Goal: Task Accomplishment & Management: Complete application form

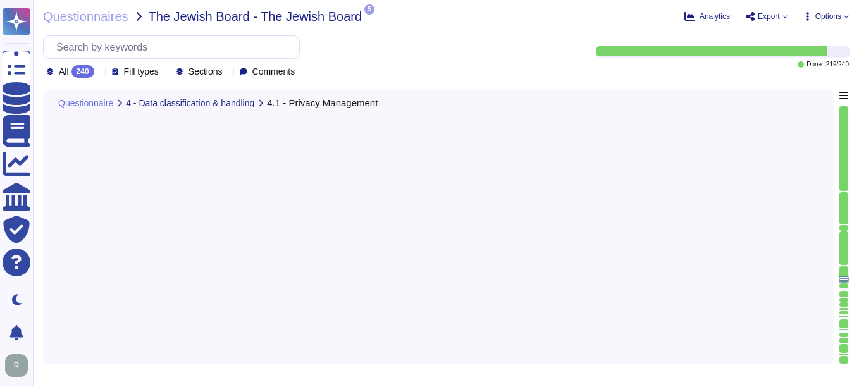
type textarea "N/A. Could you please elaborate your question ?"
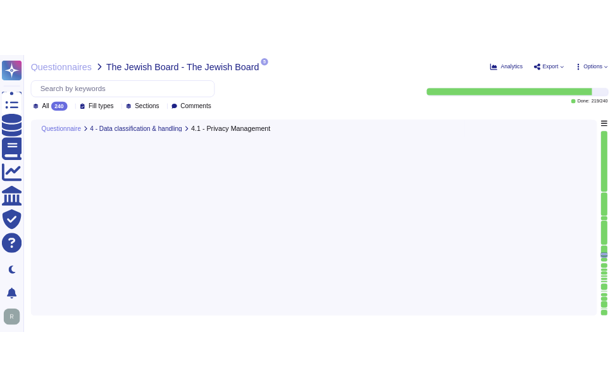
scroll to position [16014, 0]
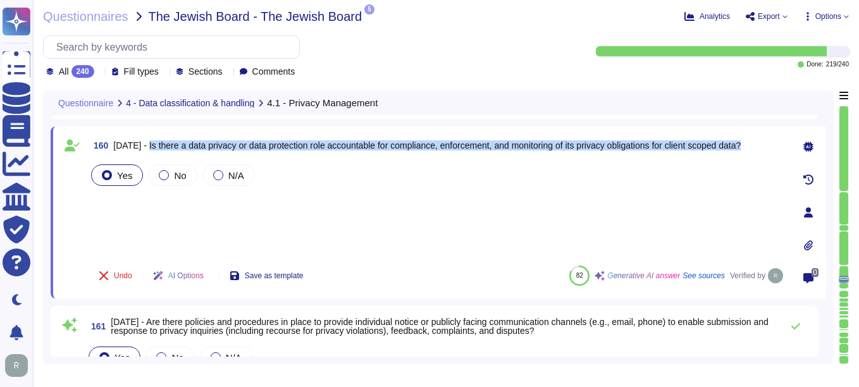
drag, startPoint x: 152, startPoint y: 144, endPoint x: 758, endPoint y: 147, distance: 605.4
click at [758, 147] on div "160 [DATE] - Is there a data privacy or data protection role accountable for co…" at bounding box center [437, 145] width 697 height 23
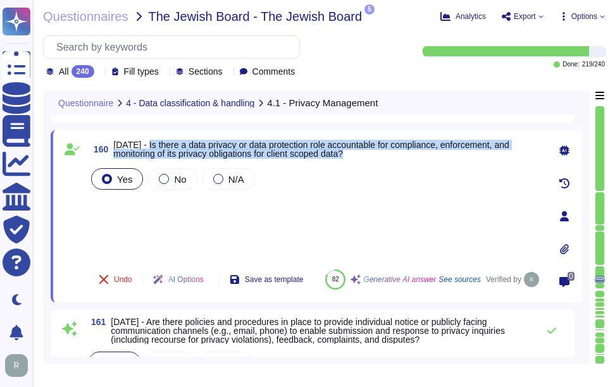
click at [157, 140] on span "[DATE] - Is there a data privacy or data protection role accountable for compli…" at bounding box center [310, 149] width 395 height 19
drag, startPoint x: 143, startPoint y: 144, endPoint x: 404, endPoint y: 159, distance: 261.7
click at [404, 159] on span "160 [DATE] - Is there a data privacy or data protection role accountable for co…" at bounding box center [315, 149] width 453 height 23
click at [159, 144] on span "[DATE] - Is there a data privacy or data protection role accountable for compli…" at bounding box center [310, 149] width 395 height 19
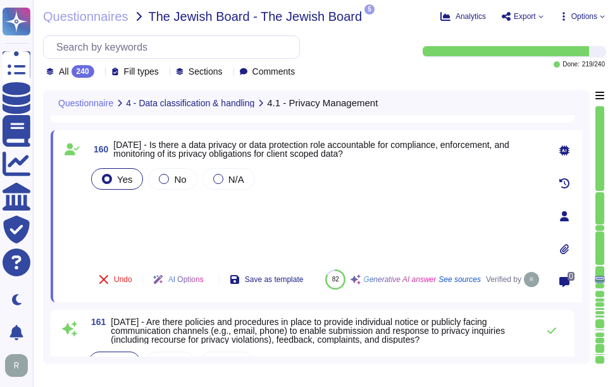
click at [281, 211] on div "Yes No N/A" at bounding box center [315, 213] width 453 height 94
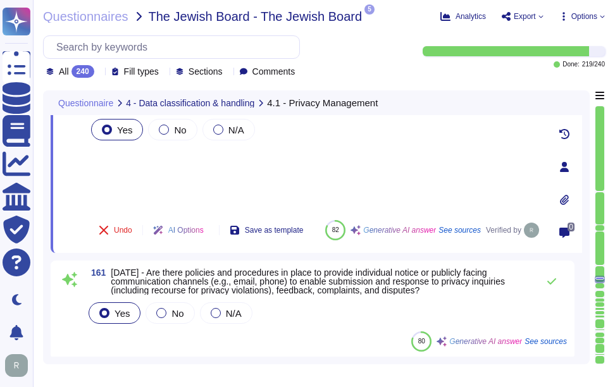
scroll to position [16140, 0]
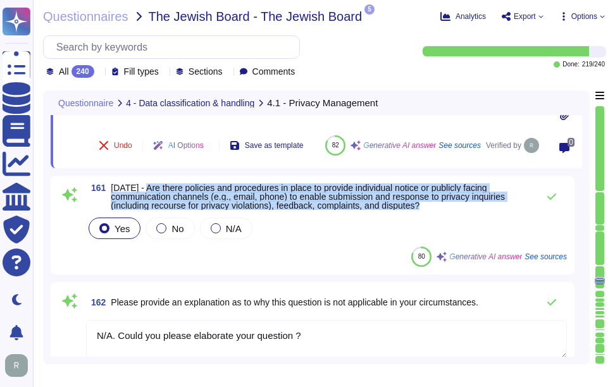
drag, startPoint x: 142, startPoint y: 185, endPoint x: 438, endPoint y: 206, distance: 296.8
click at [438, 206] on span "[DATE] - Are there policies and procedures in place to provide individual notic…" at bounding box center [321, 196] width 421 height 27
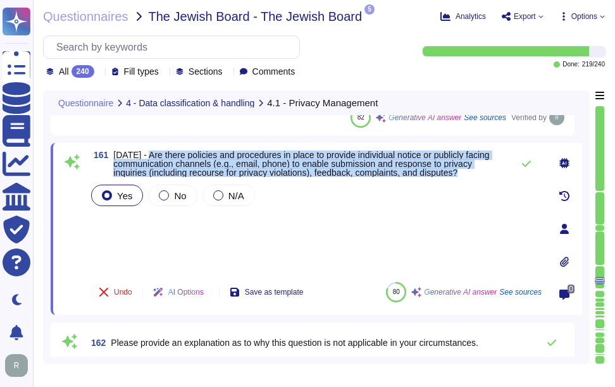
scroll to position [16077, 0]
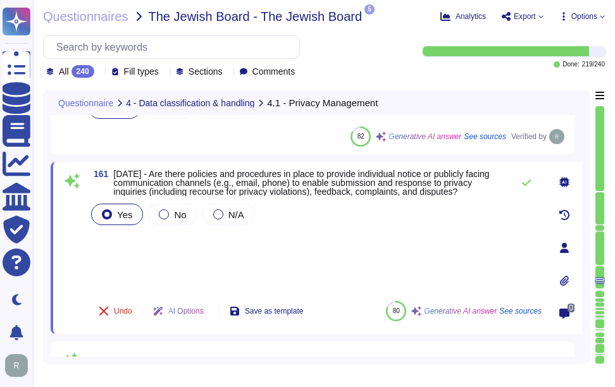
click at [183, 228] on div "Yes No N/A" at bounding box center [315, 246] width 453 height 90
click at [526, 180] on icon at bounding box center [526, 183] width 10 height 10
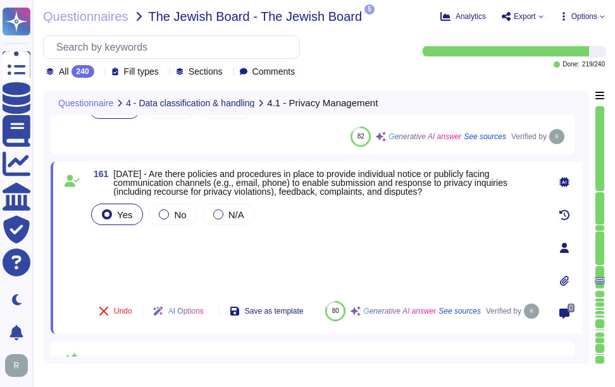
click at [524, 186] on span "4.1.11 - Are there policies and procedures in place to provide individual notic…" at bounding box center [327, 183] width 428 height 27
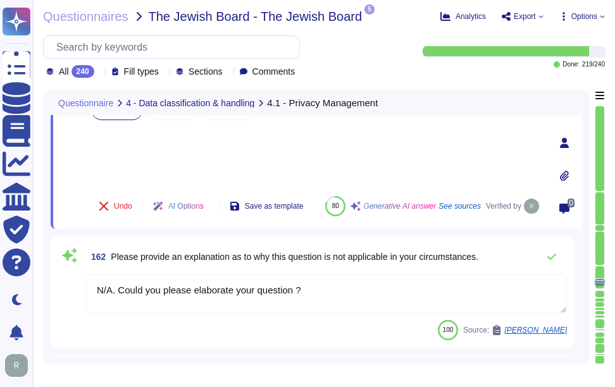
scroll to position [16203, 0]
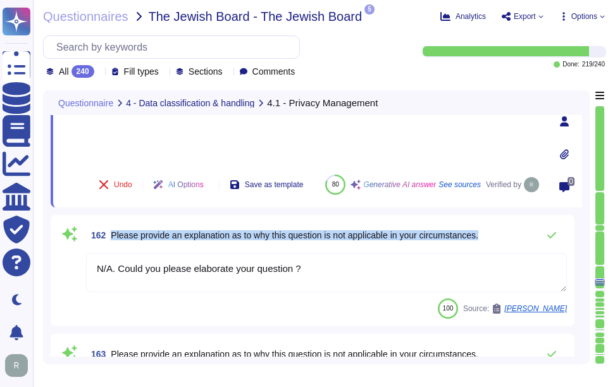
drag, startPoint x: 113, startPoint y: 233, endPoint x: 489, endPoint y: 236, distance: 376.4
click at [489, 236] on div "162 Please provide an explanation as to why this question is not applicable in …" at bounding box center [326, 235] width 481 height 25
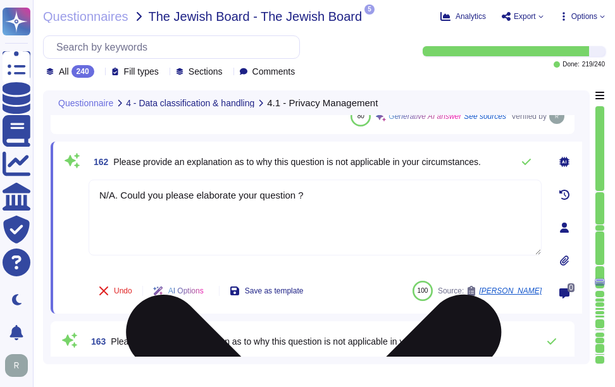
drag, startPoint x: 333, startPoint y: 198, endPoint x: 101, endPoint y: 201, distance: 232.2
click at [101, 201] on textarea "N/A. Could you please elaborate your question ?" at bounding box center [315, 218] width 453 height 76
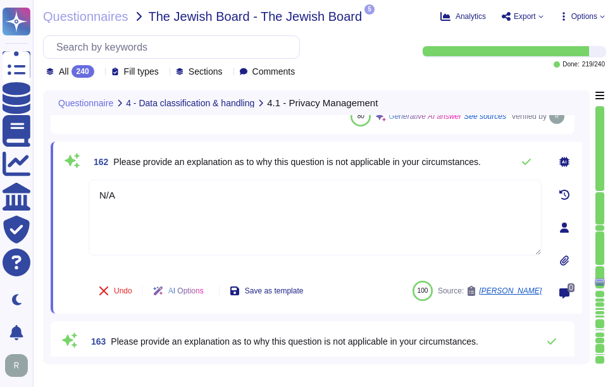
type textarea "N/A"
click at [374, 164] on span "Please provide an explanation as to why this question is not applicable in your…" at bounding box center [297, 162] width 368 height 9
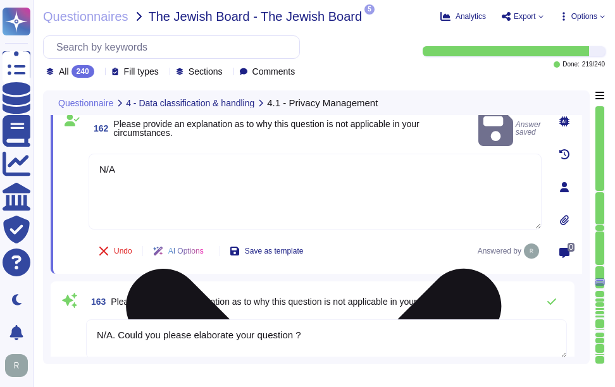
scroll to position [16267, 0]
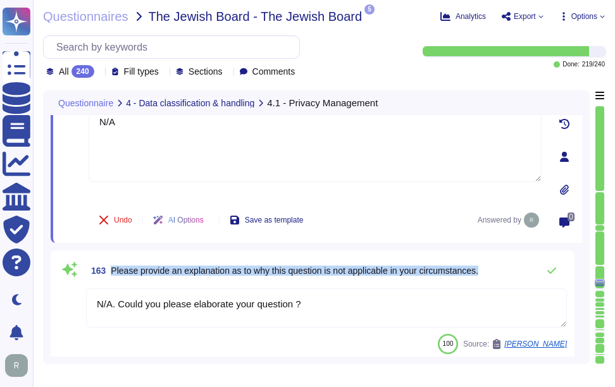
drag, startPoint x: 111, startPoint y: 269, endPoint x: 509, endPoint y: 261, distance: 398.0
click at [509, 261] on div "163 Please provide an explanation as to why this question is not applicable in …" at bounding box center [326, 270] width 481 height 25
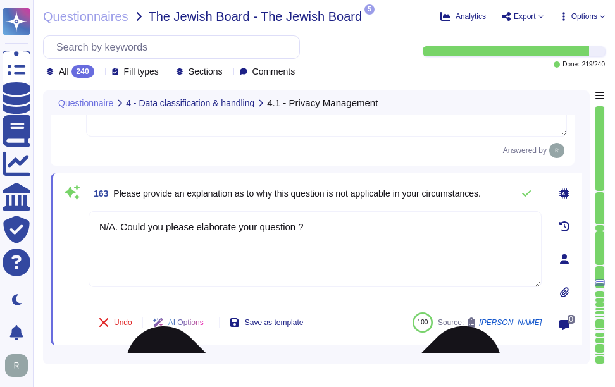
scroll to position [16330, 0]
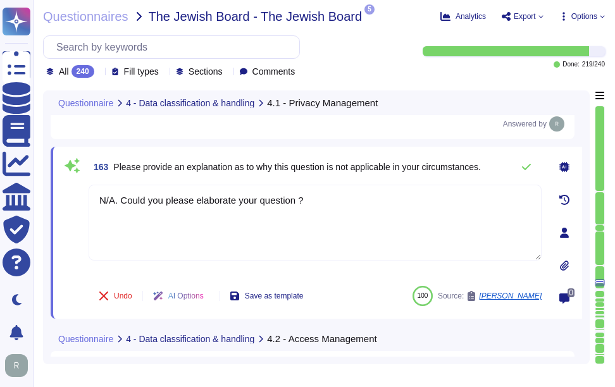
drag, startPoint x: 315, startPoint y: 200, endPoint x: 202, endPoint y: 294, distance: 147.3
click at [80, 198] on div "163 Please provide an explanation as to why this question is not applicable in …" at bounding box center [301, 232] width 481 height 157
type textarea "N/A"
click at [412, 162] on span "Please provide an explanation as to why this question is not applicable in your…" at bounding box center [297, 167] width 368 height 10
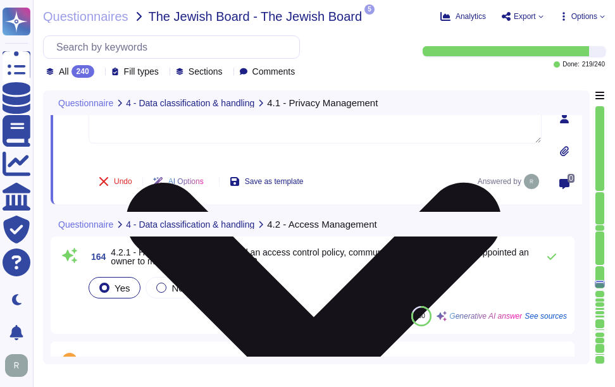
scroll to position [16456, 0]
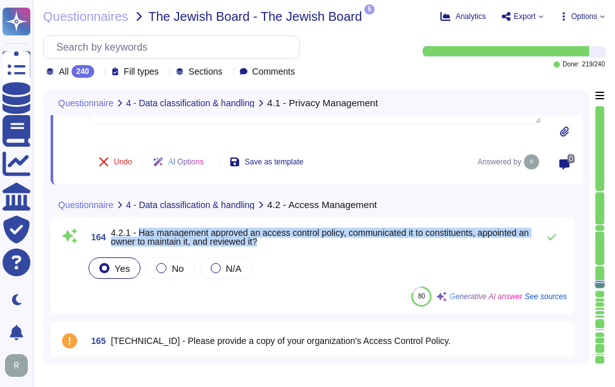
drag, startPoint x: 139, startPoint y: 234, endPoint x: 286, endPoint y: 245, distance: 147.1
click at [286, 245] on span "4.2.1 - Has management approved an access control policy, communicated it to co…" at bounding box center [321, 237] width 421 height 18
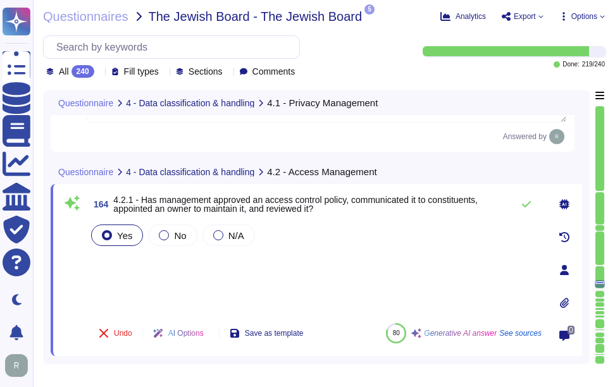
click at [195, 276] on div "Yes No N/A" at bounding box center [315, 267] width 453 height 91
click at [526, 205] on icon at bounding box center [526, 204] width 10 height 10
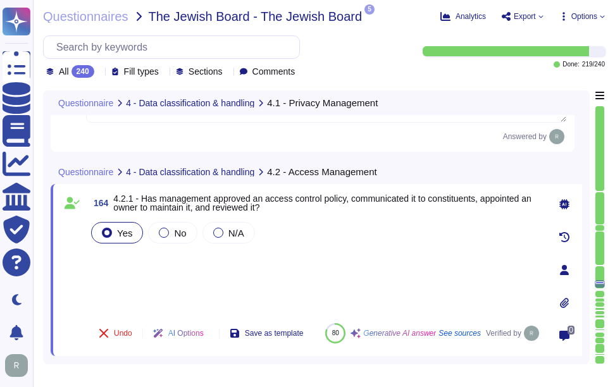
type textarea "N/A"
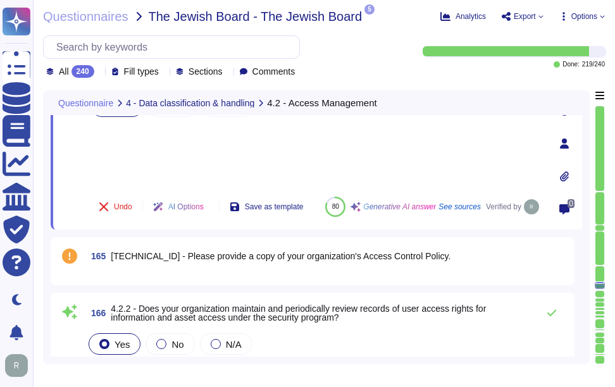
scroll to position [16512, 0]
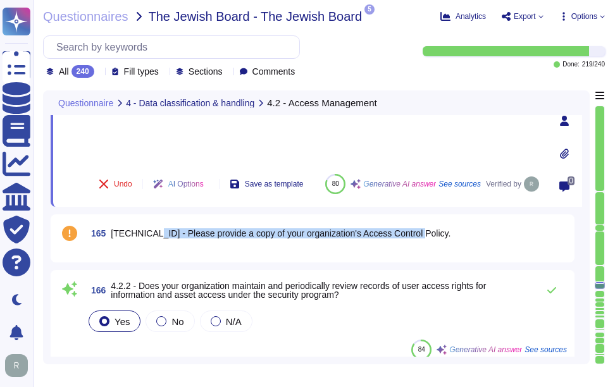
drag, startPoint x: 144, startPoint y: 234, endPoint x: 422, endPoint y: 230, distance: 277.7
click at [422, 230] on div "165 4.2.1.1 - Please provide a copy of your organization's Access Control Polic…" at bounding box center [326, 233] width 481 height 23
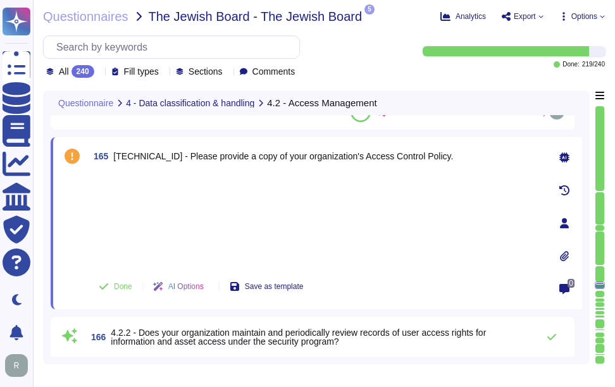
click at [297, 205] on div at bounding box center [315, 220] width 453 height 94
click at [562, 257] on icon at bounding box center [564, 256] width 10 height 10
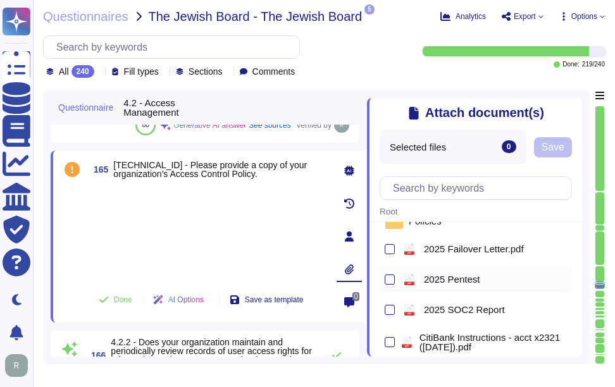
scroll to position [49, 0]
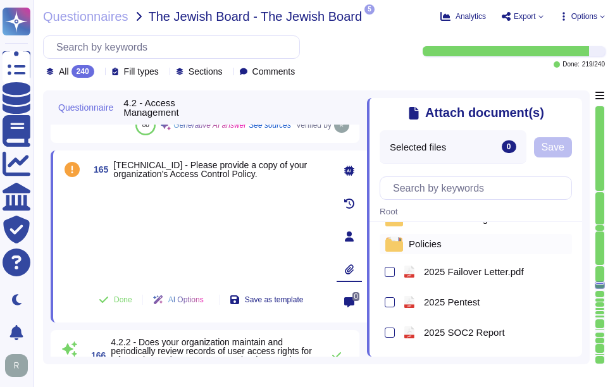
click at [430, 249] on span "Policies" at bounding box center [425, 243] width 33 height 9
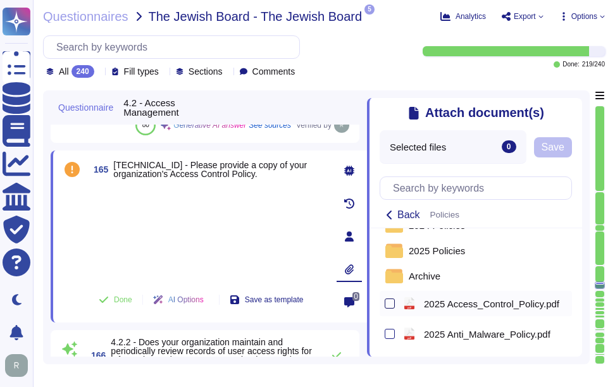
click at [389, 304] on div at bounding box center [390, 304] width 10 height 10
click at [0, 0] on input "checkbox" at bounding box center [0, 0] width 0 height 0
click at [569, 152] on span "Save" at bounding box center [558, 147] width 23 height 10
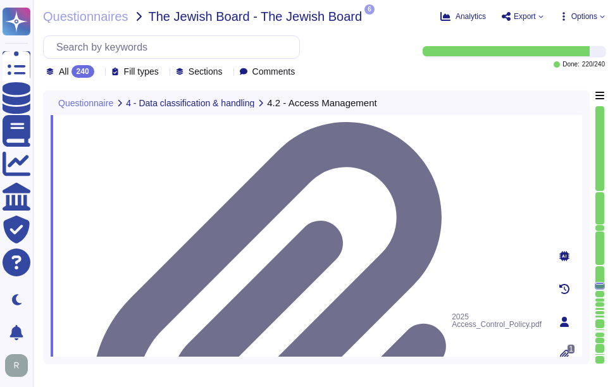
scroll to position [16639, 0]
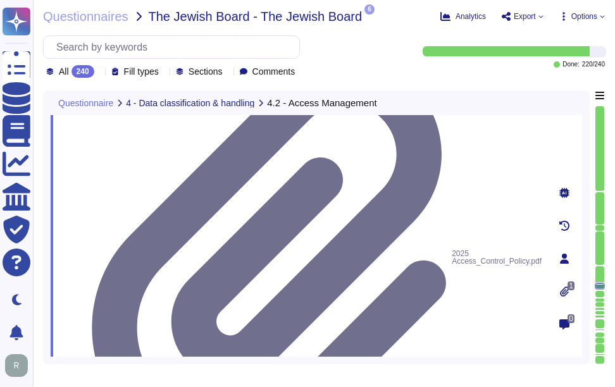
drag, startPoint x: 140, startPoint y: 207, endPoint x: 353, endPoint y: 213, distance: 213.3
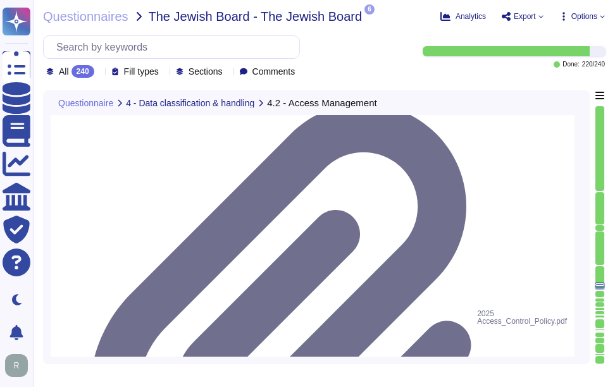
scroll to position [16575, 0]
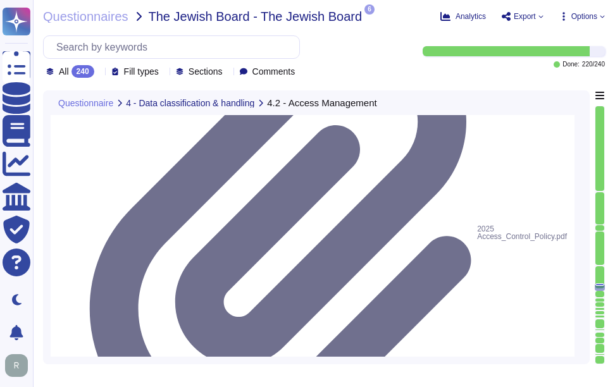
scroll to position [16702, 0]
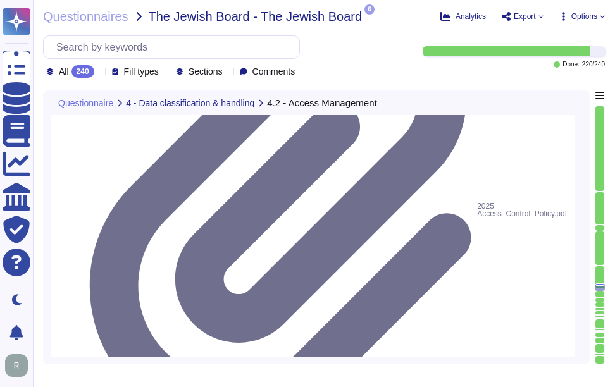
drag, startPoint x: 142, startPoint y: 216, endPoint x: 202, endPoint y: 225, distance: 60.7
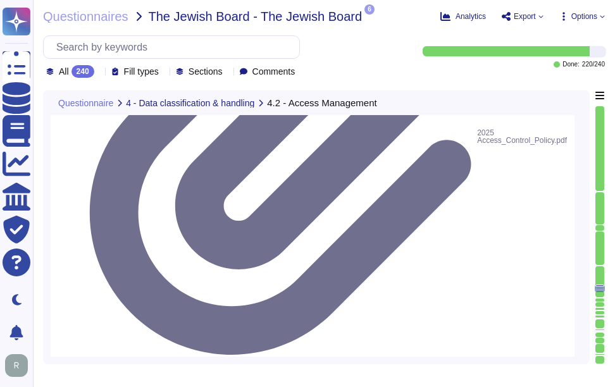
scroll to position [16828, 0]
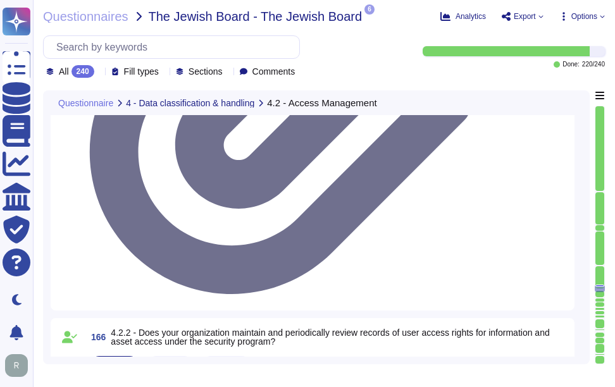
drag, startPoint x: 139, startPoint y: 184, endPoint x: 287, endPoint y: 198, distance: 148.7
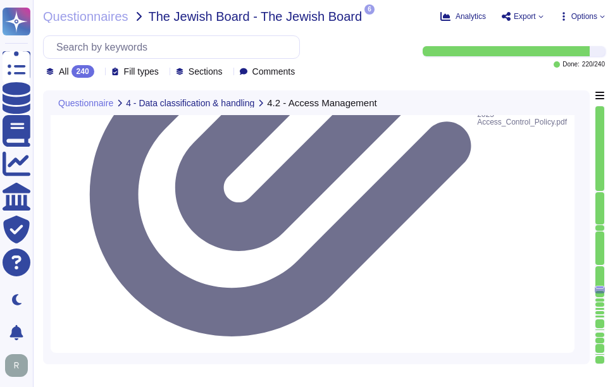
scroll to position [16765, 0]
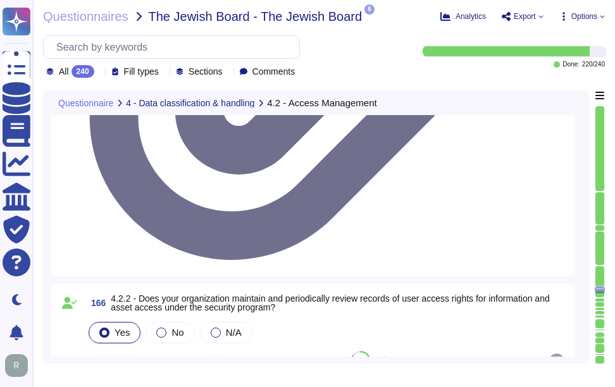
scroll to position [16892, 0]
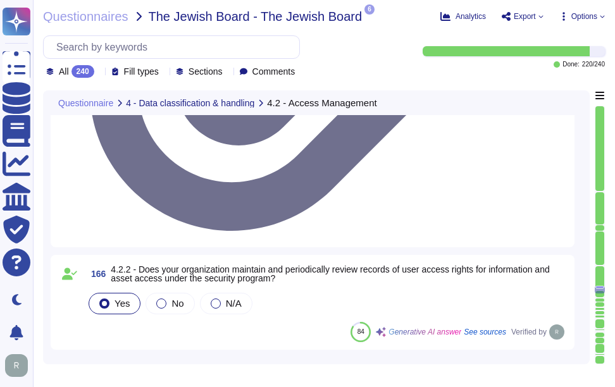
drag, startPoint x: 139, startPoint y: 221, endPoint x: 151, endPoint y: 237, distance: 20.4
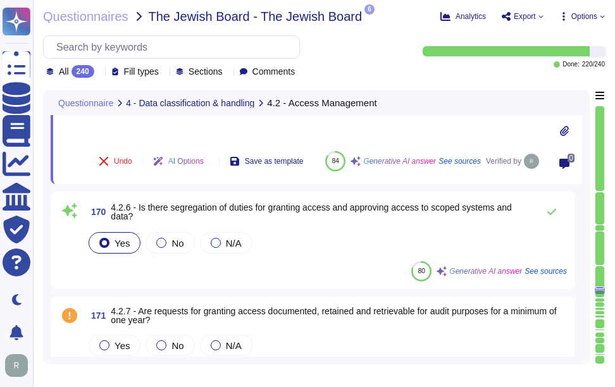
scroll to position [17018, 0]
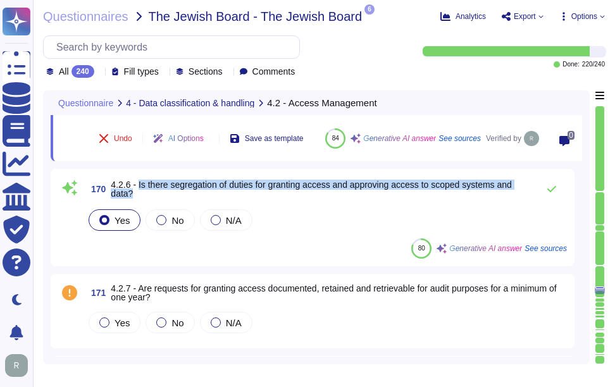
drag, startPoint x: 139, startPoint y: 185, endPoint x: 145, endPoint y: 198, distance: 14.4
click at [145, 198] on span "170 4.2.6 - Is there segregation of duties for granting access and approving ac…" at bounding box center [308, 189] width 445 height 23
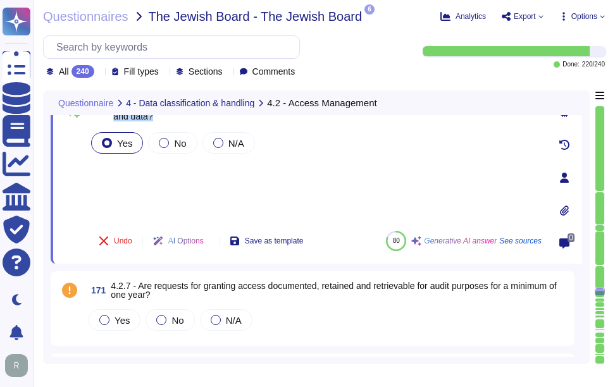
scroll to position [16955, 0]
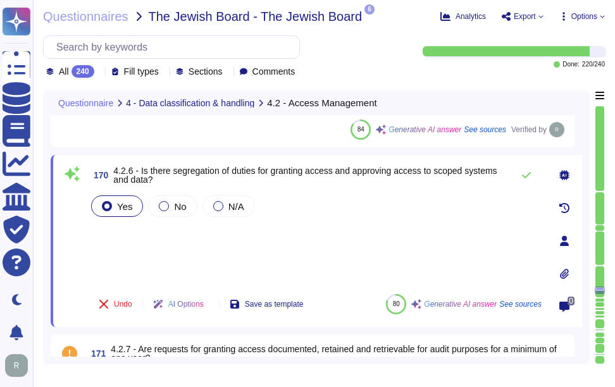
click at [159, 241] on div "Yes No N/A" at bounding box center [315, 238] width 453 height 91
click at [526, 176] on icon at bounding box center [526, 175] width 9 height 6
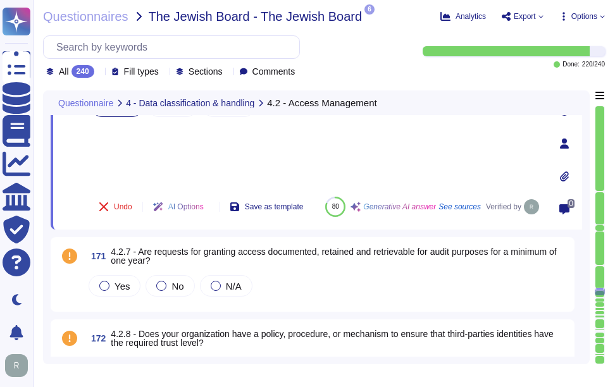
scroll to position [17081, 0]
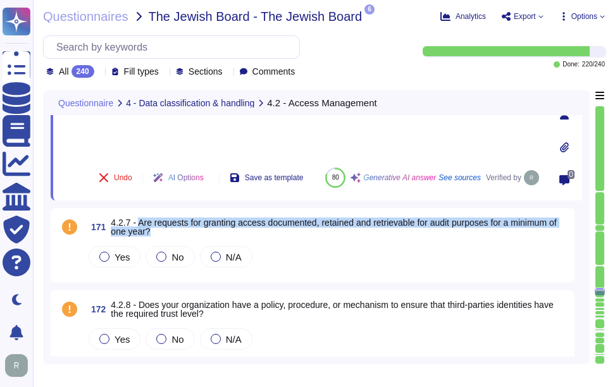
drag, startPoint x: 141, startPoint y: 221, endPoint x: 166, endPoint y: 230, distance: 26.8
click at [166, 230] on span "4.2.7 - Are requests for granting access documented, retained and retrievable f…" at bounding box center [339, 227] width 456 height 18
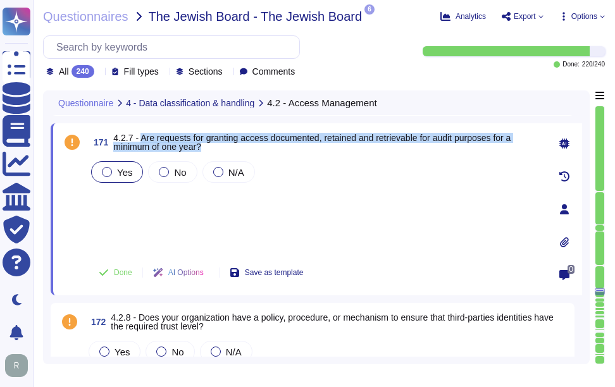
click at [125, 176] on span "Yes" at bounding box center [124, 172] width 15 height 11
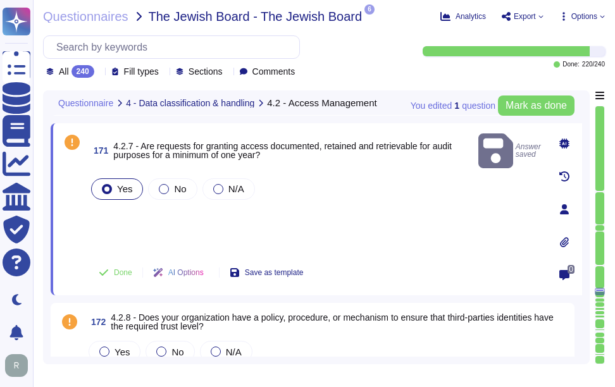
click at [390, 206] on div "Yes No N/A" at bounding box center [315, 214] width 453 height 77
click at [120, 273] on span "Done" at bounding box center [123, 273] width 18 height 8
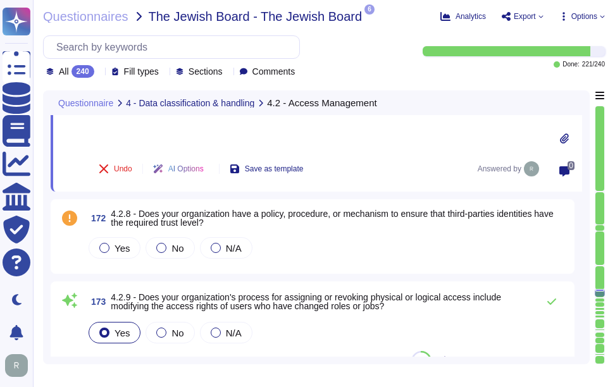
scroll to position [17208, 0]
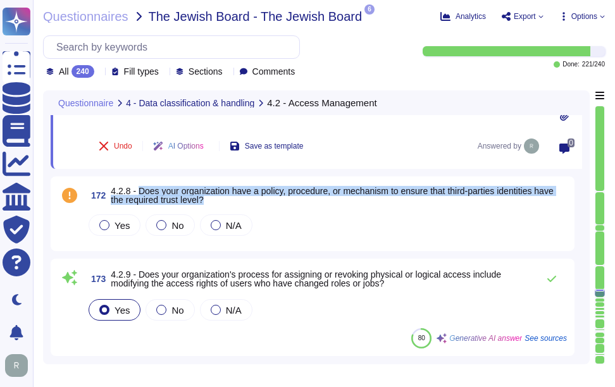
drag, startPoint x: 139, startPoint y: 192, endPoint x: 216, endPoint y: 199, distance: 77.5
click at [216, 199] on span "4.2.8 - Does your organization have a policy, procedure, or mechanism to ensure…" at bounding box center [339, 196] width 456 height 18
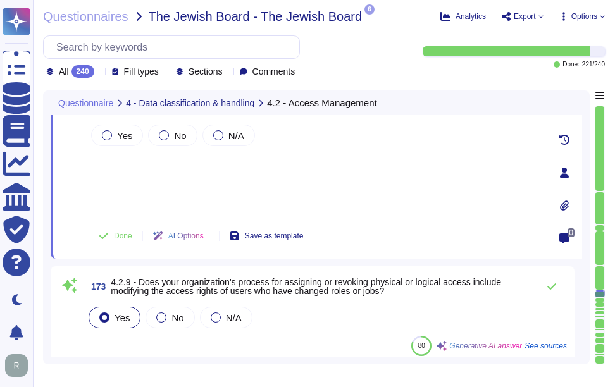
scroll to position [17145, 0]
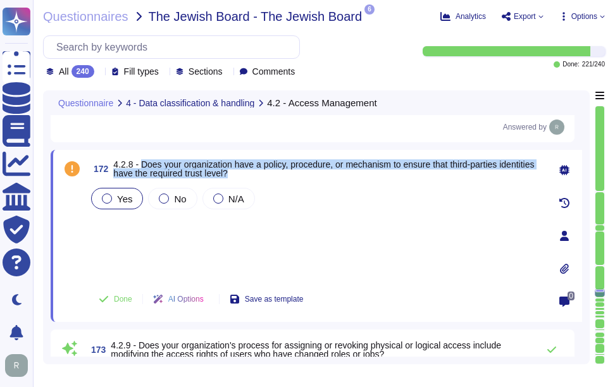
click at [125, 199] on span "Yes" at bounding box center [124, 199] width 15 height 11
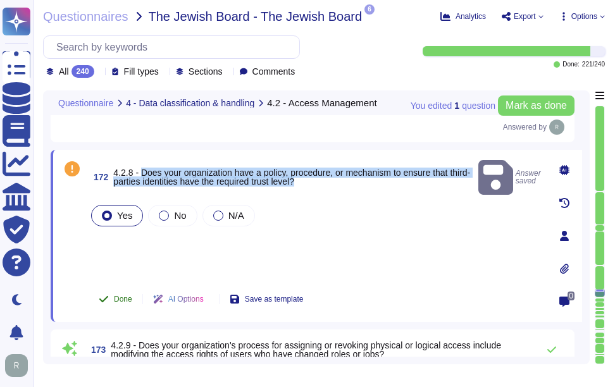
click at [123, 300] on span "Done" at bounding box center [123, 299] width 18 height 8
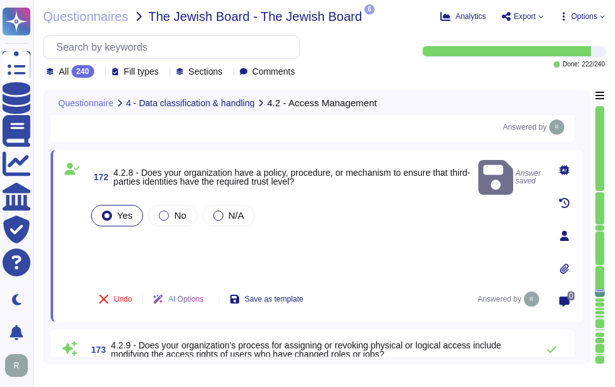
click at [270, 254] on div "Yes No N/A" at bounding box center [315, 240] width 453 height 77
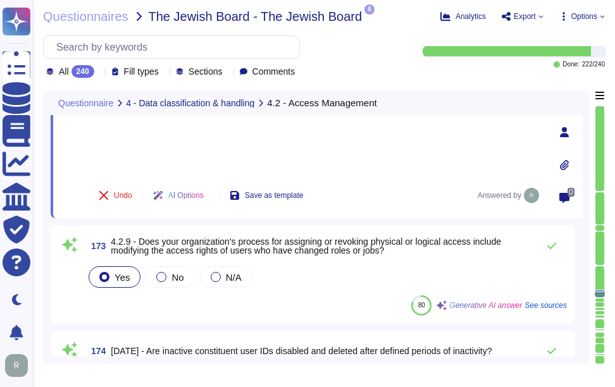
scroll to position [17271, 0]
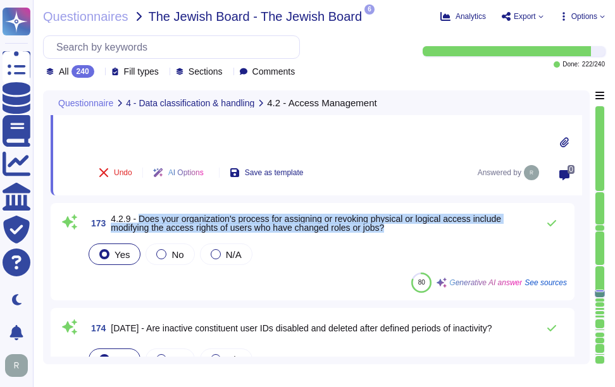
drag, startPoint x: 142, startPoint y: 216, endPoint x: 393, endPoint y: 226, distance: 251.4
click at [393, 226] on span "4.2.9 - Does your organization's process for assigning or revoking physical or …" at bounding box center [321, 223] width 421 height 18
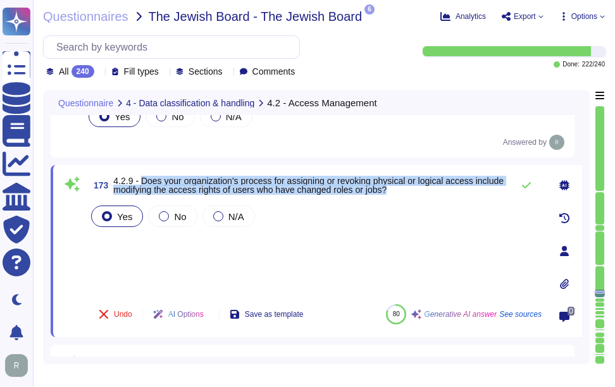
scroll to position [17208, 0]
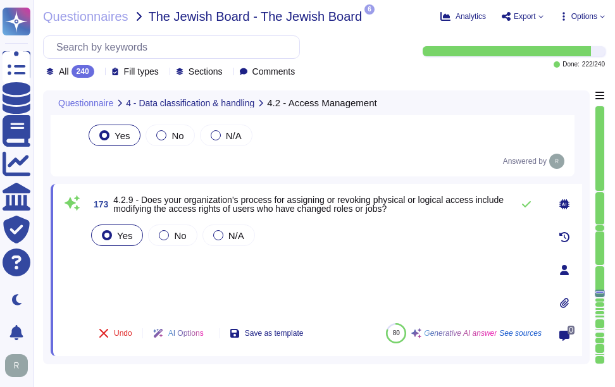
click at [216, 271] on div "Yes No N/A" at bounding box center [315, 267] width 453 height 91
click at [526, 202] on icon at bounding box center [526, 204] width 10 height 10
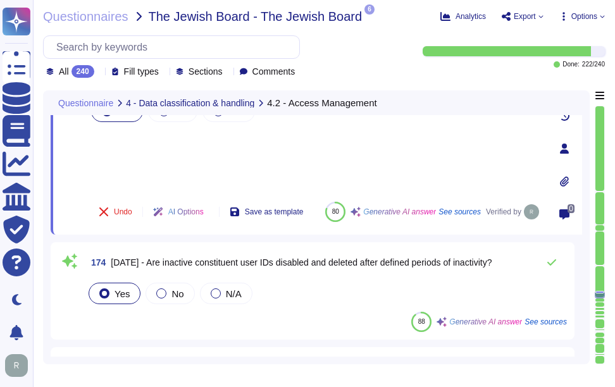
scroll to position [17334, 0]
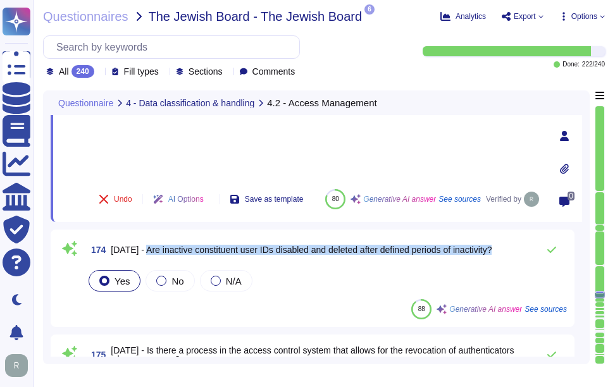
drag, startPoint x: 144, startPoint y: 249, endPoint x: 505, endPoint y: 246, distance: 361.2
click at [505, 246] on div "174 4.2.10 - Are inactive constituent user IDs disabled and deleted after defin…" at bounding box center [326, 249] width 481 height 25
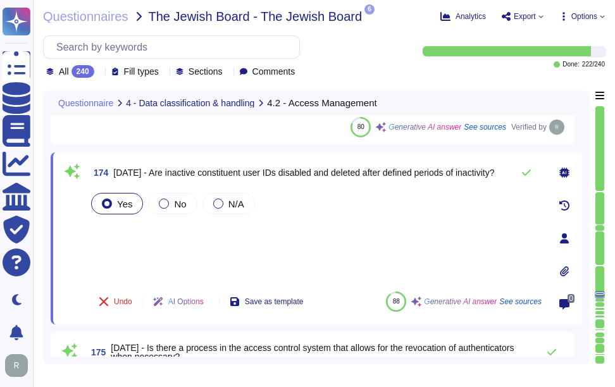
click at [164, 235] on div "Yes No N/A" at bounding box center [315, 235] width 453 height 91
click at [522, 174] on button at bounding box center [526, 172] width 30 height 25
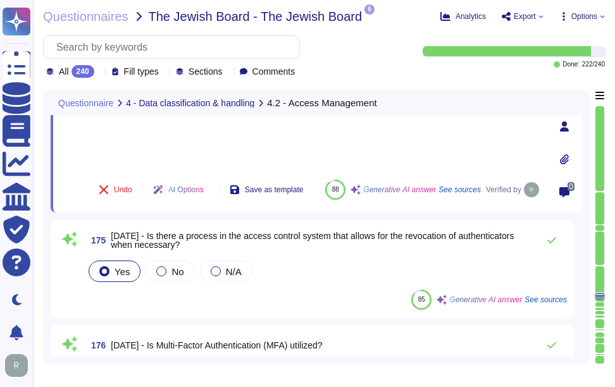
scroll to position [17461, 0]
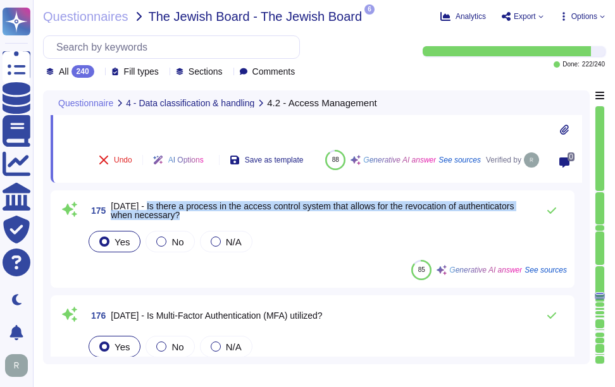
drag, startPoint x: 141, startPoint y: 204, endPoint x: 213, endPoint y: 217, distance: 72.7
click at [213, 217] on span "4.2.11 - Is there a process in the access control system that allows for the re…" at bounding box center [321, 211] width 421 height 18
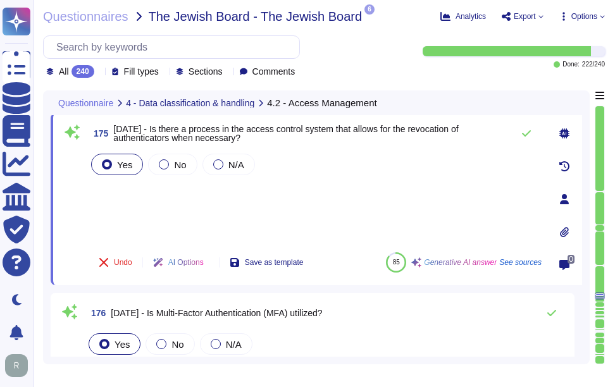
click at [143, 202] on div "Yes No N/A" at bounding box center [315, 196] width 453 height 91
click at [527, 132] on icon at bounding box center [526, 133] width 10 height 10
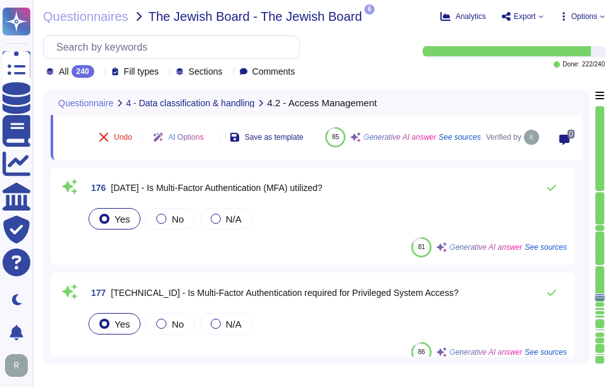
scroll to position [17587, 0]
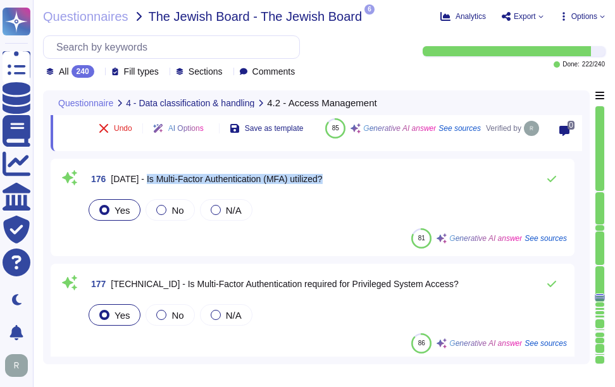
drag, startPoint x: 144, startPoint y: 178, endPoint x: 386, endPoint y: 182, distance: 242.3
click at [386, 182] on div "176 4.2.12 - Is Multi-Factor Authentication (MFA) utilized?" at bounding box center [326, 178] width 481 height 25
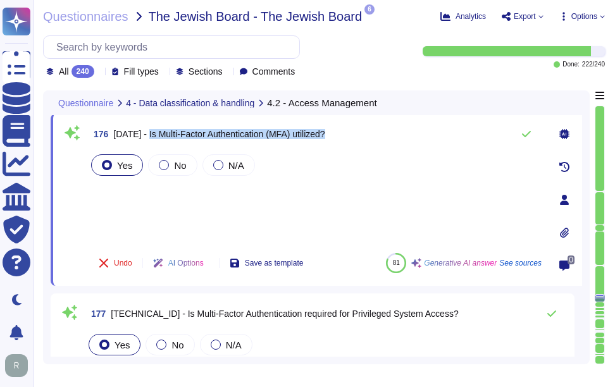
scroll to position [17524, 0]
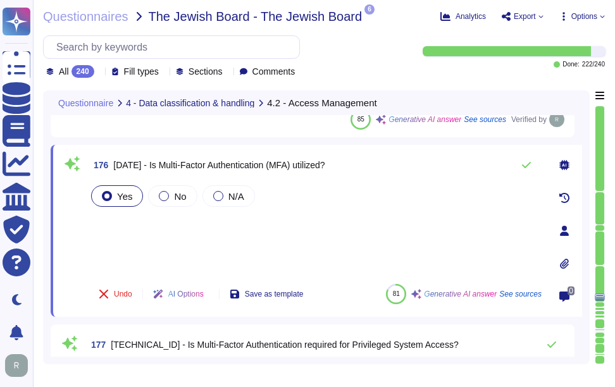
click at [166, 231] on div "Yes No N/A" at bounding box center [315, 228] width 453 height 91
click at [528, 166] on icon at bounding box center [526, 165] width 10 height 10
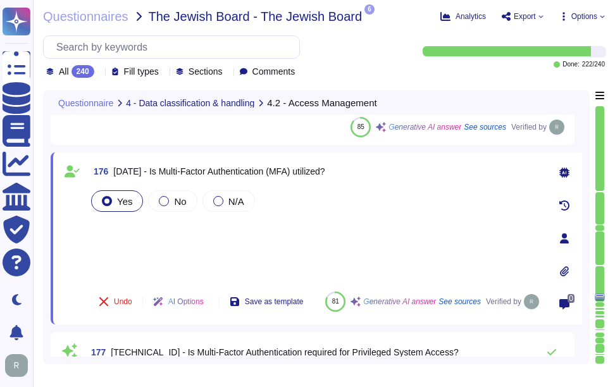
click at [204, 238] on div "Yes No N/A" at bounding box center [315, 235] width 453 height 94
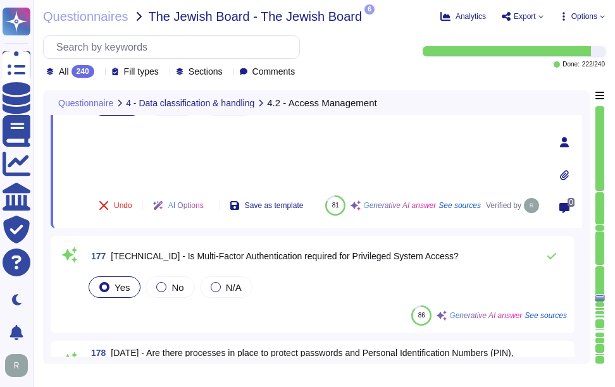
scroll to position [17651, 0]
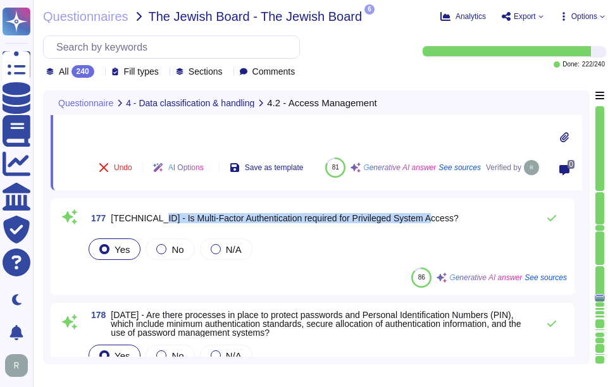
drag, startPoint x: 148, startPoint y: 217, endPoint x: 462, endPoint y: 215, distance: 313.8
click at [462, 215] on div "177 4.2.12.1 - Is Multi-Factor Authentication required for Privileged System Ac…" at bounding box center [326, 218] width 481 height 25
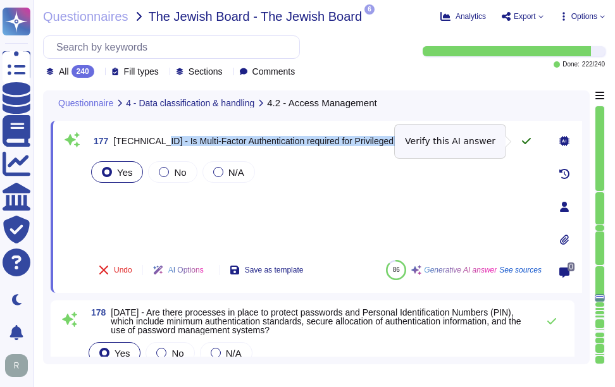
click at [526, 145] on icon at bounding box center [526, 141] width 10 height 10
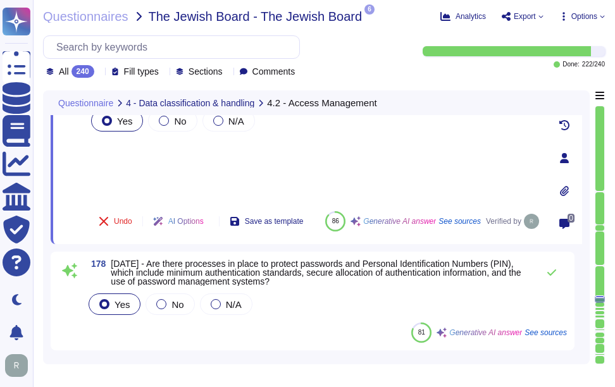
scroll to position [17714, 0]
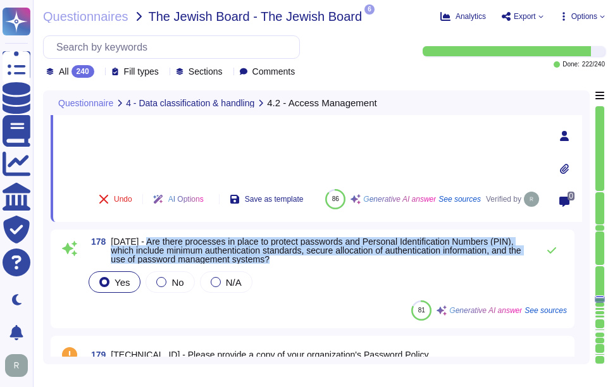
drag, startPoint x: 144, startPoint y: 240, endPoint x: 352, endPoint y: 259, distance: 209.0
click at [352, 259] on span "[DATE] - Are there processes in place to protect passwords and Personal Identif…" at bounding box center [321, 250] width 421 height 27
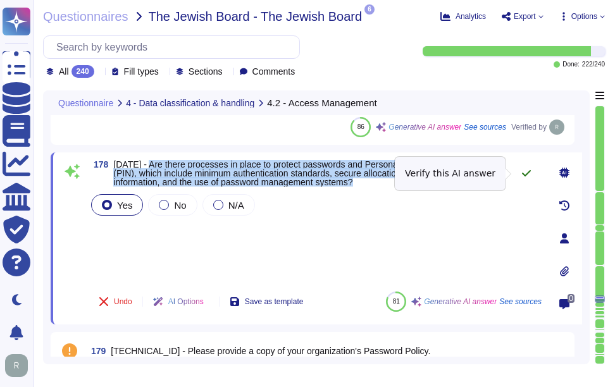
click at [525, 171] on icon at bounding box center [526, 173] width 10 height 10
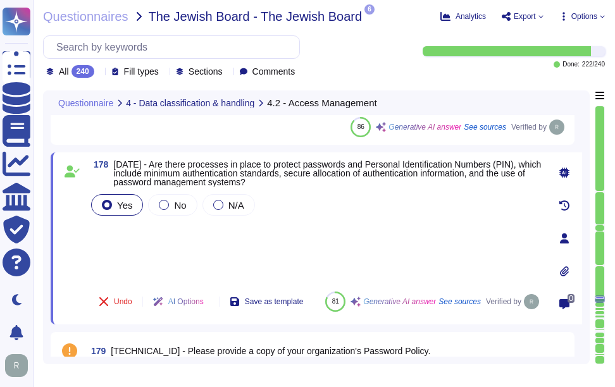
click at [302, 231] on div "Yes No N/A" at bounding box center [315, 237] width 453 height 90
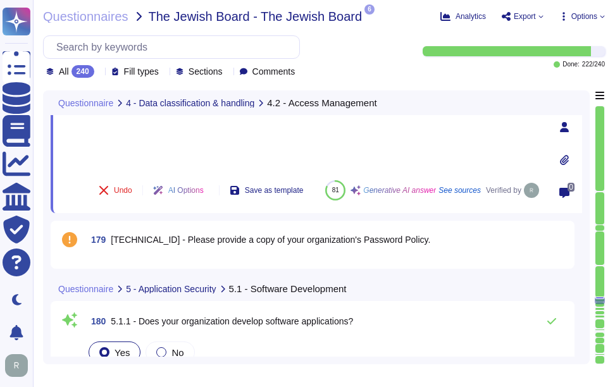
scroll to position [17840, 0]
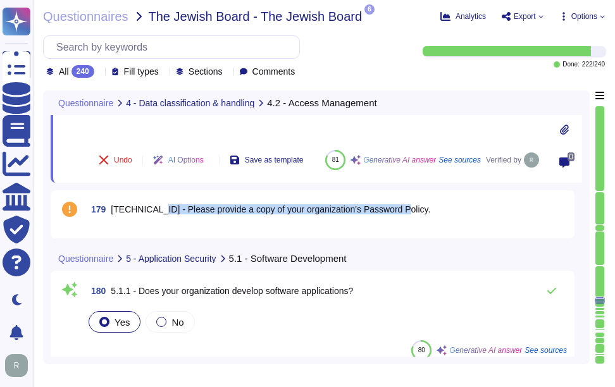
drag, startPoint x: 149, startPoint y: 208, endPoint x: 413, endPoint y: 213, distance: 264.4
click at [413, 213] on div "179 4.2.13.1 - Please provide a copy of your organization's Password Policy." at bounding box center [326, 209] width 481 height 23
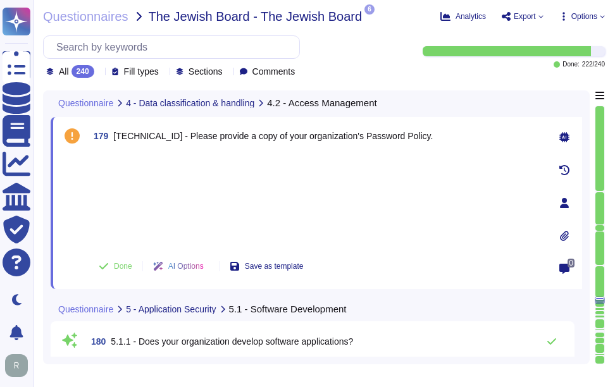
click at [273, 186] on div at bounding box center [315, 199] width 453 height 94
click at [563, 236] on icon at bounding box center [564, 236] width 9 height 10
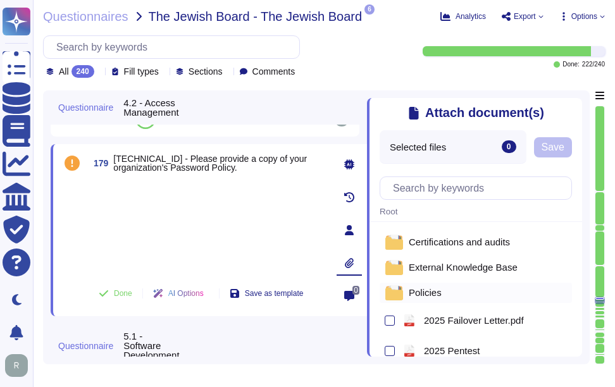
click at [424, 290] on span "Policies" at bounding box center [425, 292] width 33 height 9
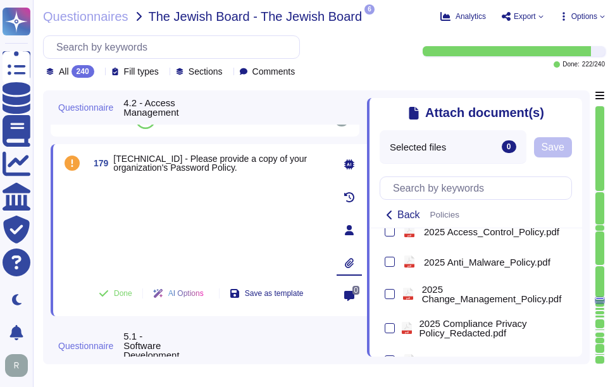
scroll to position [178, 0]
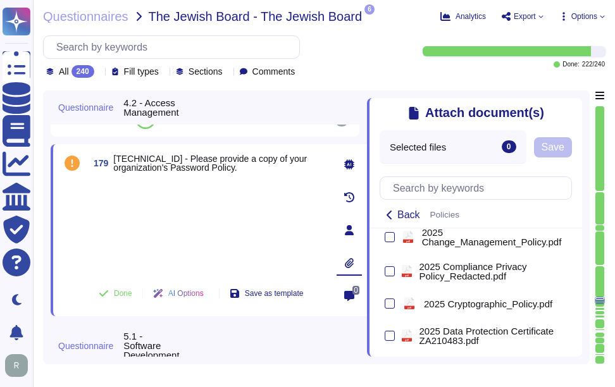
click at [275, 229] on div at bounding box center [208, 227] width 238 height 94
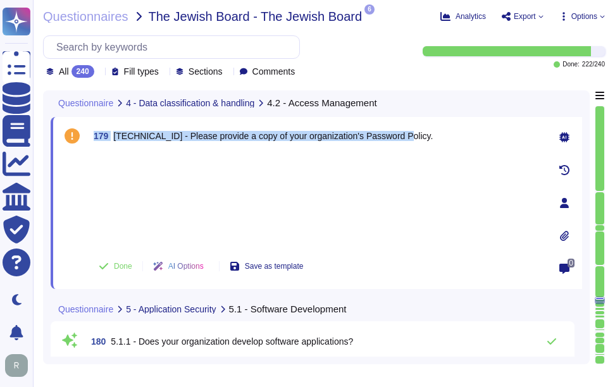
drag, startPoint x: 94, startPoint y: 133, endPoint x: 428, endPoint y: 139, distance: 334.0
click at [428, 139] on div "179 4.2.13.1 - Please provide a copy of your organization's Password Policy." at bounding box center [315, 136] width 453 height 23
copy span "179 4.2.13.1 - Please provide a copy of your organization's Password Policy."
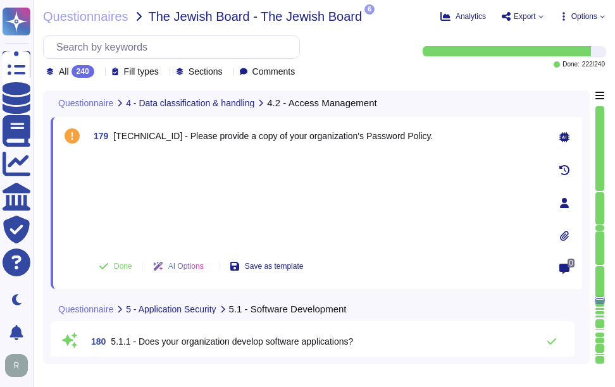
click at [365, 193] on div at bounding box center [315, 199] width 453 height 94
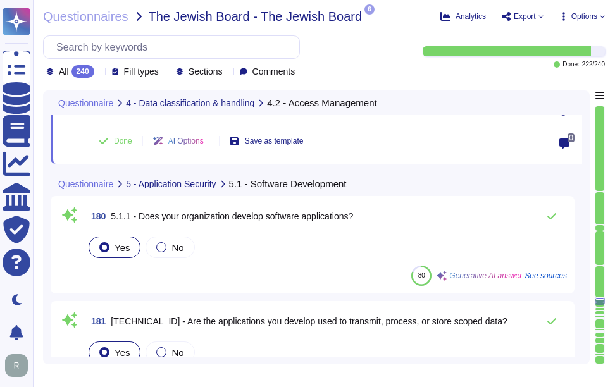
scroll to position [17967, 0]
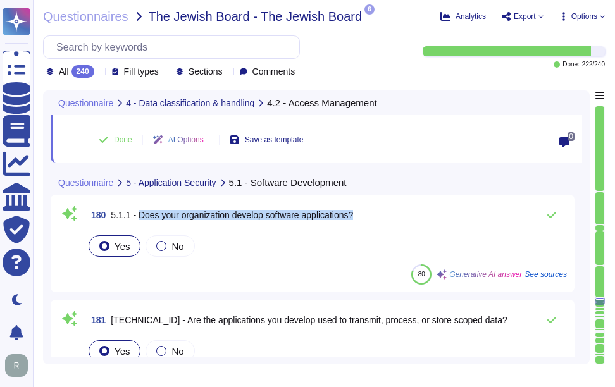
drag, startPoint x: 137, startPoint y: 212, endPoint x: 381, endPoint y: 215, distance: 244.2
click at [381, 215] on div "180 5.1.1 - Does your organization develop software applications?" at bounding box center [326, 214] width 481 height 25
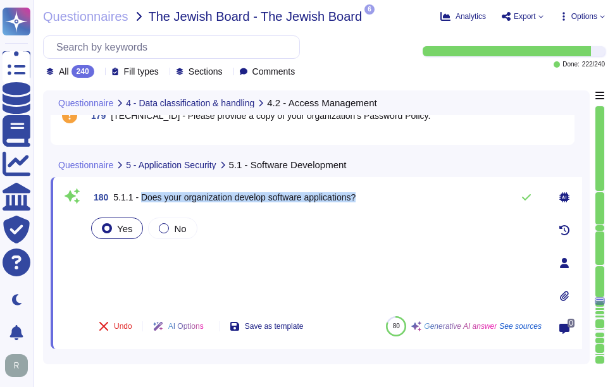
scroll to position [17840, 0]
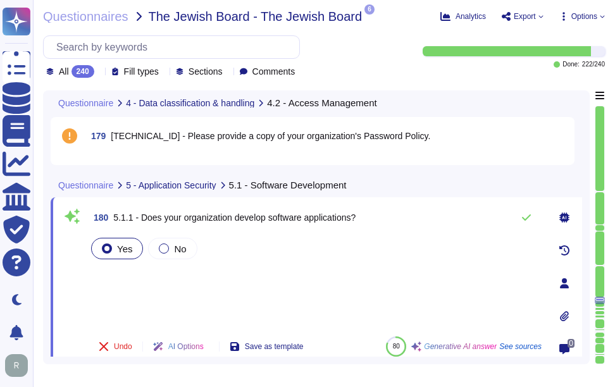
click at [313, 273] on div "Yes No" at bounding box center [315, 280] width 453 height 91
click at [524, 217] on icon at bounding box center [526, 218] width 10 height 10
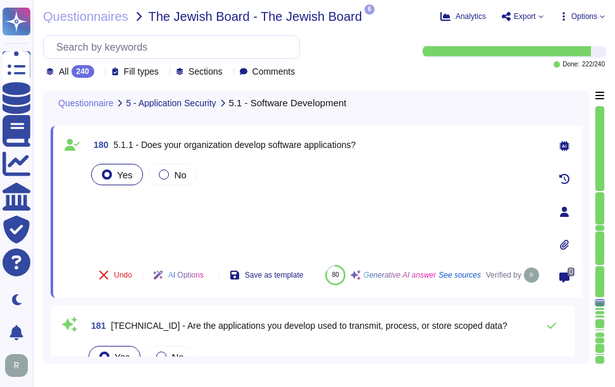
scroll to position [17904, 0]
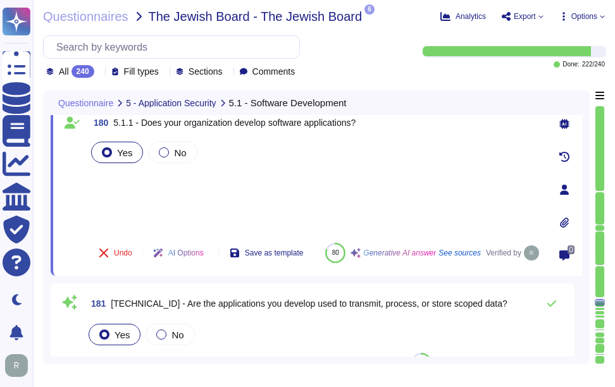
click at [118, 175] on div "Yes No" at bounding box center [315, 186] width 453 height 94
click at [121, 184] on div "Yes No" at bounding box center [315, 186] width 453 height 94
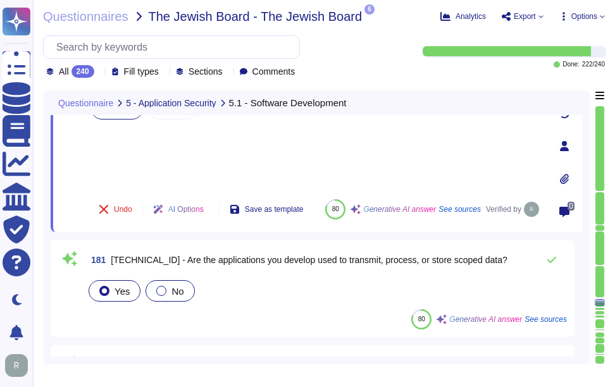
scroll to position [17967, 0]
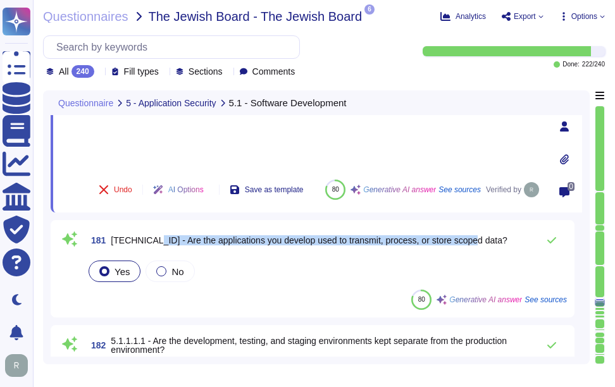
drag, startPoint x: 142, startPoint y: 239, endPoint x: 483, endPoint y: 242, distance: 340.3
click at [483, 242] on div "181 5.1.1.1 - Are the applications you develop used to transmit, process, or st…" at bounding box center [326, 240] width 481 height 25
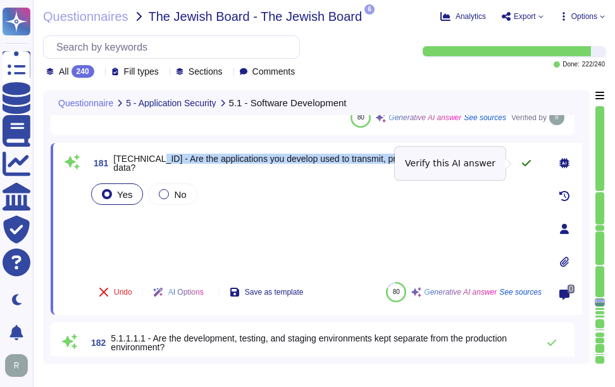
click at [524, 163] on icon at bounding box center [526, 163] width 10 height 10
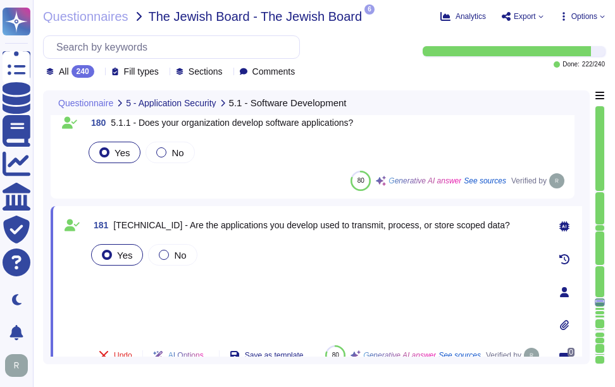
click at [153, 285] on div "Yes No" at bounding box center [315, 289] width 453 height 94
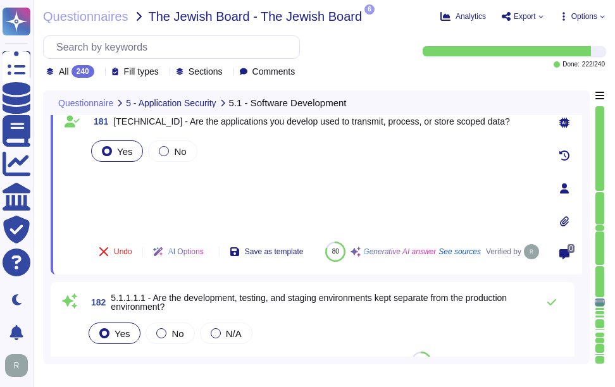
scroll to position [18030, 0]
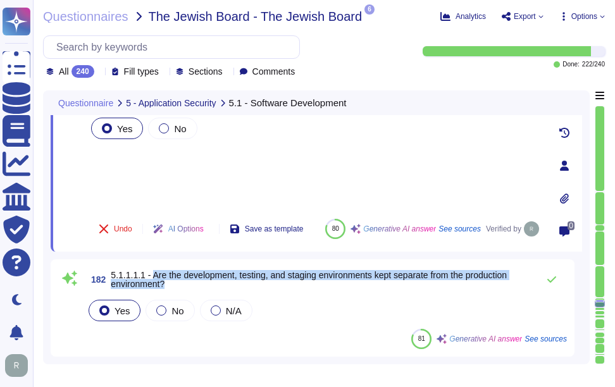
drag, startPoint x: 147, startPoint y: 273, endPoint x: 173, endPoint y: 283, distance: 28.1
click at [173, 283] on span "5.1.1.1.1 - Are the development, testing, and staging environments kept separat…" at bounding box center [321, 280] width 421 height 18
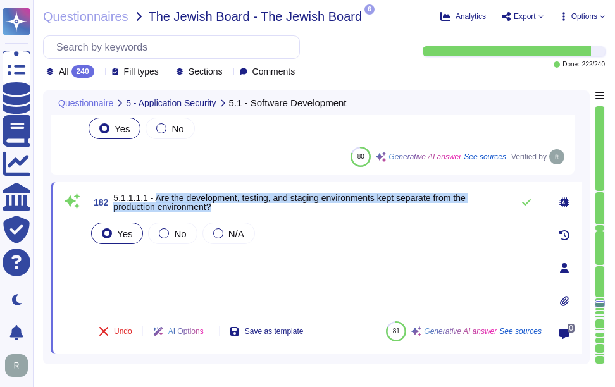
click at [166, 187] on div "182 5.1.1.1.1 - Are the development, testing, and staging environments kept sep…" at bounding box center [316, 268] width 531 height 172
click at [156, 196] on span "5.1.1.1.1 - Are the development, testing, and staging environments kept separat…" at bounding box center [289, 202] width 352 height 19
drag, startPoint x: 151, startPoint y: 197, endPoint x: 245, endPoint y: 205, distance: 94.6
click at [245, 205] on span "5.1.1.1.1 - Are the development, testing, and staging environments kept separat…" at bounding box center [309, 203] width 393 height 18
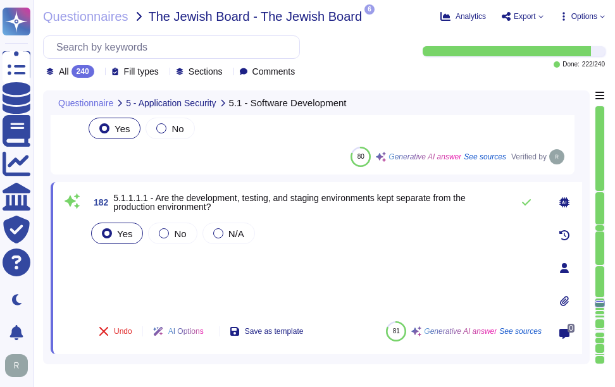
drag, startPoint x: 245, startPoint y: 205, endPoint x: 218, endPoint y: 270, distance: 70.6
click at [218, 270] on div "Yes No N/A" at bounding box center [315, 265] width 453 height 91
click at [524, 202] on icon at bounding box center [526, 202] width 10 height 10
click at [529, 201] on icon at bounding box center [526, 202] width 9 height 6
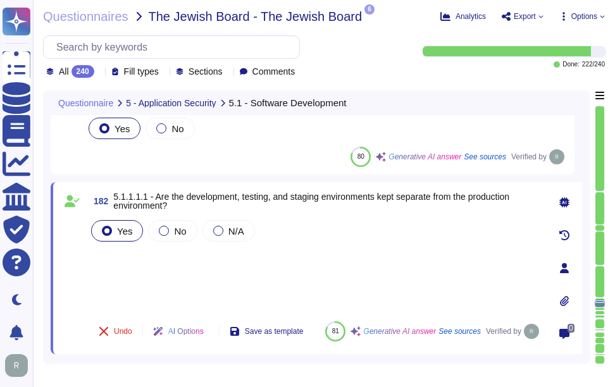
click at [131, 252] on div "Yes No N/A" at bounding box center [315, 265] width 453 height 94
click at [138, 274] on div "Yes No N/A" at bounding box center [315, 265] width 453 height 94
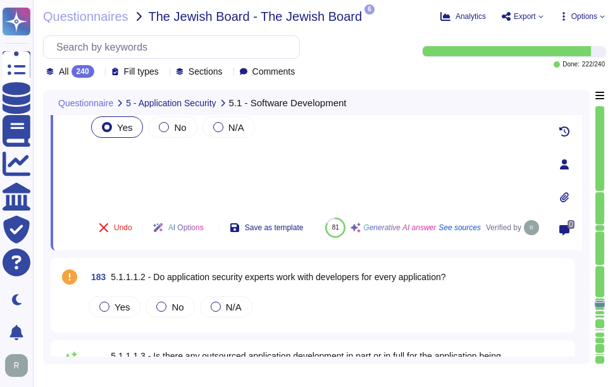
scroll to position [18157, 0]
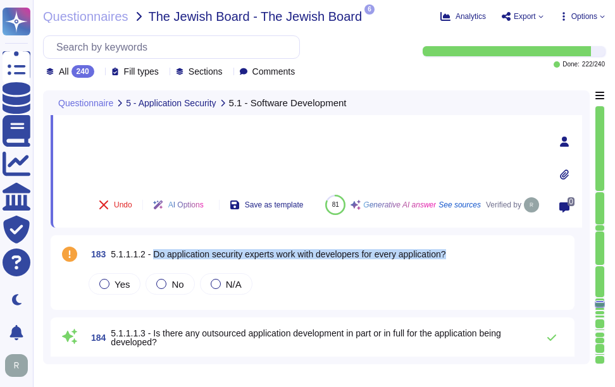
drag, startPoint x: 148, startPoint y: 252, endPoint x: 461, endPoint y: 248, distance: 313.1
click at [461, 248] on div "183 5.1.1.1.2 - Do application security experts work with developers for every …" at bounding box center [326, 254] width 481 height 23
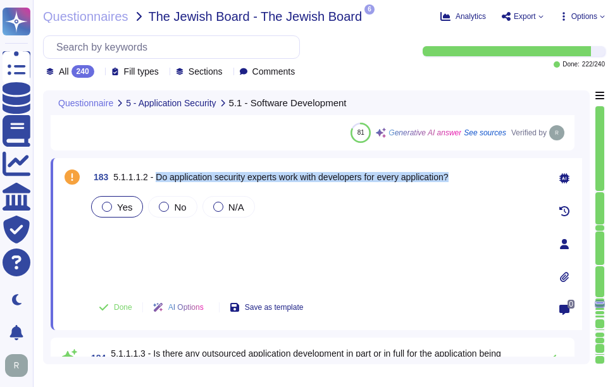
click at [133, 205] on div "Yes" at bounding box center [117, 207] width 52 height 22
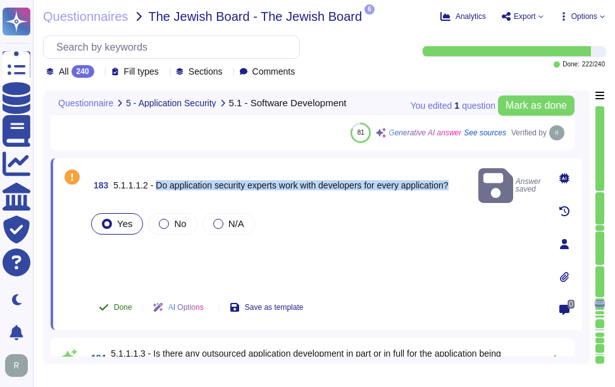
click at [123, 309] on span "Done" at bounding box center [123, 308] width 18 height 8
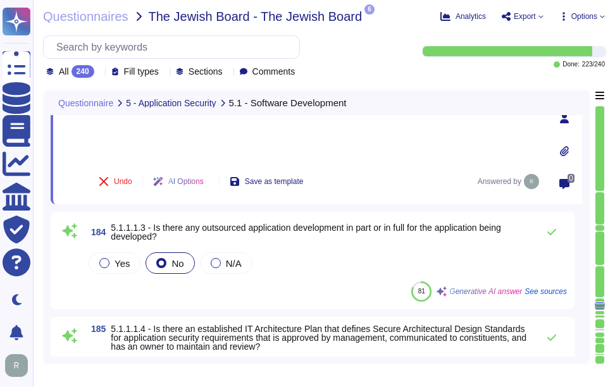
scroll to position [18283, 0]
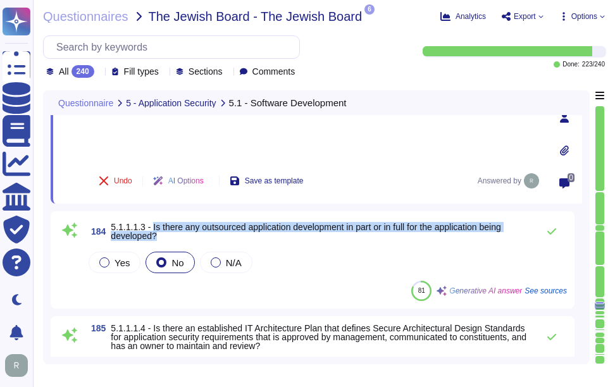
drag, startPoint x: 149, startPoint y: 226, endPoint x: 167, endPoint y: 233, distance: 19.0
click at [167, 233] on span "5.1.1.1.3 - Is there any outsourced application development in part or in full …" at bounding box center [321, 232] width 421 height 18
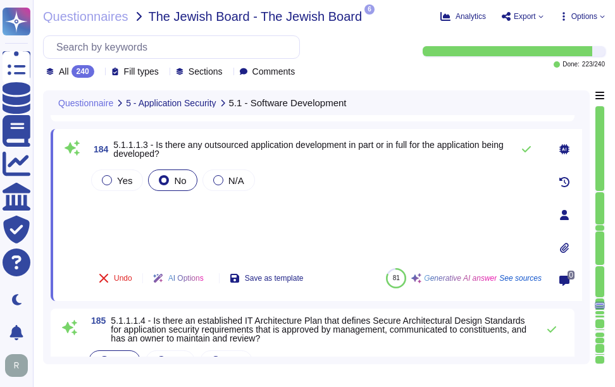
click at [349, 227] on div "Yes No N/A" at bounding box center [315, 212] width 453 height 91
click at [528, 152] on icon at bounding box center [526, 149] width 10 height 10
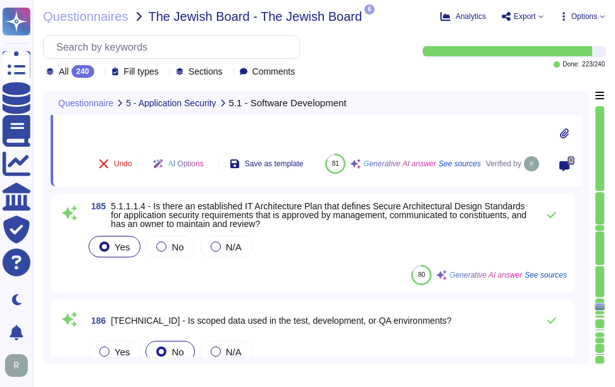
scroll to position [18410, 0]
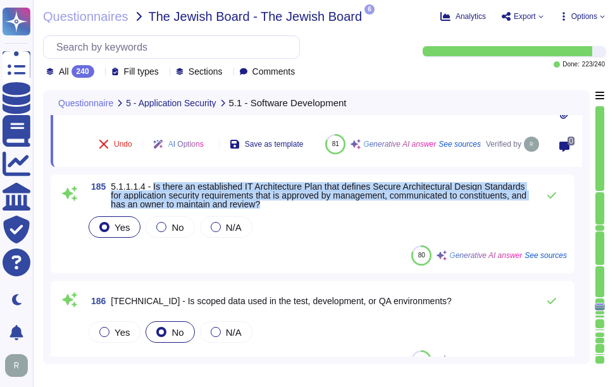
drag, startPoint x: 149, startPoint y: 187, endPoint x: 321, endPoint y: 203, distance: 172.8
click at [321, 203] on span "5.1.1.1.4 - Is there an established IT Architecture Plan that defines Secure Ar…" at bounding box center [321, 195] width 421 height 27
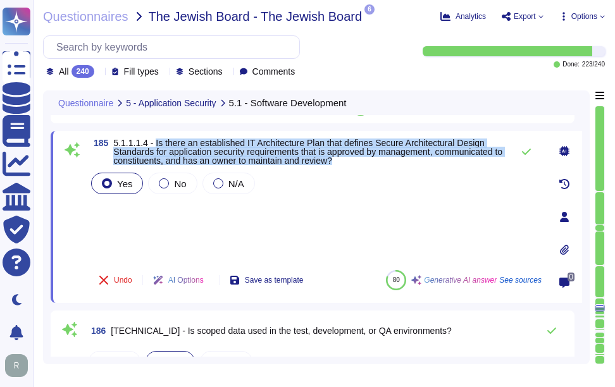
scroll to position [18347, 0]
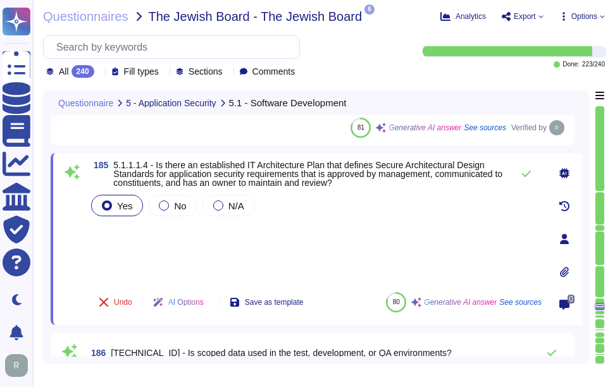
click at [247, 240] on div "Yes No N/A" at bounding box center [315, 237] width 453 height 90
click at [527, 172] on icon at bounding box center [526, 174] width 10 height 10
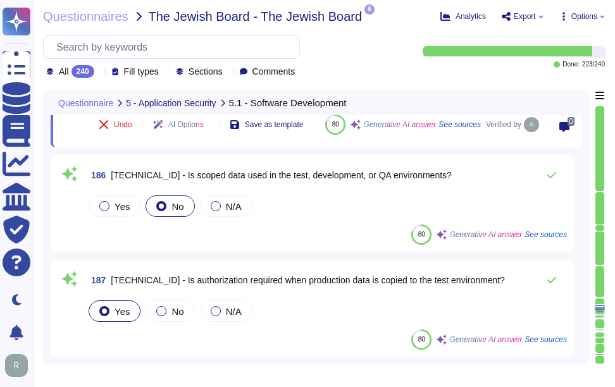
scroll to position [18536, 0]
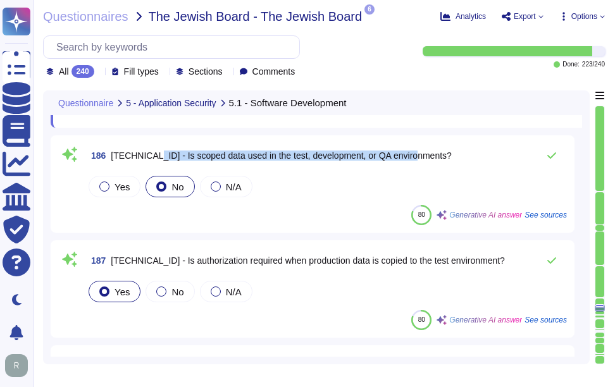
drag, startPoint x: 142, startPoint y: 155, endPoint x: 445, endPoint y: 165, distance: 303.2
click at [445, 165] on div "186 5.1.1.2 - Is scoped data used in the test, development, or QA environments?" at bounding box center [326, 155] width 481 height 25
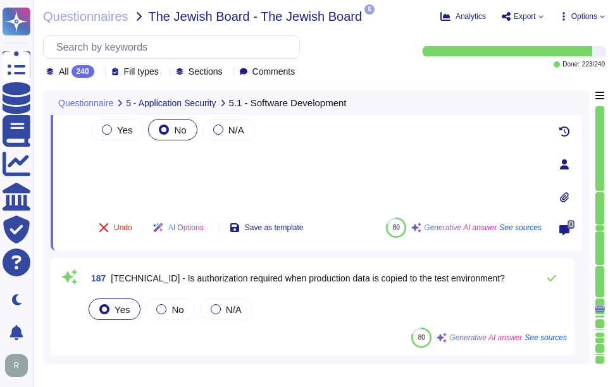
scroll to position [18473, 0]
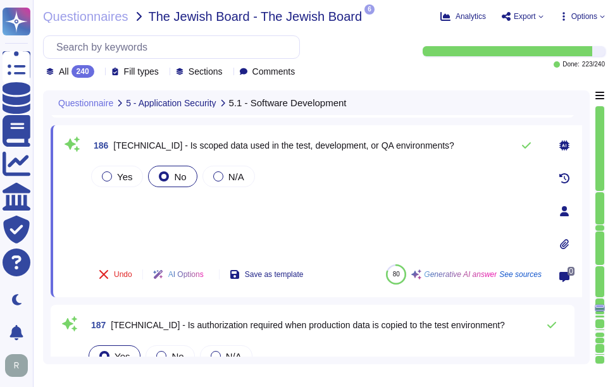
click at [223, 218] on div "Yes No N/A" at bounding box center [315, 208] width 453 height 91
click at [526, 145] on icon at bounding box center [526, 145] width 10 height 10
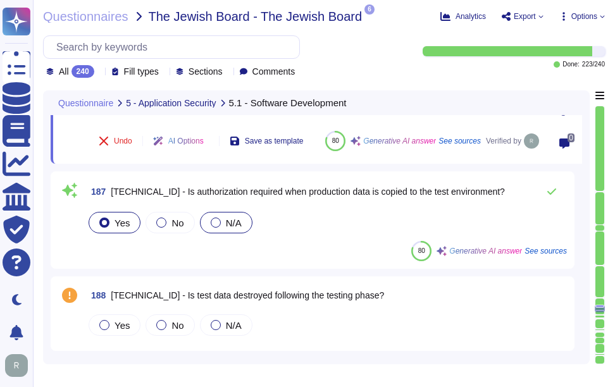
scroll to position [18600, 0]
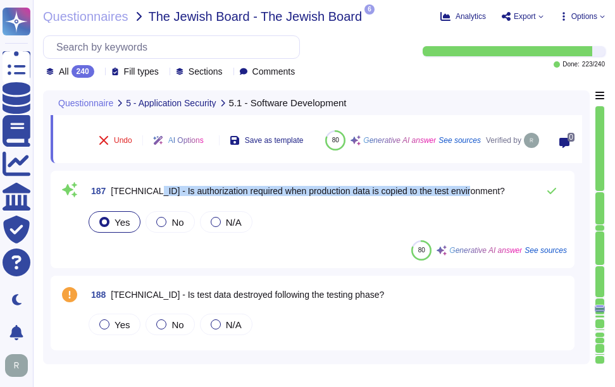
drag, startPoint x: 144, startPoint y: 190, endPoint x: 483, endPoint y: 195, distance: 339.1
click at [483, 195] on div "187 5.1.1.3 - Is authorization required when production data is copied to the t…" at bounding box center [326, 190] width 481 height 25
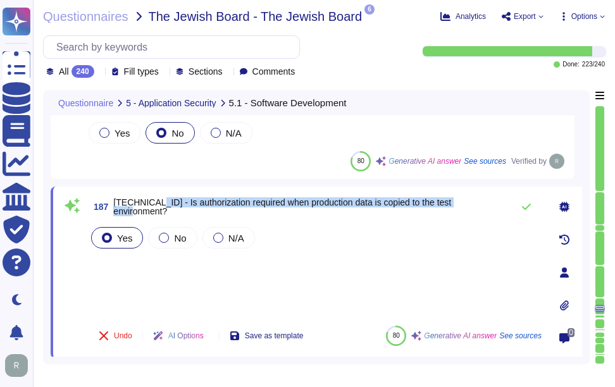
scroll to position [18536, 0]
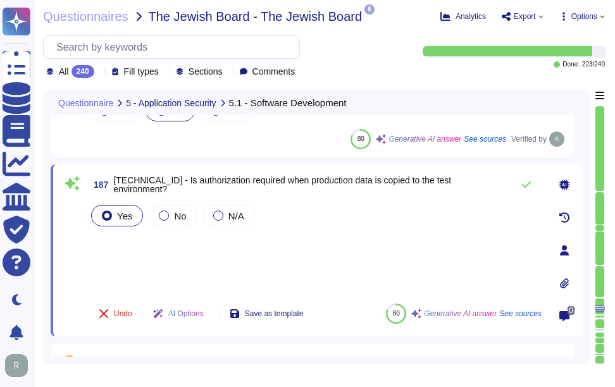
click at [191, 264] on div "Yes No N/A" at bounding box center [315, 247] width 453 height 91
click at [528, 185] on icon at bounding box center [526, 185] width 9 height 6
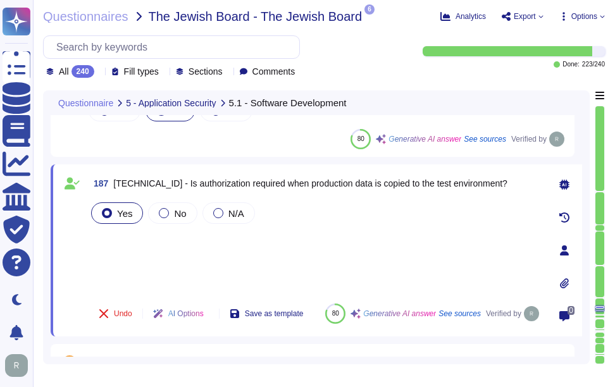
click at [149, 234] on div "Yes No N/A" at bounding box center [315, 247] width 453 height 94
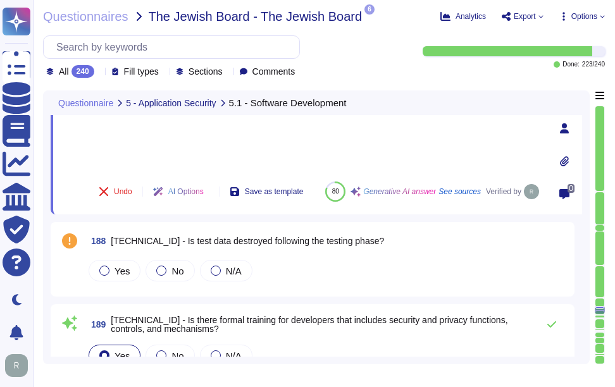
scroll to position [18663, 0]
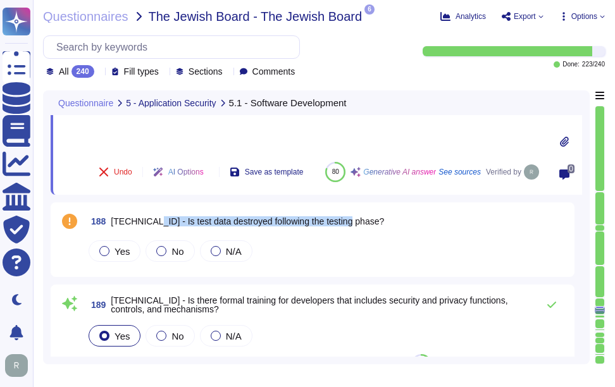
drag, startPoint x: 144, startPoint y: 221, endPoint x: 397, endPoint y: 221, distance: 253.0
click at [397, 221] on div "188 5.1.1.4 - Is test data destroyed following the testing phase?" at bounding box center [326, 221] width 481 height 23
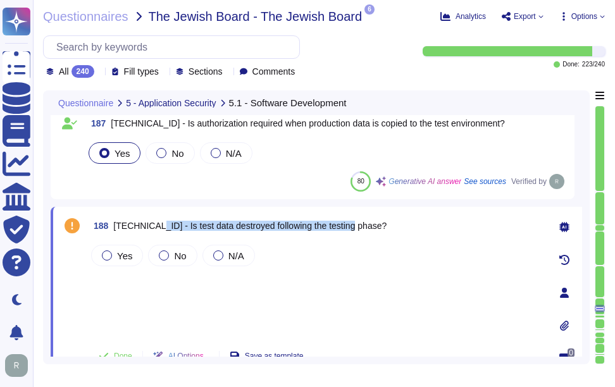
scroll to position [18600, 0]
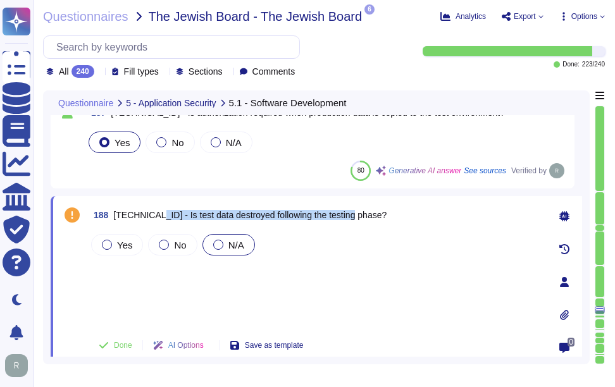
click at [228, 247] on span "N/A" at bounding box center [236, 245] width 16 height 11
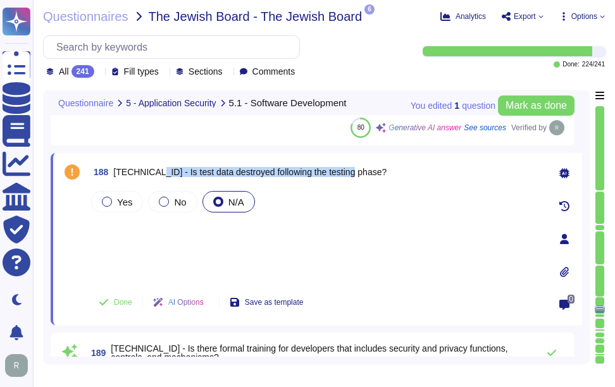
scroll to position [18663, 0]
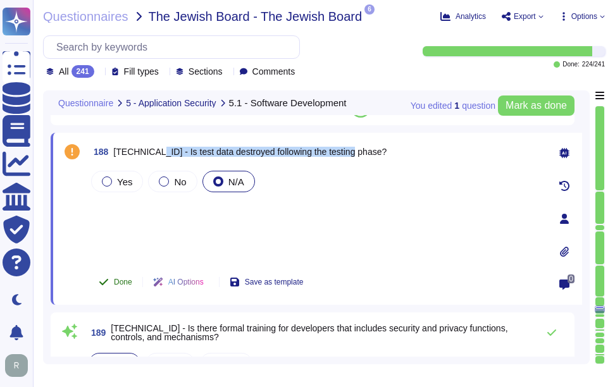
click at [126, 283] on span "Done" at bounding box center [123, 282] width 18 height 8
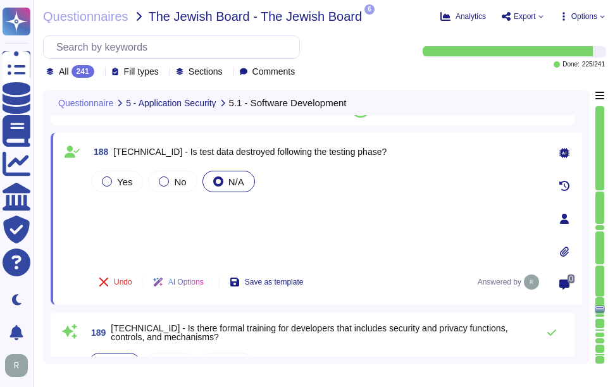
click at [354, 232] on div "Yes No N/A" at bounding box center [315, 215] width 453 height 94
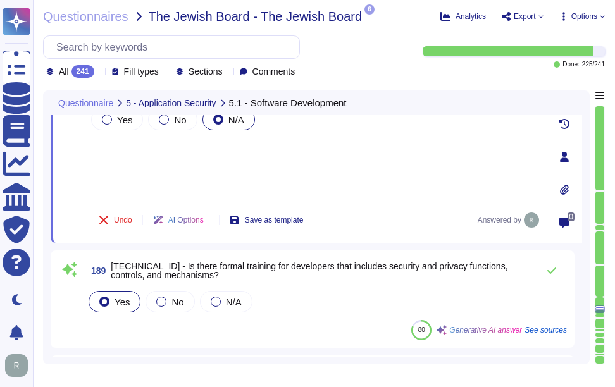
scroll to position [18789, 0]
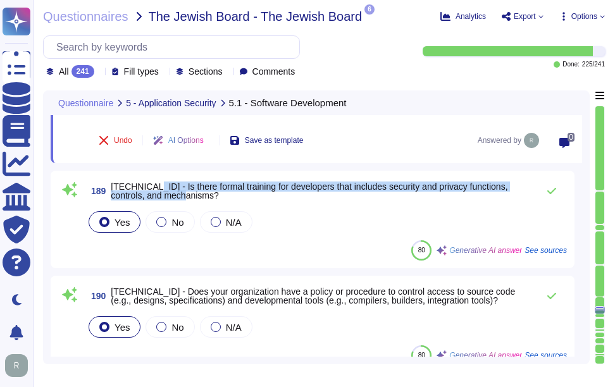
drag, startPoint x: 143, startPoint y: 185, endPoint x: 189, endPoint y: 195, distance: 46.8
click at [189, 195] on span "[TECHNICAL_ID] - Is there formal training for developers that includes security…" at bounding box center [321, 191] width 421 height 18
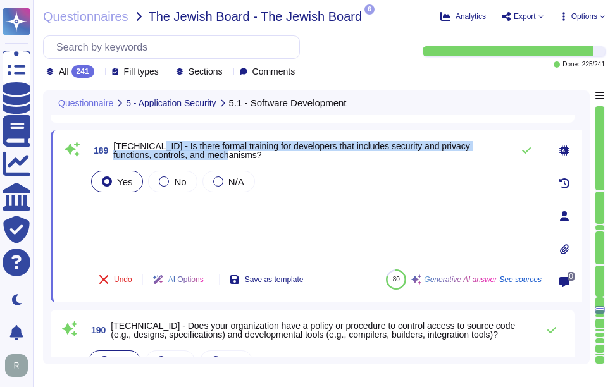
scroll to position [18726, 0]
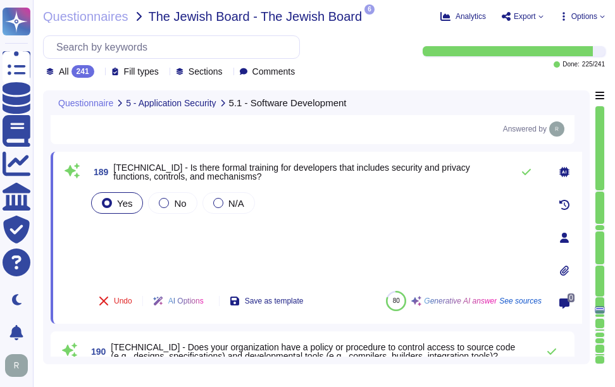
click at [175, 258] on div "Yes No N/A" at bounding box center [315, 235] width 453 height 91
click at [526, 173] on icon at bounding box center [526, 172] width 10 height 10
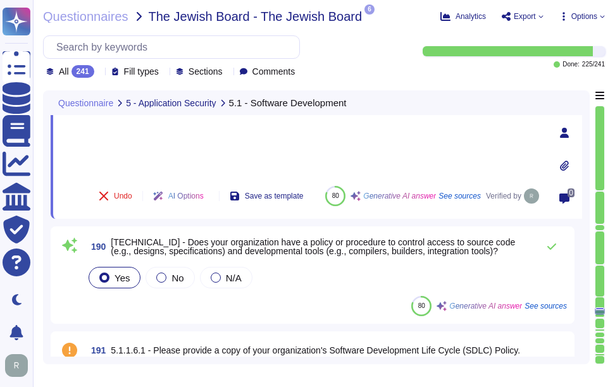
scroll to position [18853, 0]
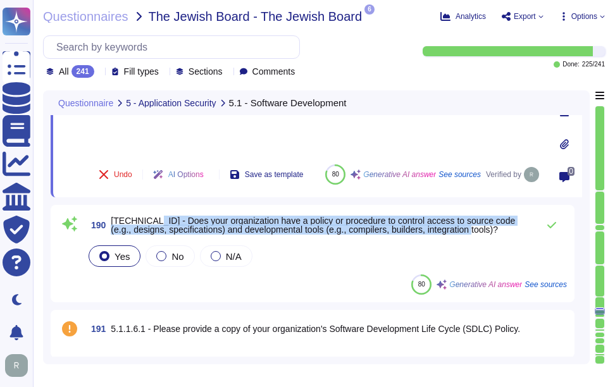
drag, startPoint x: 145, startPoint y: 219, endPoint x: 497, endPoint y: 230, distance: 351.9
click at [497, 230] on span "[TECHNICAL_ID] - Does your organization have a policy or procedure to control a…" at bounding box center [321, 225] width 421 height 18
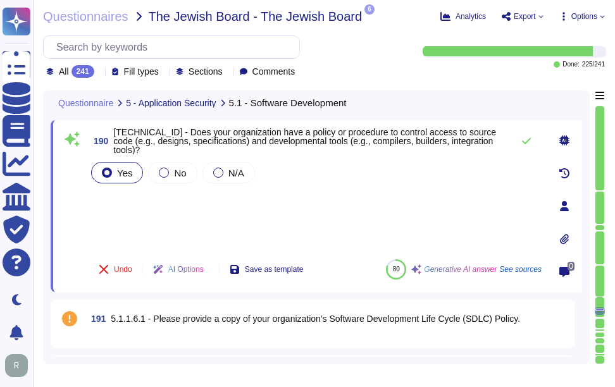
click at [206, 212] on div "Yes No N/A" at bounding box center [315, 204] width 453 height 90
click at [526, 139] on icon at bounding box center [526, 141] width 10 height 10
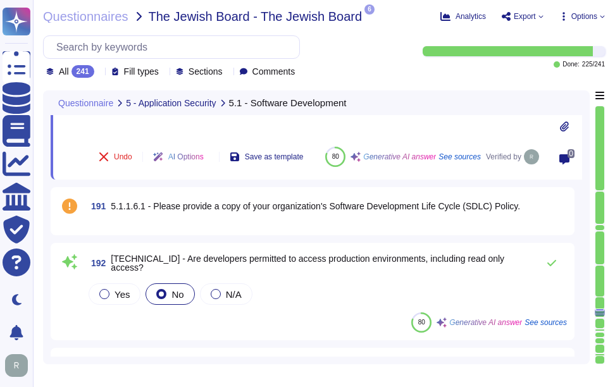
scroll to position [18979, 0]
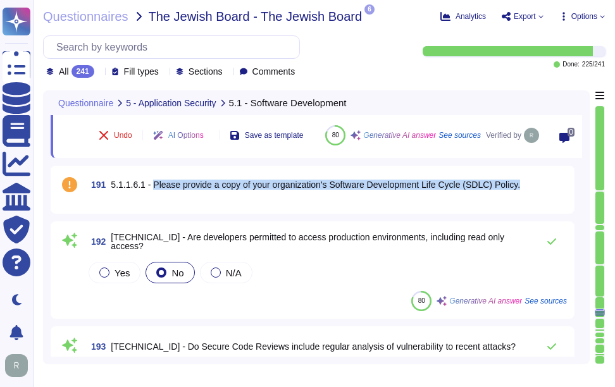
drag, startPoint x: 149, startPoint y: 183, endPoint x: 517, endPoint y: 185, distance: 368.1
click at [517, 185] on span "5.1.1.6.1 - Please provide a copy of your organization's Software Development L…" at bounding box center [315, 185] width 409 height 10
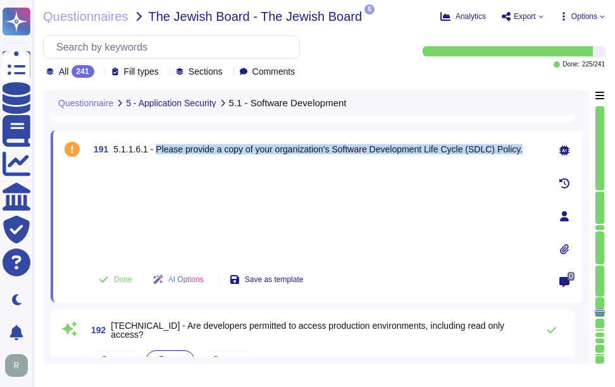
scroll to position [18916, 0]
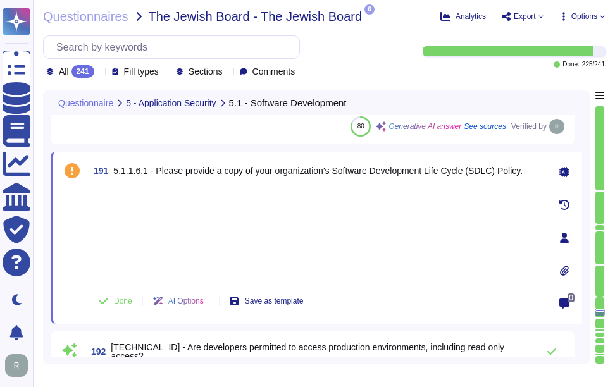
click at [567, 268] on icon at bounding box center [564, 271] width 10 height 10
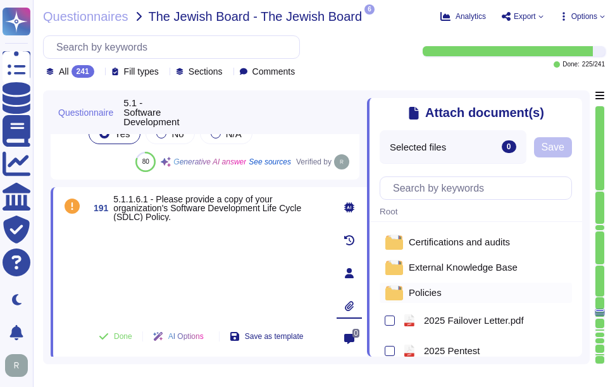
click at [435, 294] on span "Policies" at bounding box center [425, 292] width 33 height 9
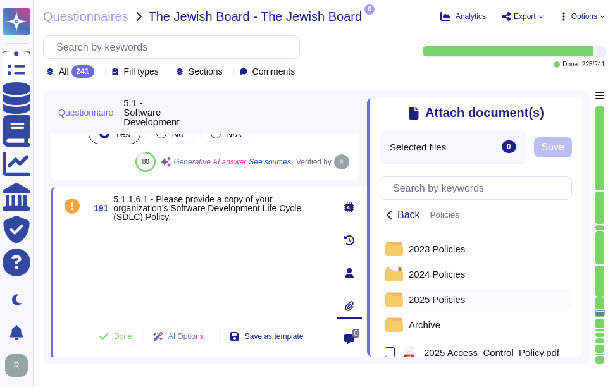
click at [435, 300] on span "2025 Policies" at bounding box center [437, 299] width 56 height 9
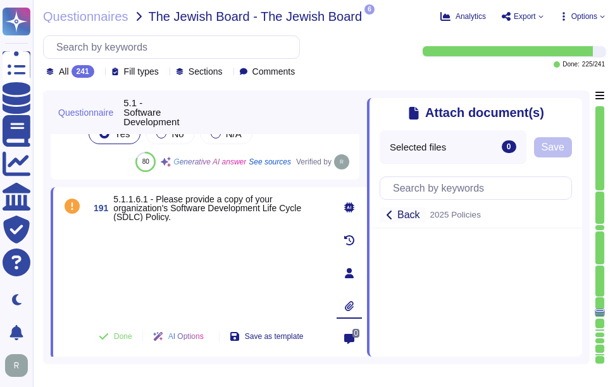
click at [397, 219] on button "Back" at bounding box center [403, 214] width 46 height 15
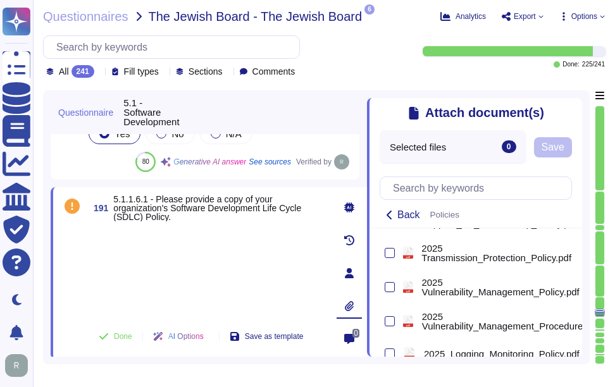
scroll to position [488, 0]
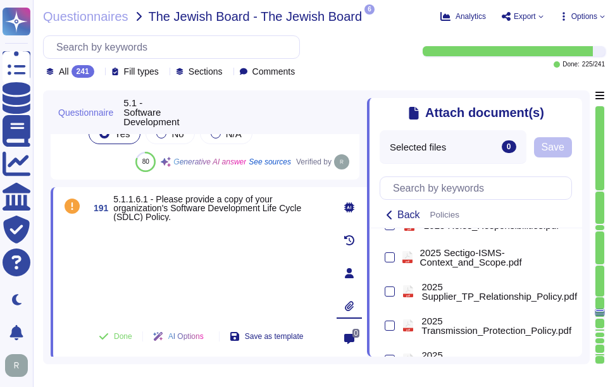
click at [574, 106] on icon at bounding box center [574, 106] width 0 height 0
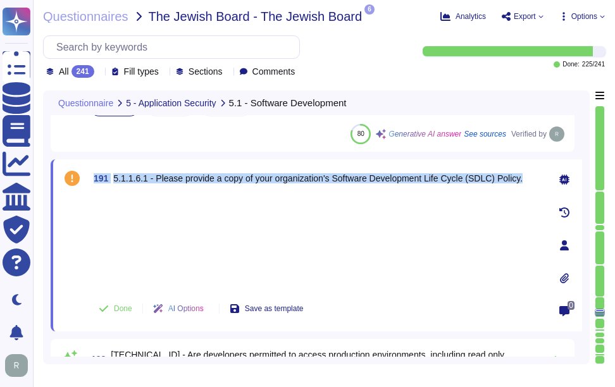
drag, startPoint x: 92, startPoint y: 176, endPoint x: 528, endPoint y: 178, distance: 435.2
click at [528, 178] on div "191 5.1.1.6.1 - Please provide a copy of your organization's Software Developme…" at bounding box center [315, 178] width 453 height 23
copy span "191 5.1.1.6.1 - Please provide a copy of your organization's Software Developme…"
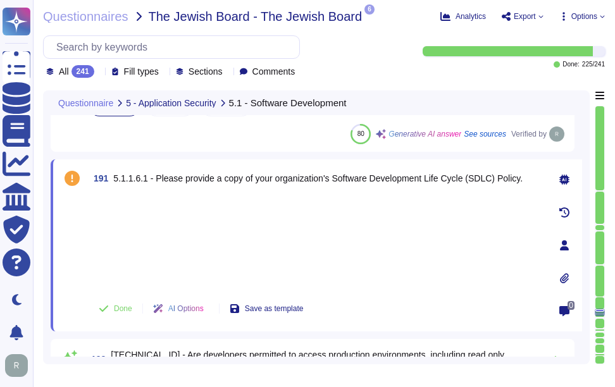
click at [205, 246] on div at bounding box center [315, 242] width 453 height 94
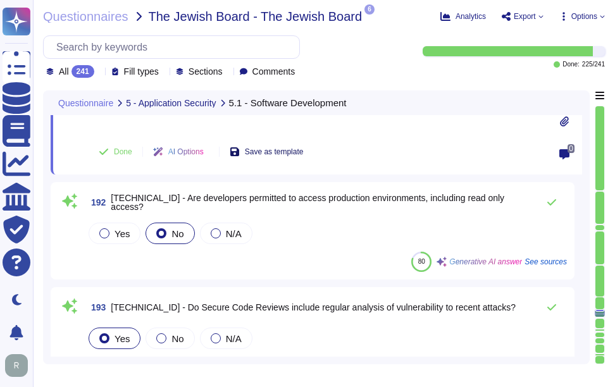
scroll to position [19106, 0]
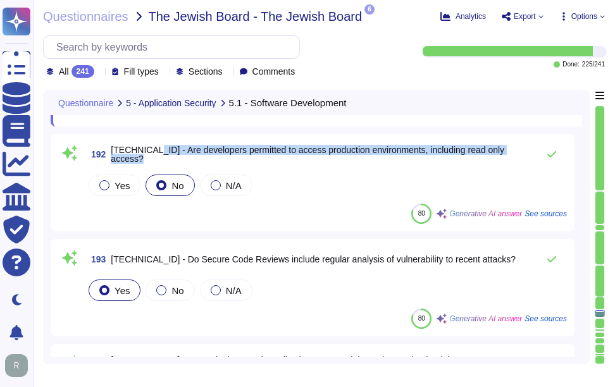
drag, startPoint x: 143, startPoint y: 153, endPoint x: 521, endPoint y: 157, distance: 378.3
click at [521, 157] on div "192 5.1.1.7 - Are developers permitted to access production environments, inclu…" at bounding box center [326, 154] width 481 height 25
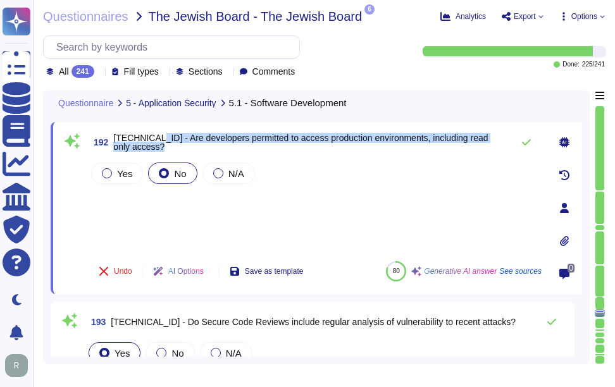
scroll to position [18979, 0]
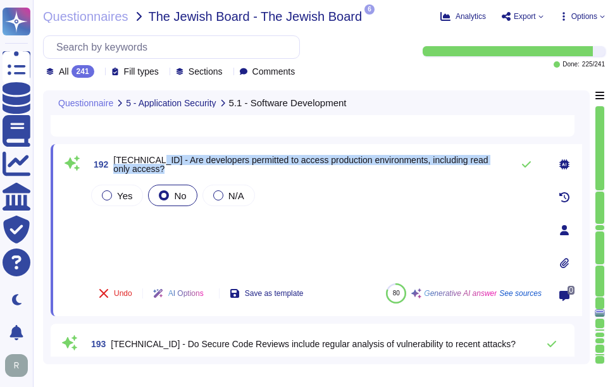
click at [162, 176] on div "192 5.1.1.7 - Are developers permitted to access production environments, inclu…" at bounding box center [315, 164] width 453 height 25
drag, startPoint x: 145, startPoint y: 166, endPoint x: 507, endPoint y: 161, distance: 361.2
click at [507, 161] on div "192 5.1.1.7 - Are developers permitted to access production environments, inclu…" at bounding box center [315, 164] width 453 height 25
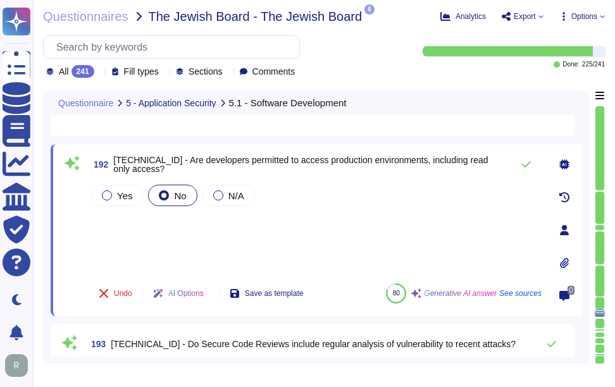
click at [188, 230] on div "Yes No N/A" at bounding box center [315, 227] width 453 height 91
click at [524, 163] on icon at bounding box center [526, 164] width 10 height 10
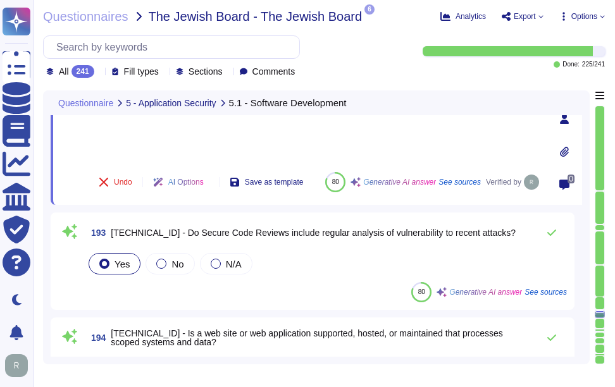
scroll to position [19106, 0]
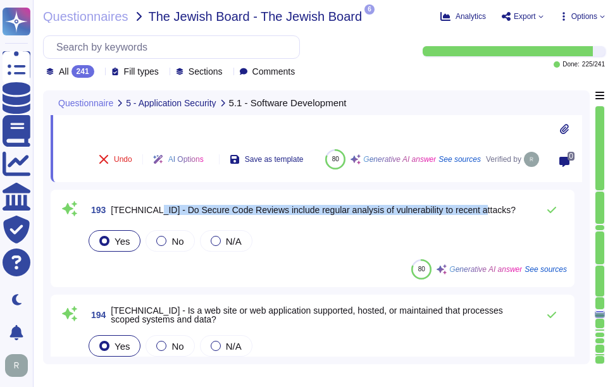
drag, startPoint x: 143, startPoint y: 207, endPoint x: 488, endPoint y: 206, distance: 344.7
click at [488, 206] on div "193 5.1.1.8 - Do Secure Code Reviews include regular analysis of vulnerability …" at bounding box center [326, 209] width 481 height 25
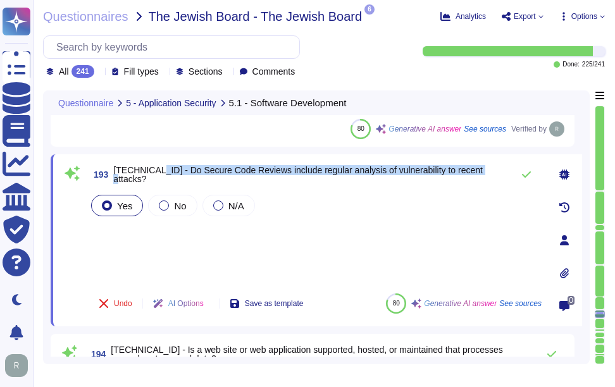
scroll to position [19042, 0]
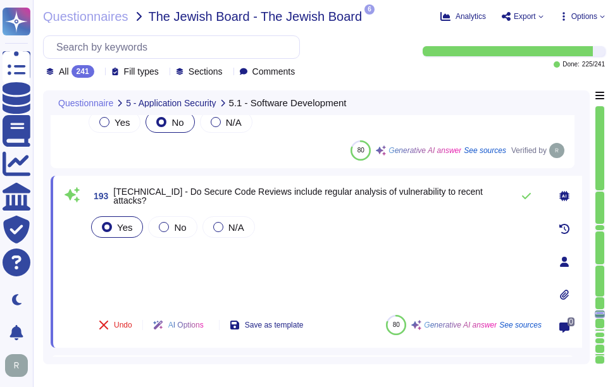
click at [99, 73] on icon at bounding box center [99, 73] width 0 height 0
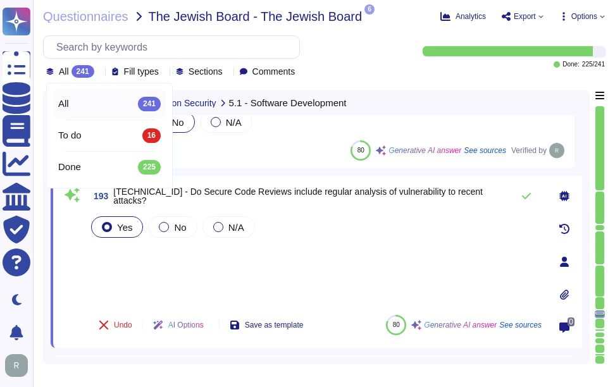
click at [120, 133] on icon at bounding box center [261, 214] width 283 height 162
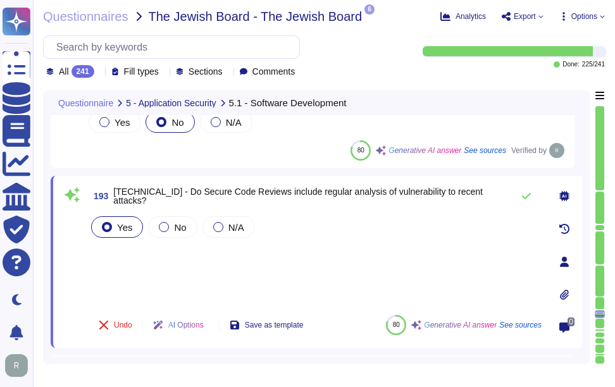
click at [99, 73] on icon at bounding box center [99, 73] width 0 height 0
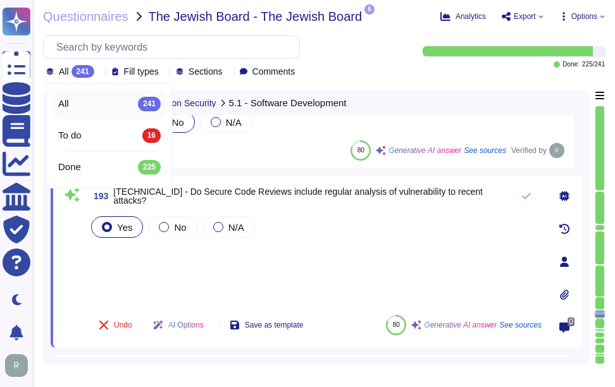
click at [120, 133] on icon at bounding box center [261, 214] width 283 height 162
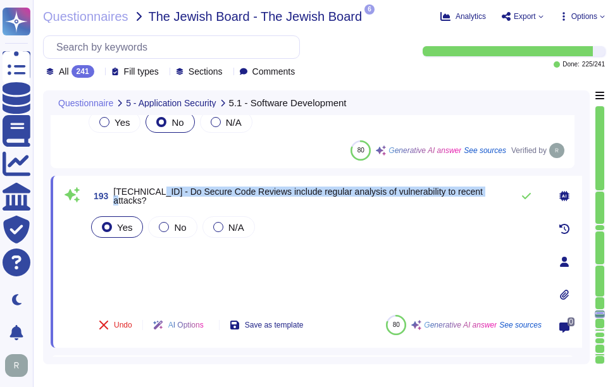
drag, startPoint x: 147, startPoint y: 195, endPoint x: 480, endPoint y: 201, distance: 333.4
click at [480, 201] on div "193 5.1.1.8 - Do Secure Code Reviews include regular analysis of vulnerability …" at bounding box center [315, 195] width 453 height 25
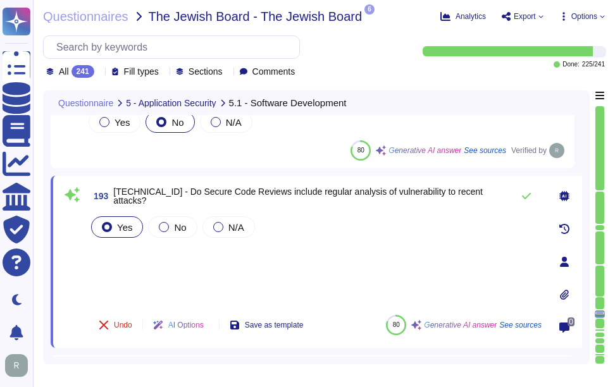
click at [300, 261] on div "Yes No N/A" at bounding box center [315, 259] width 453 height 91
click at [524, 196] on icon at bounding box center [526, 196] width 10 height 10
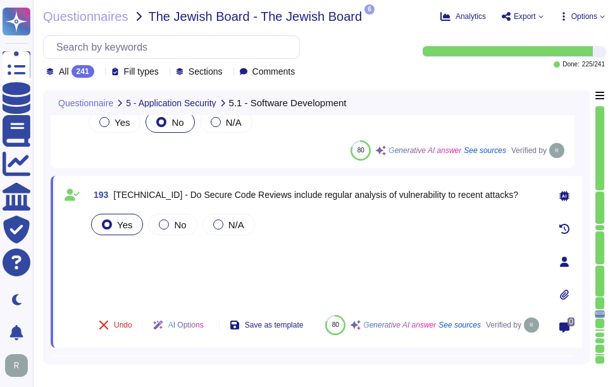
click at [154, 255] on div "Yes No N/A" at bounding box center [315, 258] width 453 height 94
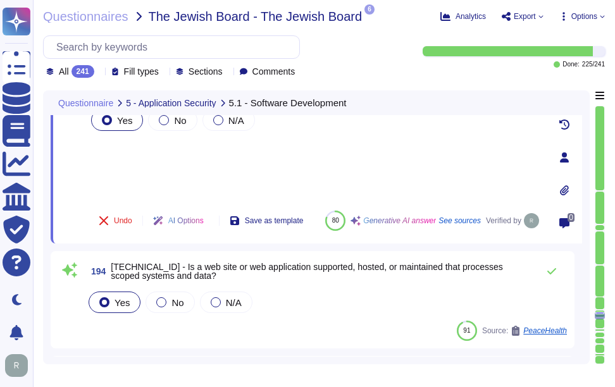
scroll to position [19169, 0]
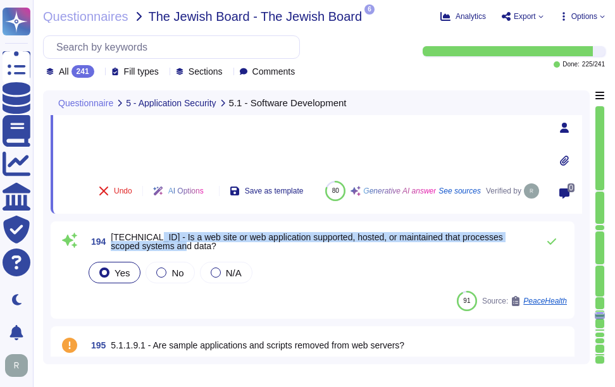
drag, startPoint x: 142, startPoint y: 237, endPoint x: 221, endPoint y: 246, distance: 79.6
click at [221, 246] on span "[TECHNICAL_ID] - Is a web site or web application supported, hosted, or maintai…" at bounding box center [321, 242] width 421 height 18
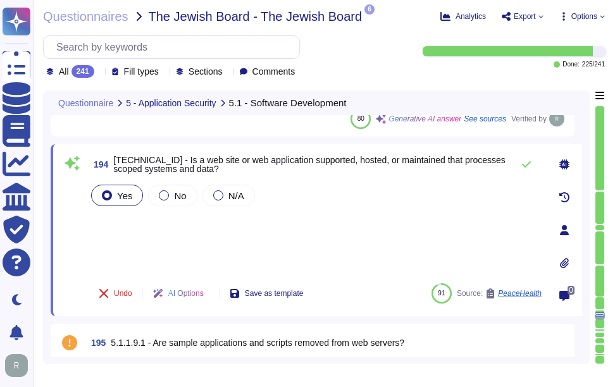
click at [145, 230] on div "Yes No N/A" at bounding box center [315, 227] width 453 height 91
click at [524, 165] on icon at bounding box center [526, 164] width 10 height 10
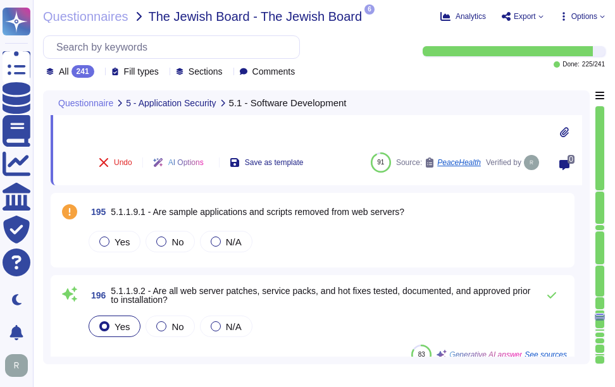
scroll to position [19295, 0]
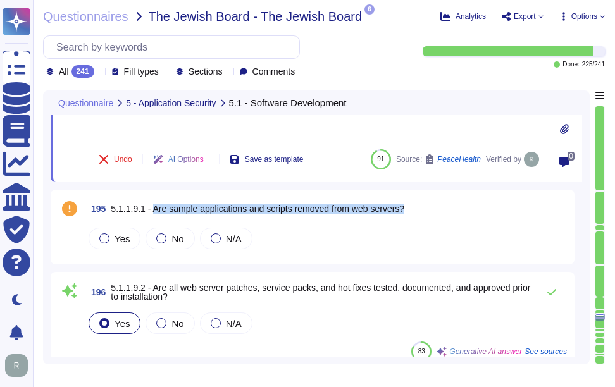
drag, startPoint x: 150, startPoint y: 207, endPoint x: 419, endPoint y: 207, distance: 268.8
click at [419, 207] on div "195 5.1.1.9.1 - Are sample applications and scripts removed from web servers?" at bounding box center [326, 208] width 481 height 23
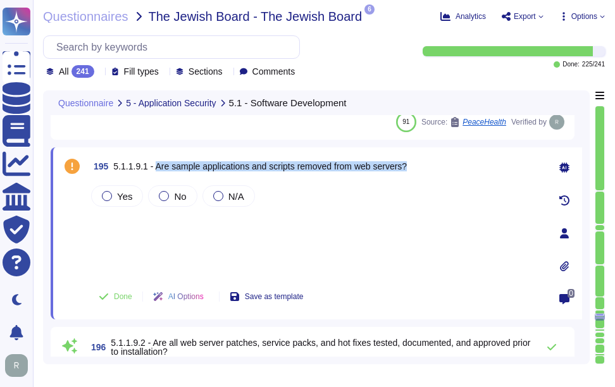
scroll to position [19232, 0]
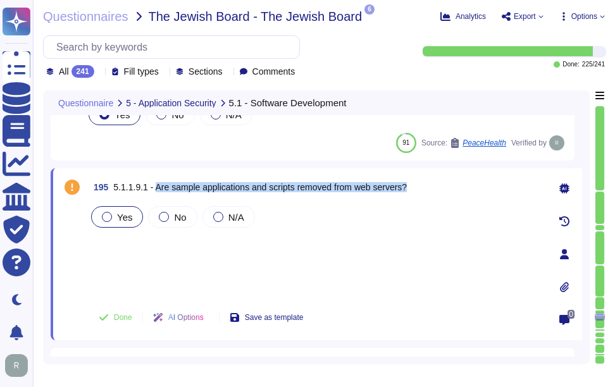
click at [123, 214] on span "Yes" at bounding box center [124, 217] width 15 height 11
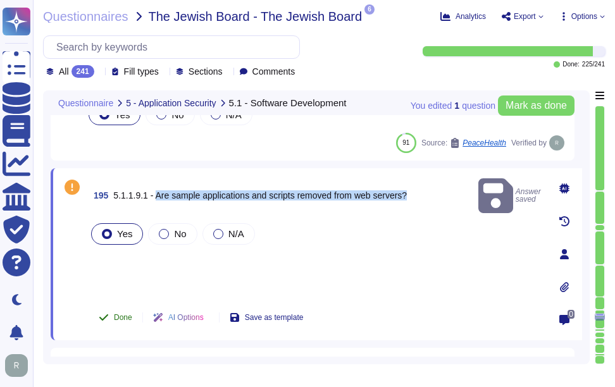
click at [121, 314] on span "Done" at bounding box center [123, 318] width 18 height 8
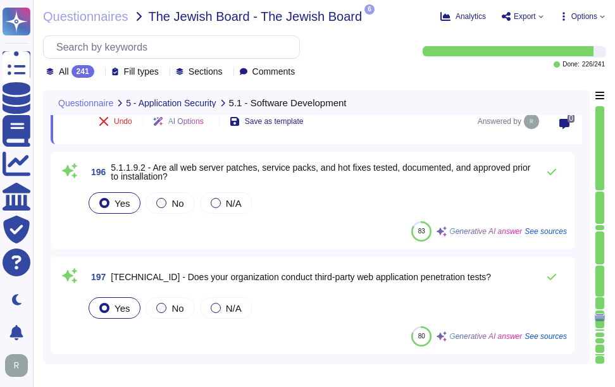
type textarea "N/A. Could you please elaborate your question ?"
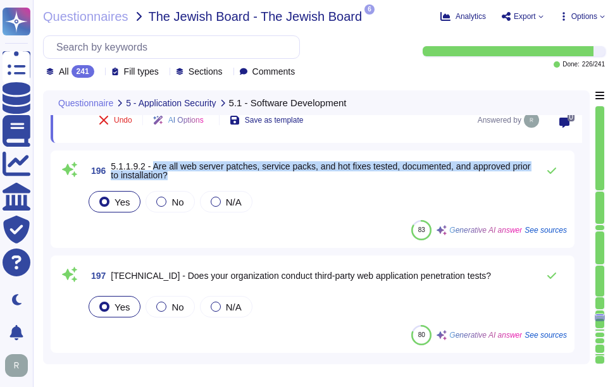
drag, startPoint x: 151, startPoint y: 166, endPoint x: 217, endPoint y: 175, distance: 66.5
click at [217, 175] on span "5.1.1.9.2 - Are all web server patches, service packs, and hot fixes tested, do…" at bounding box center [321, 171] width 421 height 18
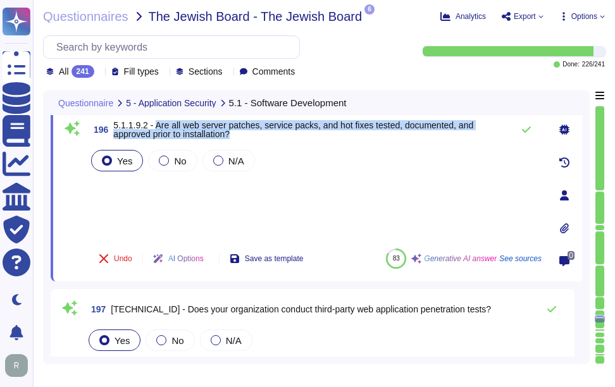
scroll to position [19359, 0]
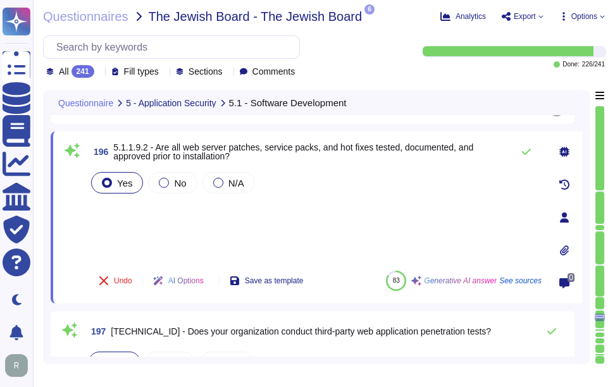
click at [182, 242] on div "Yes No N/A" at bounding box center [315, 215] width 453 height 91
click at [523, 151] on icon at bounding box center [526, 152] width 10 height 10
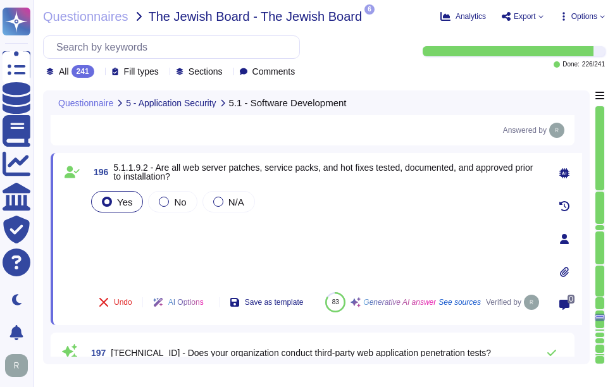
type textarea "N/A. Could you please elaborate your question ?"
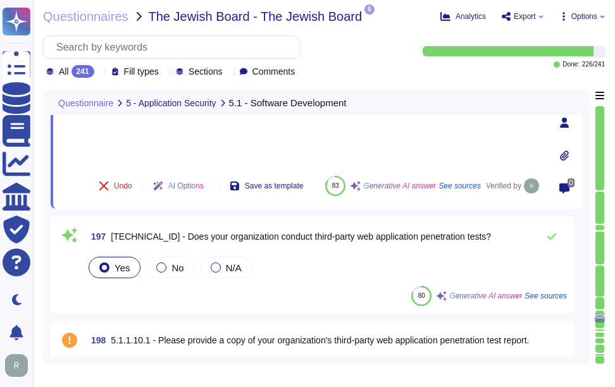
scroll to position [19485, 0]
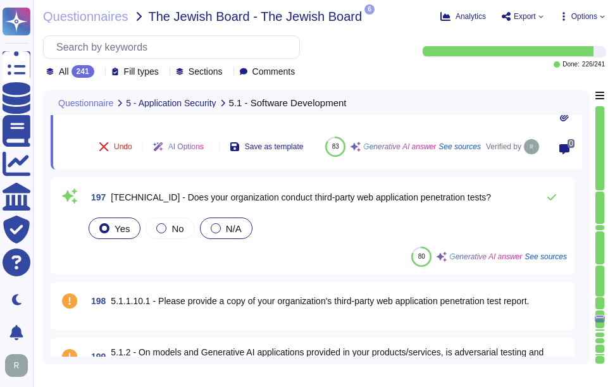
type textarea "N/A. Could you please elaborate your question ?"
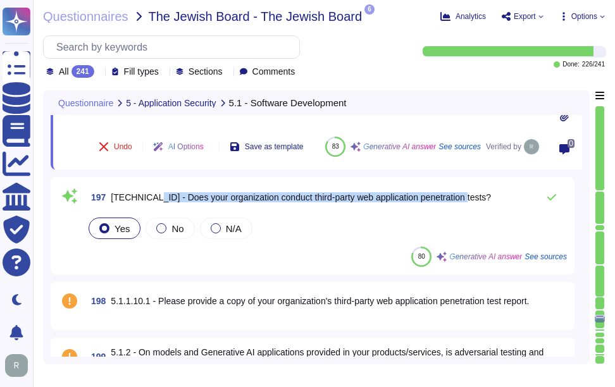
drag, startPoint x: 145, startPoint y: 197, endPoint x: 467, endPoint y: 196, distance: 321.3
click at [467, 196] on div "197 5.1.1.10 - Does your organization conduct third-party web application penet…" at bounding box center [326, 197] width 481 height 25
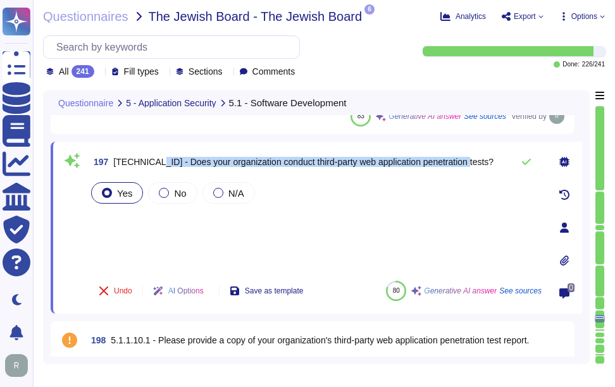
scroll to position [19422, 0]
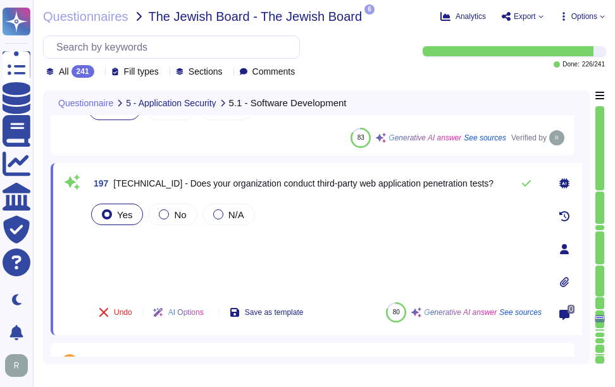
click at [253, 256] on div "Yes No N/A" at bounding box center [315, 246] width 453 height 91
click at [528, 181] on icon at bounding box center [526, 183] width 10 height 10
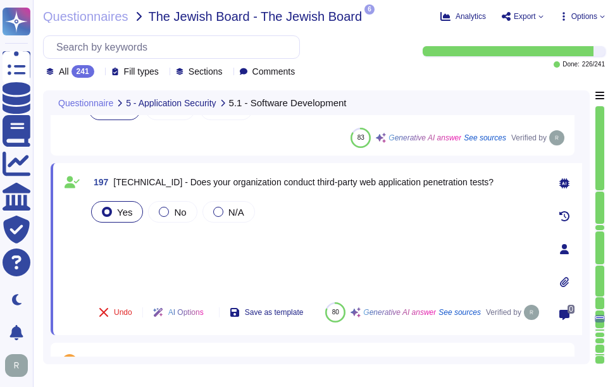
click at [144, 225] on div "Yes No N/A" at bounding box center [315, 246] width 453 height 94
click at [144, 237] on div "Yes No N/A" at bounding box center [315, 246] width 453 height 94
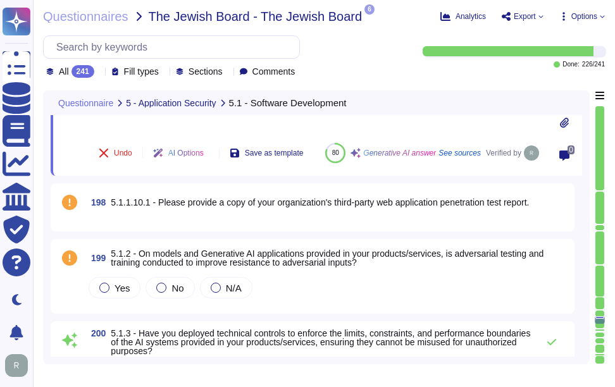
scroll to position [19612, 0]
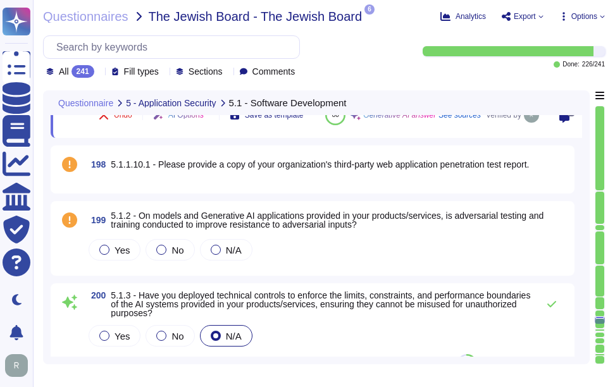
type textarea "N/A. Could you please elaborate your question ?"
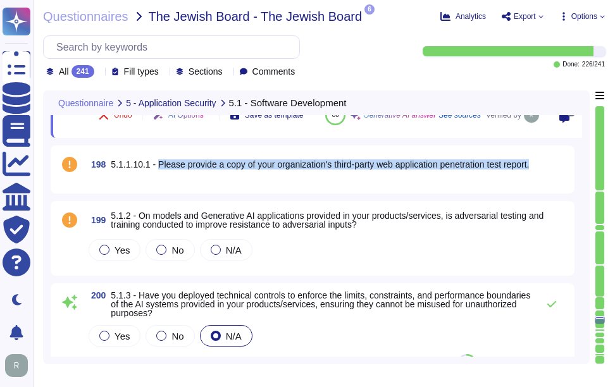
drag, startPoint x: 152, startPoint y: 164, endPoint x: 540, endPoint y: 168, distance: 387.1
click at [540, 168] on div "198 5.1.1.10.1 - Please provide a copy of your organization's third-party web a…" at bounding box center [326, 164] width 481 height 23
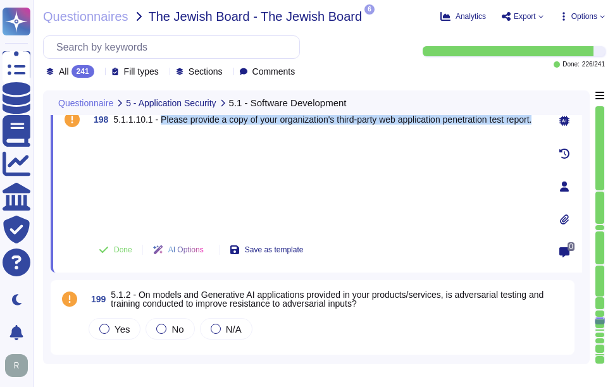
scroll to position [19548, 0]
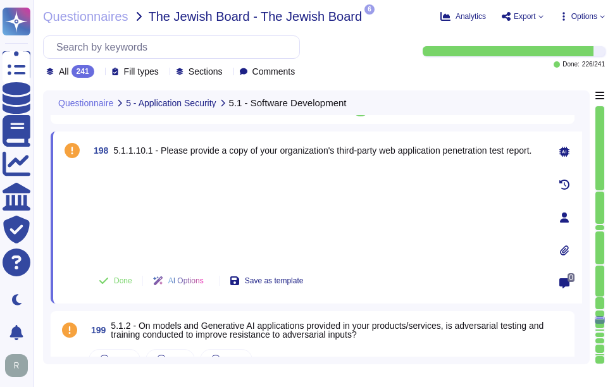
click at [298, 211] on div at bounding box center [315, 214] width 453 height 94
click at [566, 251] on icon at bounding box center [564, 250] width 9 height 10
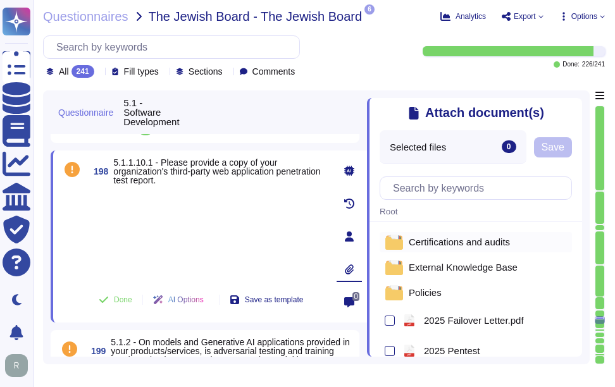
click at [473, 247] on span "Certifications and audits" at bounding box center [459, 241] width 101 height 9
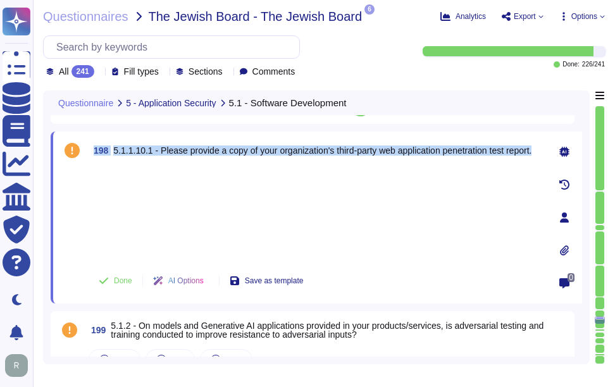
drag, startPoint x: 94, startPoint y: 149, endPoint x: 540, endPoint y: 153, distance: 446.0
click at [531, 153] on span "198 5.1.1.10.1 - Please provide a copy of your organization's third-party web a…" at bounding box center [310, 150] width 443 height 23
copy span "198 5.1.1.10.1 - Please provide a copy of your organization's third-party web a…"
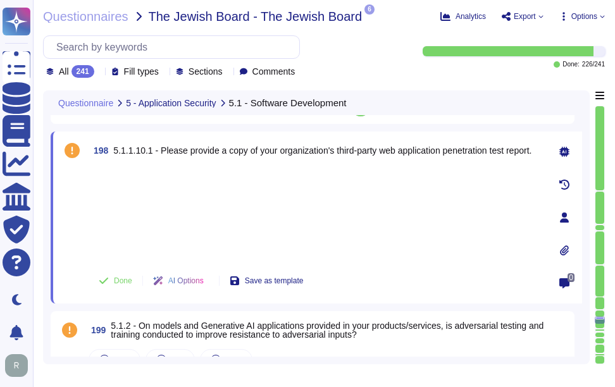
click at [208, 202] on div at bounding box center [315, 214] width 453 height 94
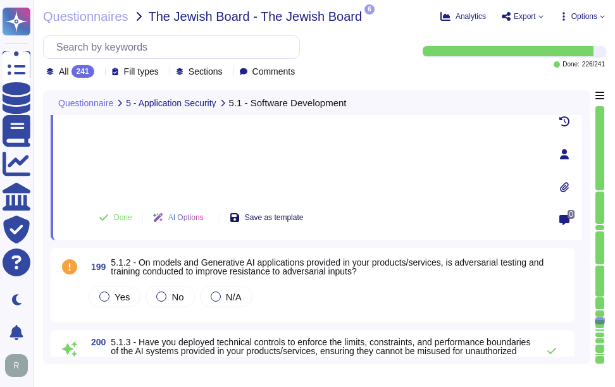
scroll to position [19675, 0]
type textarea "N/A. Could you please elaborate your question ?"
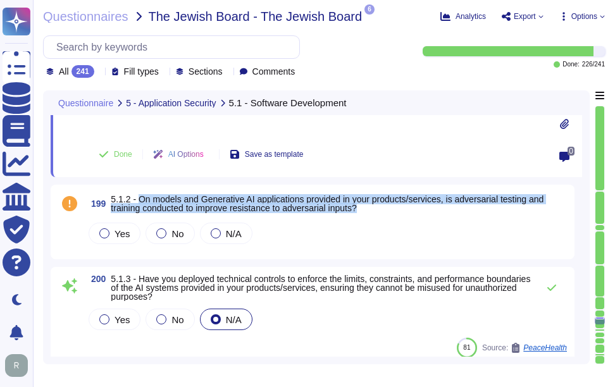
drag, startPoint x: 138, startPoint y: 199, endPoint x: 382, endPoint y: 210, distance: 244.4
click at [382, 210] on span "5.1.2 - On models and Generative AI applications provided in your products/serv…" at bounding box center [339, 204] width 456 height 18
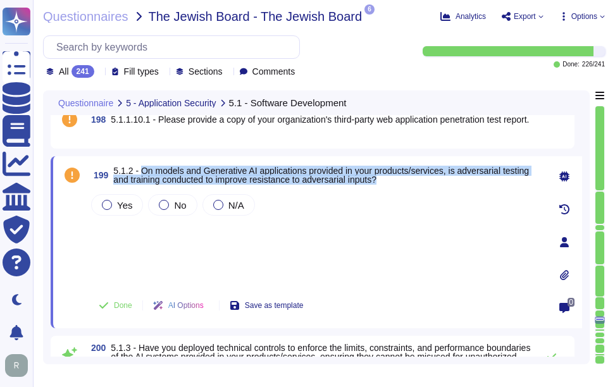
scroll to position [19548, 0]
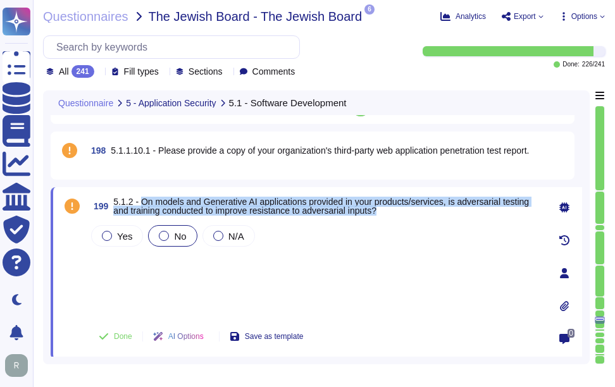
click at [175, 235] on span "No" at bounding box center [180, 236] width 12 height 11
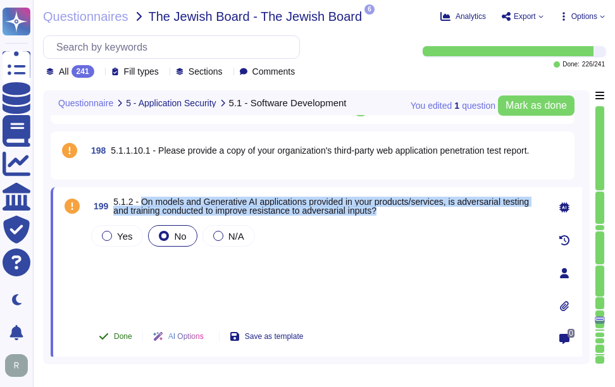
click at [126, 338] on span "Done" at bounding box center [123, 337] width 18 height 8
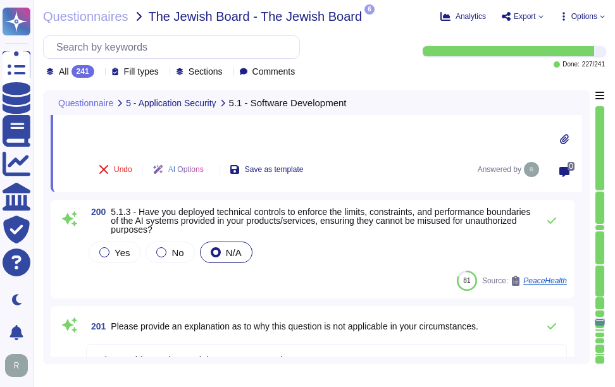
scroll to position [19738, 0]
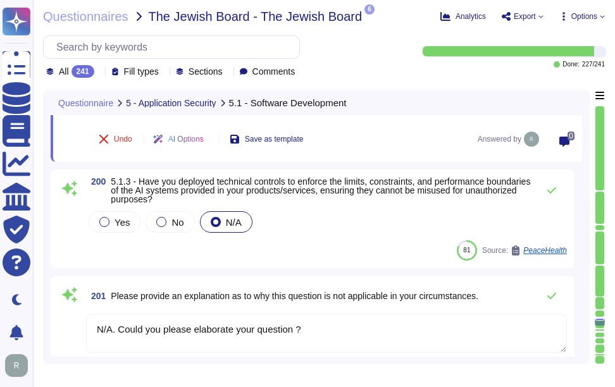
type textarea "N/A. Could you please elaborate your question ?"
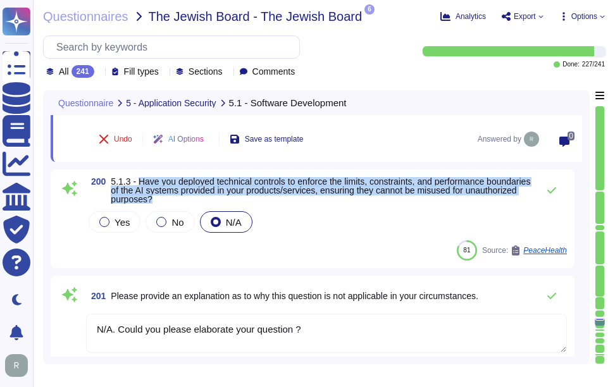
drag, startPoint x: 138, startPoint y: 183, endPoint x: 223, endPoint y: 201, distance: 86.6
click at [223, 201] on span "5.1.3 - Have you deployed technical controls to enforce the limits, constraints…" at bounding box center [321, 190] width 421 height 27
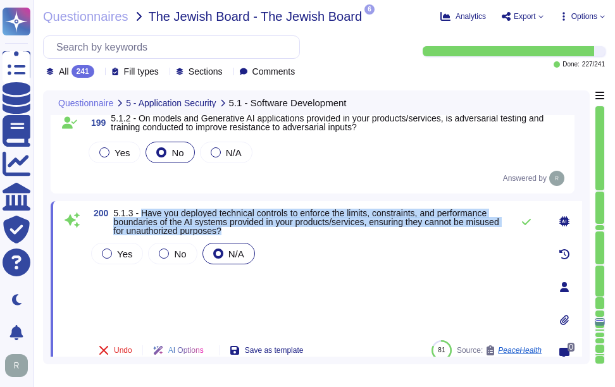
scroll to position [19612, 0]
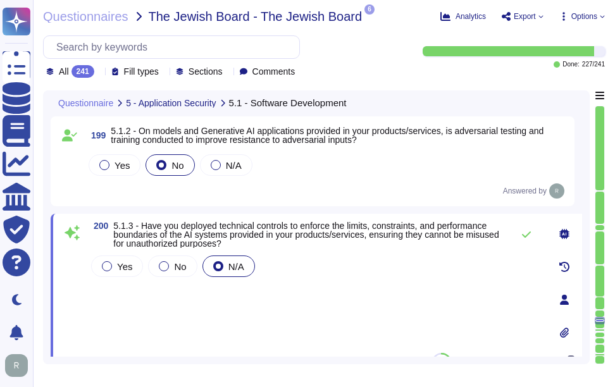
click at [237, 297] on div "Yes No N/A" at bounding box center [315, 298] width 453 height 90
click at [528, 236] on icon at bounding box center [526, 235] width 10 height 10
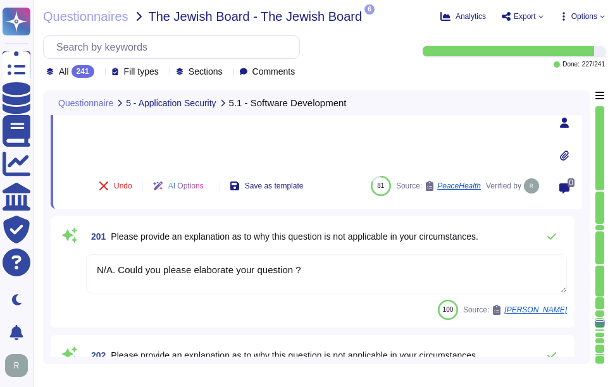
scroll to position [19801, 0]
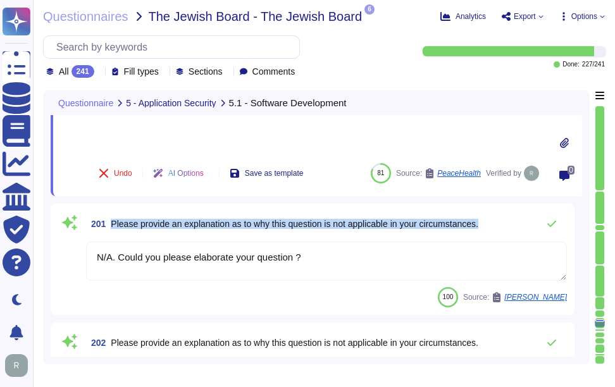
drag, startPoint x: 113, startPoint y: 223, endPoint x: 490, endPoint y: 225, distance: 377.6
click at [490, 225] on div "201 Please provide an explanation as to why this question is not applicable in …" at bounding box center [326, 223] width 481 height 25
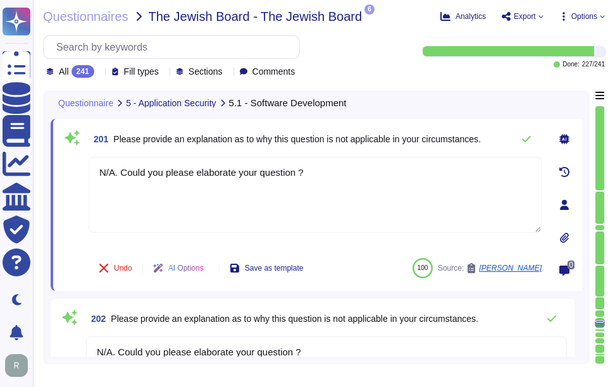
type textarea "N/A. Could you please elaborate your question ?"
drag, startPoint x: 311, startPoint y: 177, endPoint x: 51, endPoint y: 170, distance: 259.4
click at [51, 170] on div "201 Please provide an explanation as to why this question is not applicable in …" at bounding box center [316, 205] width 531 height 172
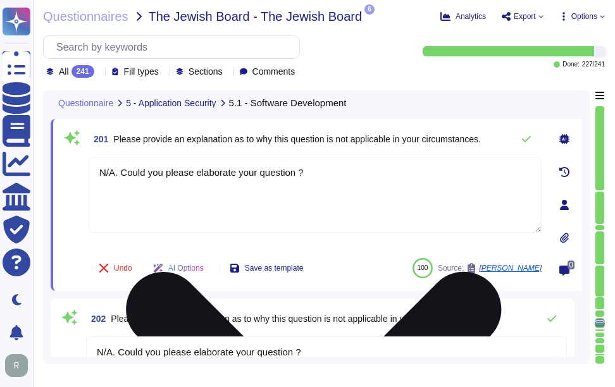
click at [324, 185] on textarea "N/A. Could you please elaborate your question ?" at bounding box center [315, 195] width 453 height 76
paste textarea "o, our application or system does not use Artificial Intelligence (AI). We do n…"
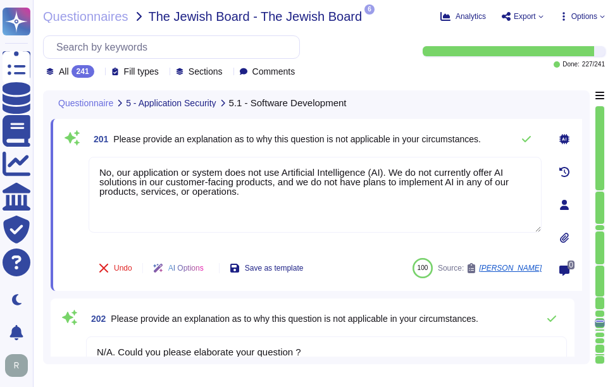
type textarea "No, our application or system does not use Artificial Intelligence (AI). We do …"
click at [479, 154] on div "201 Please provide an explanation as to why this question is not applicable in …" at bounding box center [301, 205] width 481 height 157
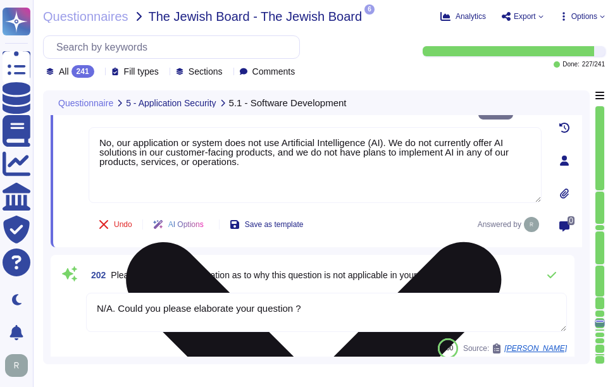
scroll to position [19865, 0]
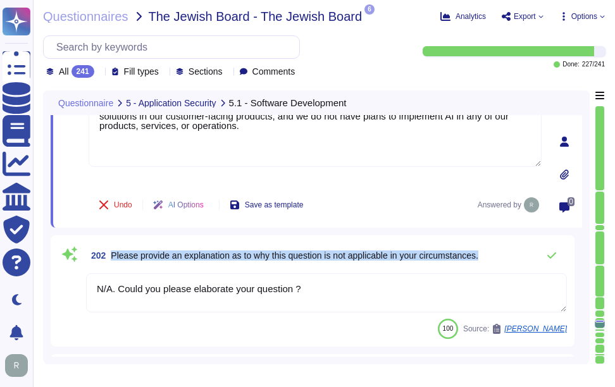
drag, startPoint x: 112, startPoint y: 254, endPoint x: 491, endPoint y: 262, distance: 379.0
click at [491, 262] on div "202 Please provide an explanation as to why this question is not applicable in …" at bounding box center [326, 255] width 481 height 25
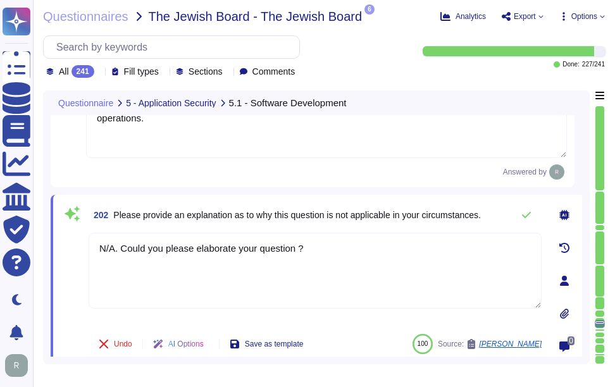
drag, startPoint x: 324, startPoint y: 245, endPoint x: 78, endPoint y: 245, distance: 246.1
click at [78, 245] on div "202 Please provide an explanation as to why this question is not applicable in …" at bounding box center [301, 280] width 481 height 157
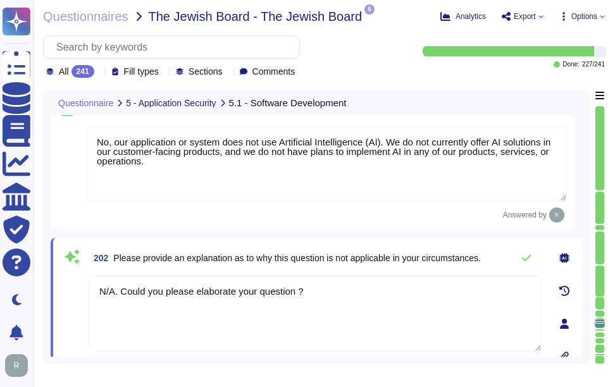
scroll to position [19801, 0]
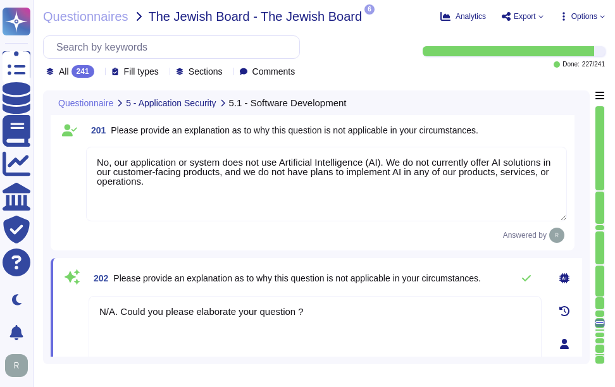
drag, startPoint x: 168, startPoint y: 190, endPoint x: 139, endPoint y: 225, distance: 45.4
click at [81, 149] on div "201 Please provide an explanation as to why this question is not applicable in …" at bounding box center [312, 181] width 509 height 124
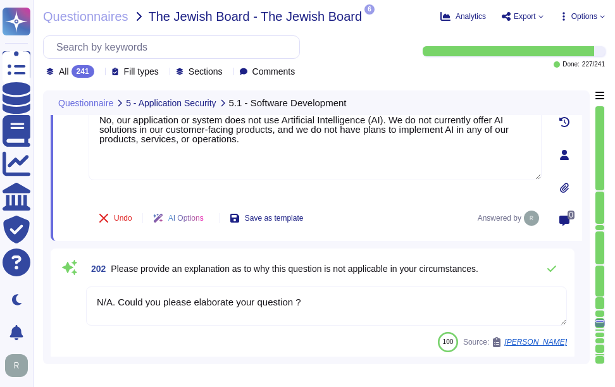
scroll to position [19865, 0]
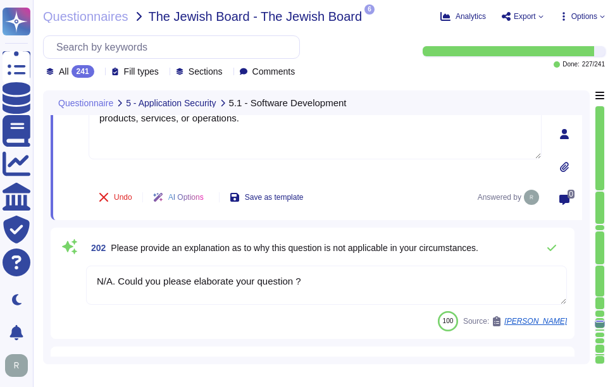
click at [323, 296] on textarea "N/A. Could you please elaborate your question ?" at bounding box center [326, 285] width 481 height 39
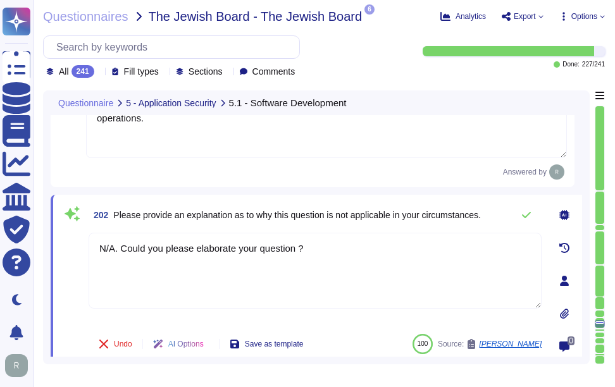
drag, startPoint x: 316, startPoint y: 252, endPoint x: 58, endPoint y: 230, distance: 259.0
click at [45, 230] on div "Questionnaire 5 - Application Security 5.1 - Software Development 198 5.1.1.10.…" at bounding box center [316, 227] width 547 height 274
paste textarea "o, our application or system does not use Artificial Intelligence (AI). We do n…"
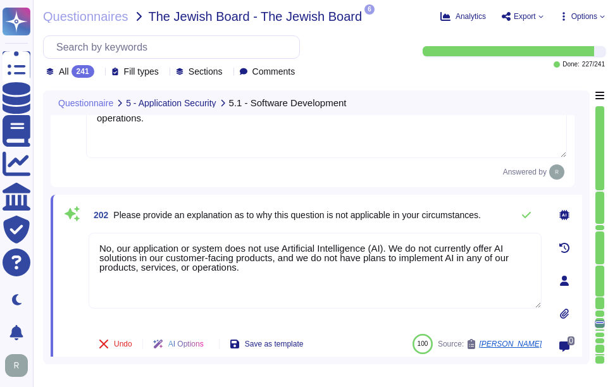
type textarea "No, our application or system does not use Artificial Intelligence (AI). We do …"
click at [330, 216] on span "Please provide an explanation as to why this question is not applicable in your…" at bounding box center [297, 215] width 368 height 10
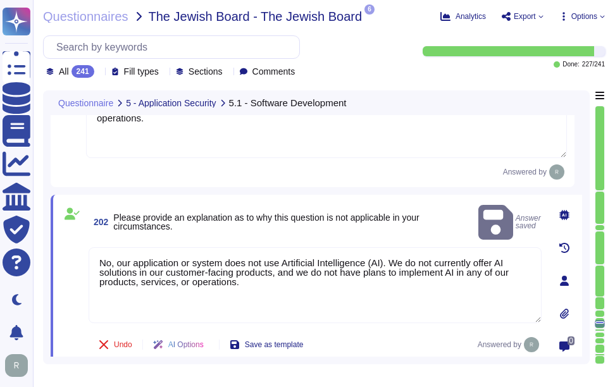
click at [343, 216] on span "Please provide an explanation as to why this question is not applicable in your…" at bounding box center [293, 222] width 360 height 18
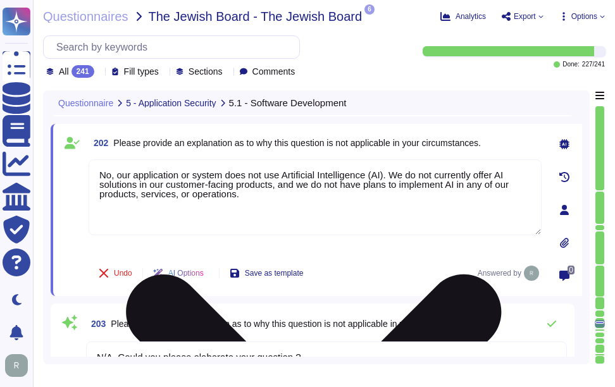
type textarea "N/A. Could you please elaborate your question ?"
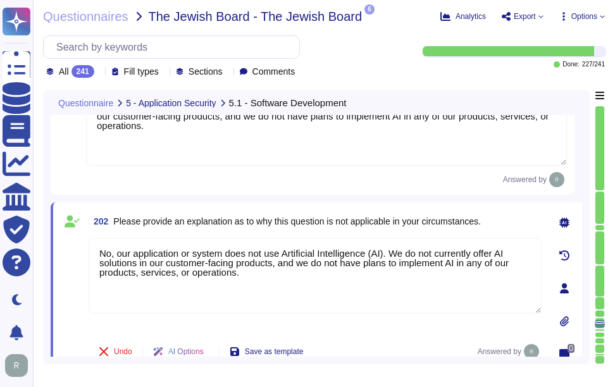
type textarea "N/A. Could you please elaborate your question ?"
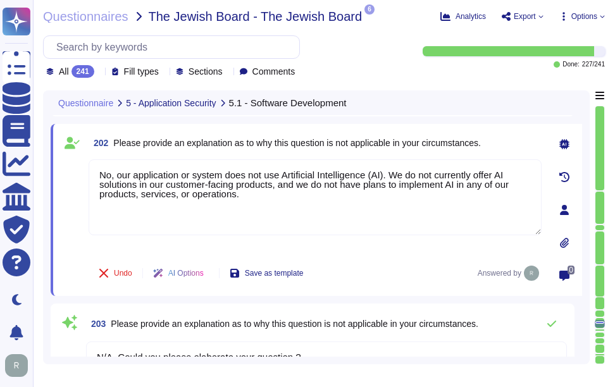
type textarea "N/A. Could you please elaborate your question ?"
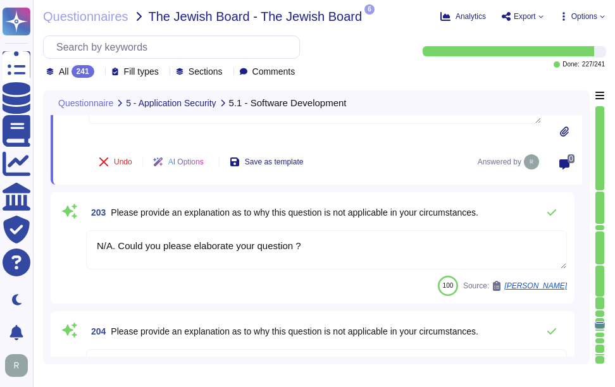
type textarea "N/A. Could you please elaborate your question ?"
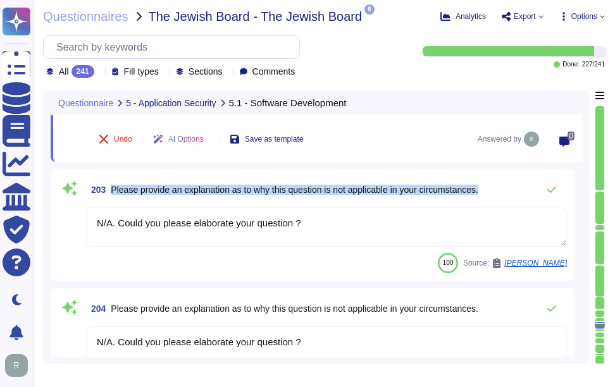
drag, startPoint x: 111, startPoint y: 187, endPoint x: 491, endPoint y: 187, distance: 379.5
click at [491, 187] on div "203 Please provide an explanation as to why this question is not applicable in …" at bounding box center [326, 189] width 481 height 25
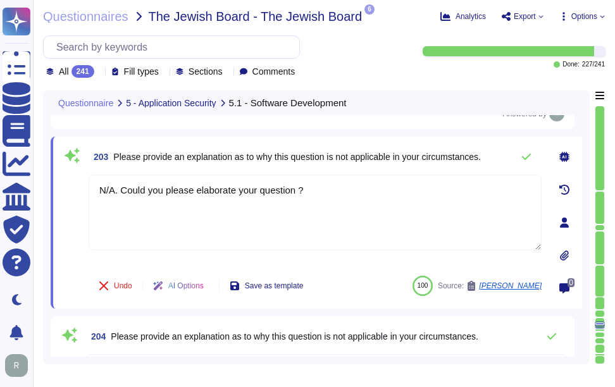
scroll to position [19991, 0]
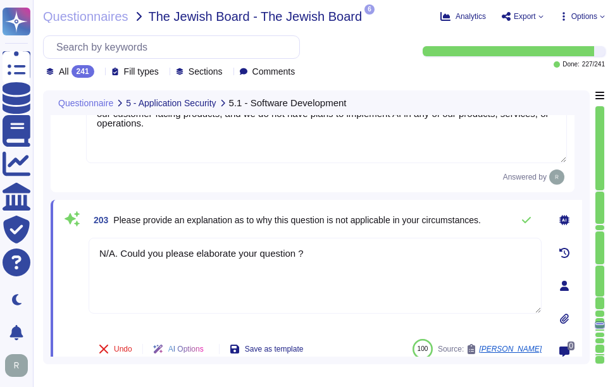
drag, startPoint x: 340, startPoint y: 252, endPoint x: 78, endPoint y: 249, distance: 261.9
click at [78, 249] on div "203 Please provide an explanation as to why this question is not applicable in …" at bounding box center [301, 285] width 481 height 157
type textarea "N/A"
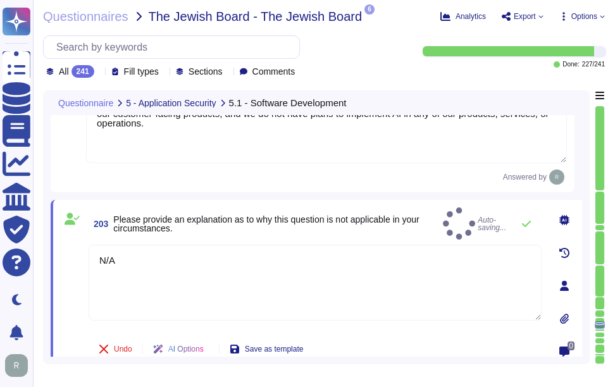
click at [386, 213] on span "203 Please provide an explanation as to why this question is not applicable in …" at bounding box center [263, 224] width 349 height 23
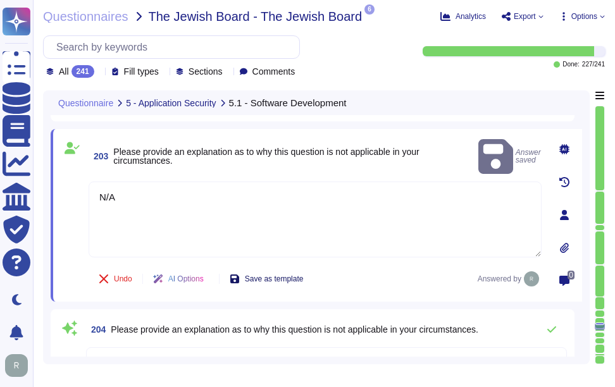
type textarea "N/A. Could you please elaborate your question ?"
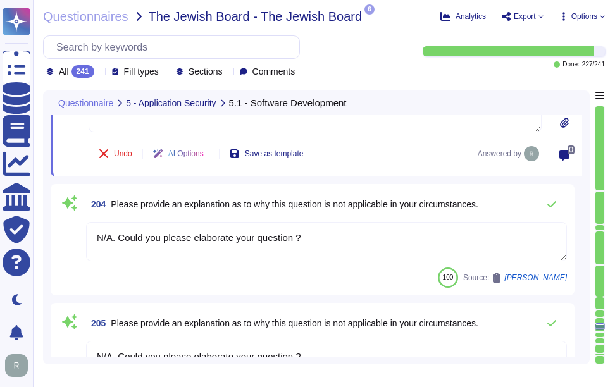
scroll to position [20181, 0]
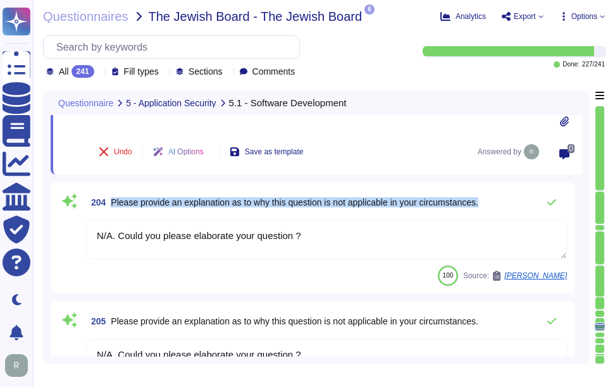
drag, startPoint x: 113, startPoint y: 201, endPoint x: 512, endPoint y: 205, distance: 399.8
click at [512, 205] on div "204 Please provide an explanation as to why this question is not applicable in …" at bounding box center [326, 202] width 481 height 25
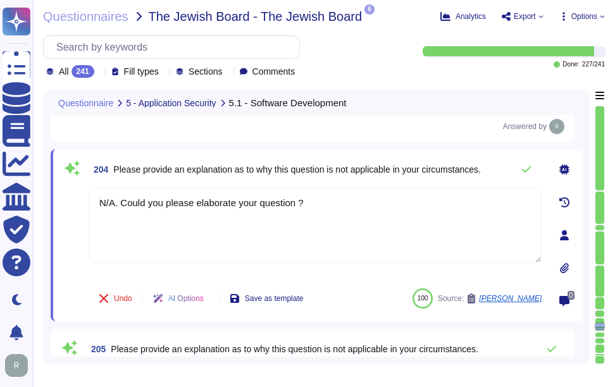
drag, startPoint x: 323, startPoint y: 211, endPoint x: 53, endPoint y: 201, distance: 269.7
click at [53, 201] on div "204 Please provide an explanation as to why this question is not applicable in …" at bounding box center [316, 235] width 531 height 172
type textarea "N/A"
click at [369, 169] on span "Please provide an explanation as to why this question is not applicable in your…" at bounding box center [297, 169] width 368 height 10
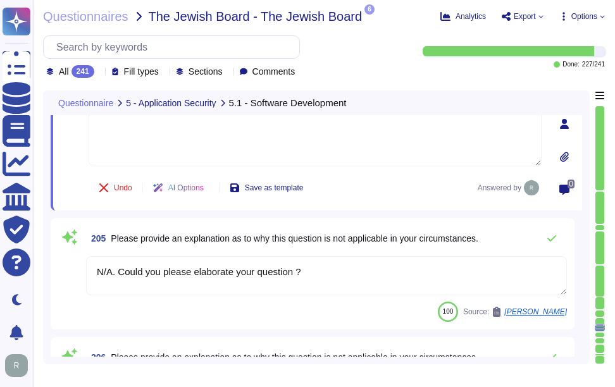
scroll to position [20307, 0]
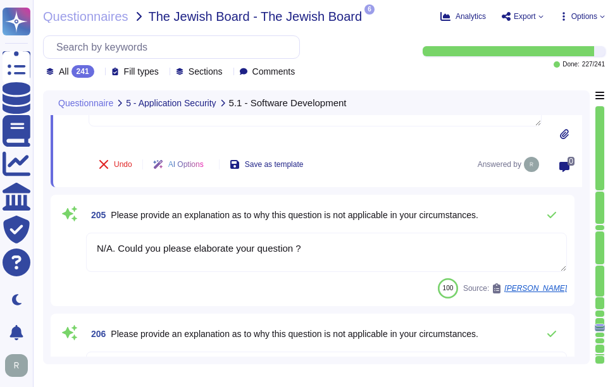
drag, startPoint x: 316, startPoint y: 249, endPoint x: 70, endPoint y: 242, distance: 246.1
click at [66, 250] on div "205 Please provide an explanation as to why this question is not applicable in …" at bounding box center [312, 250] width 509 height 96
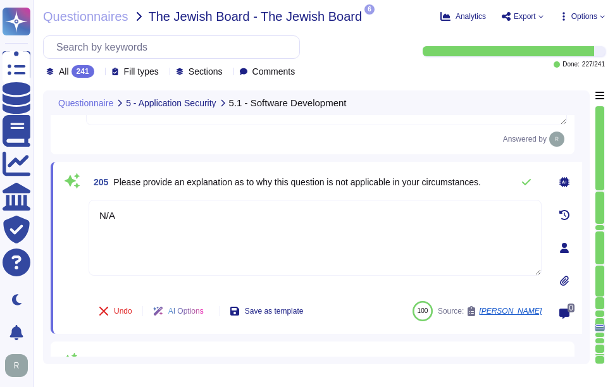
type textarea "N/A"
click at [286, 193] on span "205 Please provide an explanation as to why this question is not applicable in …" at bounding box center [285, 182] width 392 height 23
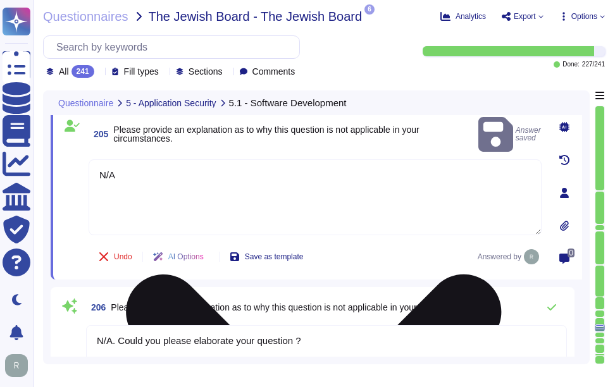
scroll to position [20434, 0]
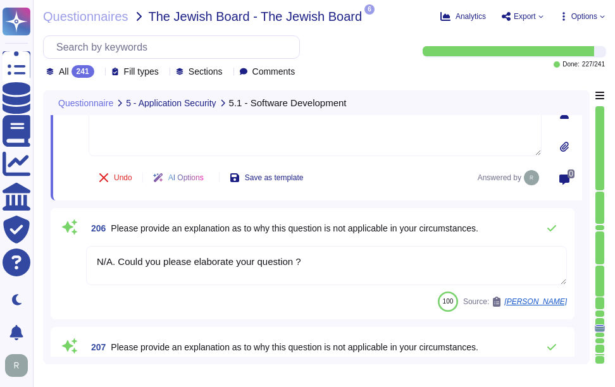
drag, startPoint x: 311, startPoint y: 260, endPoint x: 79, endPoint y: 254, distance: 231.6
click at [79, 254] on div "206 Please provide an explanation as to why this question is not applicable in …" at bounding box center [312, 264] width 509 height 96
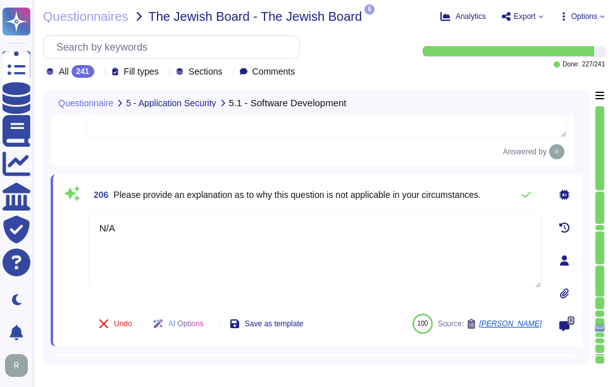
type textarea "N/A"
click at [345, 193] on span "Please provide an explanation as to why this question is not applicable in your…" at bounding box center [297, 195] width 368 height 10
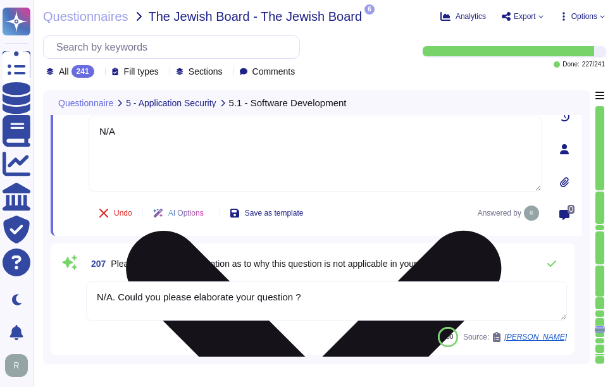
scroll to position [20560, 0]
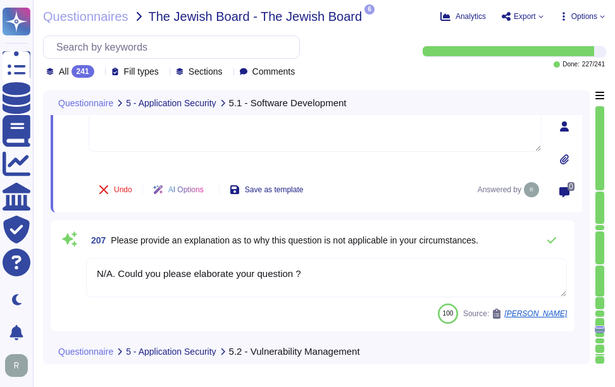
drag, startPoint x: 325, startPoint y: 276, endPoint x: 68, endPoint y: 276, distance: 257.4
click at [68, 276] on div "207 Please provide an explanation as to why this question is not applicable in …" at bounding box center [312, 276] width 509 height 96
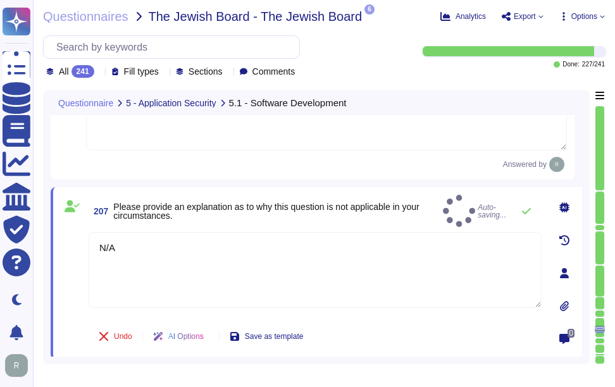
type textarea "N/A"
click at [259, 211] on span "Please provide an explanation as to why this question is not applicable in your…" at bounding box center [275, 211] width 324 height 18
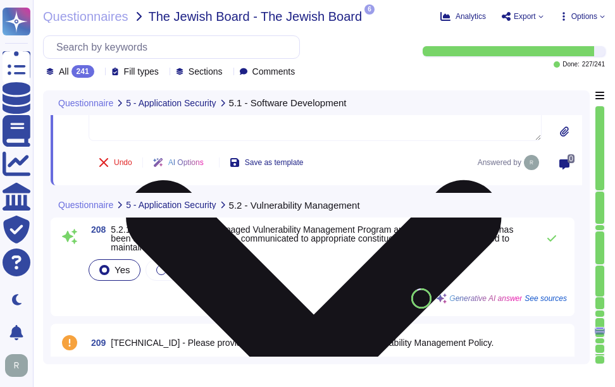
scroll to position [20750, 0]
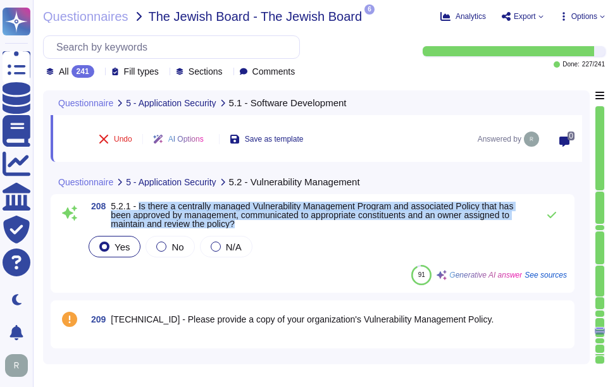
drag, startPoint x: 137, startPoint y: 206, endPoint x: 242, endPoint y: 223, distance: 106.4
click at [242, 223] on span "5.2.1 - Is there a centrally managed Vulnerability Management Program and assoc…" at bounding box center [321, 215] width 421 height 27
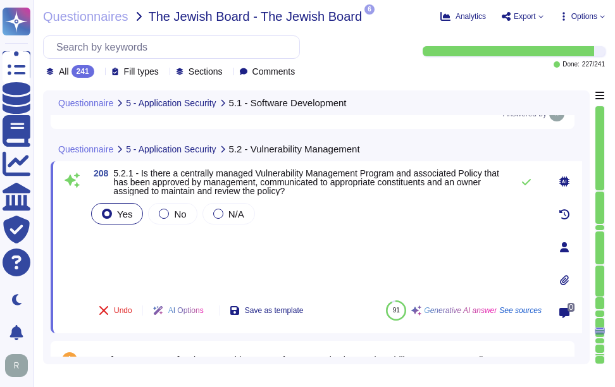
click at [156, 245] on div "Yes No N/A" at bounding box center [315, 246] width 453 height 90
click at [524, 183] on icon at bounding box center [526, 182] width 9 height 6
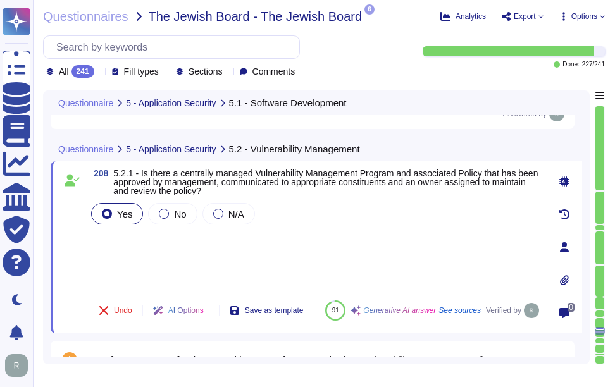
click at [99, 73] on icon at bounding box center [99, 73] width 0 height 0
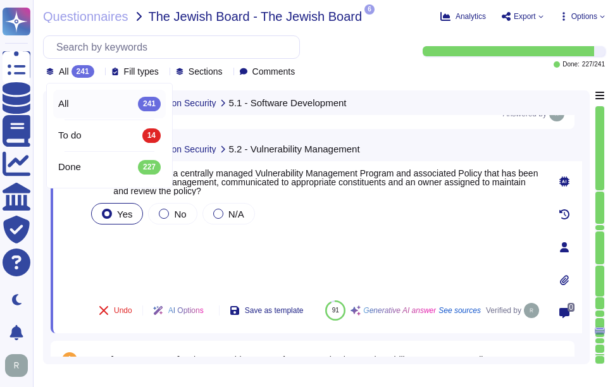
click at [120, 133] on icon at bounding box center [261, 214] width 283 height 162
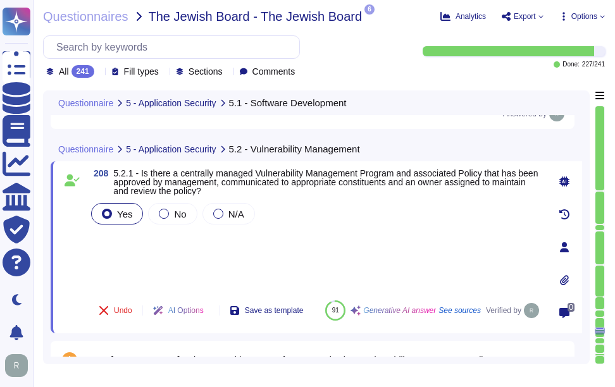
click at [244, 242] on div "Yes No N/A" at bounding box center [315, 246] width 453 height 90
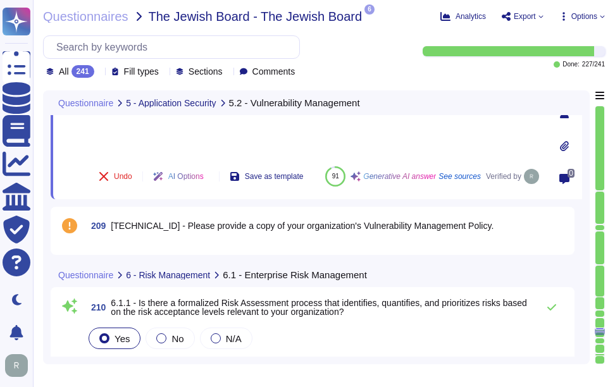
scroll to position [20940, 0]
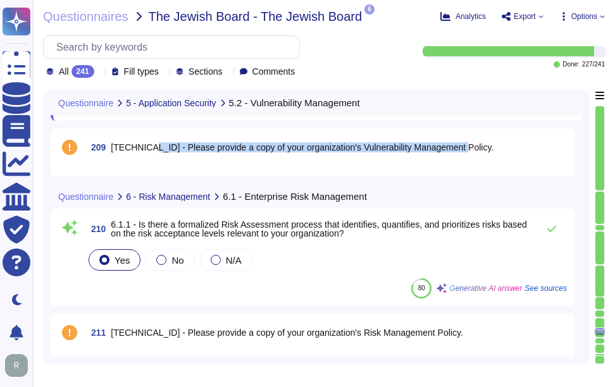
drag, startPoint x: 142, startPoint y: 145, endPoint x: 460, endPoint y: 148, distance: 318.2
click at [460, 148] on div "209 5.2.1.1 - Please provide a copy of your organization's Vulnerability Manage…" at bounding box center [326, 147] width 481 height 23
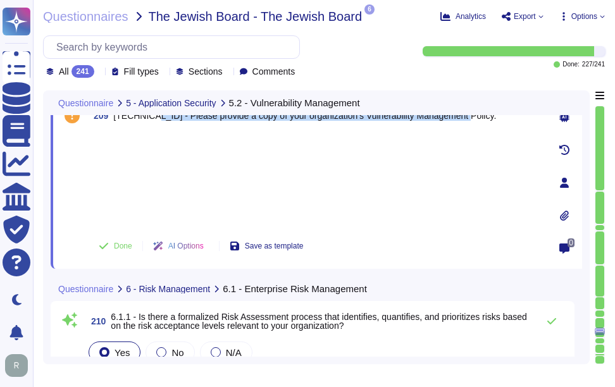
scroll to position [20877, 0]
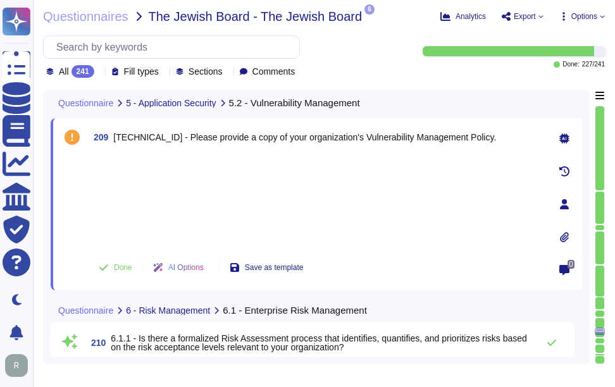
click at [562, 236] on icon at bounding box center [564, 237] width 9 height 10
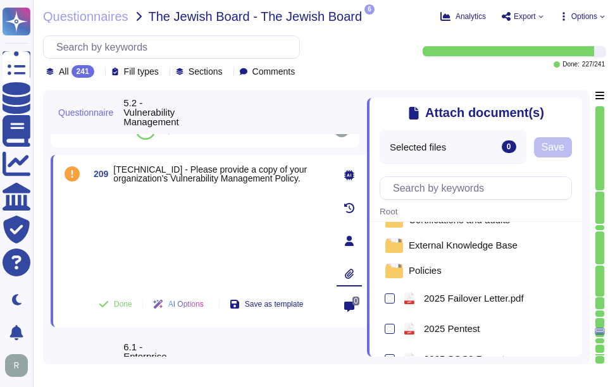
scroll to position [0, 0]
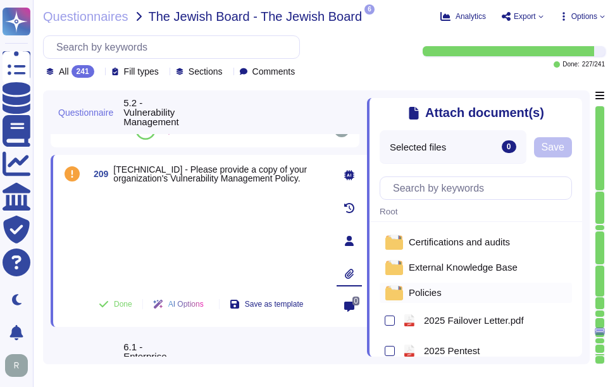
click at [434, 295] on span "Policies" at bounding box center [425, 292] width 33 height 9
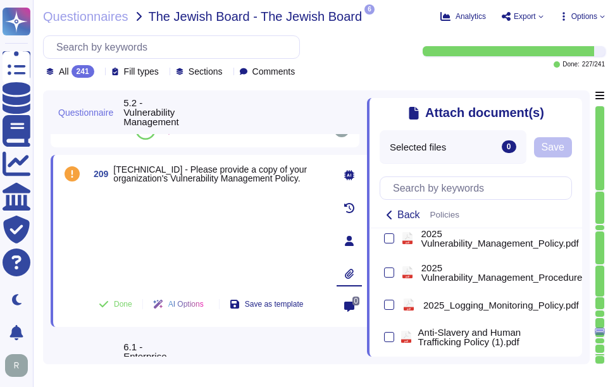
scroll to position [609, 0]
click at [392, 244] on div at bounding box center [390, 238] width 10 height 10
click at [0, 0] on input "checkbox" at bounding box center [0, 0] width 0 height 0
click at [590, 149] on span "Save" at bounding box center [598, 147] width 23 height 10
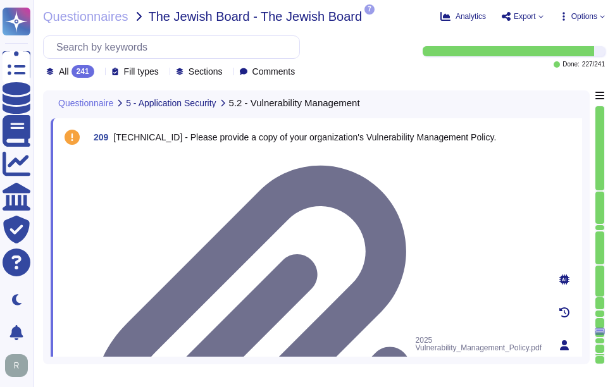
click at [211, 154] on div at bounding box center [315, 154] width 453 height 0
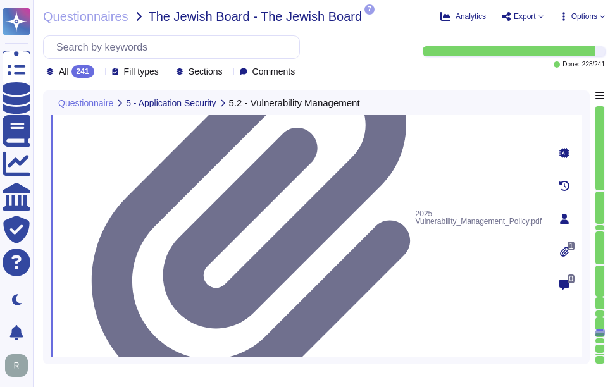
scroll to position [21066, 0]
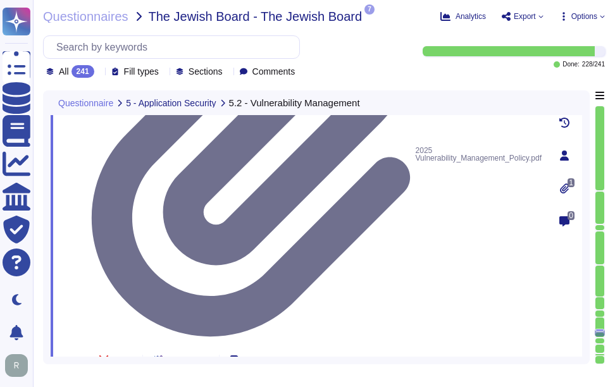
drag, startPoint x: 135, startPoint y: 145, endPoint x: 336, endPoint y: 157, distance: 200.8
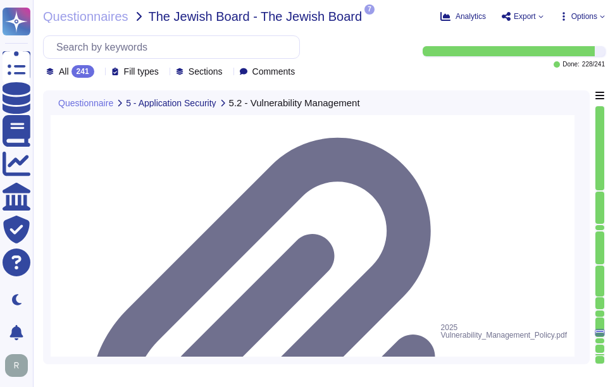
scroll to position [20877, 0]
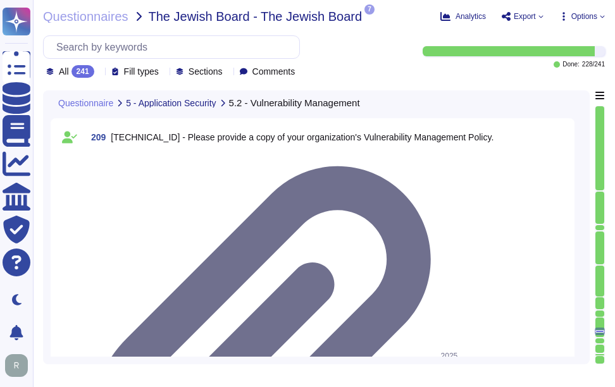
drag, startPoint x: 137, startPoint y: 232, endPoint x: 399, endPoint y: 242, distance: 262.1
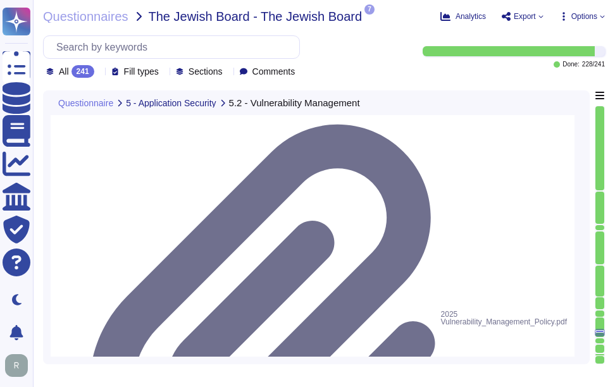
scroll to position [20940, 0]
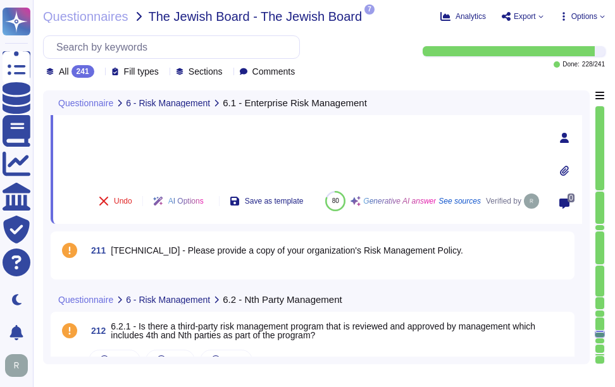
scroll to position [21066, 0]
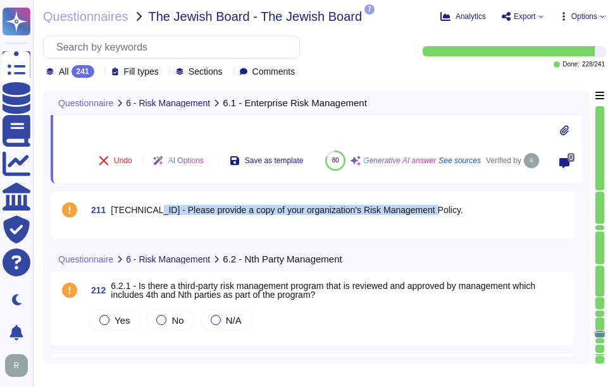
drag, startPoint x: 142, startPoint y: 209, endPoint x: 437, endPoint y: 211, distance: 294.8
click at [437, 211] on div "211 6.1.1.1 - Please provide a copy of your organization's Risk Management Poli…" at bounding box center [326, 210] width 481 height 23
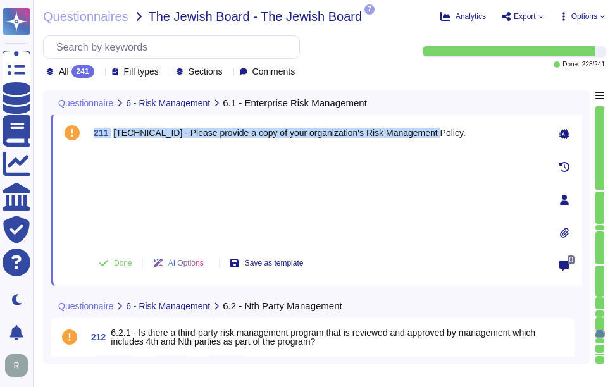
drag, startPoint x: 94, startPoint y: 130, endPoint x: 438, endPoint y: 142, distance: 343.7
click at [438, 142] on div "211 6.1.1.1 - Please provide a copy of your organization's Risk Management Poli…" at bounding box center [315, 132] width 453 height 23
copy span "211 6.1.1.1 - Please provide a copy of your organization's Risk Management Poli…"
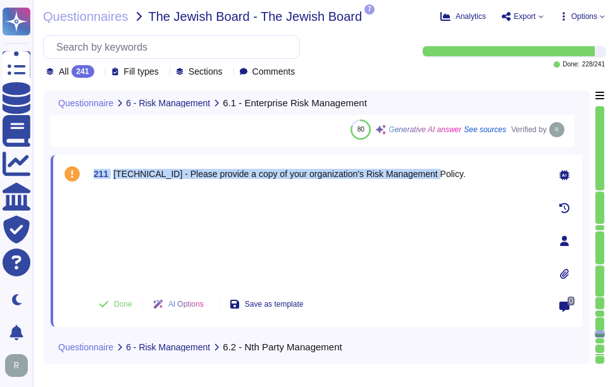
scroll to position [21003, 0]
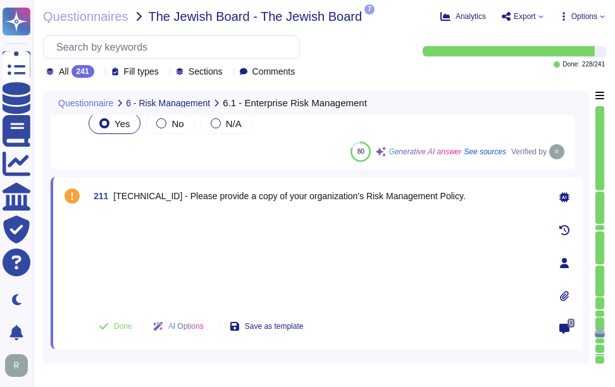
click at [232, 240] on div at bounding box center [315, 260] width 453 height 94
click at [567, 294] on icon at bounding box center [564, 296] width 9 height 10
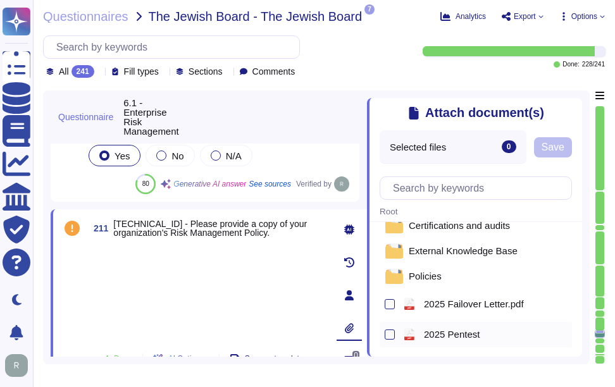
scroll to position [63, 0]
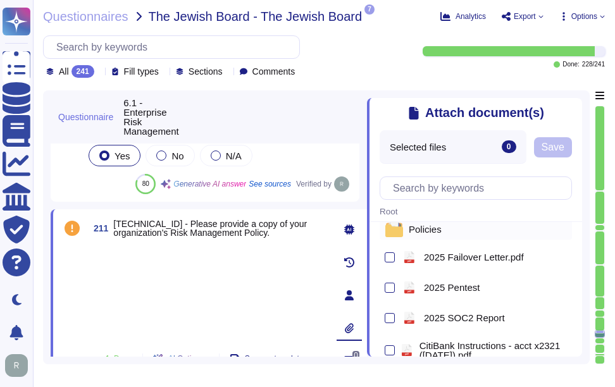
click at [438, 234] on span "Policies" at bounding box center [425, 229] width 33 height 9
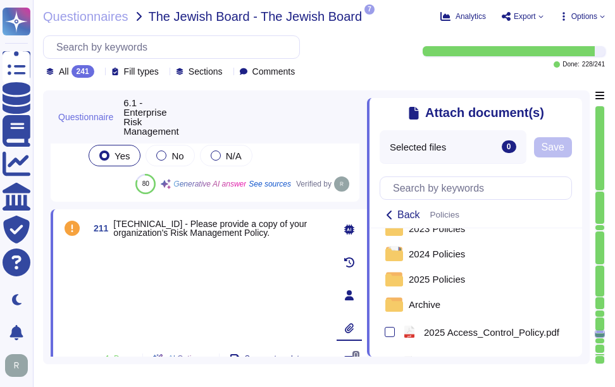
scroll to position [0, 0]
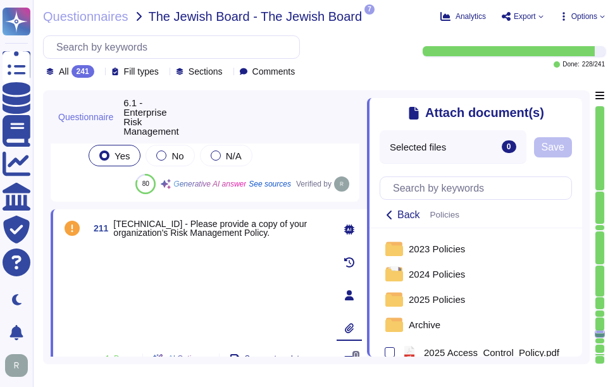
click at [574, 106] on icon at bounding box center [574, 106] width 0 height 0
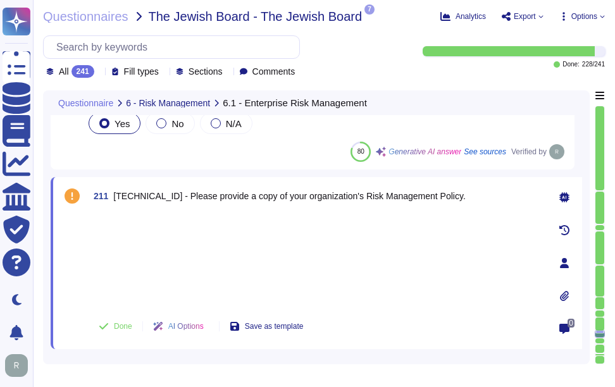
click at [237, 244] on div at bounding box center [315, 260] width 453 height 94
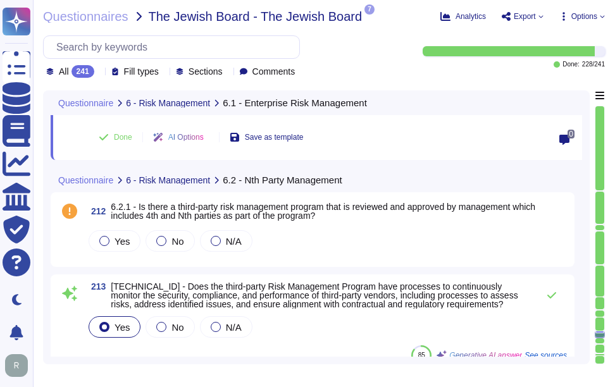
scroll to position [21193, 0]
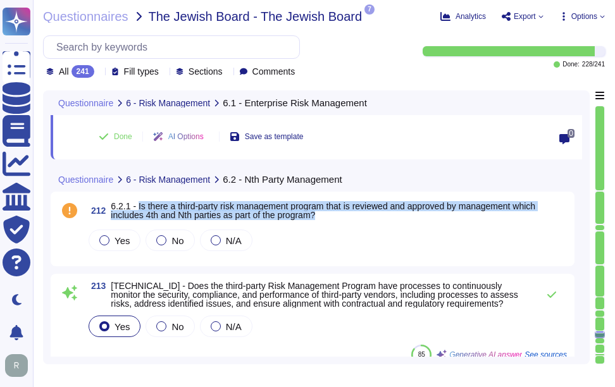
drag, startPoint x: 138, startPoint y: 204, endPoint x: 358, endPoint y: 215, distance: 220.4
click at [358, 215] on span "6.2.1 - Is there a third-party risk management program that is reviewed and app…" at bounding box center [339, 211] width 456 height 18
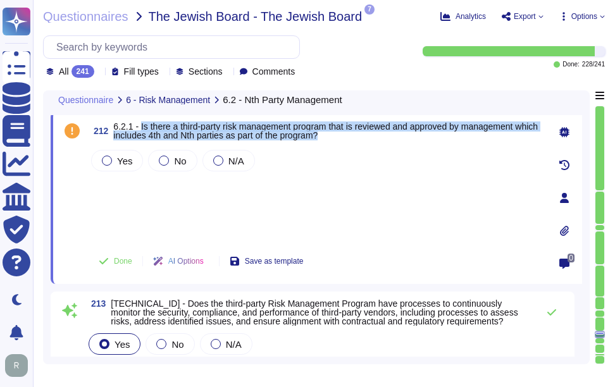
scroll to position [21130, 0]
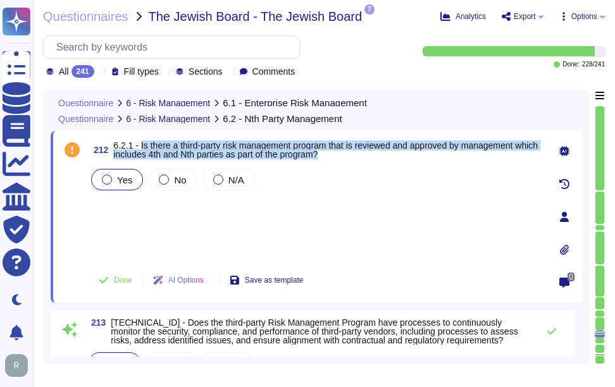
click at [131, 182] on div "Yes" at bounding box center [117, 180] width 52 height 22
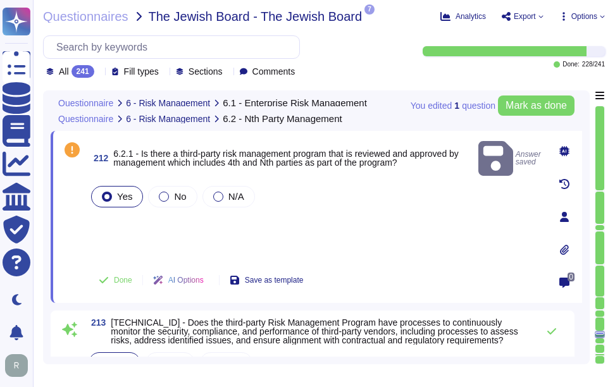
click at [195, 223] on div "Yes No N/A" at bounding box center [315, 221] width 453 height 77
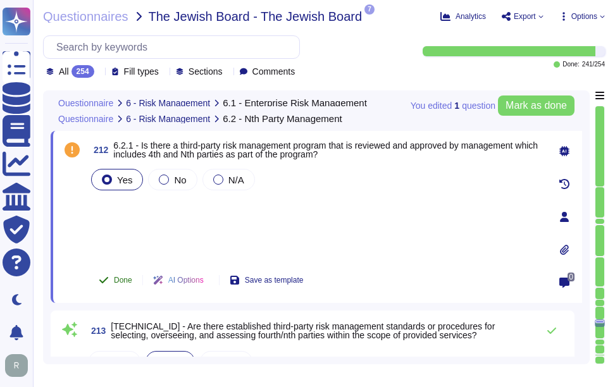
click at [123, 284] on span "Done" at bounding box center [123, 280] width 18 height 8
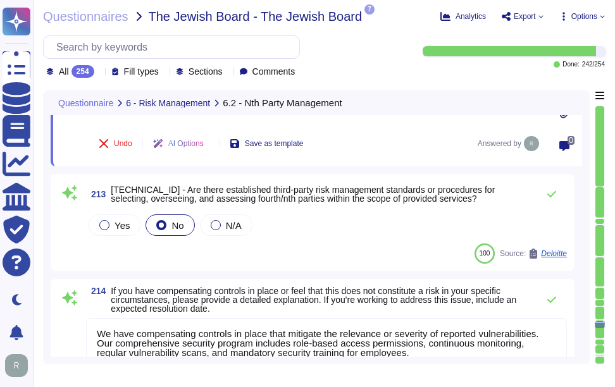
scroll to position [21256, 0]
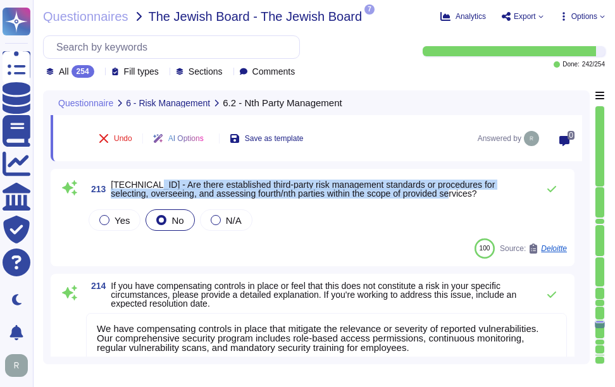
drag, startPoint x: 144, startPoint y: 185, endPoint x: 481, endPoint y: 191, distance: 337.2
click at [481, 191] on span "[TECHNICAL_ID] - Are there established third-party risk management standards or…" at bounding box center [321, 189] width 421 height 18
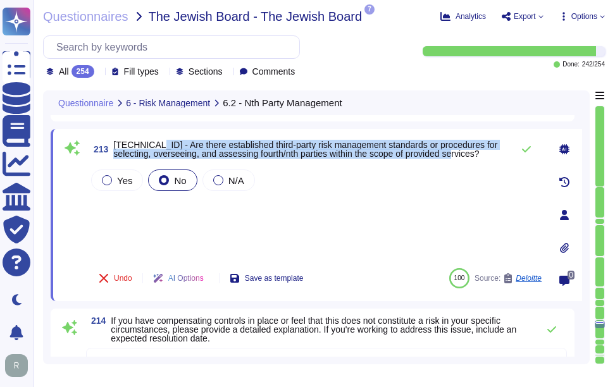
scroll to position [21193, 0]
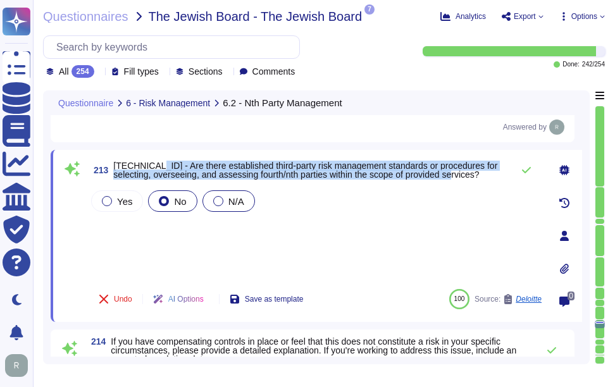
click at [238, 201] on span "N/A" at bounding box center [236, 201] width 16 height 11
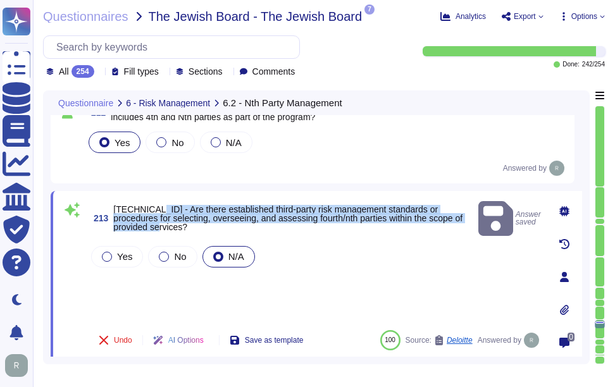
scroll to position [21130, 0]
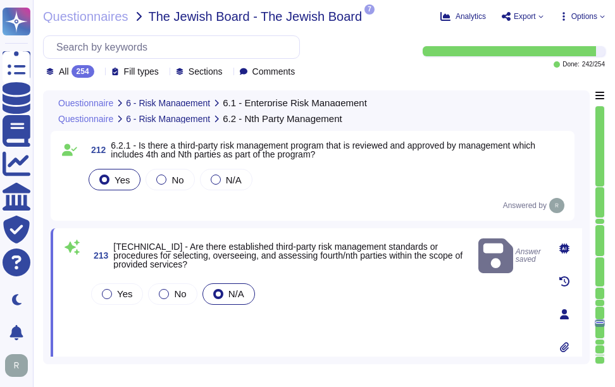
click at [376, 199] on div "Answered by" at bounding box center [326, 205] width 481 height 15
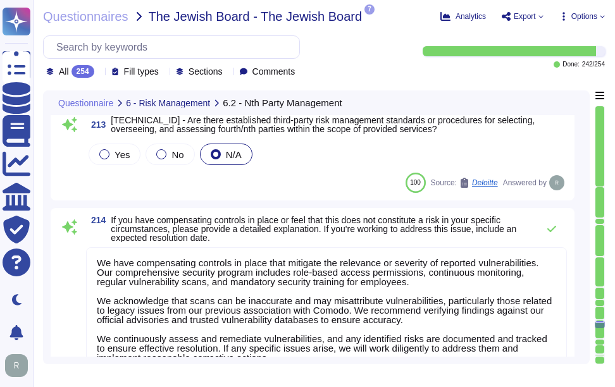
scroll to position [1, 0]
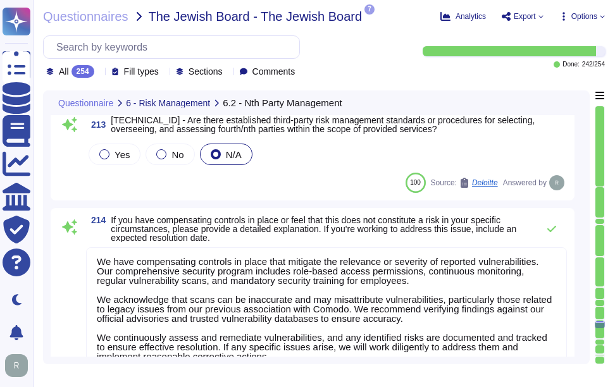
click at [300, 303] on textarea "We have compensating controls in place that mitigate the relevance or severity …" at bounding box center [326, 319] width 481 height 144
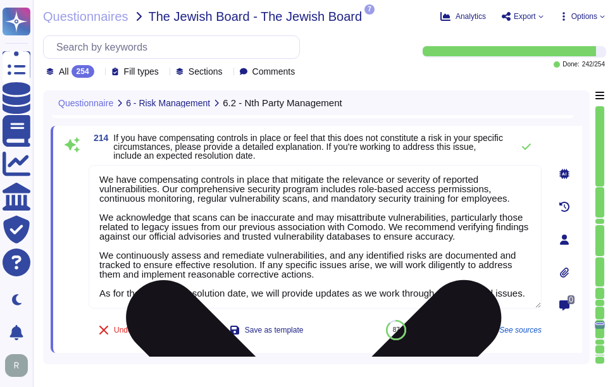
click at [300, 303] on textarea "We have compensating controls in place that mitigate the relevance or severity …" at bounding box center [315, 237] width 453 height 144
paste textarea "do not perform risk assessments against third parties or subcontractors. All th…"
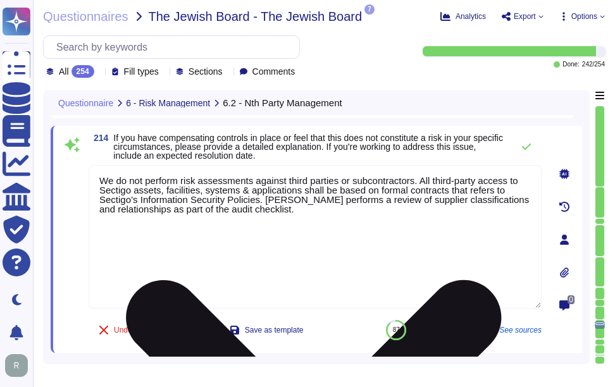
scroll to position [0, 0]
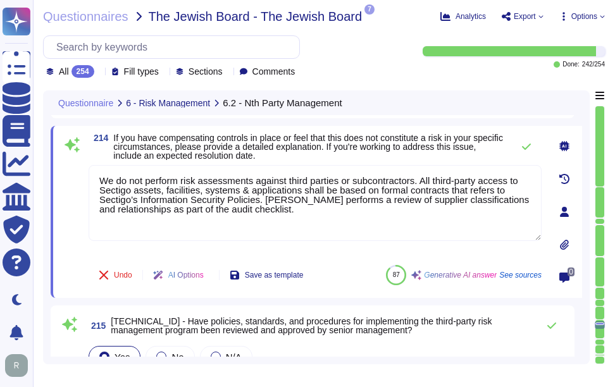
type textarea "We do not perform risk assessments against third parties or subcontractors. All…"
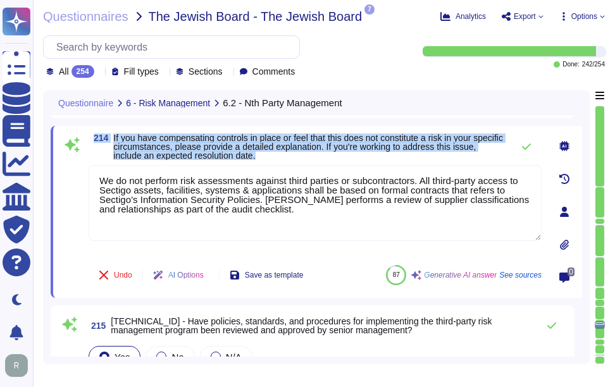
click at [447, 152] on div "214 If you have compensating controls in place or feel that this does not const…" at bounding box center [315, 146] width 453 height 27
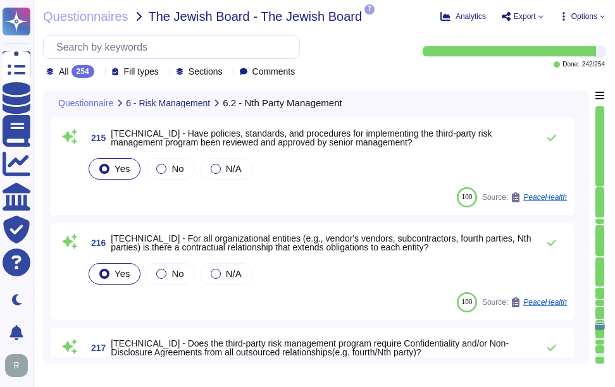
scroll to position [21509, 0]
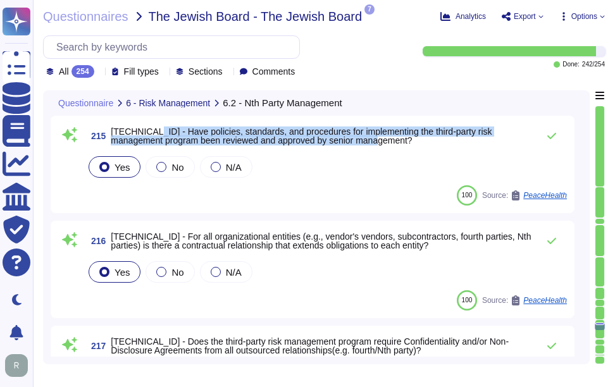
drag, startPoint x: 145, startPoint y: 131, endPoint x: 383, endPoint y: 139, distance: 238.0
click at [383, 139] on span "[TECHNICAL_ID] - Have policies, standards, and procedures for implementing the …" at bounding box center [321, 136] width 421 height 18
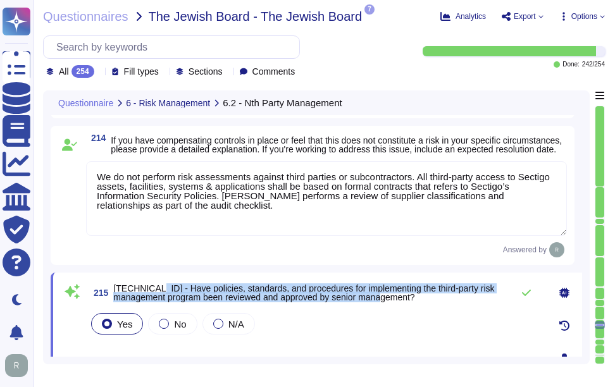
scroll to position [21383, 0]
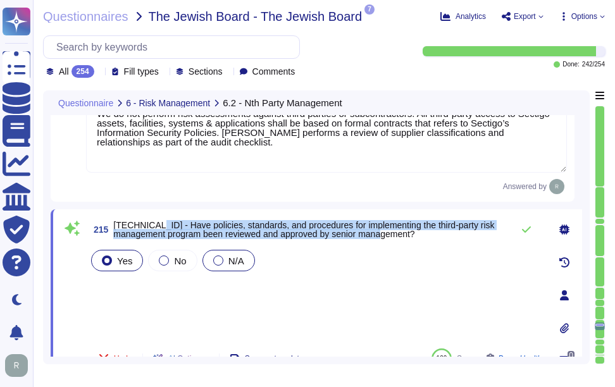
click at [238, 264] on span "N/A" at bounding box center [236, 261] width 16 height 11
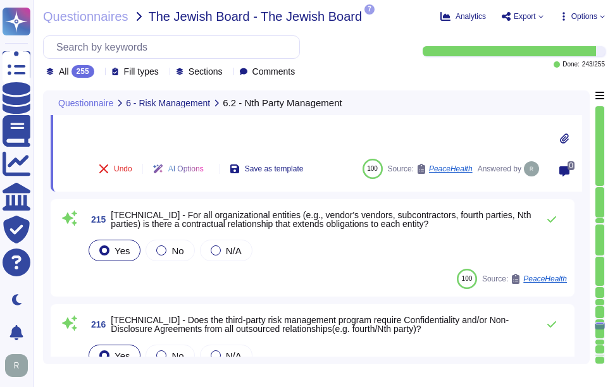
scroll to position [21446, 0]
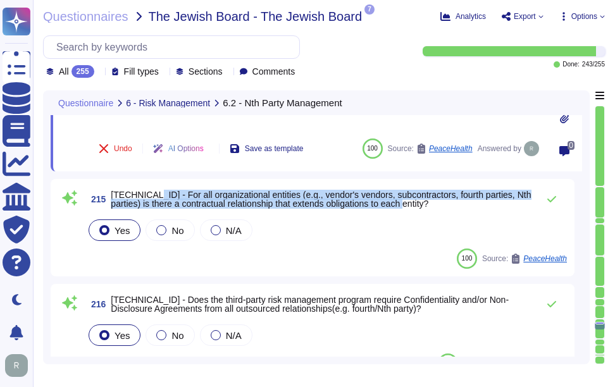
drag, startPoint x: 144, startPoint y: 193, endPoint x: 441, endPoint y: 206, distance: 296.9
click at [441, 206] on span "[TECHNICAL_ID] - For all organizational entities (e.g., vendor's vendors, subco…" at bounding box center [321, 199] width 421 height 18
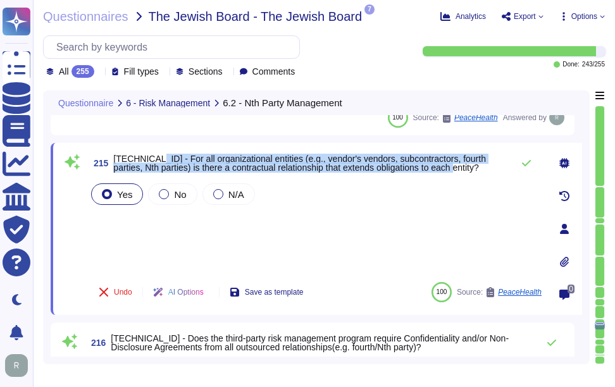
scroll to position [21383, 0]
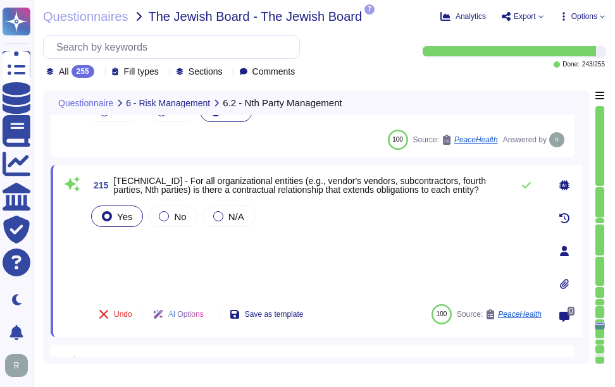
click at [178, 259] on div "Yes No N/A" at bounding box center [315, 248] width 453 height 91
click at [131, 239] on div "Yes No N/A" at bounding box center [315, 248] width 453 height 91
click at [236, 269] on div "Yes No N/A" at bounding box center [315, 248] width 453 height 91
click at [526, 187] on icon at bounding box center [526, 185] width 9 height 6
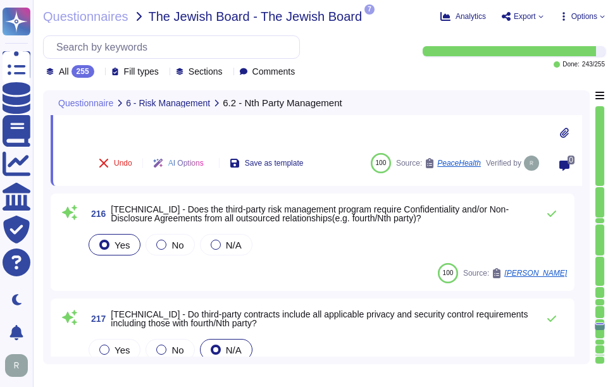
scroll to position [21573, 0]
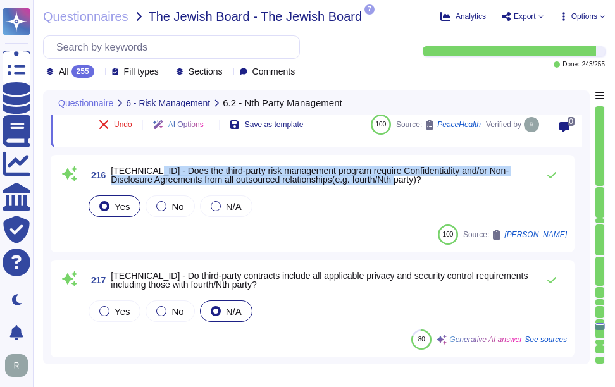
drag, startPoint x: 147, startPoint y: 171, endPoint x: 390, endPoint y: 186, distance: 243.4
click at [390, 186] on span "216 6.2.1.4 - Does the third-party risk management program require Confidential…" at bounding box center [308, 175] width 445 height 23
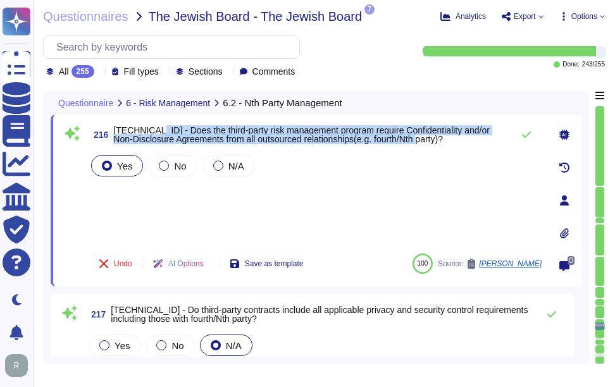
scroll to position [21509, 0]
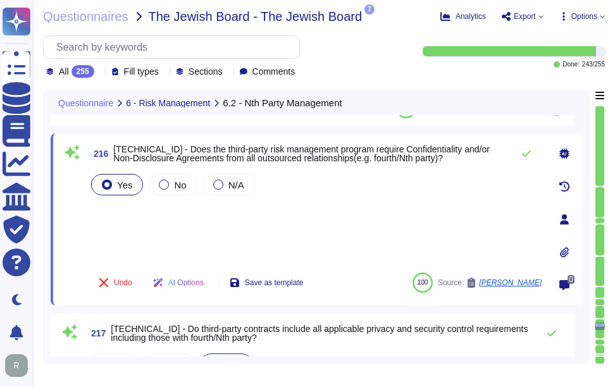
drag, startPoint x: 183, startPoint y: 223, endPoint x: 307, endPoint y: 213, distance: 124.4
click at [203, 222] on div "Yes No N/A" at bounding box center [315, 216] width 453 height 91
click at [525, 154] on icon at bounding box center [526, 154] width 10 height 10
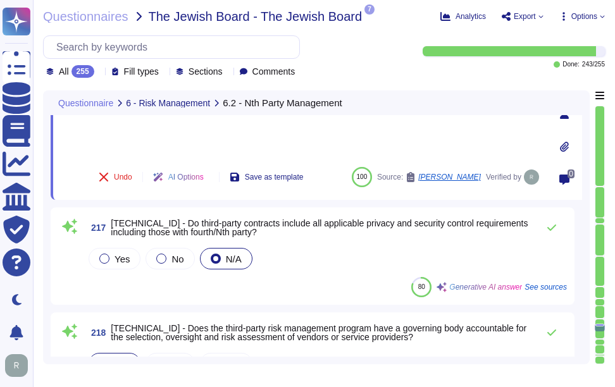
scroll to position [21636, 0]
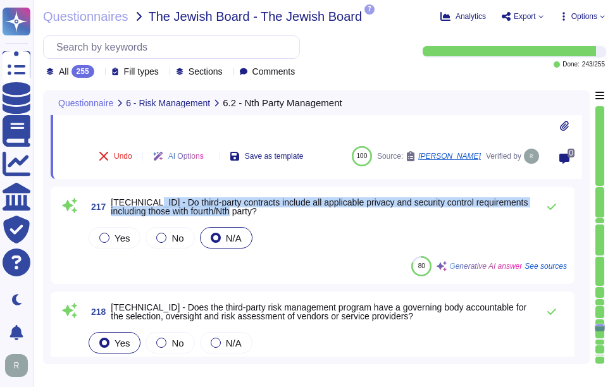
drag, startPoint x: 145, startPoint y: 200, endPoint x: 276, endPoint y: 210, distance: 131.3
click at [276, 210] on span "[TECHNICAL_ID] - Do third-party contracts include all applicable privacy and se…" at bounding box center [321, 207] width 421 height 18
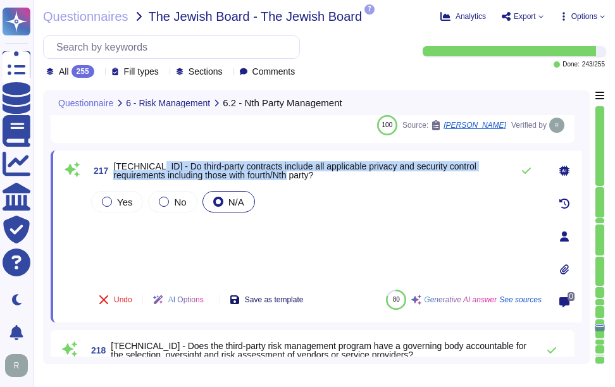
scroll to position [21573, 0]
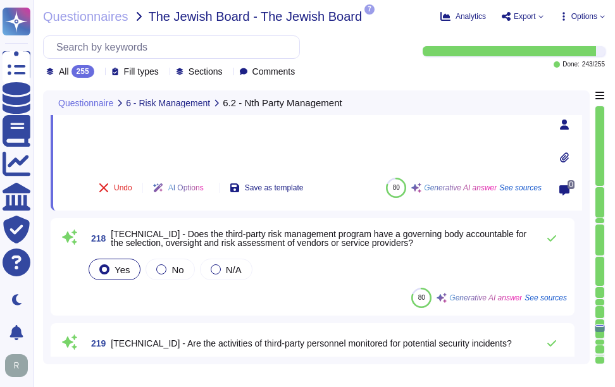
type textarea "We have compensating controls in place that mitigate the relevance or severity …"
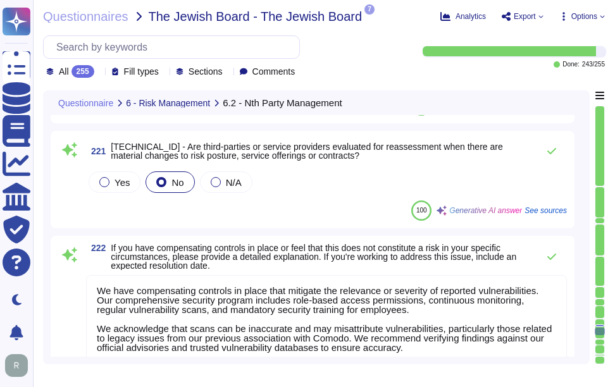
scroll to position [1, 0]
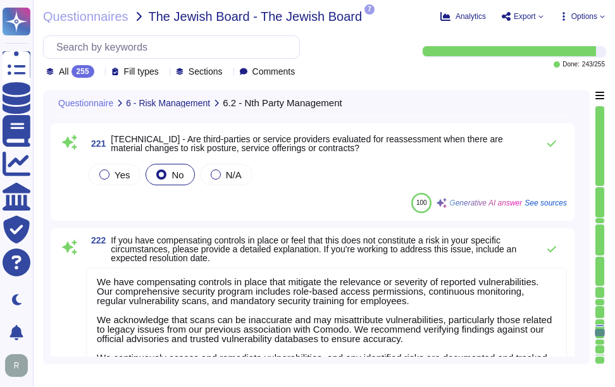
type textarea "N/A. Could you please elaborate your question ?"
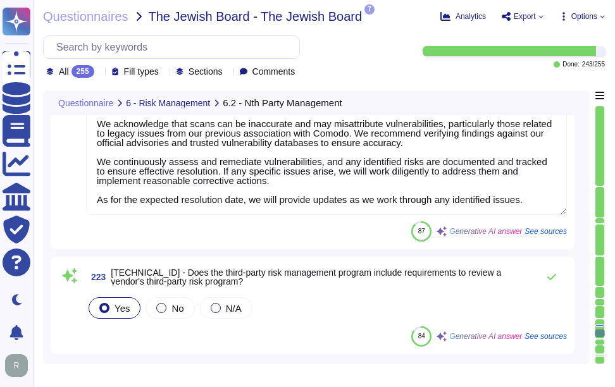
type textarea "N/A. Could you please elaborate your question ?"
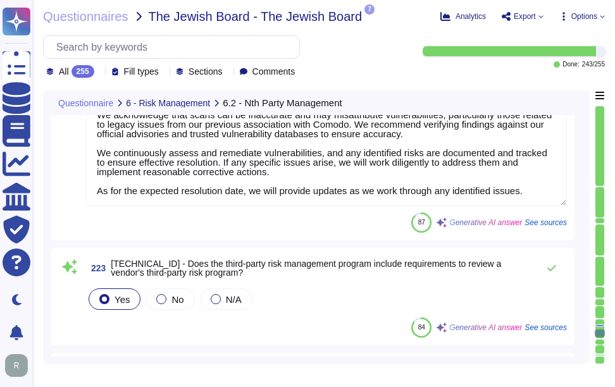
type textarea "N/A. Could you please elaborate your question ?"
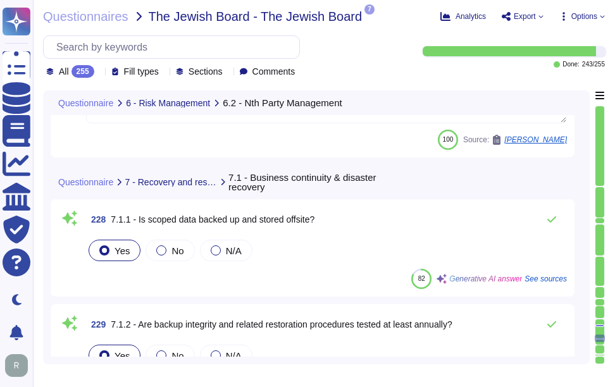
scroll to position [22901, 0]
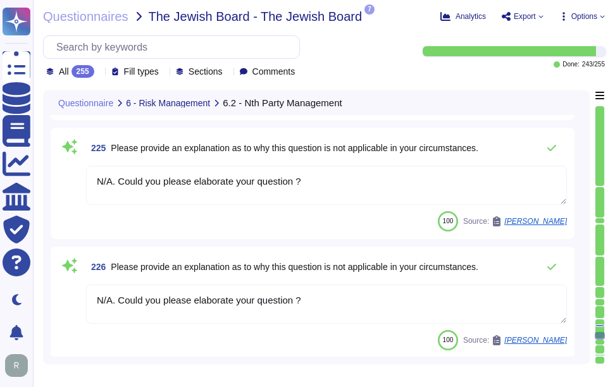
type textarea "We have compensating controls in place that mitigate the relevance or severity …"
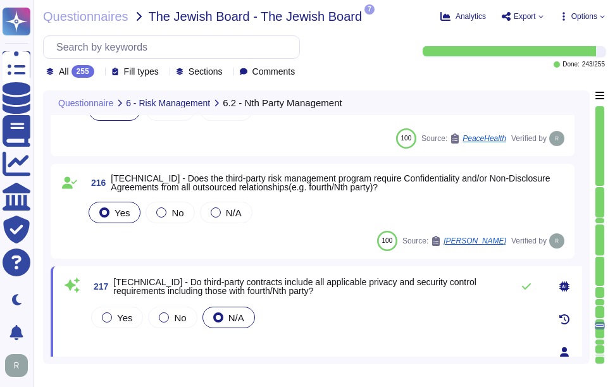
scroll to position [21509, 0]
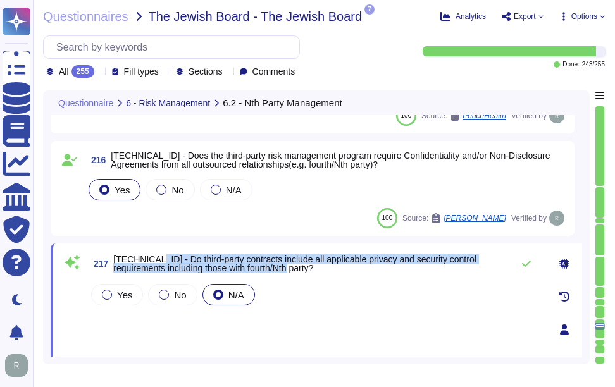
drag, startPoint x: 148, startPoint y: 257, endPoint x: 273, endPoint y: 268, distance: 125.1
click at [273, 268] on span "[TECHNICAL_ID] - Do third-party contracts include all applicable privacy and se…" at bounding box center [309, 264] width 393 height 18
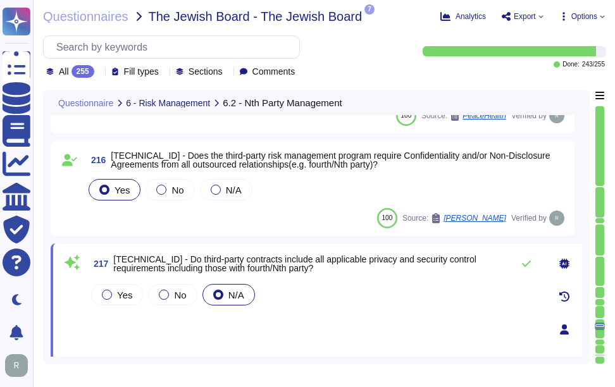
click at [206, 341] on div "Yes No N/A" at bounding box center [315, 326] width 453 height 91
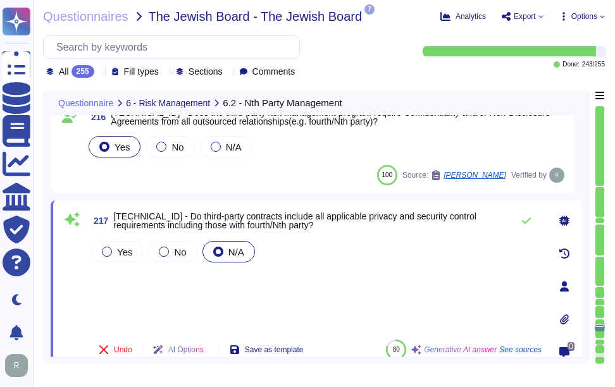
scroll to position [21573, 0]
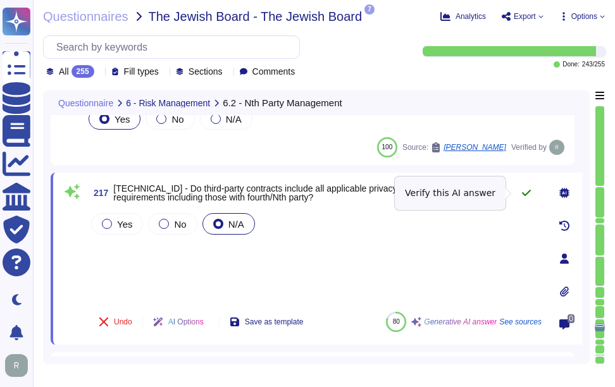
click at [527, 196] on icon at bounding box center [526, 193] width 10 height 10
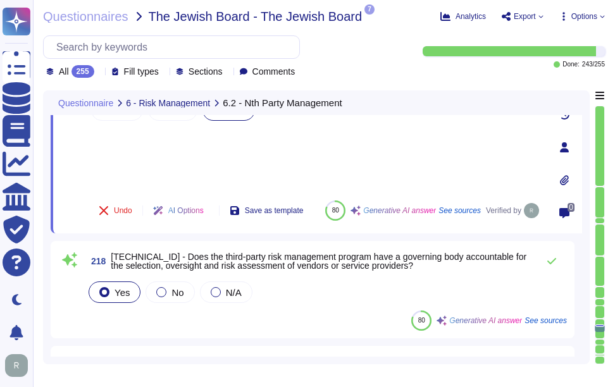
type textarea "We have compensating controls in place that mitigate the relevance or severity …"
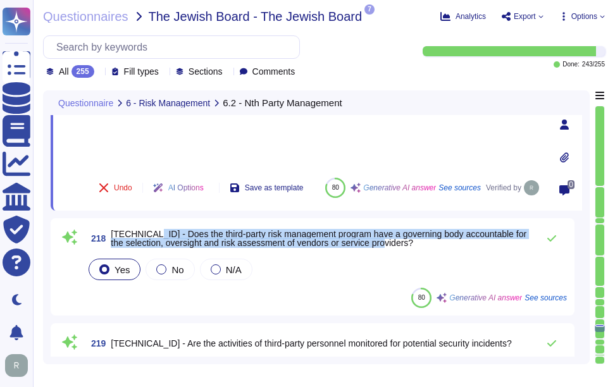
drag, startPoint x: 145, startPoint y: 230, endPoint x: 449, endPoint y: 240, distance: 304.4
click at [449, 240] on span "[TECHNICAL_ID] - Does the third-party risk management program have a governing …" at bounding box center [321, 239] width 421 height 18
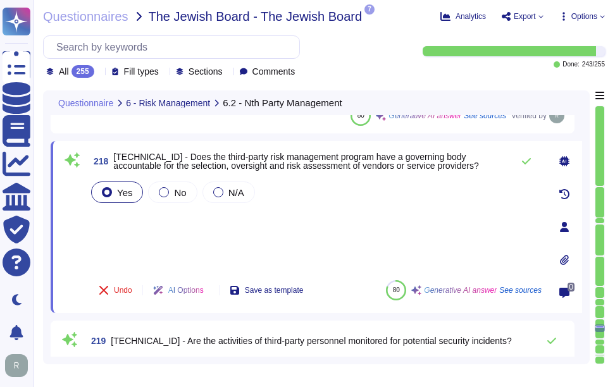
click at [114, 224] on div "Yes No N/A" at bounding box center [315, 224] width 453 height 91
click at [193, 226] on div "Yes No N/A" at bounding box center [315, 224] width 453 height 91
click at [528, 165] on icon at bounding box center [526, 161] width 10 height 10
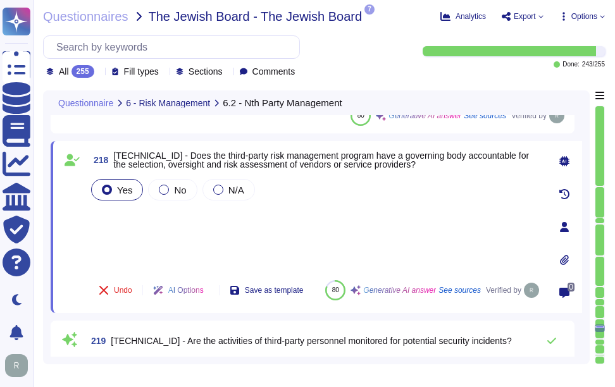
click at [137, 218] on div "Yes No N/A" at bounding box center [315, 223] width 453 height 94
click at [130, 226] on div "Yes No N/A" at bounding box center [315, 223] width 453 height 94
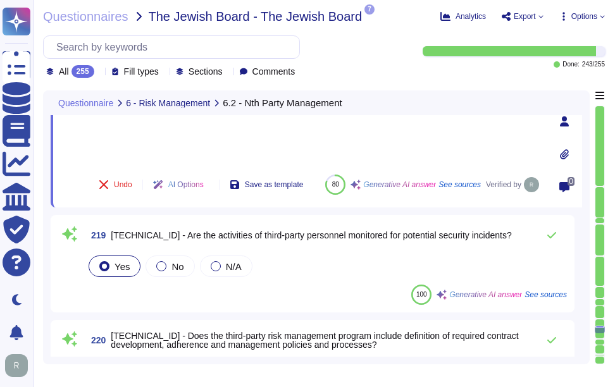
scroll to position [21826, 0]
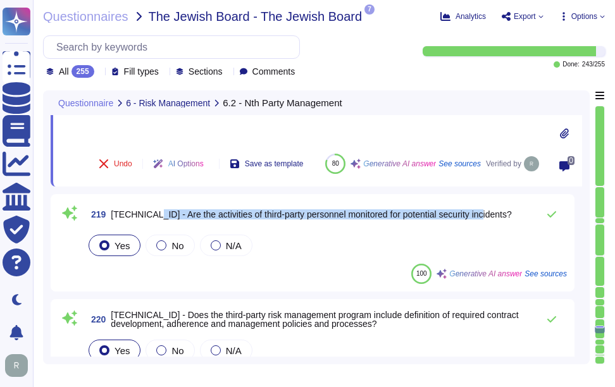
drag, startPoint x: 145, startPoint y: 213, endPoint x: 490, endPoint y: 220, distance: 344.2
click at [490, 220] on div "219 6.2.1.7 - Are the activities of third-party personnel monitored for potenti…" at bounding box center [326, 214] width 481 height 25
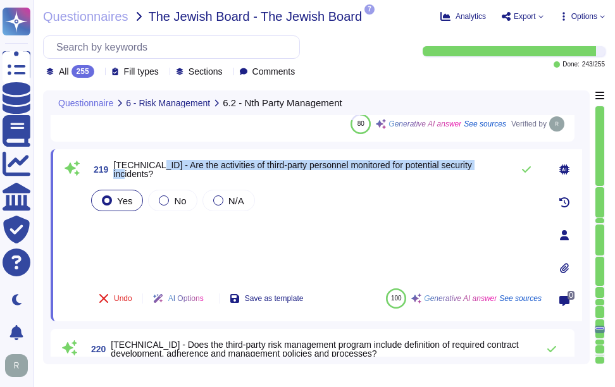
scroll to position [21762, 0]
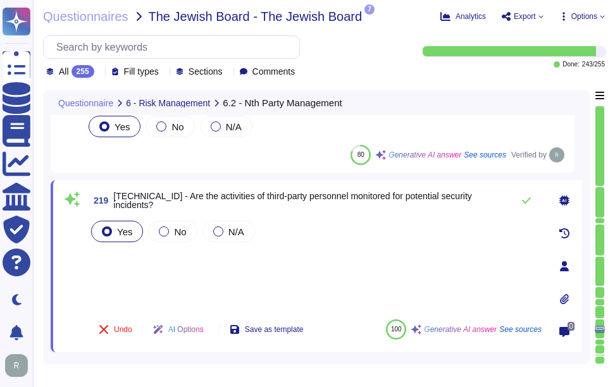
click at [419, 266] on div "Yes No N/A" at bounding box center [315, 263] width 453 height 91
click at [523, 200] on icon at bounding box center [526, 200] width 10 height 10
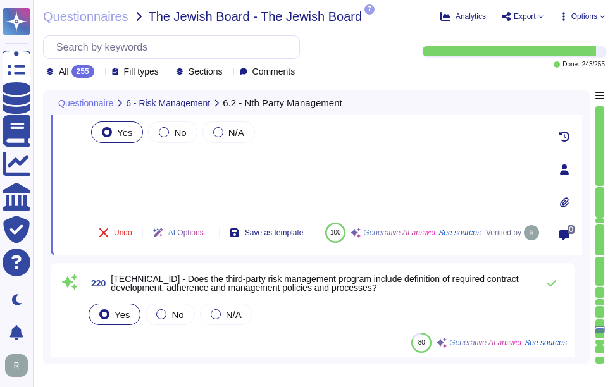
scroll to position [21889, 0]
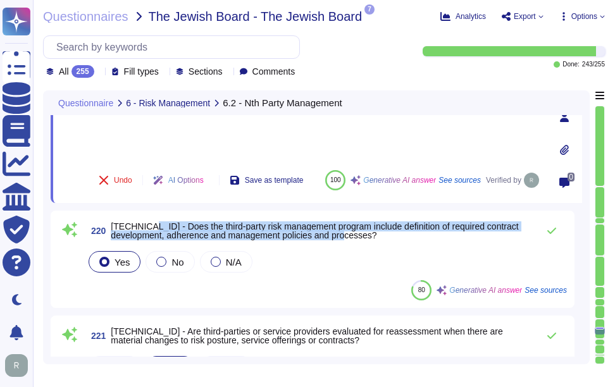
drag, startPoint x: 143, startPoint y: 227, endPoint x: 390, endPoint y: 235, distance: 247.5
click at [390, 235] on span "[TECHNICAL_ID] - Does the third-party risk management program include definitio…" at bounding box center [321, 231] width 421 height 18
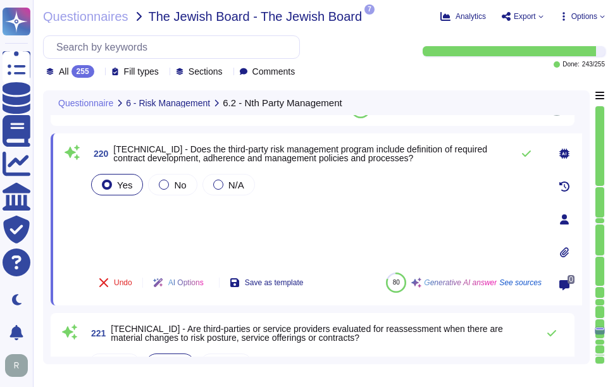
click at [300, 218] on div "Yes No N/A" at bounding box center [315, 216] width 453 height 91
click at [522, 152] on icon at bounding box center [526, 154] width 10 height 10
click at [529, 151] on icon at bounding box center [526, 154] width 9 height 6
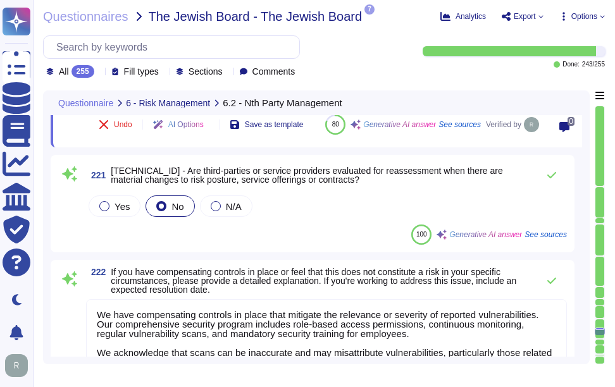
scroll to position [22079, 0]
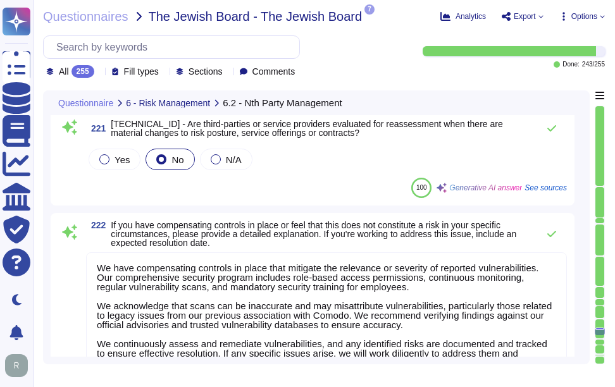
type textarea "N/A. Could you please elaborate your question ?"
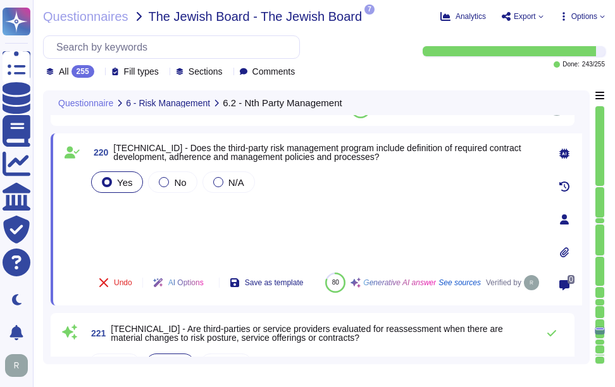
click at [225, 207] on div "Yes No N/A" at bounding box center [315, 216] width 453 height 94
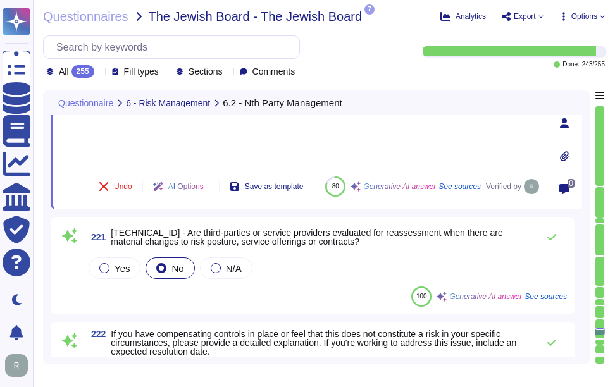
scroll to position [22015, 0]
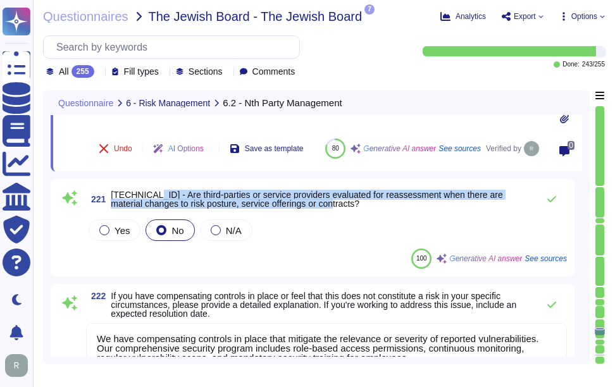
drag, startPoint x: 146, startPoint y: 194, endPoint x: 343, endPoint y: 205, distance: 197.1
click at [343, 205] on span "[TECHNICAL_ID] - Are third-parties or service providers evaluated for reassessm…" at bounding box center [321, 199] width 421 height 18
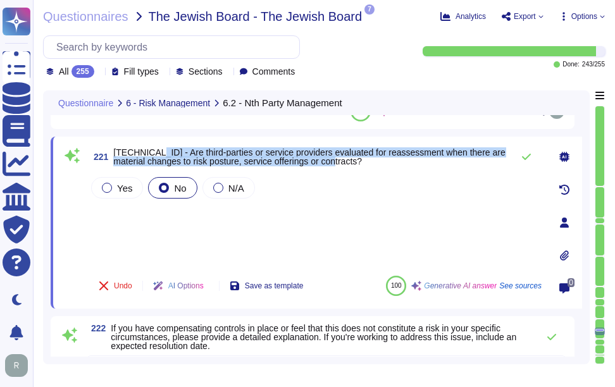
scroll to position [21952, 0]
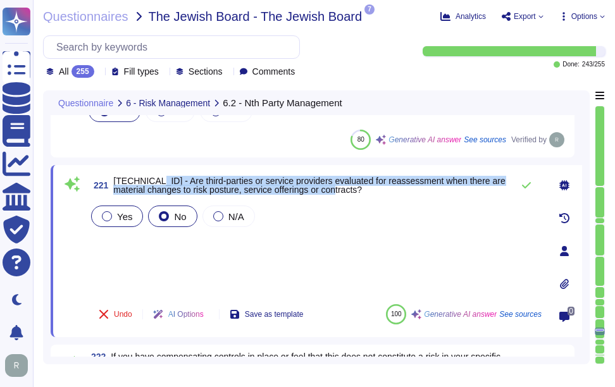
click at [125, 217] on span "Yes" at bounding box center [124, 216] width 15 height 11
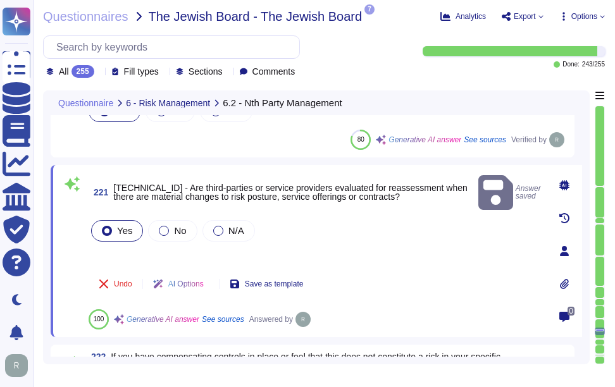
click at [333, 264] on div "221 6.2.1.9 - Are third-parties or service providers evaluated for reassessment…" at bounding box center [301, 251] width 481 height 157
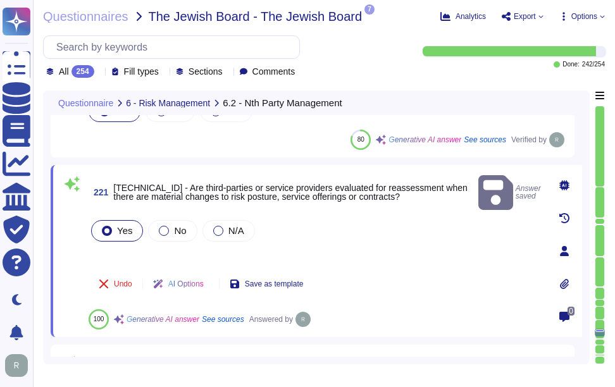
type textarea "N/A. Could you please elaborate your question ?"
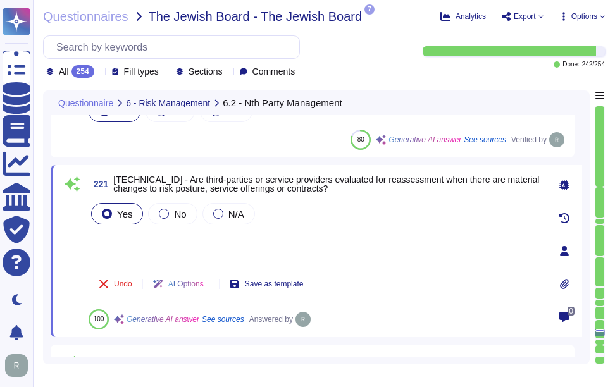
click at [232, 249] on div "Yes No N/A" at bounding box center [315, 232] width 453 height 63
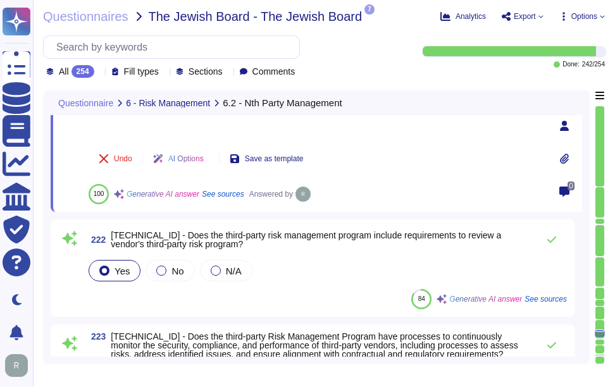
scroll to position [22079, 0]
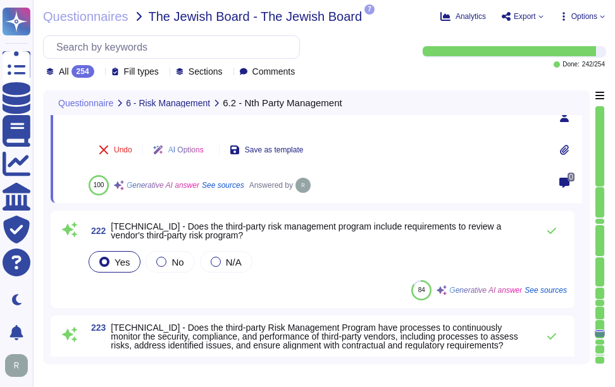
type textarea "N/A. Could you please elaborate your question ?"
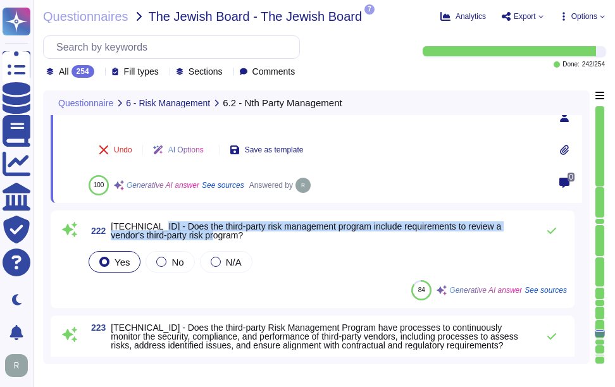
drag, startPoint x: 148, startPoint y: 227, endPoint x: 242, endPoint y: 235, distance: 94.0
click at [242, 235] on span "[TECHNICAL_ID] - Does the third-party risk management program include requireme…" at bounding box center [321, 231] width 421 height 18
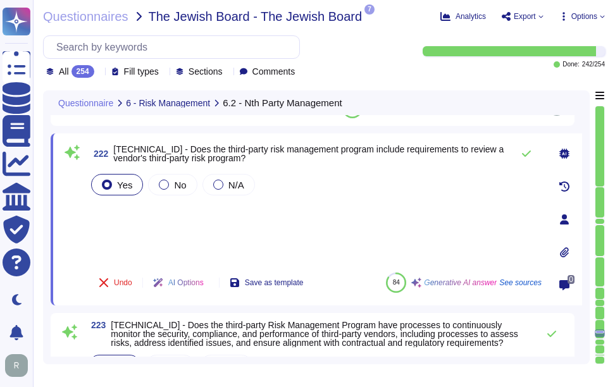
click at [311, 220] on div "Yes No N/A" at bounding box center [315, 216] width 453 height 91
click at [524, 153] on icon at bounding box center [526, 154] width 10 height 10
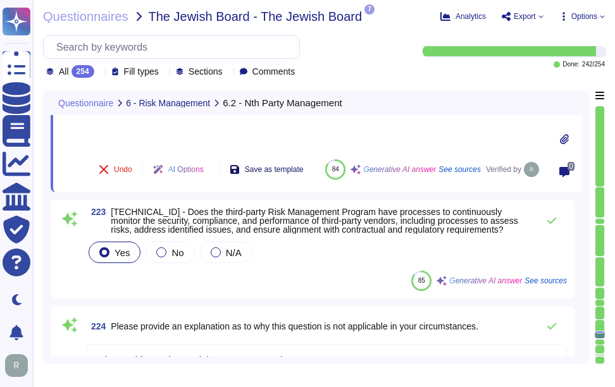
scroll to position [22205, 0]
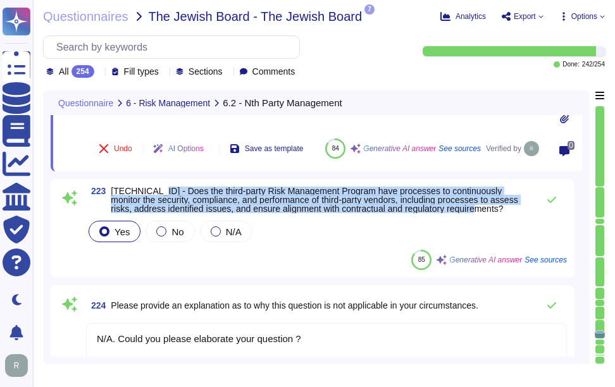
drag, startPoint x: 147, startPoint y: 191, endPoint x: 499, endPoint y: 209, distance: 352.8
click at [499, 209] on span "[TECHNICAL_ID] - Does the third-party Risk Management Program have processes to…" at bounding box center [321, 200] width 421 height 27
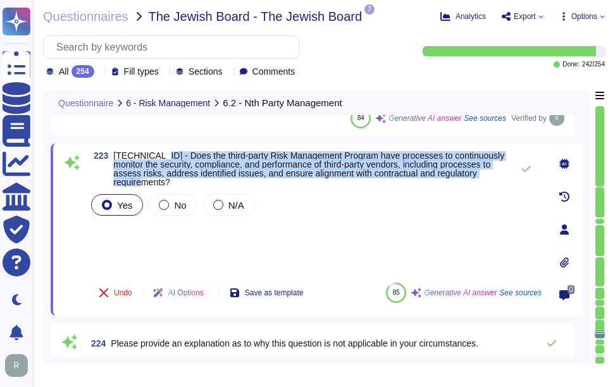
scroll to position [22142, 0]
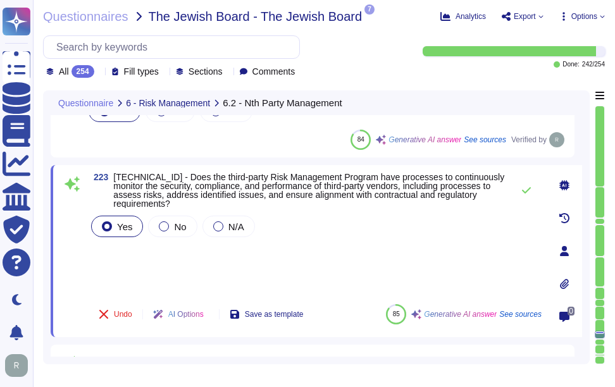
click at [124, 266] on div "Yes No N/A" at bounding box center [315, 253] width 453 height 81
click at [130, 247] on div "Yes No N/A" at bounding box center [315, 253] width 453 height 81
click at [127, 263] on div "Yes No N/A" at bounding box center [315, 253] width 453 height 81
click at [526, 190] on icon at bounding box center [526, 190] width 10 height 10
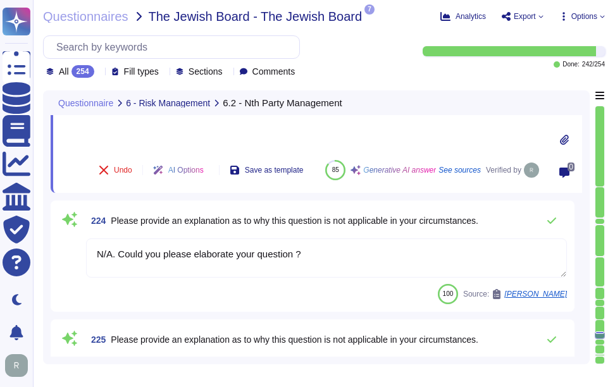
scroll to position [22332, 0]
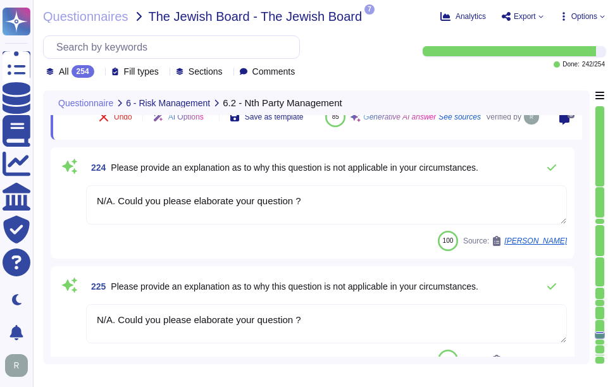
drag, startPoint x: 310, startPoint y: 202, endPoint x: 90, endPoint y: 200, distance: 219.5
click at [90, 200] on textarea "N/A. Could you please elaborate your question ?" at bounding box center [326, 204] width 481 height 39
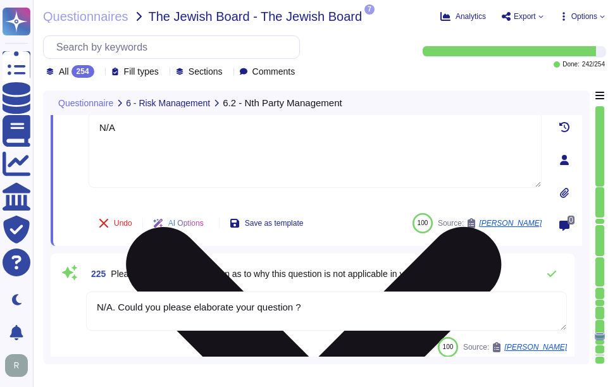
drag, startPoint x: 126, startPoint y: 130, endPoint x: 103, endPoint y: 175, distance: 49.8
click at [68, 127] on div "224 Please provide an explanation as to why this question is not applicable in …" at bounding box center [301, 160] width 481 height 157
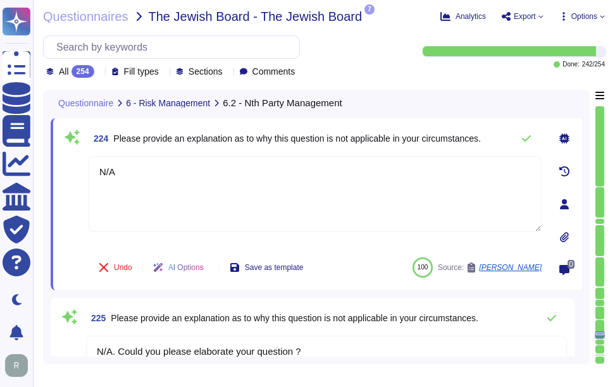
scroll to position [22268, 0]
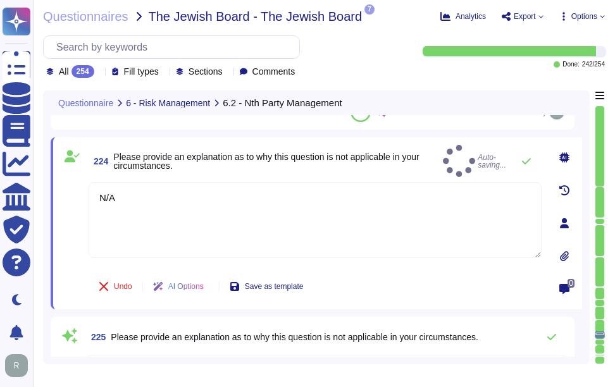
type textarea "N/A"
click at [387, 156] on span "Please provide an explanation as to why this question is not applicable in your…" at bounding box center [266, 161] width 306 height 19
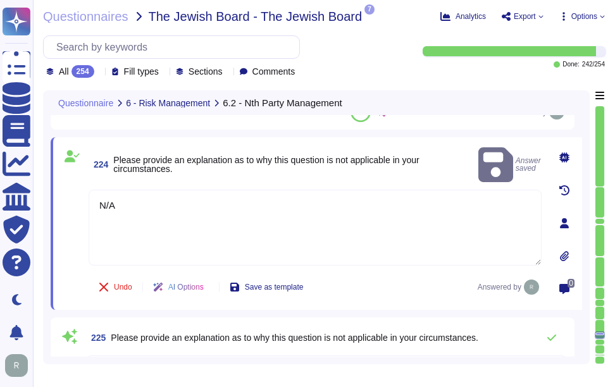
scroll to position [22332, 0]
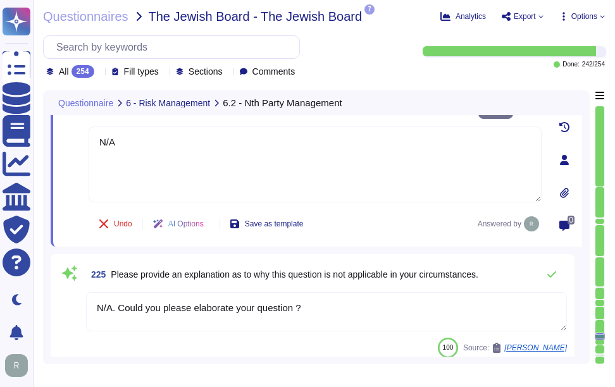
click at [258, 306] on textarea "N/A. Could you please elaborate your question ?" at bounding box center [326, 311] width 481 height 39
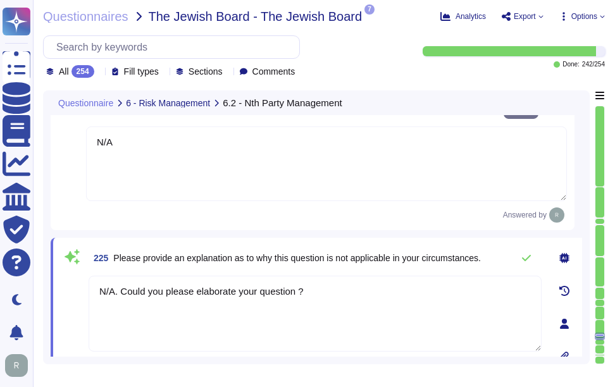
click at [258, 306] on textarea "N/A. Could you please elaborate your question ?" at bounding box center [315, 314] width 453 height 76
paste textarea
type textarea "N/A"
click at [337, 253] on span "Please provide an explanation as to why this question is not applicable in your…" at bounding box center [297, 258] width 368 height 10
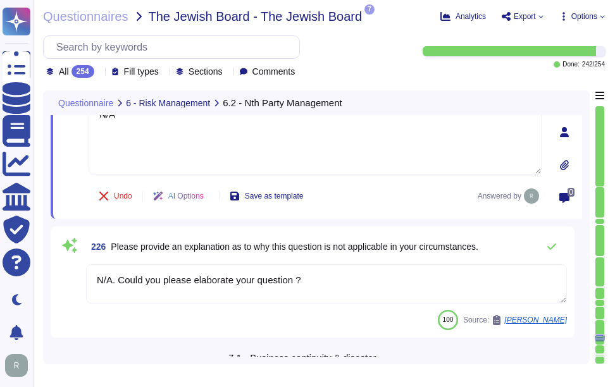
scroll to position [22521, 0]
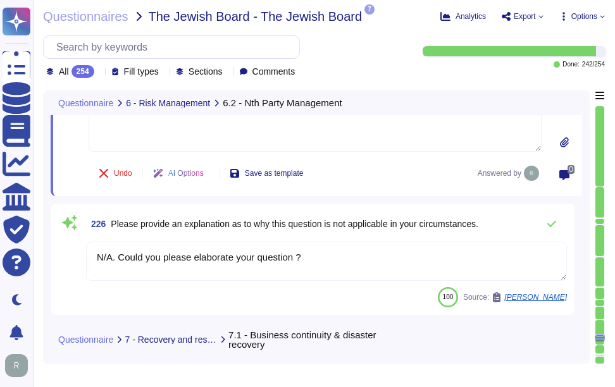
click at [244, 259] on textarea "N/A. Could you please elaborate your question ?" at bounding box center [326, 261] width 481 height 39
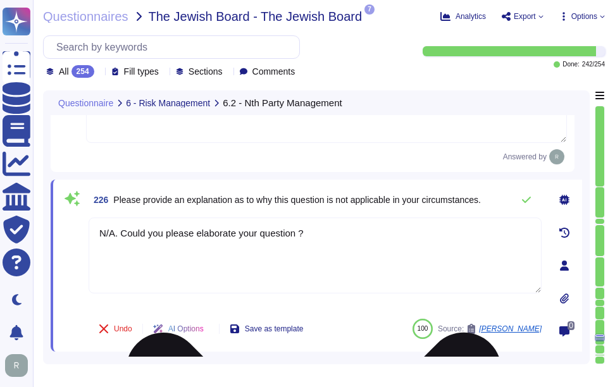
click at [244, 259] on textarea "N/A. Could you please elaborate your question ?" at bounding box center [315, 256] width 453 height 76
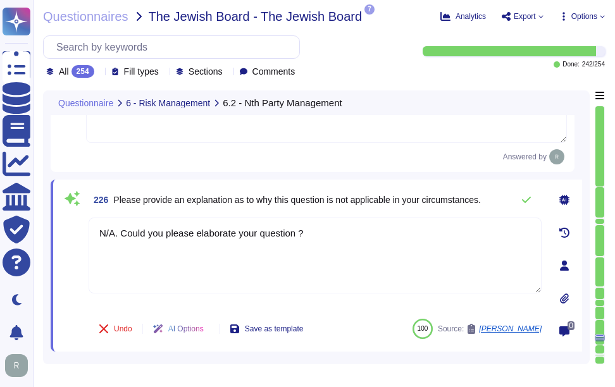
paste textarea
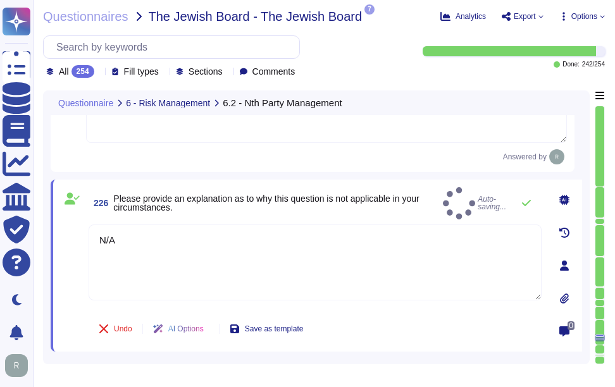
type textarea "N/A"
click at [324, 192] on span "226 Please provide an explanation as to why this question is not applicable in …" at bounding box center [263, 203] width 349 height 23
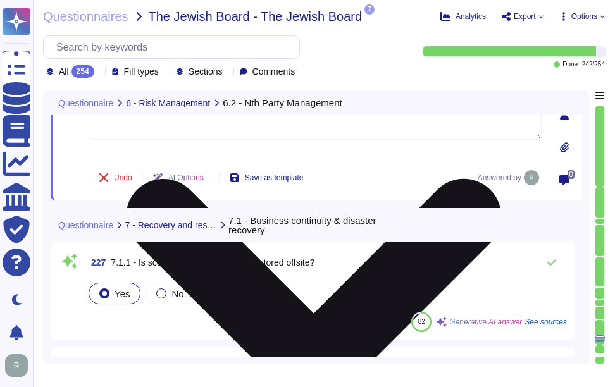
type textarea "N/A"
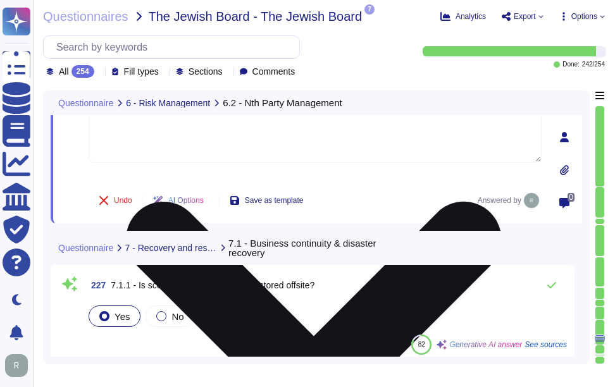
scroll to position [22612, 0]
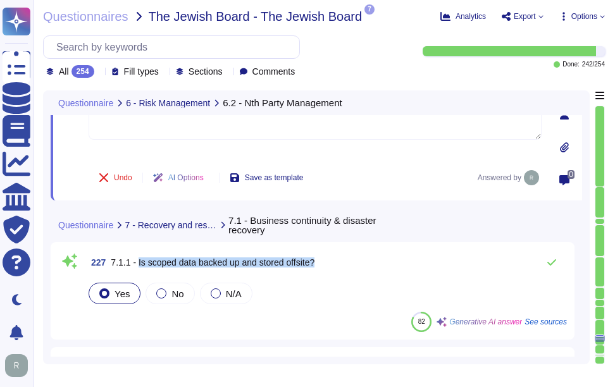
drag, startPoint x: 137, startPoint y: 262, endPoint x: 334, endPoint y: 263, distance: 197.4
click at [334, 263] on div "227 7.1.1 - Is scoped data backed up and stored offsite?" at bounding box center [326, 262] width 481 height 25
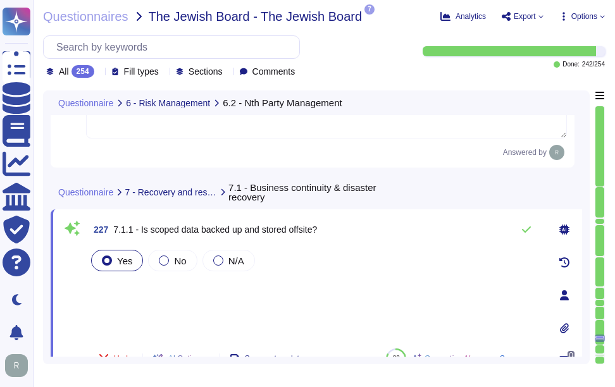
click at [237, 299] on div "Yes No N/A" at bounding box center [315, 292] width 453 height 91
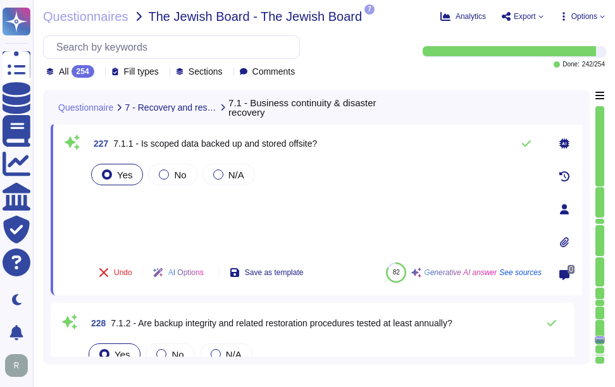
click at [123, 201] on div "Yes No N/A" at bounding box center [315, 206] width 453 height 91
click at [523, 144] on icon at bounding box center [526, 143] width 9 height 6
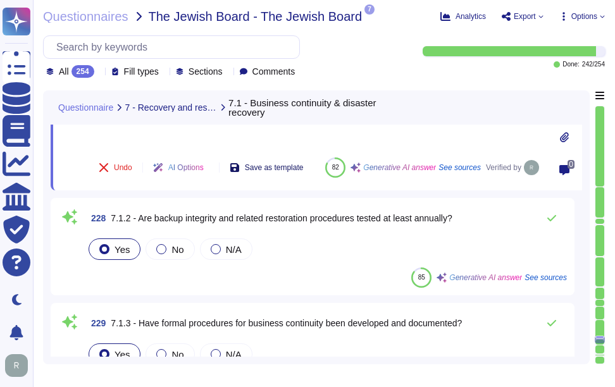
scroll to position [22802, 0]
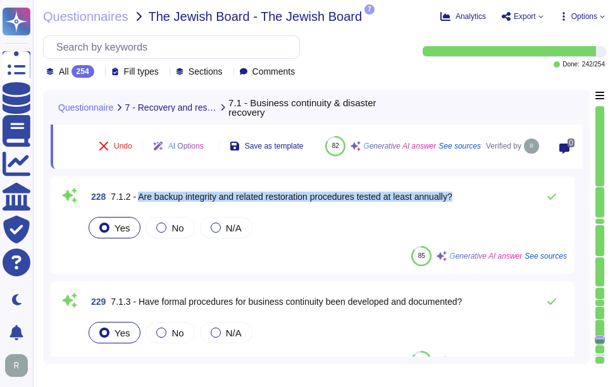
drag, startPoint x: 137, startPoint y: 195, endPoint x: 462, endPoint y: 194, distance: 325.1
click at [462, 194] on div "228 7.1.2 - Are backup integrity and related restoration procedures tested at l…" at bounding box center [326, 196] width 481 height 25
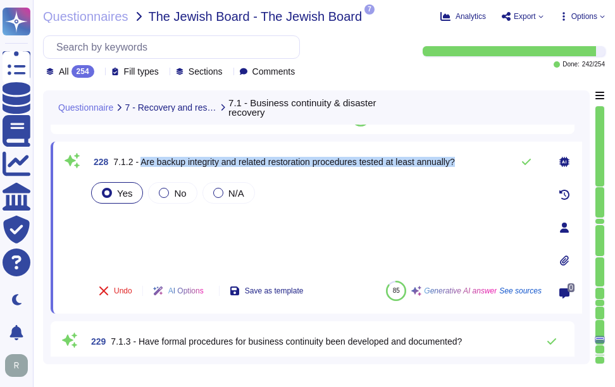
scroll to position [22739, 0]
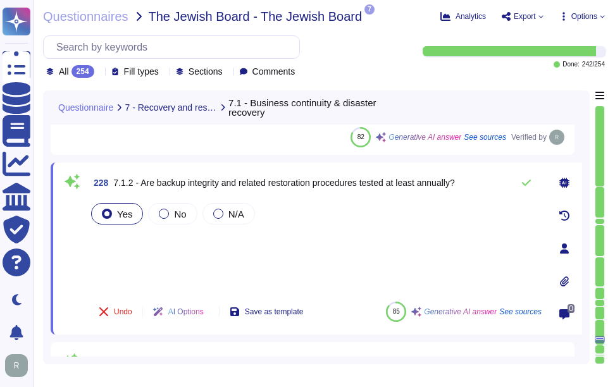
click at [99, 73] on icon at bounding box center [99, 73] width 0 height 0
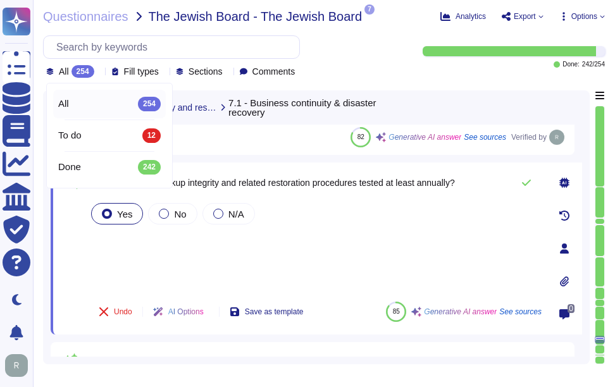
click at [99, 73] on icon at bounding box center [99, 73] width 0 height 0
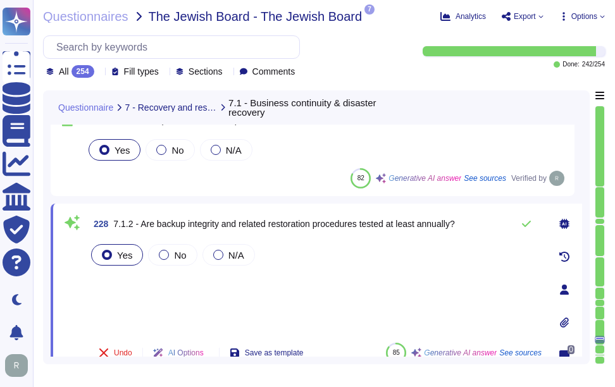
scroll to position [22676, 0]
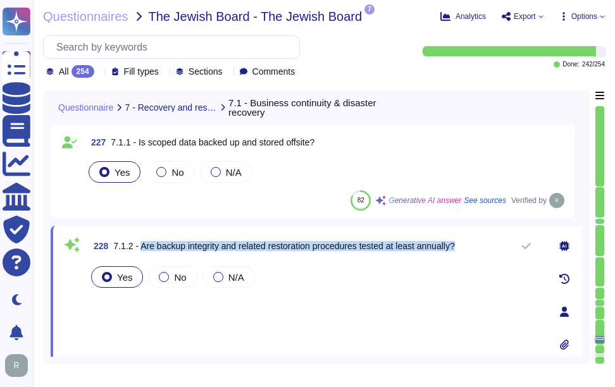
drag, startPoint x: 140, startPoint y: 246, endPoint x: 468, endPoint y: 245, distance: 327.7
click at [468, 245] on div "228 7.1.2 - Are backup integrity and related restoration procedures tested at l…" at bounding box center [315, 245] width 453 height 25
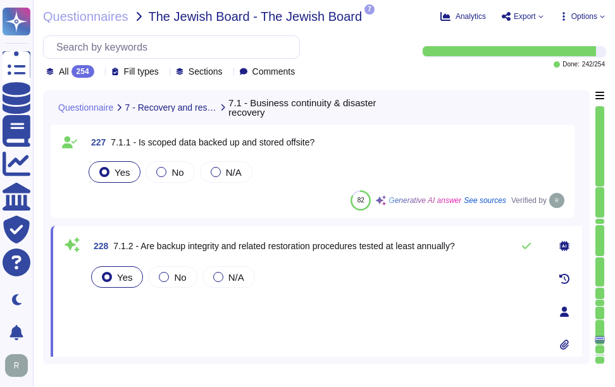
click at [135, 304] on div "Yes No N/A" at bounding box center [315, 309] width 453 height 91
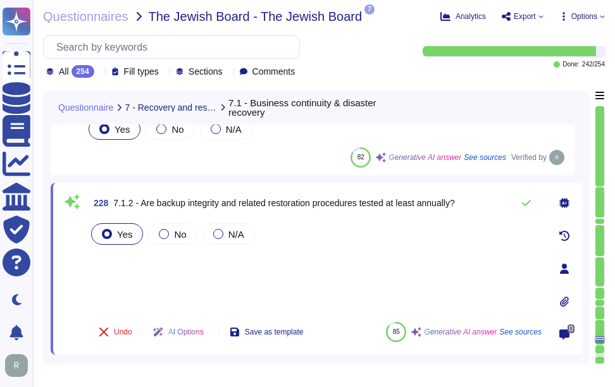
scroll to position [22739, 0]
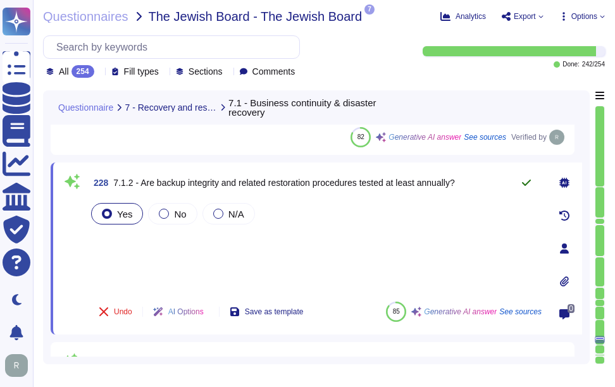
click at [522, 182] on icon at bounding box center [526, 183] width 10 height 10
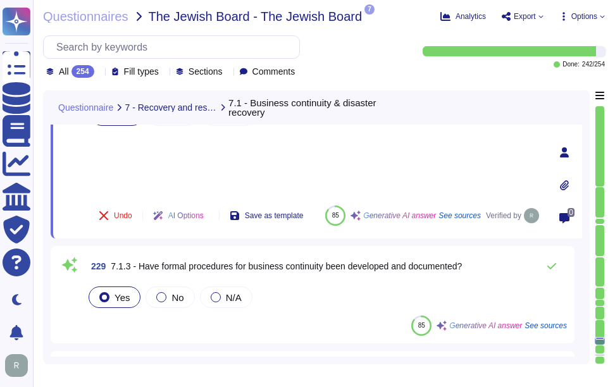
scroll to position [22865, 0]
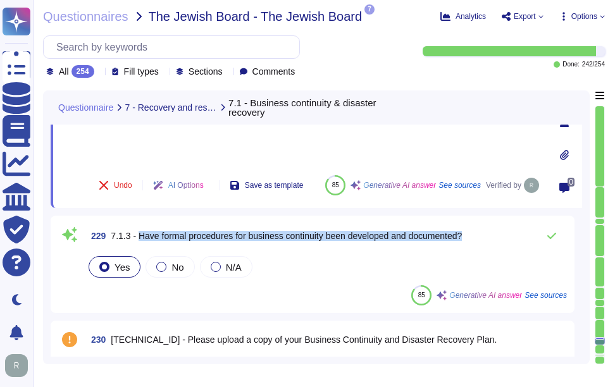
drag, startPoint x: 139, startPoint y: 237, endPoint x: 479, endPoint y: 234, distance: 341.0
click at [479, 234] on div "229 7.1.3 - Have formal procedures for business continuity been developed and d…" at bounding box center [326, 235] width 481 height 25
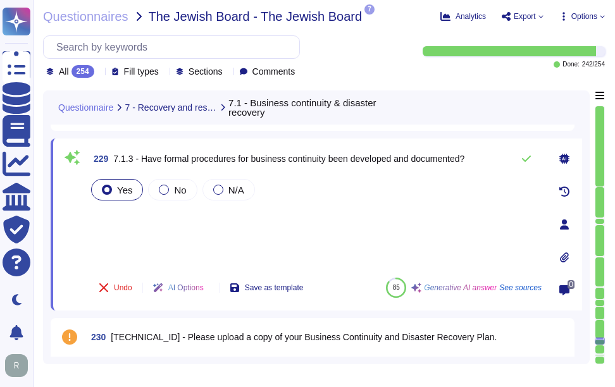
click at [146, 220] on div "Yes No N/A" at bounding box center [315, 221] width 453 height 91
click at [526, 159] on icon at bounding box center [526, 159] width 10 height 10
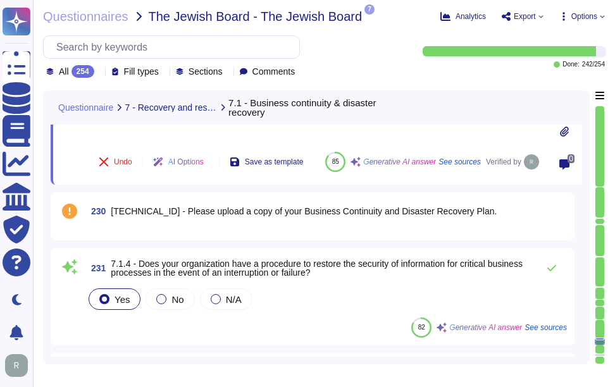
scroll to position [22992, 0]
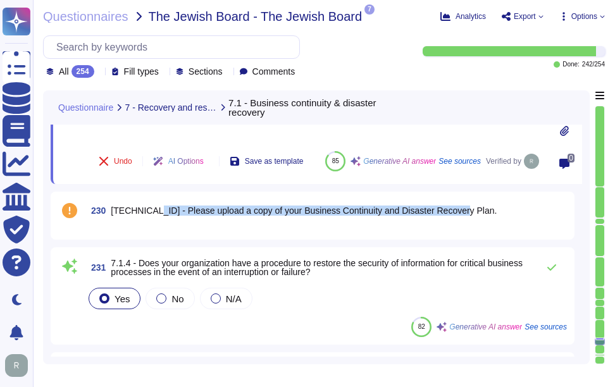
drag, startPoint x: 144, startPoint y: 211, endPoint x: 454, endPoint y: 202, distance: 310.1
click at [454, 202] on div "230 [TECHNICAL_ID] - Please upload a copy of your Business Continuity and Disas…" at bounding box center [326, 210] width 481 height 23
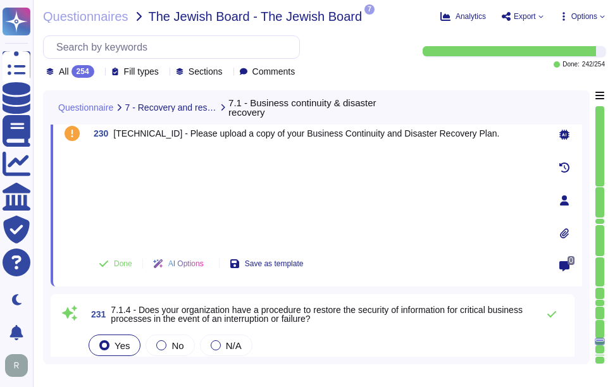
click at [565, 230] on icon at bounding box center [564, 233] width 9 height 10
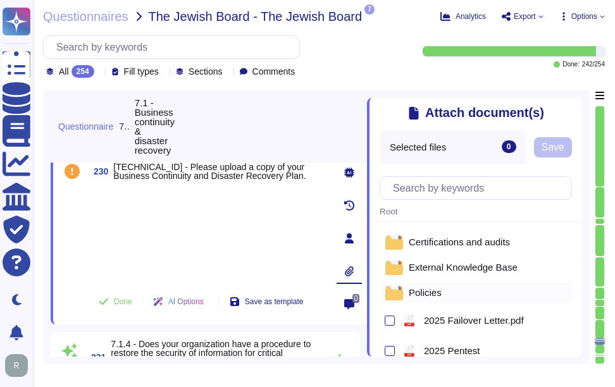
click at [426, 294] on span "Policies" at bounding box center [425, 292] width 33 height 9
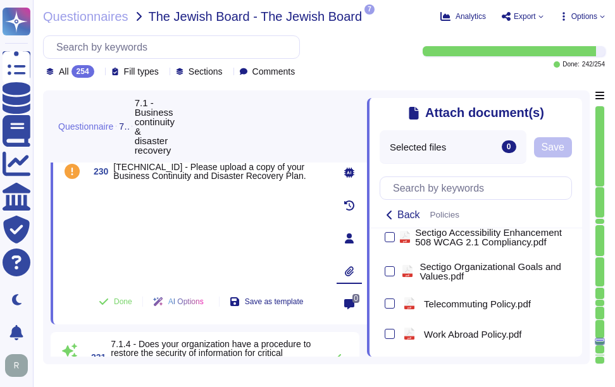
scroll to position [867, 0]
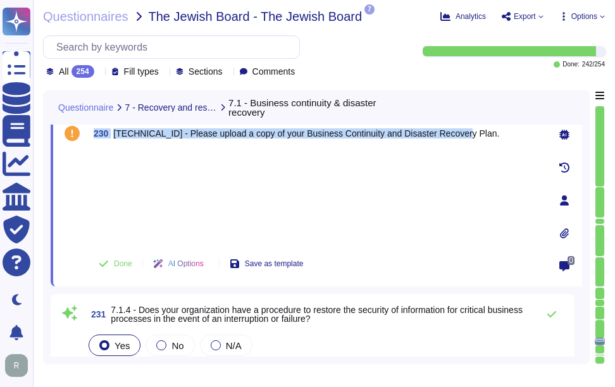
drag, startPoint x: 92, startPoint y: 133, endPoint x: 467, endPoint y: 142, distance: 374.6
click at [467, 142] on div "230 [TECHNICAL_ID] - Please upload a copy of your Business Continuity and Disas…" at bounding box center [315, 133] width 453 height 23
copy span "230 [TECHNICAL_ID] - Please upload a copy of your Business Continuity and Disas…"
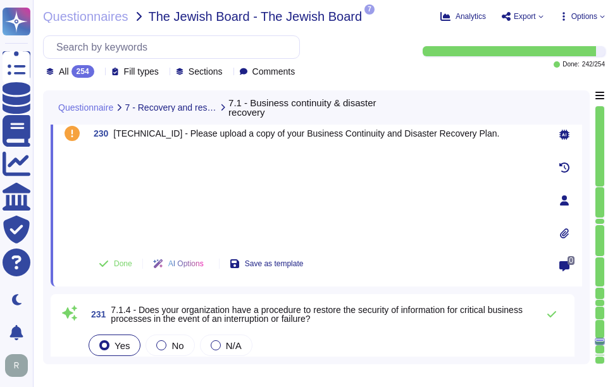
click at [307, 194] on div at bounding box center [315, 197] width 453 height 94
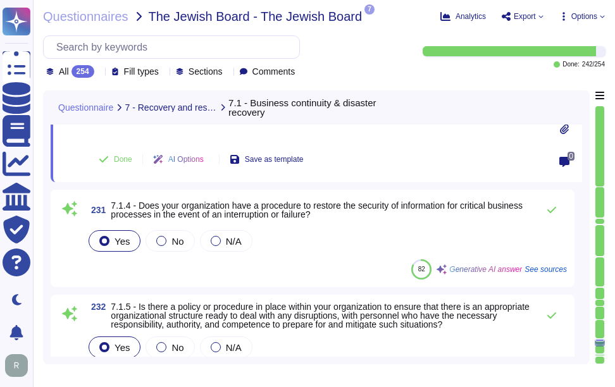
scroll to position [23118, 0]
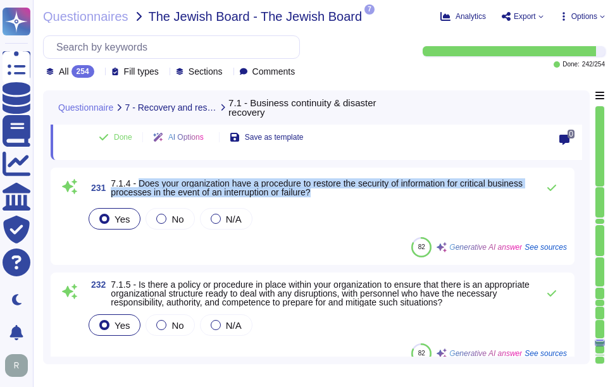
drag, startPoint x: 140, startPoint y: 183, endPoint x: 364, endPoint y: 190, distance: 224.7
click at [364, 190] on span "7.1.4 - Does your organization have a procedure to restore the security of info…" at bounding box center [321, 188] width 421 height 18
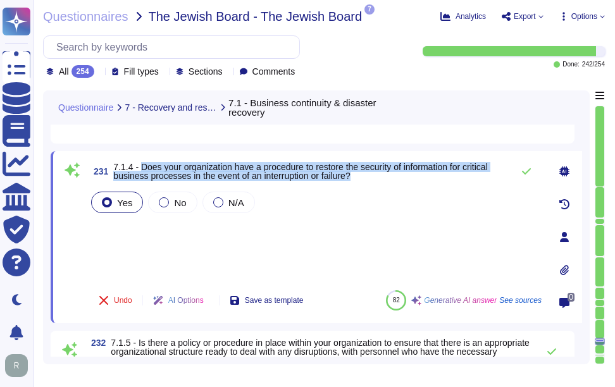
scroll to position [22992, 0]
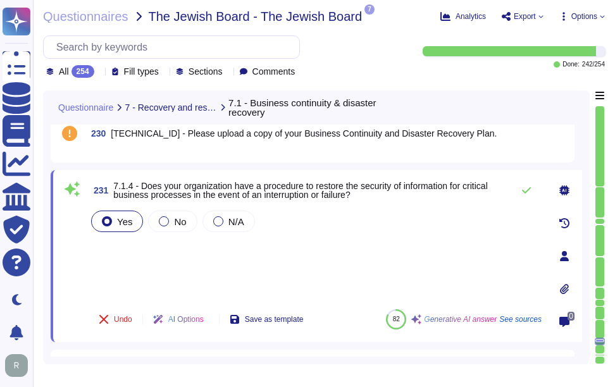
click at [170, 262] on div "Yes No N/A" at bounding box center [315, 253] width 453 height 91
click at [527, 190] on icon at bounding box center [526, 190] width 9 height 6
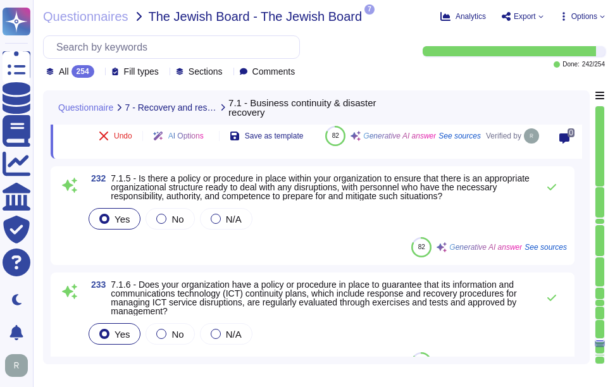
scroll to position [23182, 0]
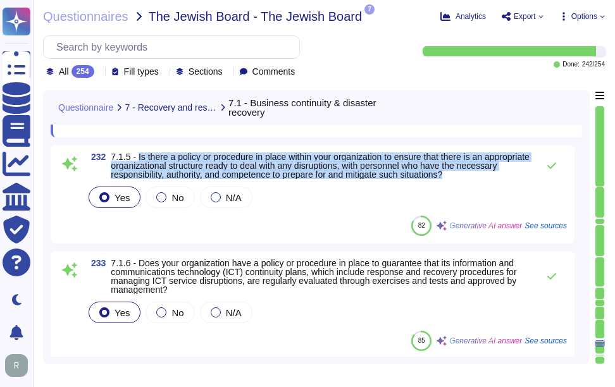
drag, startPoint x: 138, startPoint y: 156, endPoint x: 502, endPoint y: 176, distance: 364.3
click at [502, 176] on span "7.1.5 - Is there a policy or procedure in place within your organization to ens…" at bounding box center [321, 165] width 421 height 27
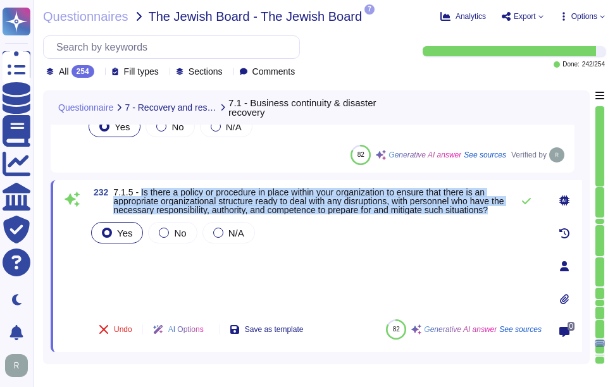
scroll to position [23055, 0]
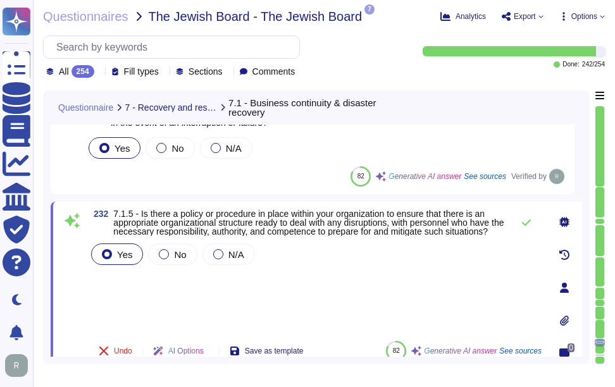
click at [99, 73] on icon at bounding box center [99, 73] width 0 height 0
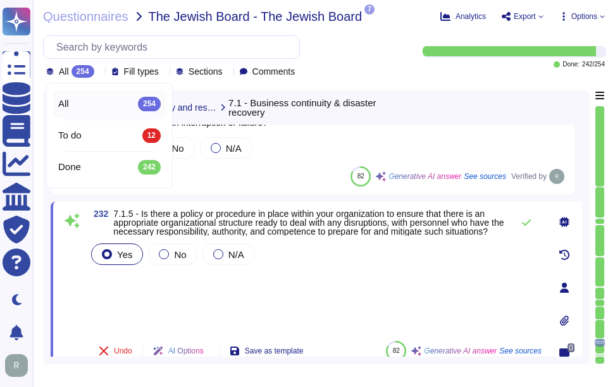
click at [99, 73] on icon at bounding box center [99, 73] width 0 height 0
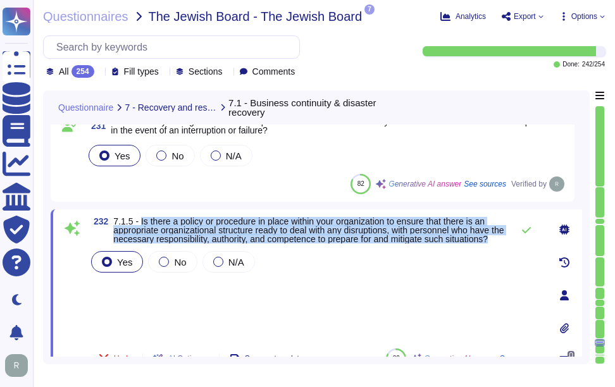
drag, startPoint x: 140, startPoint y: 219, endPoint x: 195, endPoint y: 247, distance: 61.4
click at [195, 244] on span "7.1.5 - Is there a policy or procedure in place within your organization to ens…" at bounding box center [309, 230] width 393 height 27
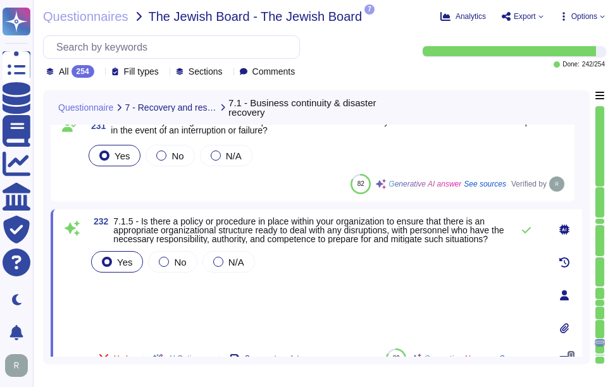
click at [294, 312] on div "Yes No N/A" at bounding box center [315, 294] width 453 height 90
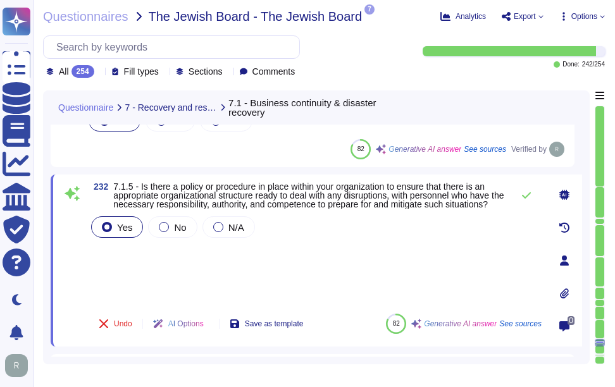
scroll to position [23118, 0]
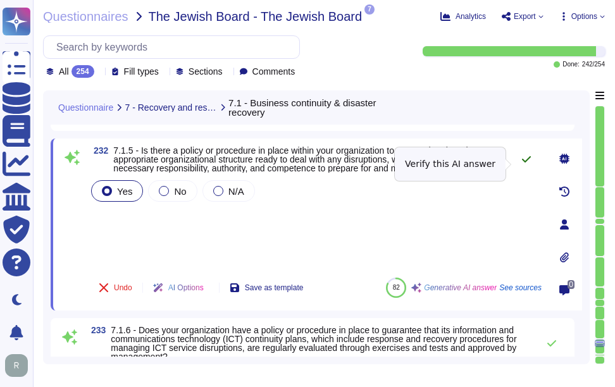
click at [527, 159] on icon at bounding box center [526, 159] width 10 height 10
click at [522, 163] on icon at bounding box center [526, 159] width 10 height 10
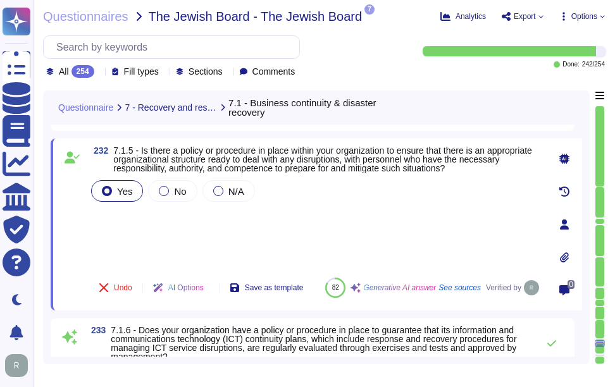
click at [160, 220] on div "Yes No N/A" at bounding box center [315, 223] width 453 height 90
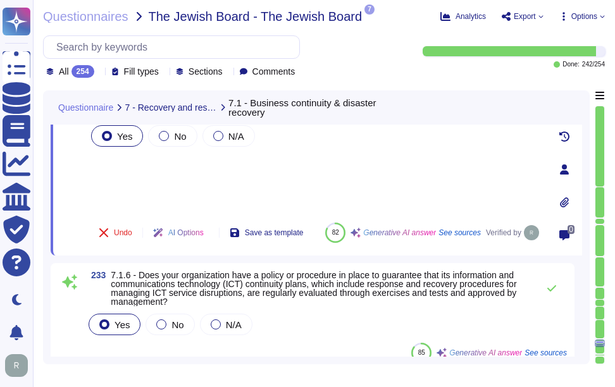
scroll to position [23245, 0]
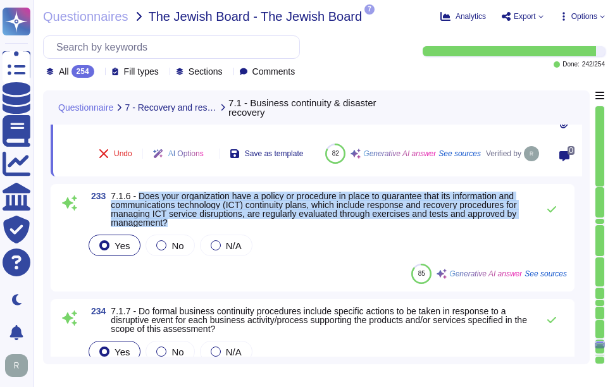
drag, startPoint x: 139, startPoint y: 195, endPoint x: 176, endPoint y: 223, distance: 46.2
click at [176, 223] on span "7.1.6 - Does your organization have a policy or procedure in place to guarantee…" at bounding box center [321, 209] width 421 height 35
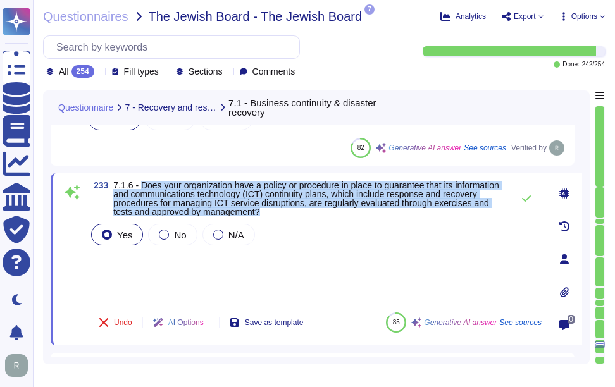
scroll to position [23182, 0]
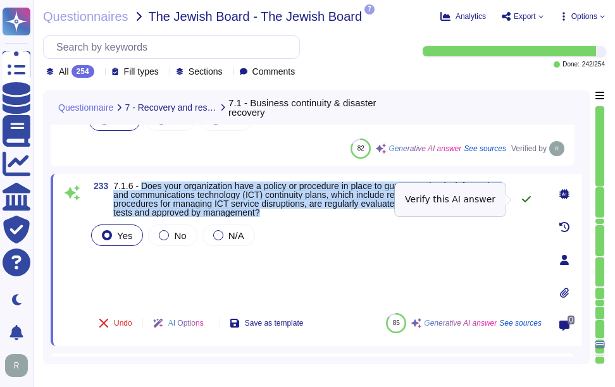
click at [527, 197] on icon at bounding box center [526, 199] width 10 height 10
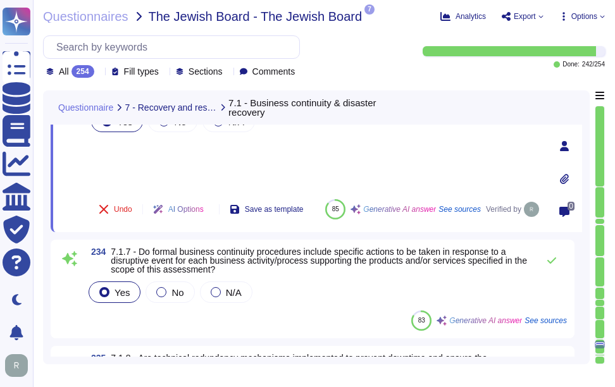
scroll to position [23308, 0]
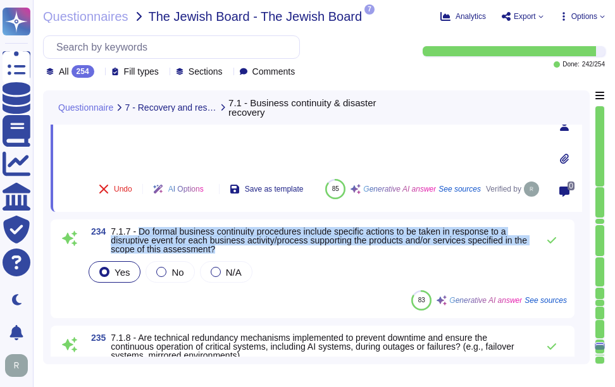
drag, startPoint x: 137, startPoint y: 229, endPoint x: 262, endPoint y: 247, distance: 126.0
click at [262, 247] on span "7.1.7 - Do formal business continuity procedures include specific actions to be…" at bounding box center [321, 240] width 421 height 27
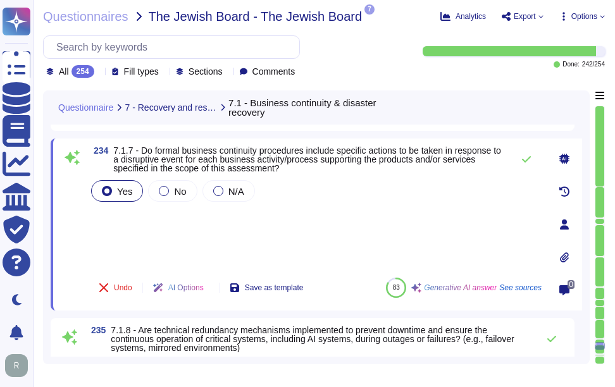
click at [221, 246] on div "Yes No N/A" at bounding box center [315, 223] width 453 height 90
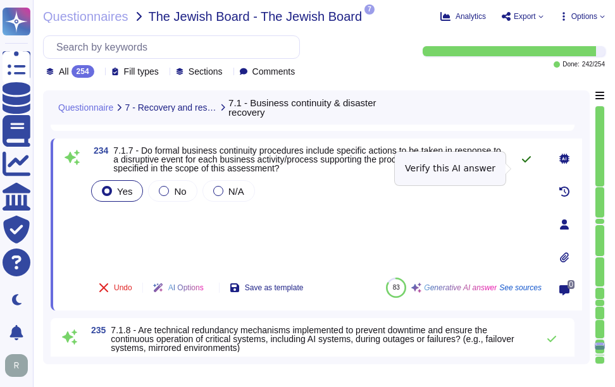
click at [524, 163] on icon at bounding box center [526, 159] width 9 height 6
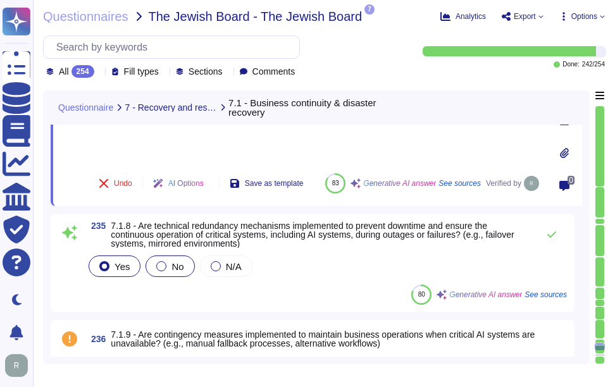
scroll to position [23435, 0]
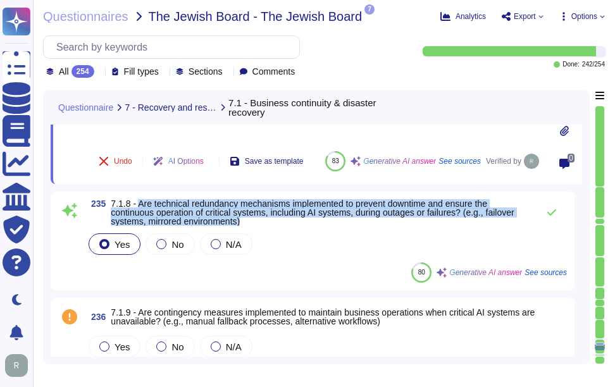
drag, startPoint x: 139, startPoint y: 211, endPoint x: 273, endPoint y: 228, distance: 135.7
click at [273, 226] on span "7.1.8 - Are technical redundancy mechanisms implemented to prevent downtime and…" at bounding box center [321, 212] width 421 height 27
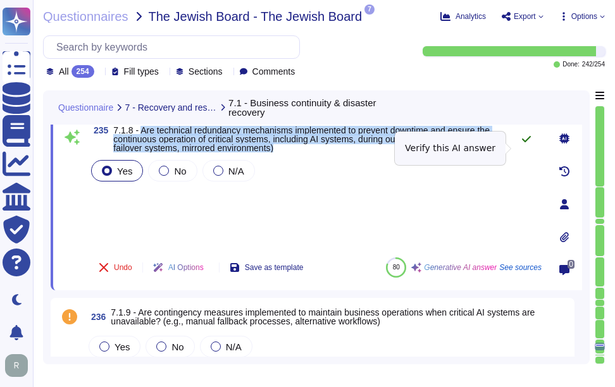
click at [525, 144] on icon at bounding box center [526, 139] width 10 height 10
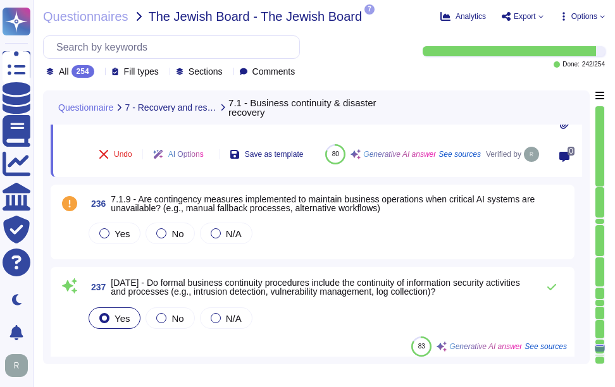
scroll to position [23561, 0]
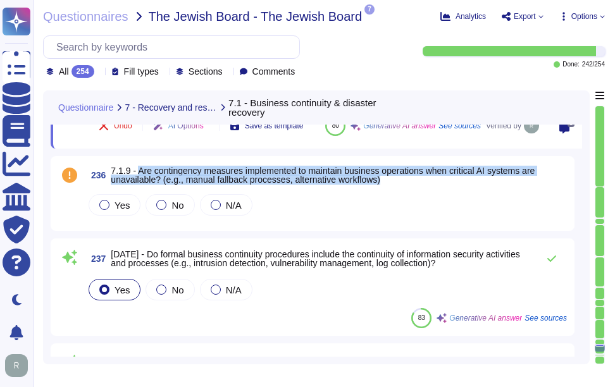
drag, startPoint x: 139, startPoint y: 178, endPoint x: 391, endPoint y: 189, distance: 252.0
click at [391, 184] on span "7.1.9 - Are contingency measures implemented to maintain business operations wh…" at bounding box center [339, 175] width 456 height 18
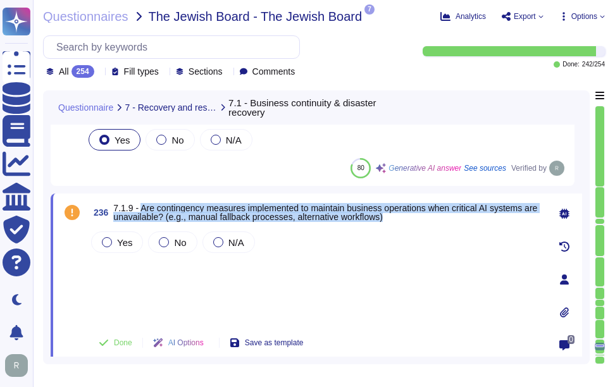
scroll to position [23498, 0]
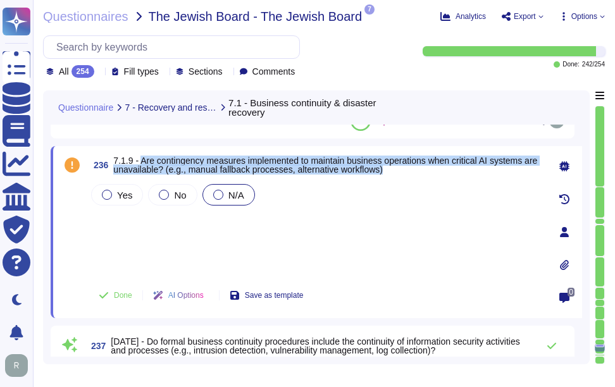
click at [234, 201] on span "N/A" at bounding box center [236, 195] width 16 height 11
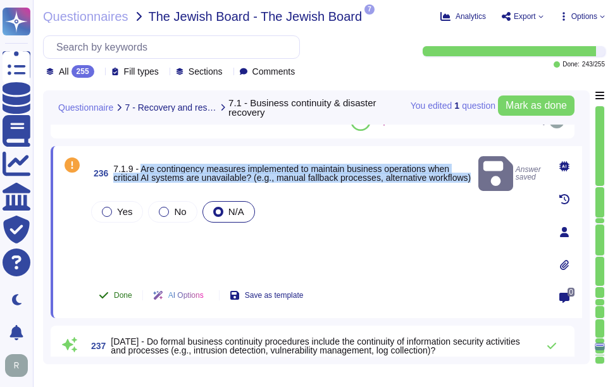
click at [124, 299] on span "Done" at bounding box center [123, 296] width 18 height 8
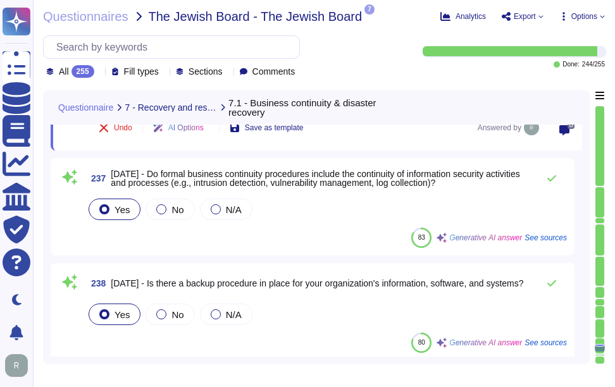
scroll to position [23688, 0]
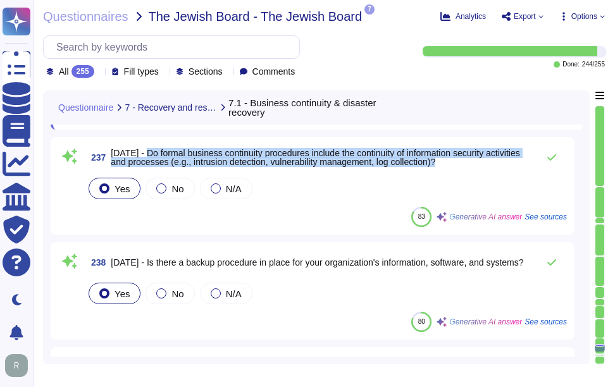
drag, startPoint x: 142, startPoint y: 150, endPoint x: 459, endPoint y: 161, distance: 316.5
click at [459, 161] on span "7.1.10 - Do formal business continuity procedures include the continuity of inf…" at bounding box center [321, 158] width 421 height 18
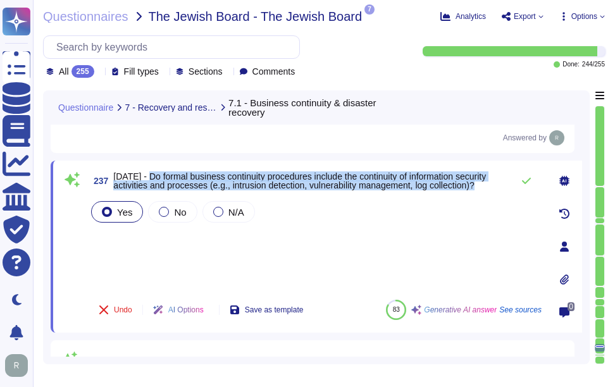
scroll to position [23561, 0]
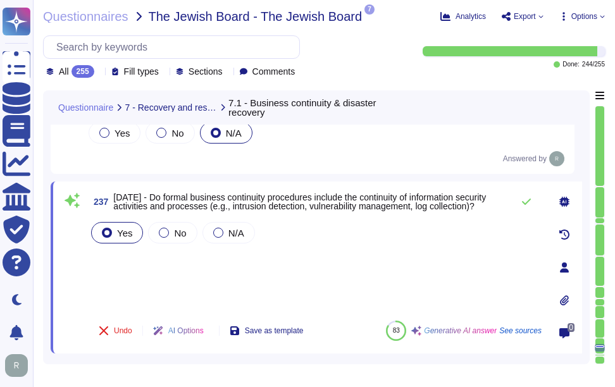
click at [301, 276] on div "Yes No N/A" at bounding box center [315, 264] width 453 height 91
click at [528, 203] on icon at bounding box center [526, 202] width 10 height 10
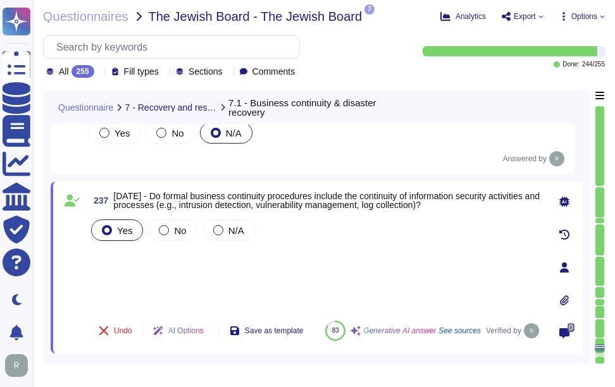
click at [136, 254] on div "Yes No N/A" at bounding box center [315, 264] width 453 height 94
click at [135, 264] on div "Yes No N/A" at bounding box center [315, 264] width 453 height 94
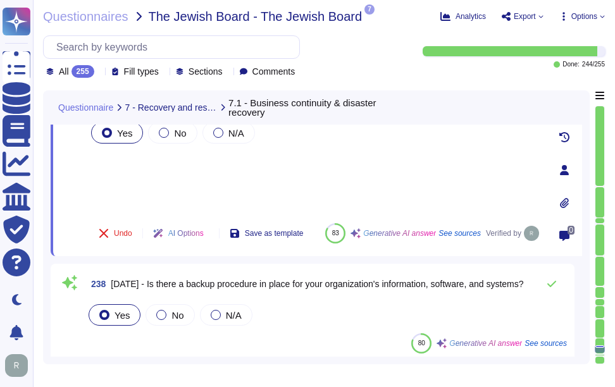
scroll to position [23688, 0]
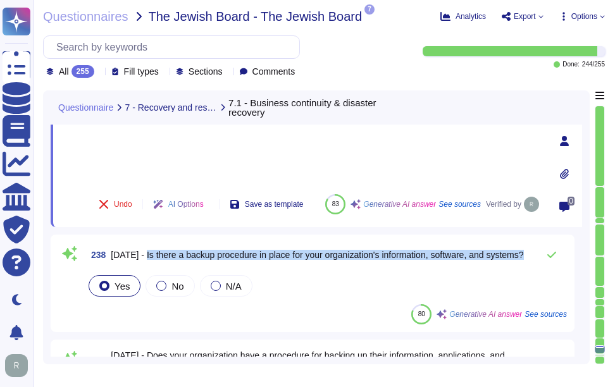
drag, startPoint x: 139, startPoint y: 254, endPoint x: 526, endPoint y: 254, distance: 387.8
click at [526, 254] on div "238 7.1.11 - Is there a backup procedure in place for your organization's infor…" at bounding box center [326, 254] width 481 height 25
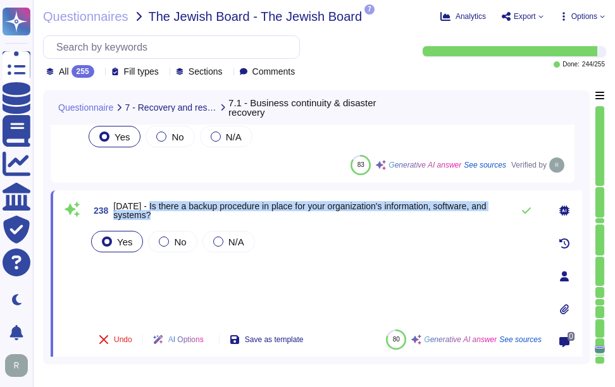
scroll to position [23625, 0]
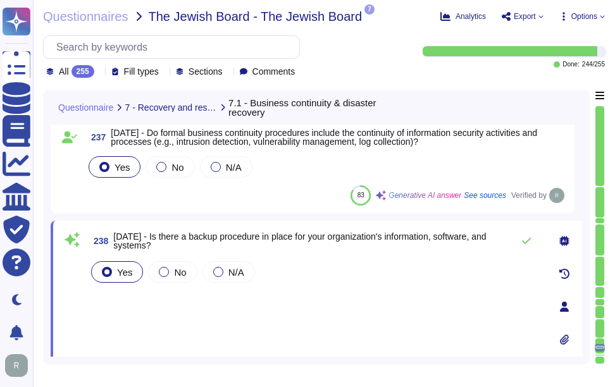
click at [204, 307] on div "Yes No N/A" at bounding box center [315, 304] width 453 height 91
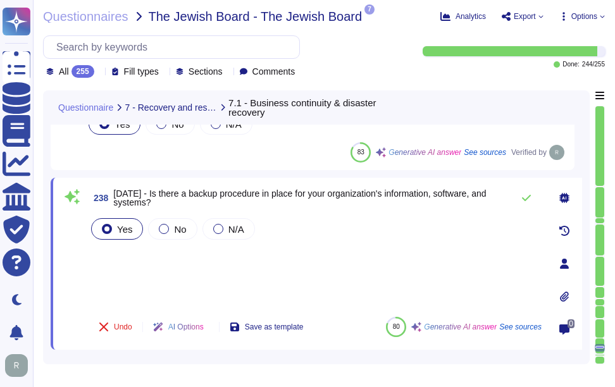
scroll to position [23688, 0]
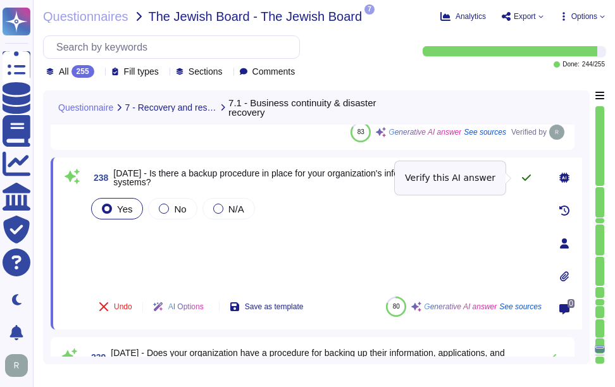
click at [524, 179] on icon at bounding box center [526, 178] width 9 height 6
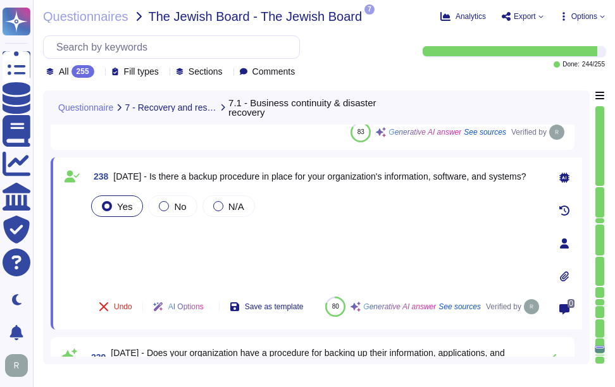
click at [99, 73] on icon at bounding box center [99, 73] width 0 height 0
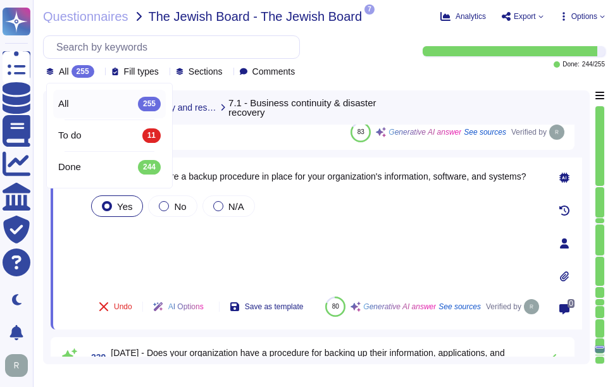
click at [99, 73] on icon at bounding box center [99, 73] width 0 height 0
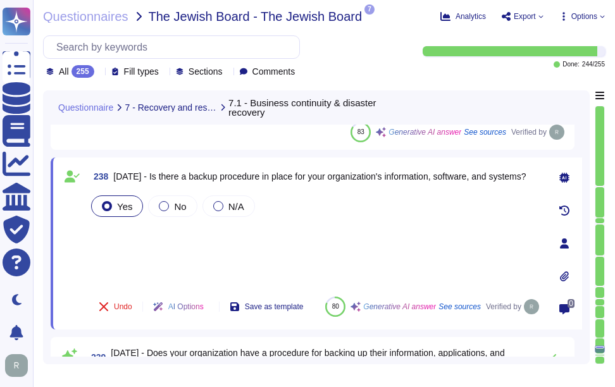
click at [172, 229] on div "Yes No N/A" at bounding box center [315, 240] width 453 height 94
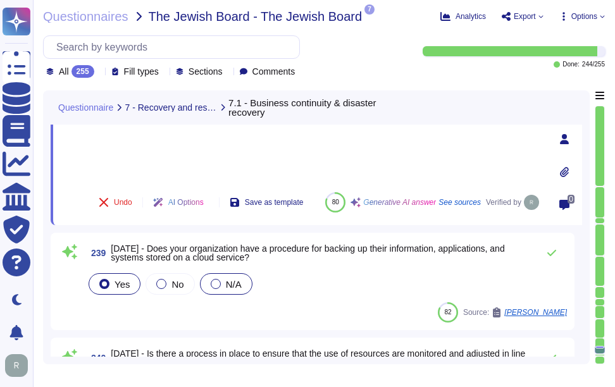
scroll to position [23814, 0]
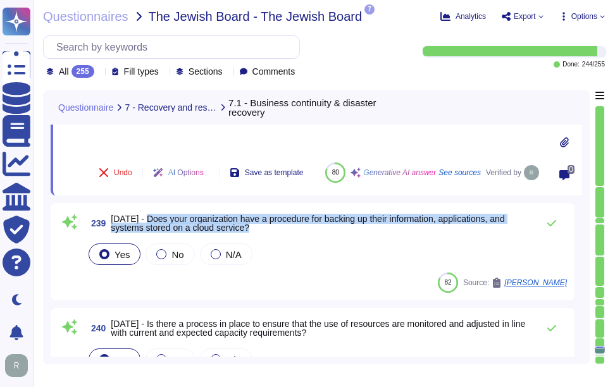
drag, startPoint x: 142, startPoint y: 219, endPoint x: 299, endPoint y: 232, distance: 157.4
click at [299, 232] on span "7.1.12 - Does your organization have a procedure for backing up their informati…" at bounding box center [321, 223] width 421 height 18
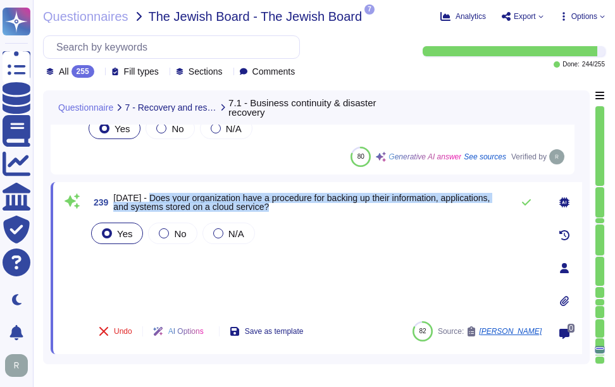
scroll to position [23751, 0]
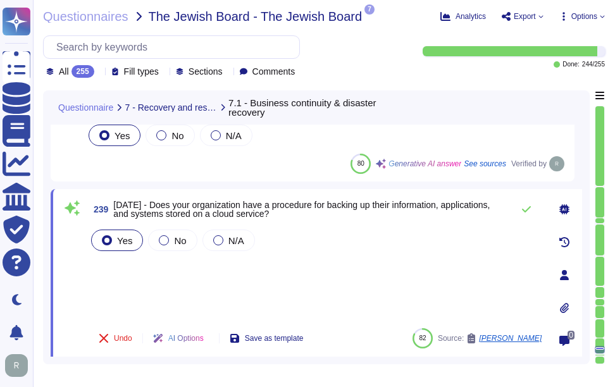
click at [222, 293] on div "Yes No N/A" at bounding box center [315, 272] width 453 height 91
click at [526, 206] on icon at bounding box center [526, 209] width 10 height 10
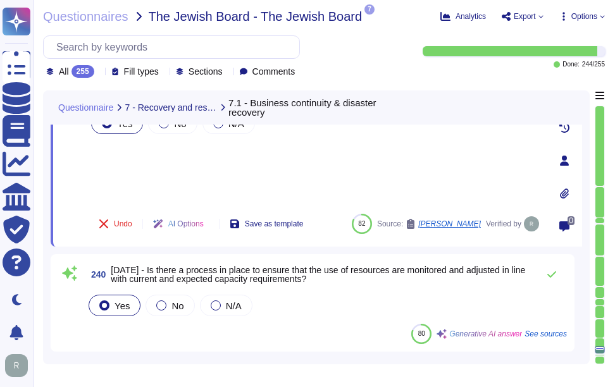
scroll to position [23878, 0]
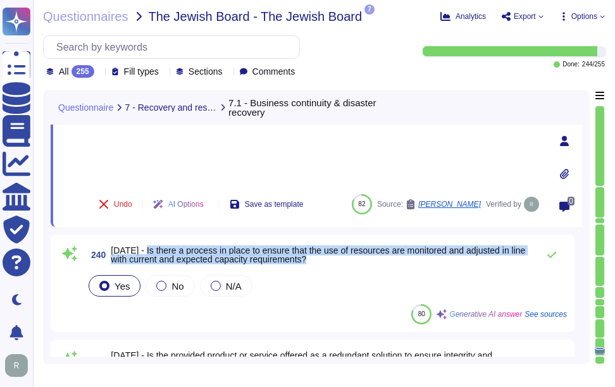
drag, startPoint x: 141, startPoint y: 248, endPoint x: 330, endPoint y: 264, distance: 189.8
click at [330, 264] on span "240 7.1.13 - Is there a process in place to ensure that the use of resources ar…" at bounding box center [308, 255] width 445 height 23
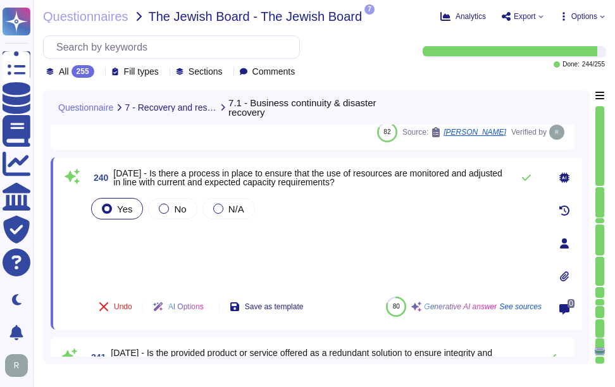
click at [224, 249] on div "Yes No N/A" at bounding box center [315, 240] width 453 height 91
click at [521, 180] on icon at bounding box center [526, 178] width 10 height 10
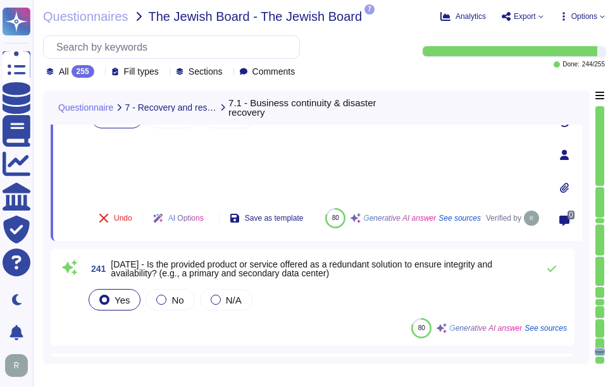
scroll to position [24004, 0]
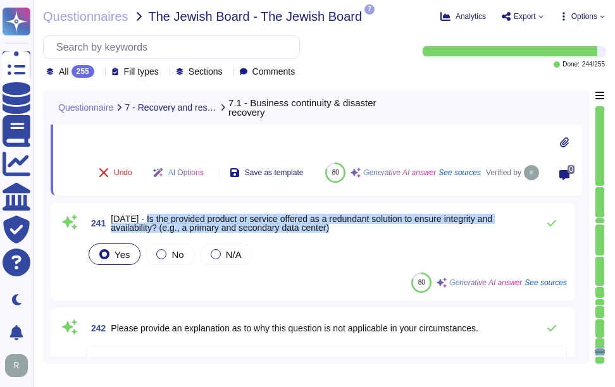
drag, startPoint x: 142, startPoint y: 218, endPoint x: 369, endPoint y: 231, distance: 228.1
click at [369, 231] on span "7.1.14 - Is the provided product or service offered as a redundant solution to …" at bounding box center [321, 223] width 421 height 18
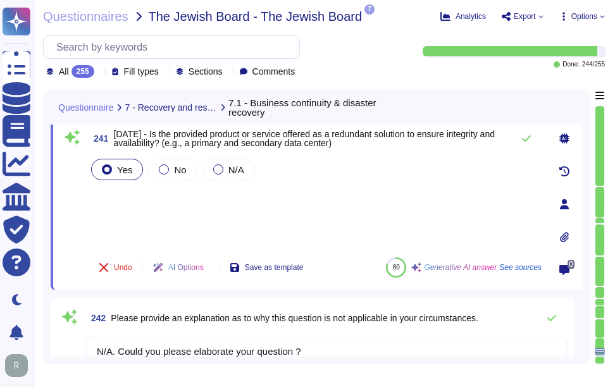
click at [183, 209] on div "Yes No N/A" at bounding box center [315, 201] width 453 height 91
click at [156, 200] on div "Yes No N/A" at bounding box center [315, 201] width 453 height 91
click at [155, 217] on div "Yes No N/A" at bounding box center [315, 201] width 453 height 91
click at [525, 139] on icon at bounding box center [526, 138] width 10 height 10
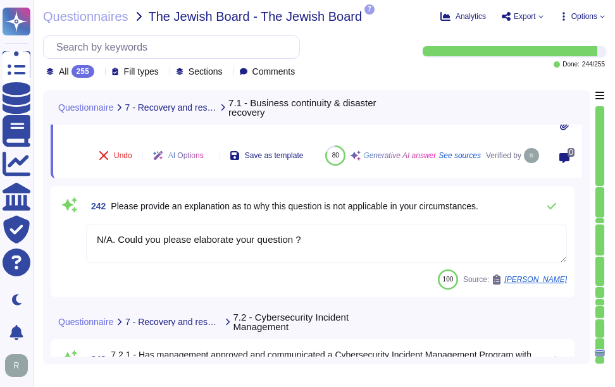
scroll to position [24131, 0]
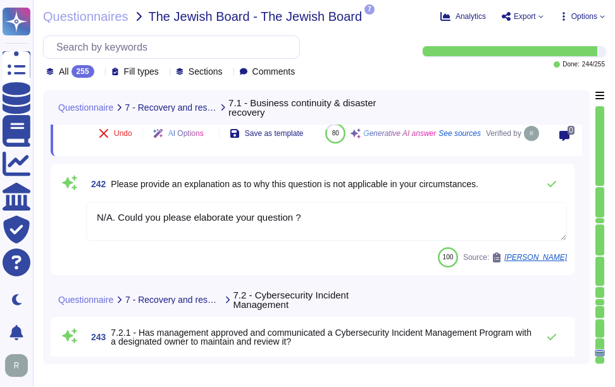
drag, startPoint x: 331, startPoint y: 218, endPoint x: 78, endPoint y: 217, distance: 252.4
click at [78, 217] on div "242 Please provide an explanation as to why this question is not applicable in …" at bounding box center [312, 219] width 509 height 96
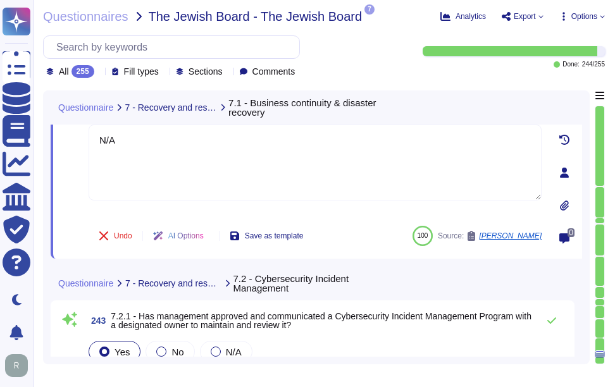
drag, startPoint x: 121, startPoint y: 139, endPoint x: 65, endPoint y: 132, distance: 56.7
click at [65, 132] on div "242 Please provide an explanation as to why this question is not applicable in …" at bounding box center [301, 172] width 481 height 157
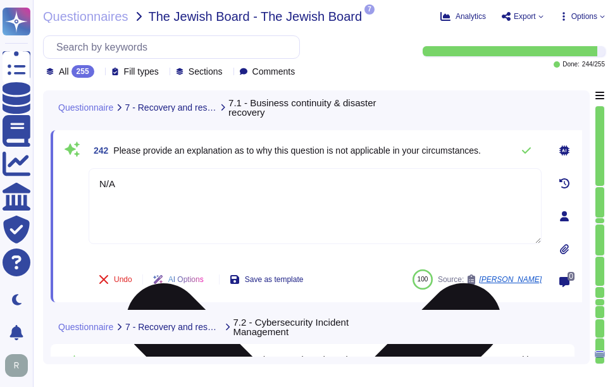
scroll to position [24067, 0]
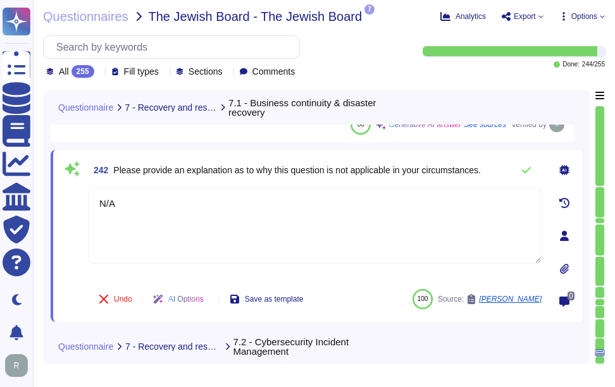
type textarea "N/A"
click at [471, 175] on div "242 Please provide an explanation as to why this question is not applicable in …" at bounding box center [315, 170] width 453 height 25
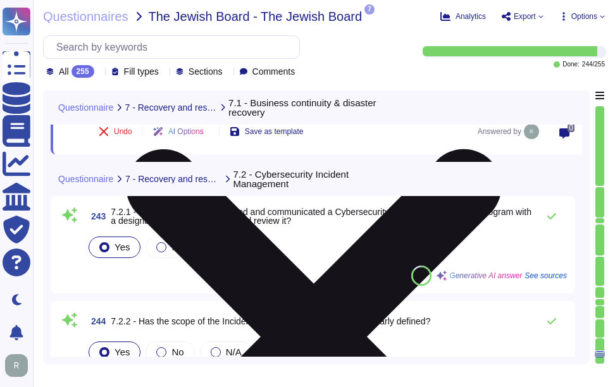
scroll to position [24257, 0]
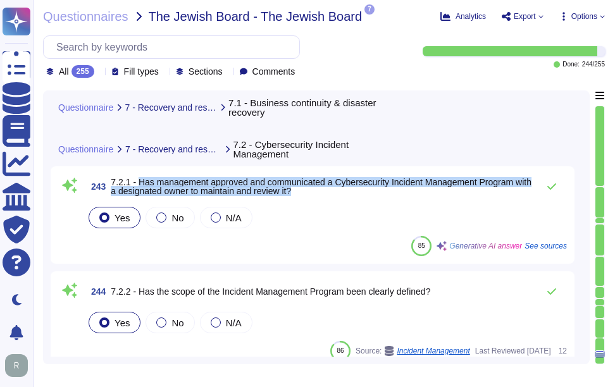
drag, startPoint x: 139, startPoint y: 179, endPoint x: 335, endPoint y: 197, distance: 196.3
click at [335, 197] on span "243 7.2.1 - Has management approved and communicated a Cybersecurity Incident M…" at bounding box center [308, 186] width 445 height 23
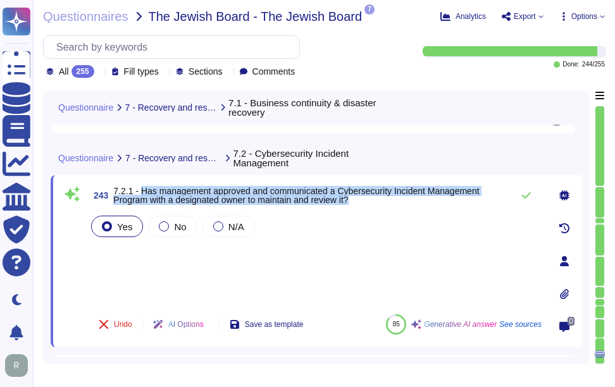
type textarea "N/A"
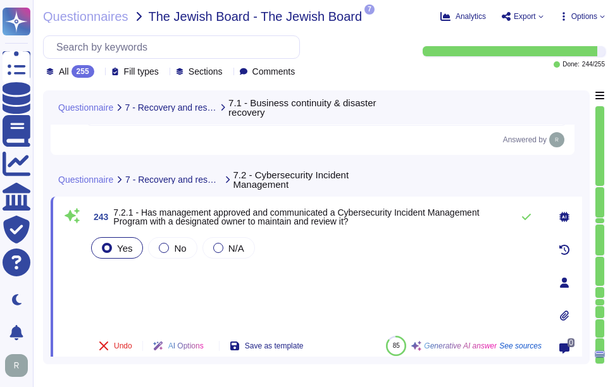
click at [211, 298] on div "Yes No N/A" at bounding box center [315, 280] width 453 height 91
click at [525, 216] on icon at bounding box center [526, 217] width 10 height 10
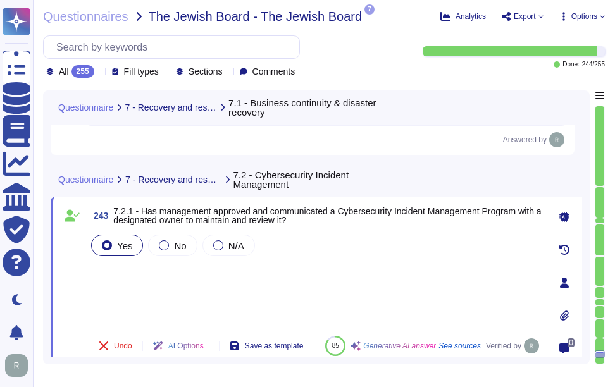
click at [134, 272] on div "Yes No N/A" at bounding box center [315, 279] width 453 height 94
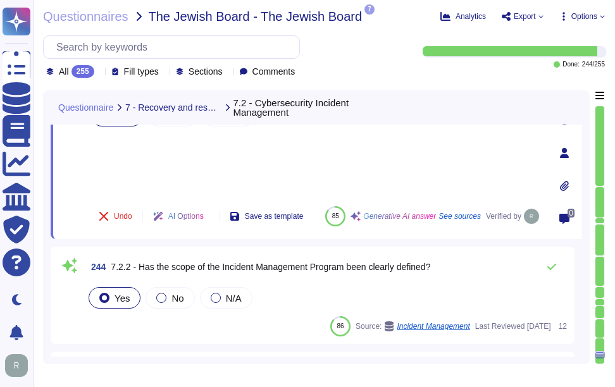
scroll to position [24285, 0]
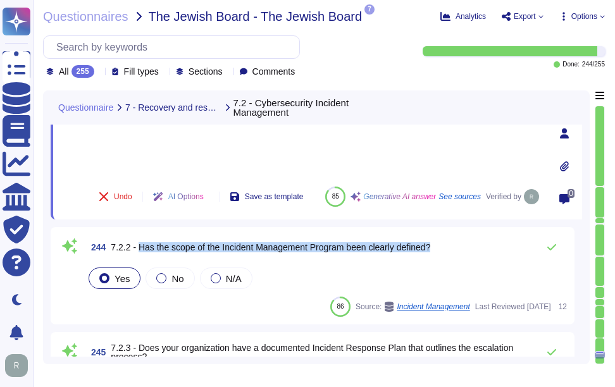
drag, startPoint x: 138, startPoint y: 248, endPoint x: 464, endPoint y: 242, distance: 326.4
click at [464, 242] on div "244 7.2.2 - Has the scope of the Incident Management Program been clearly defin…" at bounding box center [326, 247] width 481 height 25
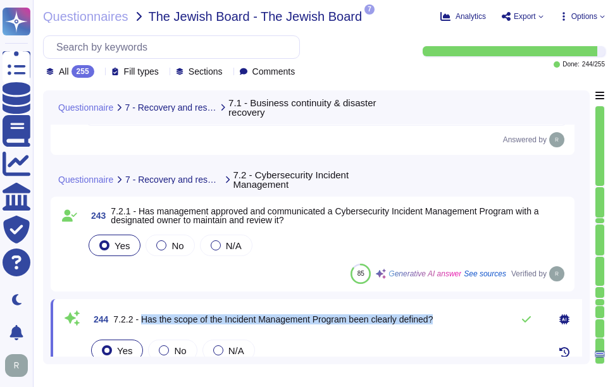
type textarea "N/A"
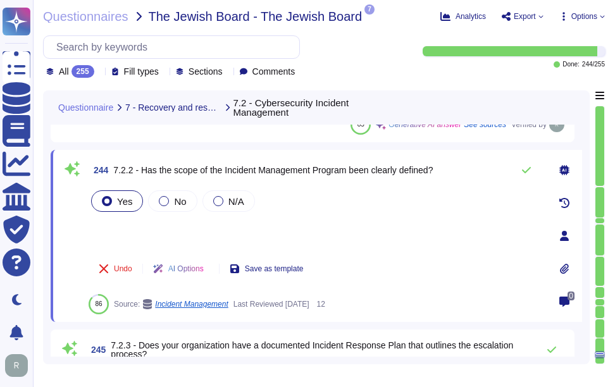
click at [113, 228] on div "Yes No N/A" at bounding box center [315, 218] width 453 height 61
click at [524, 169] on icon at bounding box center [526, 170] width 10 height 10
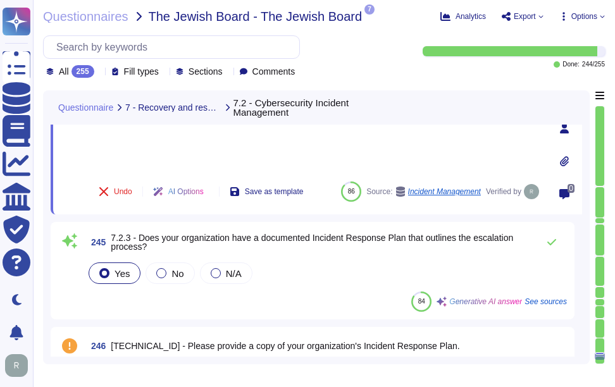
scroll to position [24411, 0]
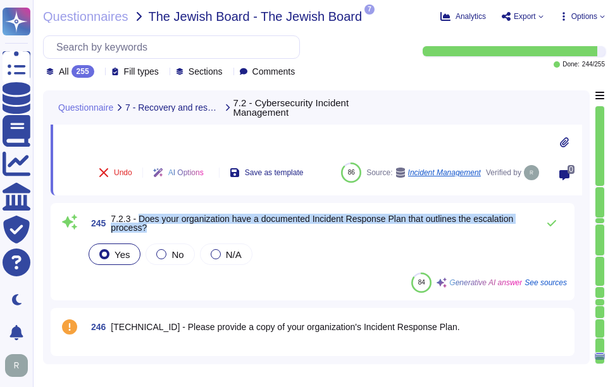
drag, startPoint x: 140, startPoint y: 218, endPoint x: 151, endPoint y: 226, distance: 13.2
click at [151, 226] on span "7.2.3 - Does your organization have a documented Incident Response Plan that ou…" at bounding box center [321, 223] width 421 height 18
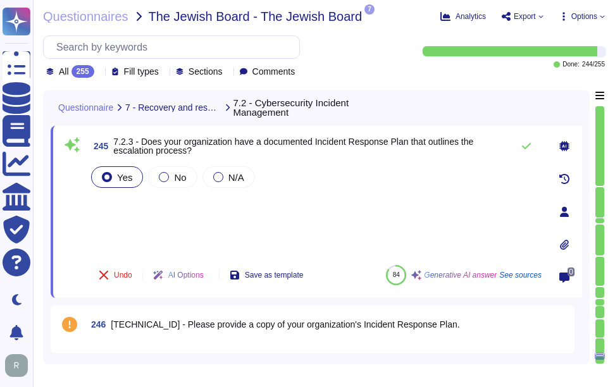
click at [146, 214] on div "Yes No N/A" at bounding box center [315, 209] width 453 height 91
click at [526, 145] on icon at bounding box center [526, 146] width 10 height 10
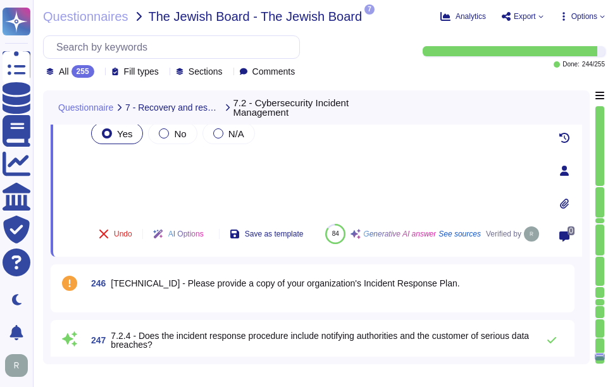
scroll to position [24475, 0]
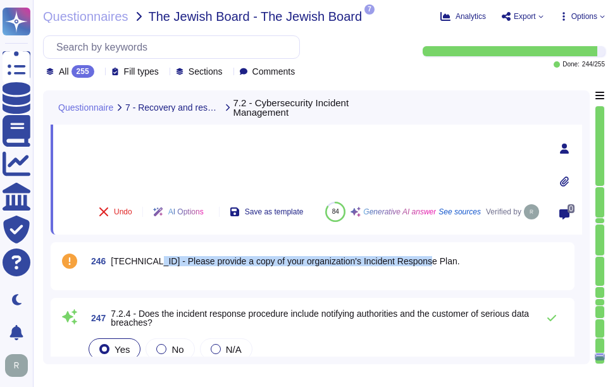
drag, startPoint x: 145, startPoint y: 260, endPoint x: 424, endPoint y: 257, distance: 279.0
click at [424, 257] on div "246 7.2.3.1 - Please provide a copy of your organization's Incident Response Pl…" at bounding box center [326, 261] width 481 height 23
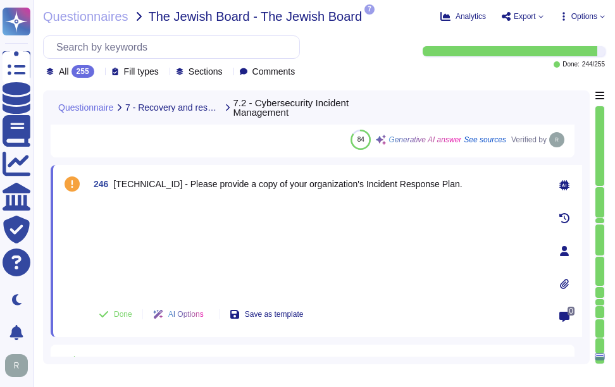
drag, startPoint x: 424, startPoint y: 257, endPoint x: 563, endPoint y: 283, distance: 141.7
click at [563, 283] on icon at bounding box center [564, 284] width 10 height 10
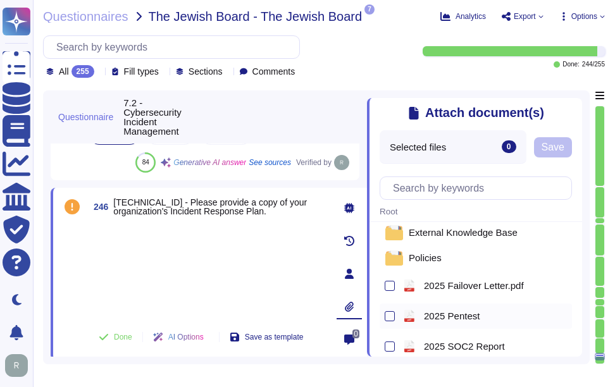
scroll to position [63, 0]
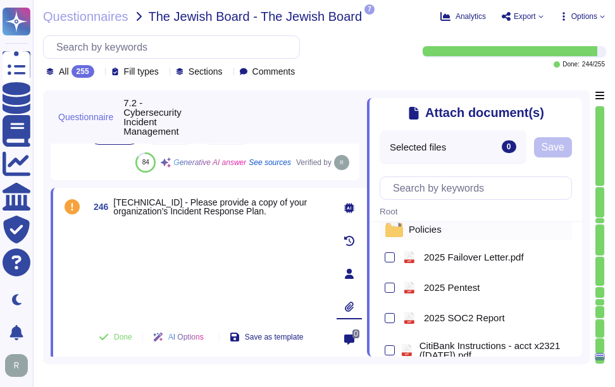
click at [430, 233] on span "Policies" at bounding box center [425, 229] width 33 height 9
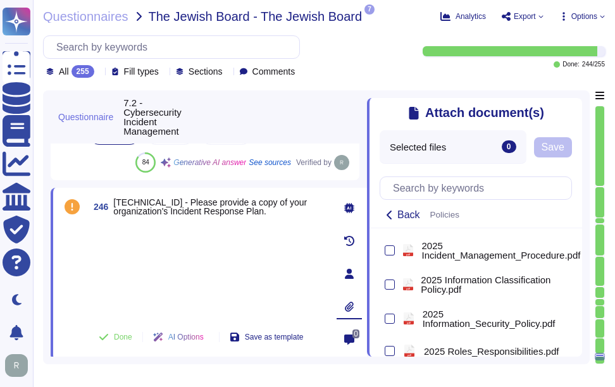
scroll to position [361, 0]
click at [533, 261] on span "2025 Incident_Management_Procedure.pdf" at bounding box center [501, 251] width 161 height 19
click at [593, 149] on span "Save" at bounding box center [598, 147] width 23 height 10
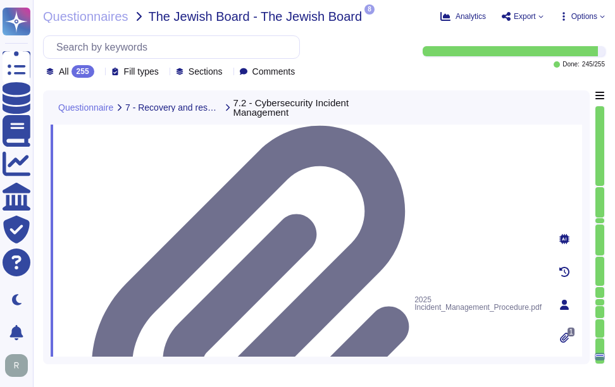
scroll to position [24601, 0]
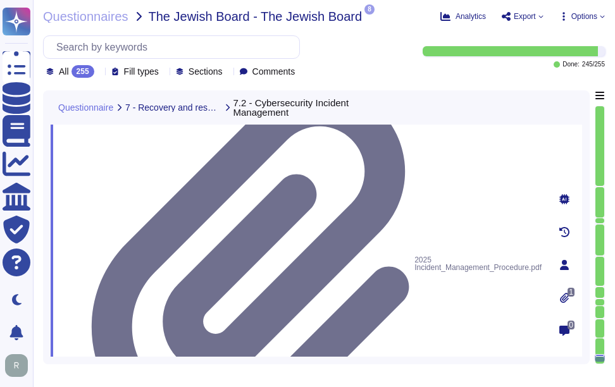
click at [99, 73] on icon at bounding box center [99, 73] width 0 height 0
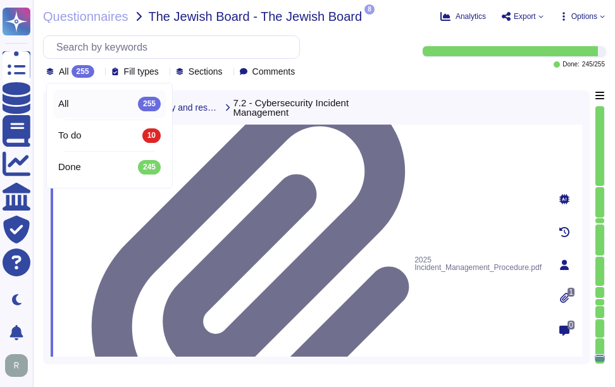
click at [99, 73] on icon at bounding box center [99, 73] width 0 height 0
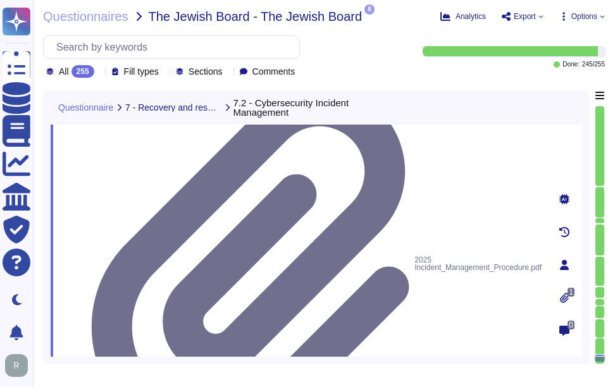
drag, startPoint x: 140, startPoint y: 233, endPoint x: 188, endPoint y: 240, distance: 47.9
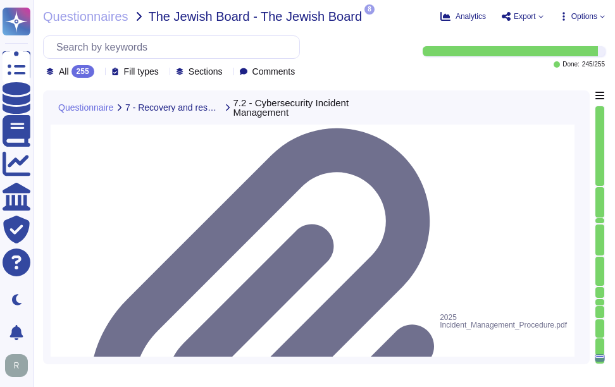
scroll to position [24538, 0]
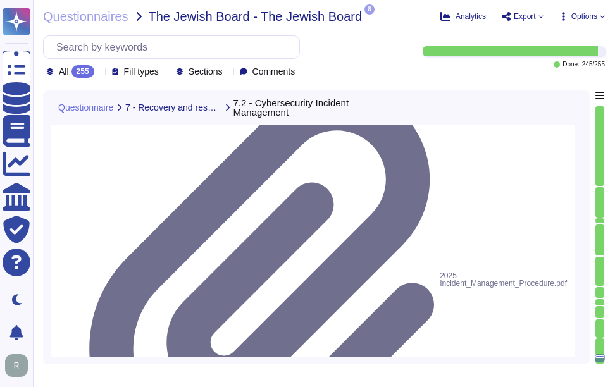
scroll to position [24664, 0]
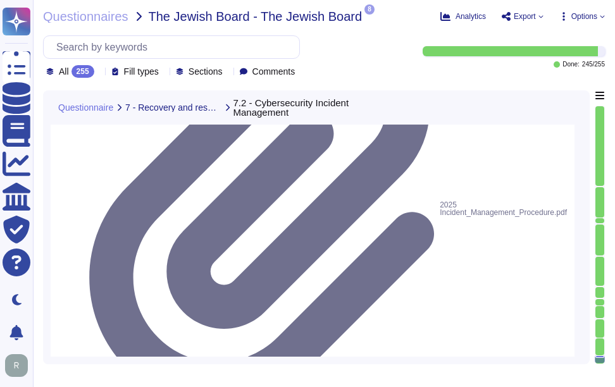
drag, startPoint x: 140, startPoint y: 234, endPoint x: 419, endPoint y: 241, distance: 279.7
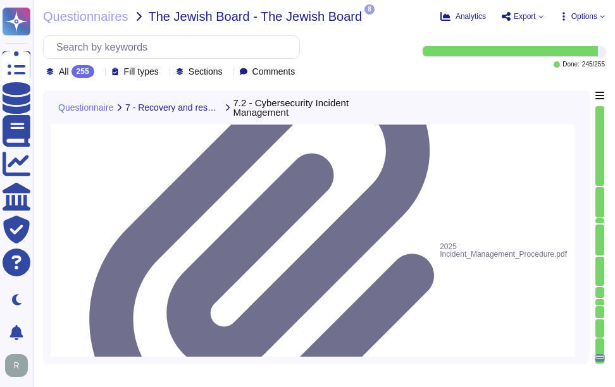
scroll to position [24601, 0]
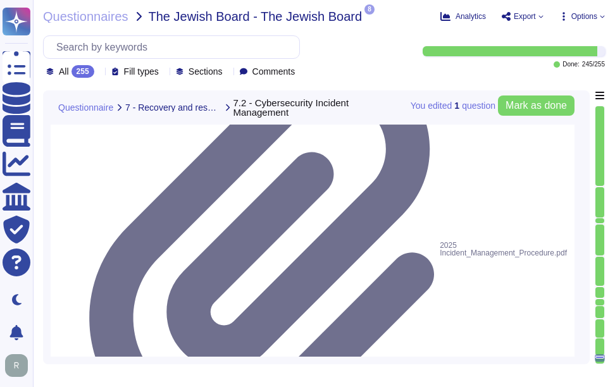
scroll to position [24664, 0]
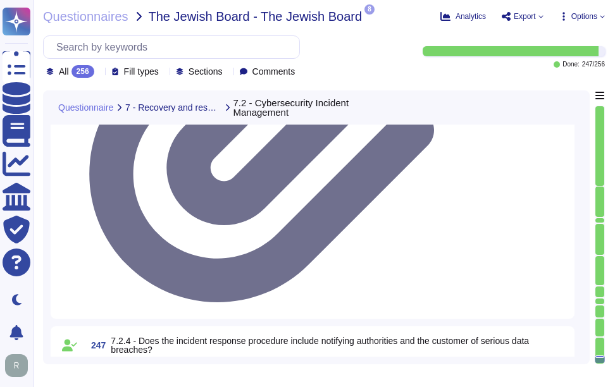
scroll to position [24791, 0]
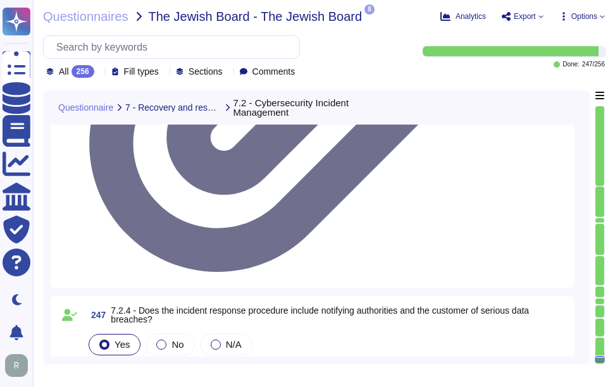
drag, startPoint x: 139, startPoint y: 205, endPoint x: 334, endPoint y: 212, distance: 195.6
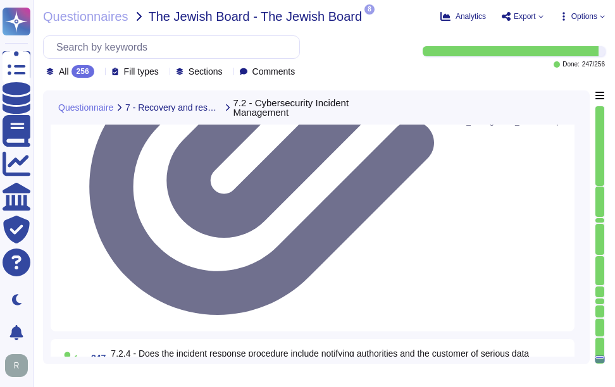
scroll to position [24728, 0]
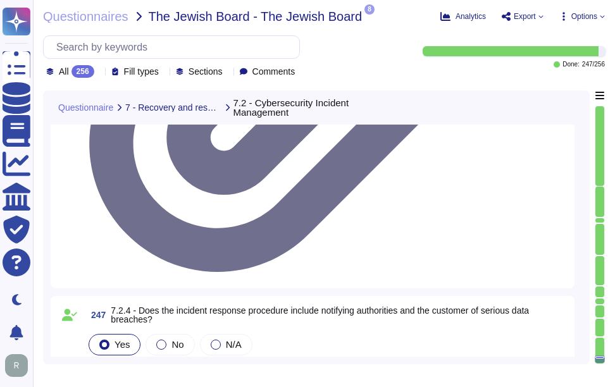
scroll to position [24854, 0]
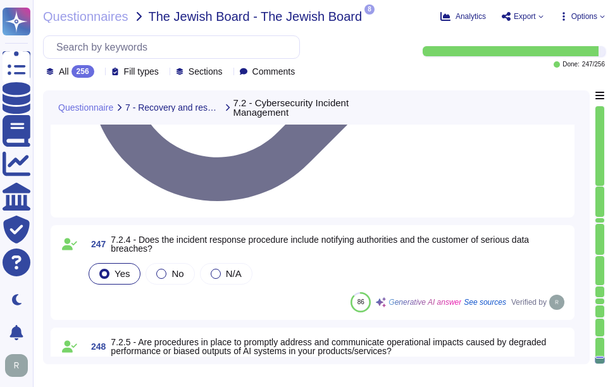
drag, startPoint x: 138, startPoint y: 232, endPoint x: 349, endPoint y: 239, distance: 210.8
drag, startPoint x: 349, startPoint y: 239, endPoint x: 247, endPoint y: 239, distance: 101.8
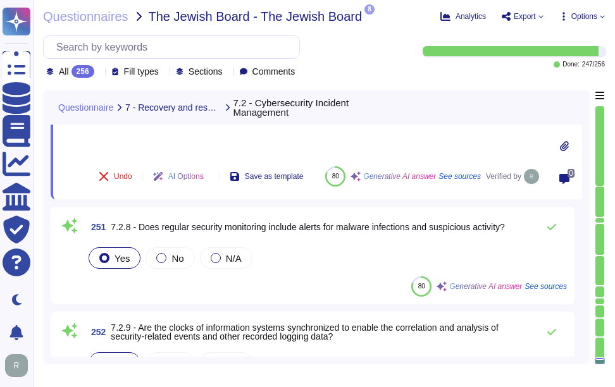
scroll to position [24981, 0]
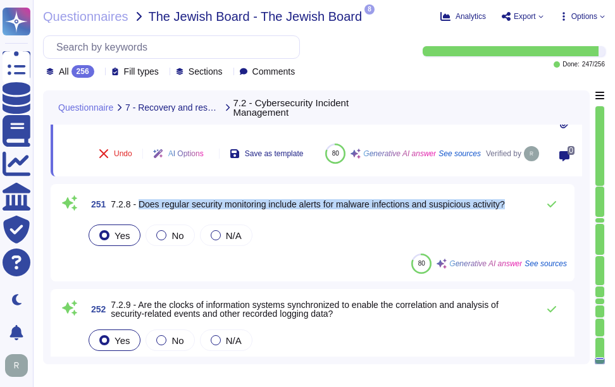
drag, startPoint x: 138, startPoint y: 204, endPoint x: 521, endPoint y: 205, distance: 382.7
click at [521, 205] on div "251 7.2.8 - Does regular security monitoring include alerts for malware infecti…" at bounding box center [326, 204] width 481 height 25
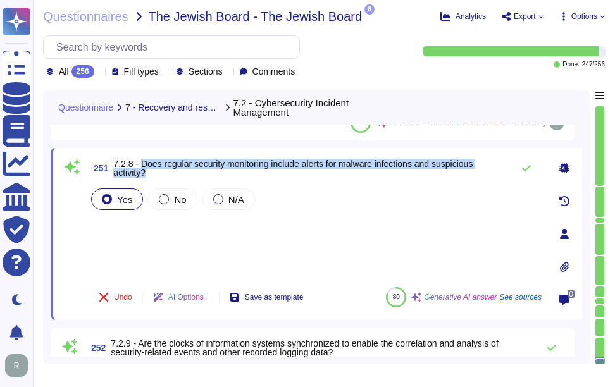
scroll to position [24917, 0]
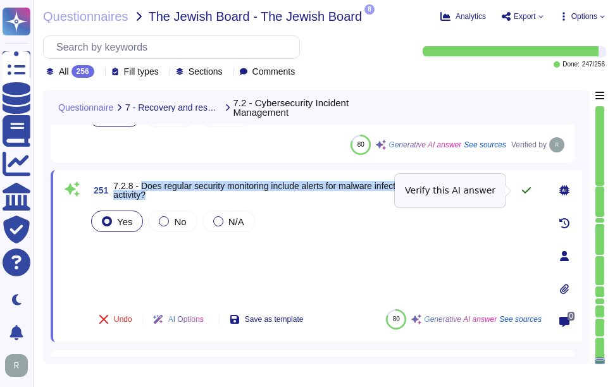
click at [525, 190] on icon at bounding box center [526, 190] width 10 height 10
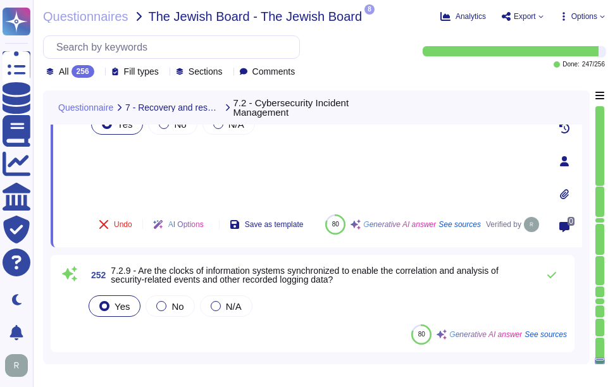
scroll to position [25044, 0]
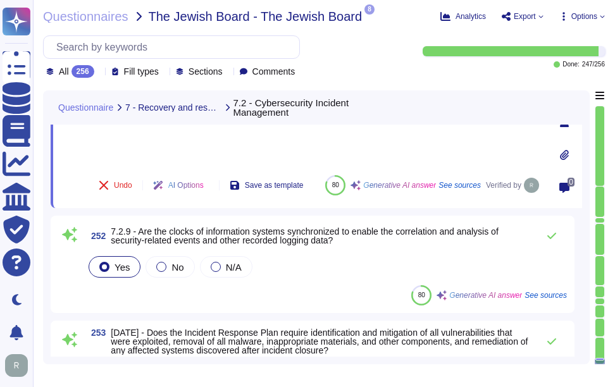
type textarea "N/A. Could you please elaborate your question ?"
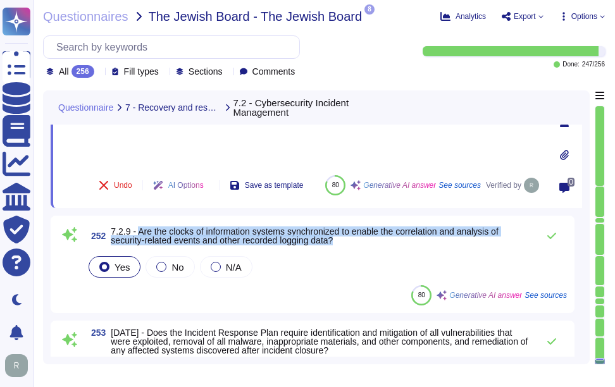
drag, startPoint x: 140, startPoint y: 232, endPoint x: 347, endPoint y: 240, distance: 206.4
click at [347, 240] on span "7.2.9 - Are the clocks of information systems synchronized to enable the correl…" at bounding box center [321, 236] width 421 height 18
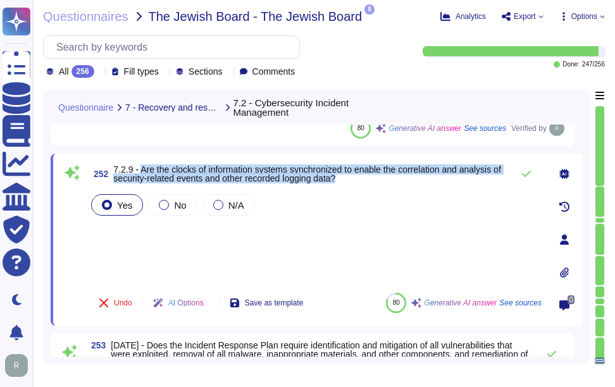
scroll to position [24960, 0]
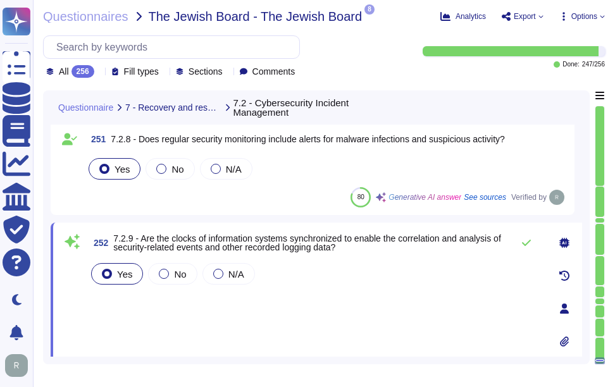
click at [290, 297] on div "Yes No N/A" at bounding box center [315, 306] width 453 height 91
click at [524, 242] on icon at bounding box center [526, 243] width 10 height 10
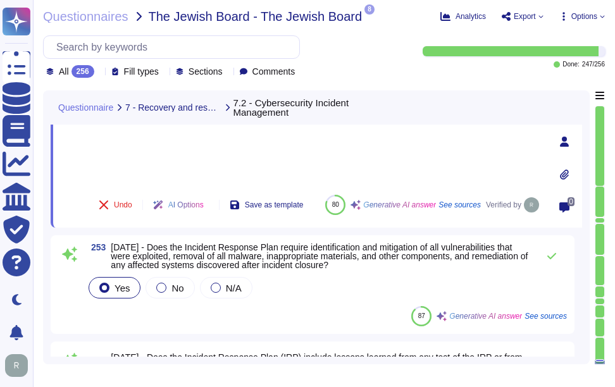
scroll to position [25150, 0]
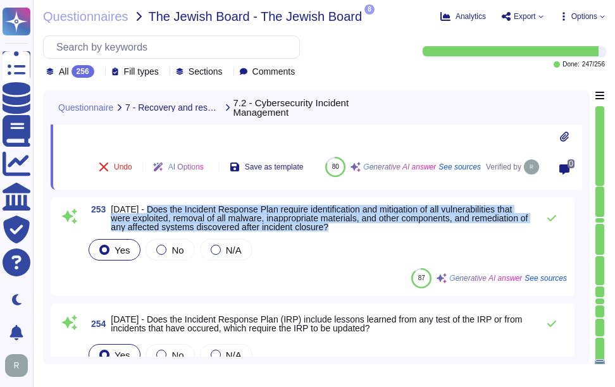
drag, startPoint x: 144, startPoint y: 209, endPoint x: 420, endPoint y: 227, distance: 277.0
click at [420, 227] on span "7.2.10 - Does the Incident Response Plan require identification and mitigation …" at bounding box center [321, 218] width 421 height 27
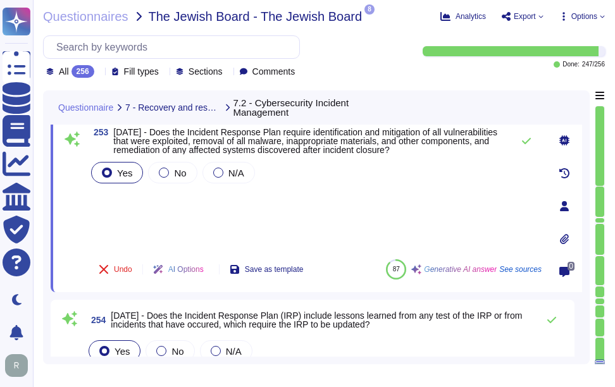
click at [99, 73] on icon at bounding box center [99, 73] width 0 height 0
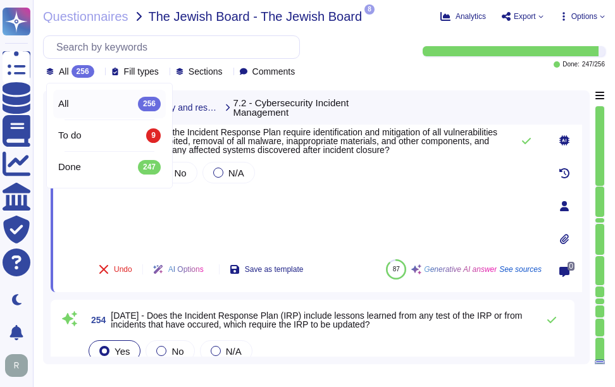
click at [99, 73] on icon at bounding box center [99, 73] width 0 height 0
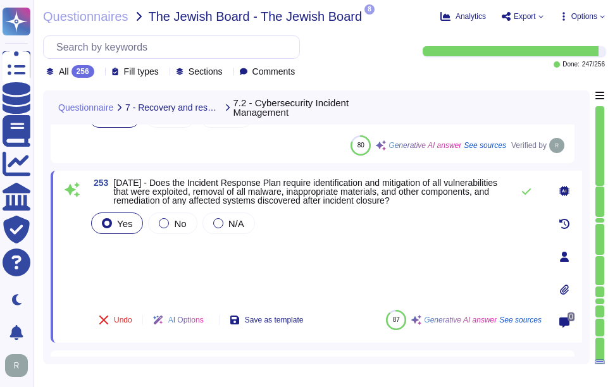
scroll to position [25086, 0]
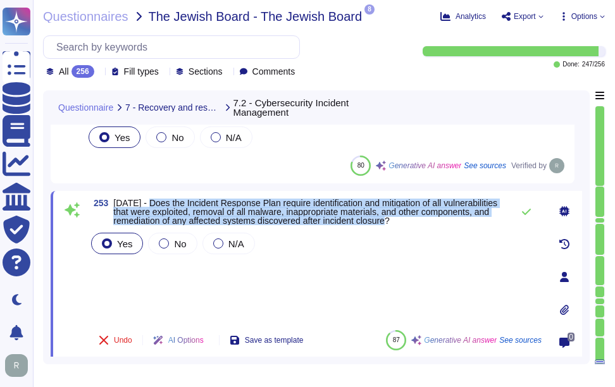
drag, startPoint x: 145, startPoint y: 201, endPoint x: 392, endPoint y: 223, distance: 247.7
click at [392, 223] on span "7.2.10 - Does the Incident Response Plan require identification and mitigation …" at bounding box center [305, 212] width 384 height 28
click at [207, 194] on div "253 7.2.10 - Does the Incident Response Plan require identification and mitigat…" at bounding box center [316, 277] width 531 height 172
drag, startPoint x: 145, startPoint y: 204, endPoint x: 403, endPoint y: 228, distance: 258.5
click at [403, 228] on div "253 7.2.10 - Does the Incident Response Plan require identification and mitigat…" at bounding box center [301, 277] width 481 height 157
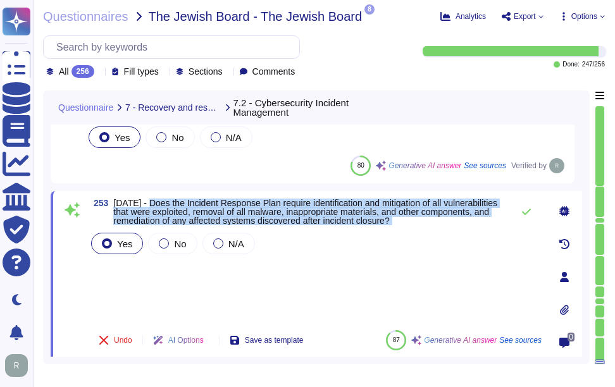
drag, startPoint x: 403, startPoint y: 228, endPoint x: 383, endPoint y: 293, distance: 68.0
click at [383, 293] on div "Yes No N/A" at bounding box center [315, 275] width 453 height 90
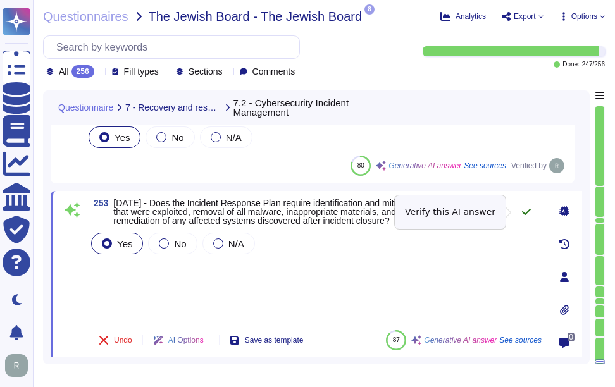
click at [528, 213] on icon at bounding box center [526, 212] width 10 height 10
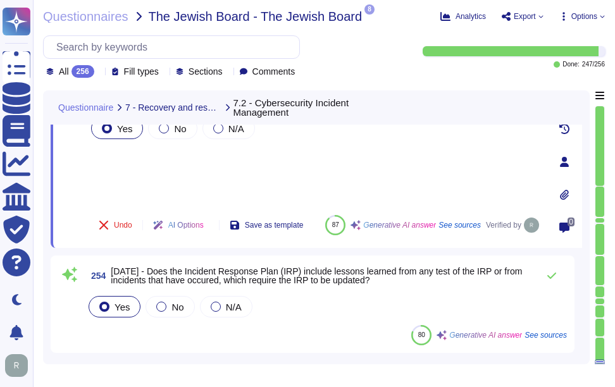
scroll to position [25213, 0]
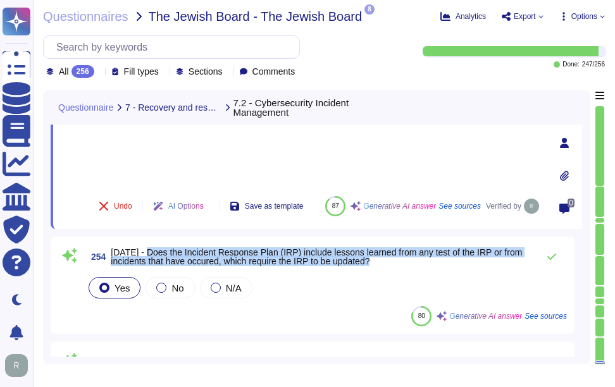
drag, startPoint x: 142, startPoint y: 252, endPoint x: 399, endPoint y: 259, distance: 257.5
click at [399, 259] on span "7.2.11 - Does the Incident Response Plan (IRP) include lessons learned from any…" at bounding box center [321, 257] width 421 height 18
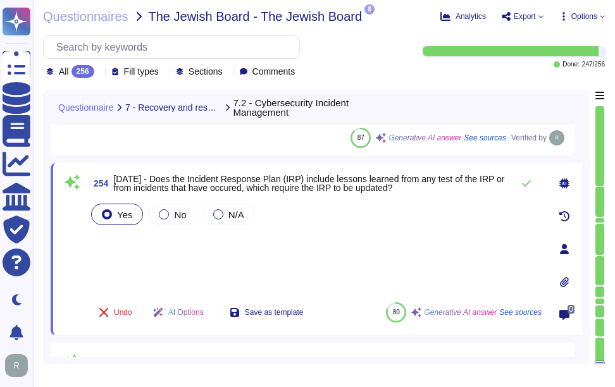
click at [142, 266] on div "Yes No N/A" at bounding box center [315, 246] width 453 height 91
click at [524, 185] on icon at bounding box center [526, 183] width 9 height 6
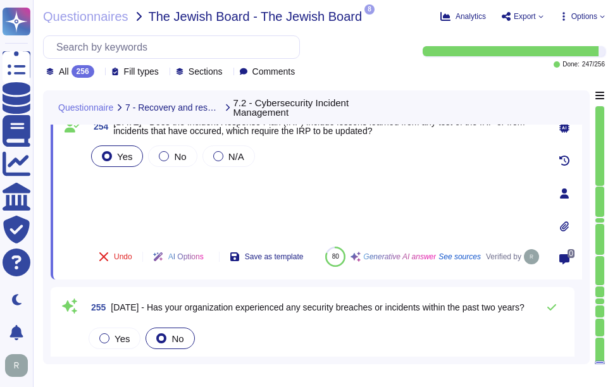
scroll to position [25339, 0]
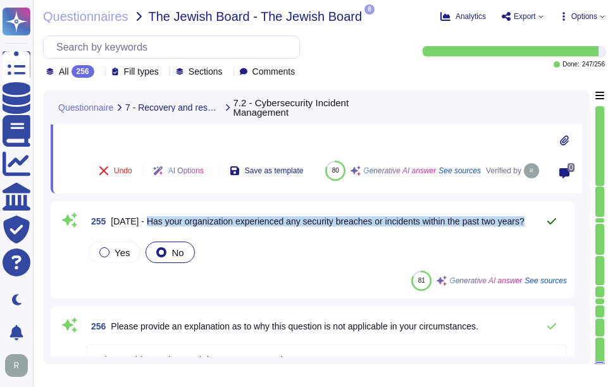
drag, startPoint x: 144, startPoint y: 219, endPoint x: 538, endPoint y: 224, distance: 394.1
click at [538, 224] on div "255 7.2.12 - Has your organization experienced any security breaches or inciden…" at bounding box center [326, 221] width 481 height 25
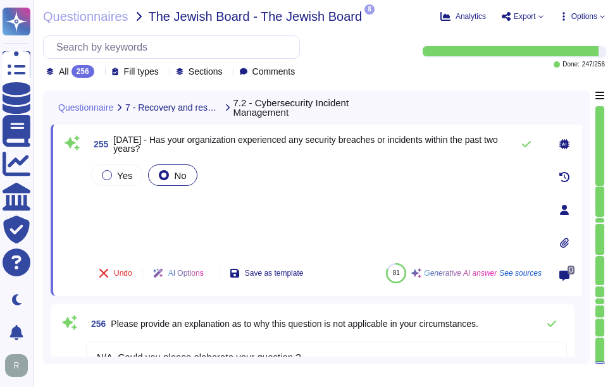
click at [220, 201] on div "Yes No" at bounding box center [315, 207] width 453 height 91
click at [528, 144] on icon at bounding box center [526, 144] width 9 height 6
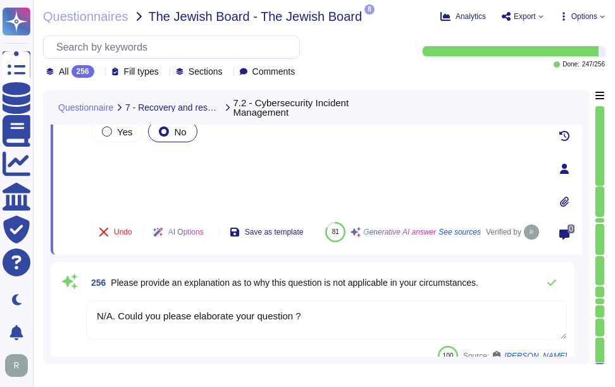
scroll to position [25398, 0]
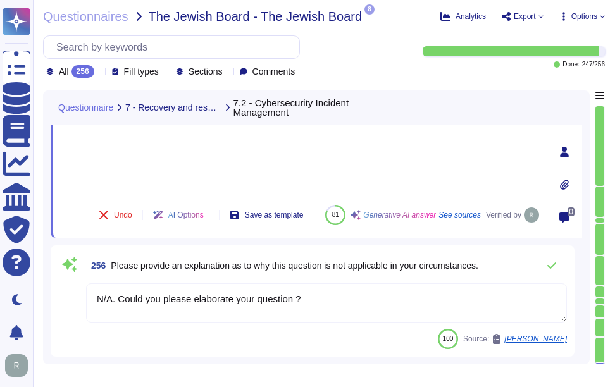
drag, startPoint x: 316, startPoint y: 297, endPoint x: 90, endPoint y: 297, distance: 226.5
click at [90, 297] on textarea "N/A. Could you please elaborate your question ?" at bounding box center [326, 302] width 481 height 39
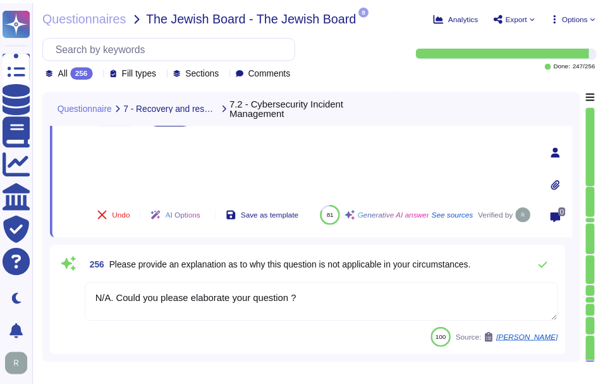
scroll to position [25381, 0]
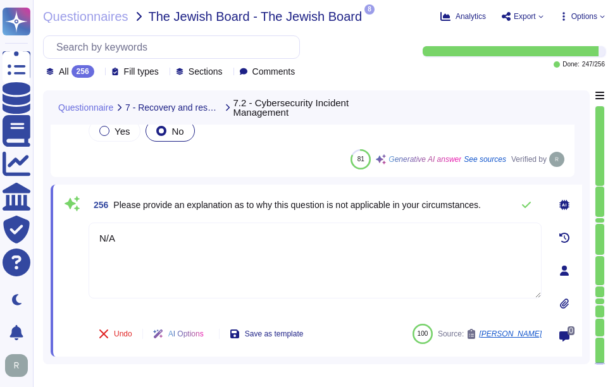
type textarea "N/A"
click at [314, 202] on span "Please provide an explanation as to why this question is not applicable in your…" at bounding box center [297, 205] width 368 height 10
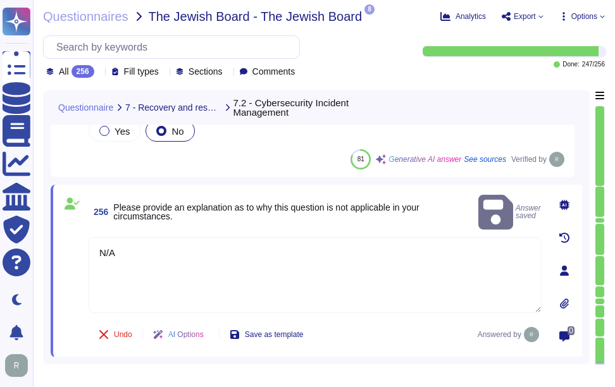
click at [99, 73] on icon at bounding box center [99, 73] width 0 height 0
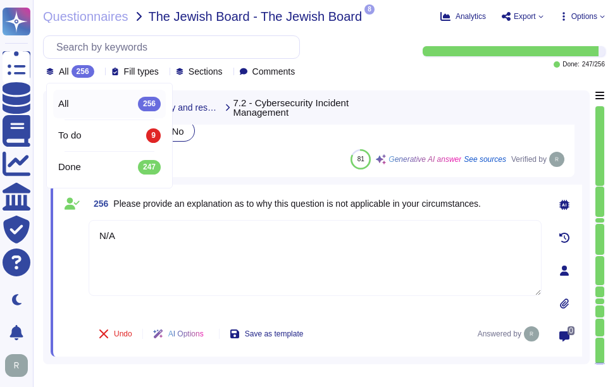
click at [99, 73] on icon at bounding box center [99, 73] width 0 height 0
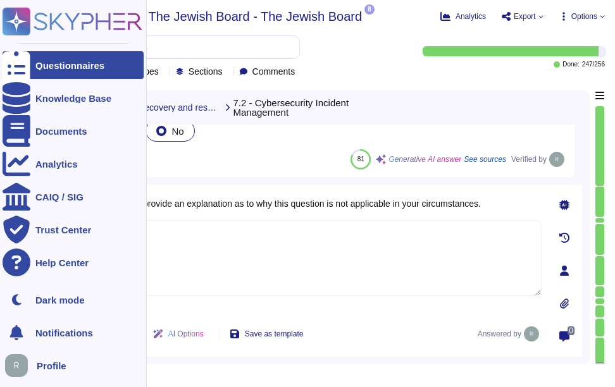
click at [66, 63] on div "Questionnaires" at bounding box center [69, 65] width 69 height 9
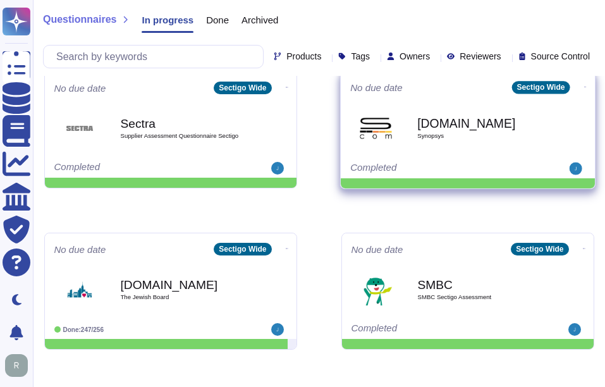
scroll to position [506, 0]
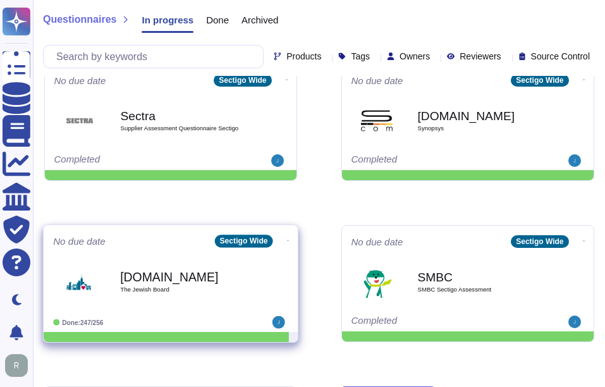
click at [159, 287] on span "The Jewish Board" at bounding box center [184, 290] width 128 height 6
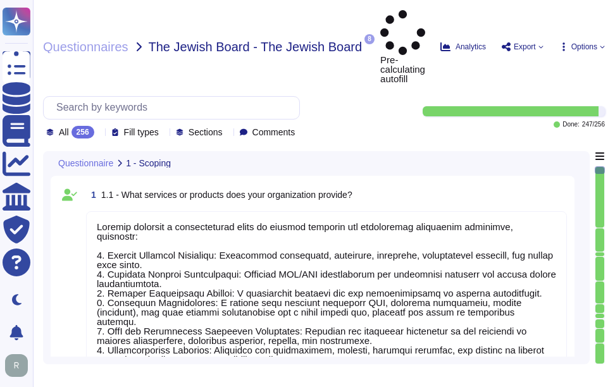
type textarea "Sectigo provides a comprehensive range of digital identity and certificate mana…"
type textarea "The sensitive data being stored includes: 1. Customer-provided email addresses:…"
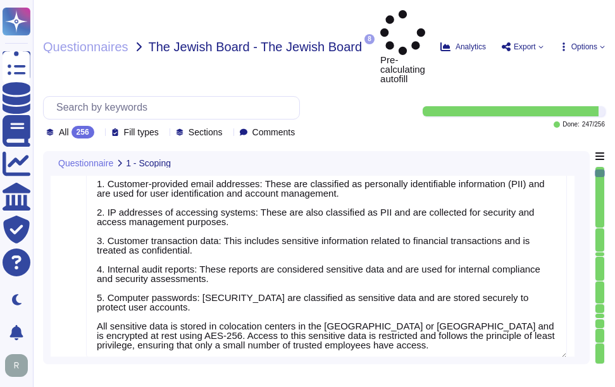
type textarea "Access to scoped data is indeed restricted to a very small number of senior tru…"
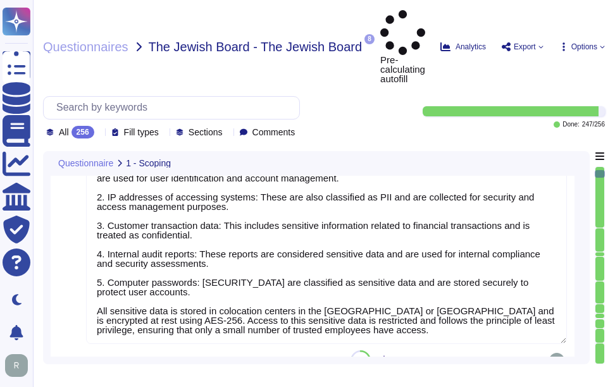
type textarea "Access to scoped information systems is granted to personnel according to their…"
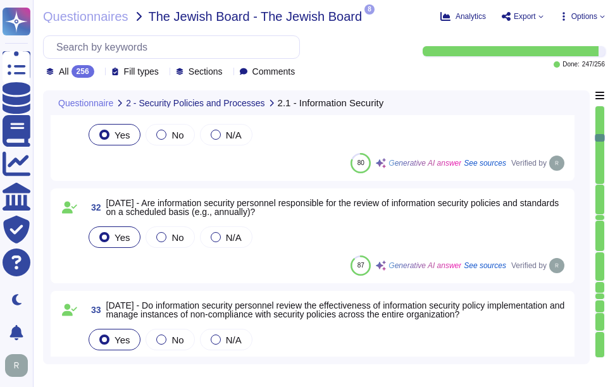
scroll to position [3416, 0]
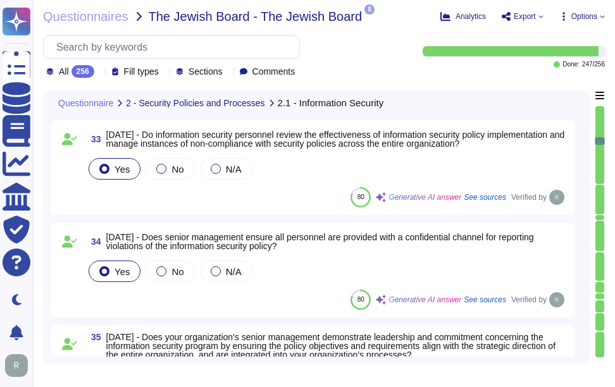
type textarea "Our organization considers membership in special interest groups and forums, su…"
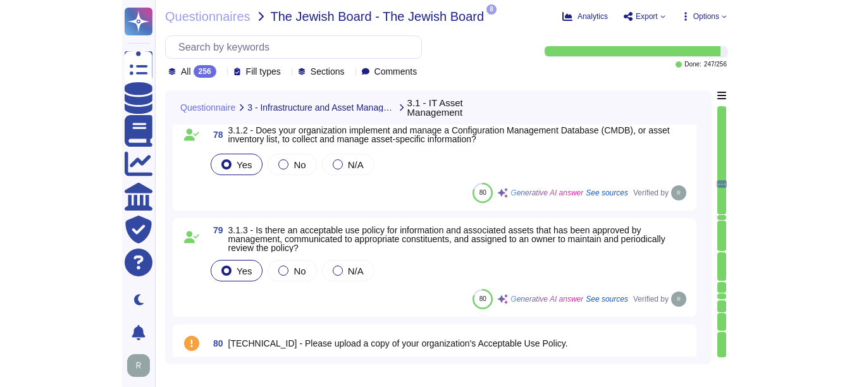
scroll to position [7970, 0]
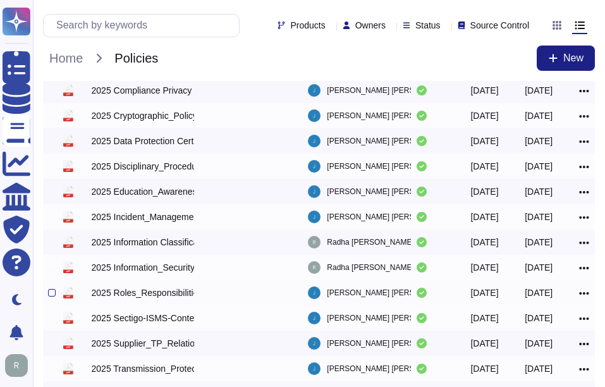
scroll to position [257, 0]
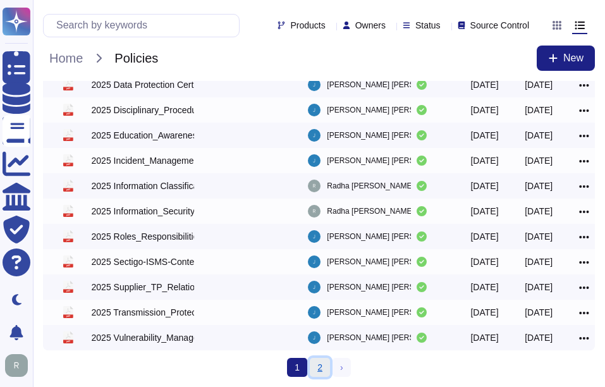
click at [317, 368] on link "2" at bounding box center [320, 367] width 20 height 19
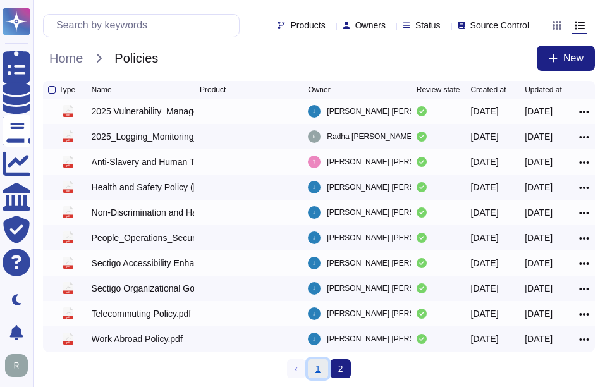
click at [316, 373] on link "1" at bounding box center [318, 368] width 20 height 19
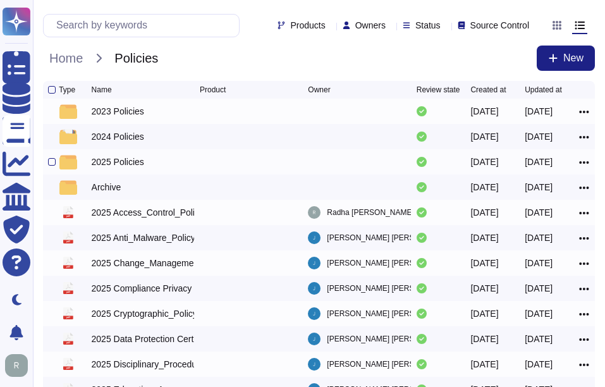
click at [132, 163] on div "2025 Policies" at bounding box center [118, 162] width 53 height 13
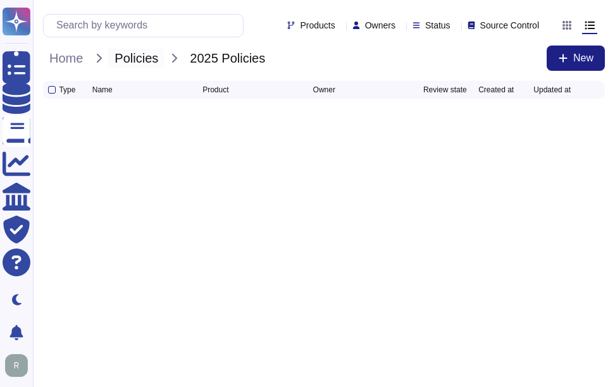
click at [149, 59] on span "Policies" at bounding box center [136, 58] width 56 height 19
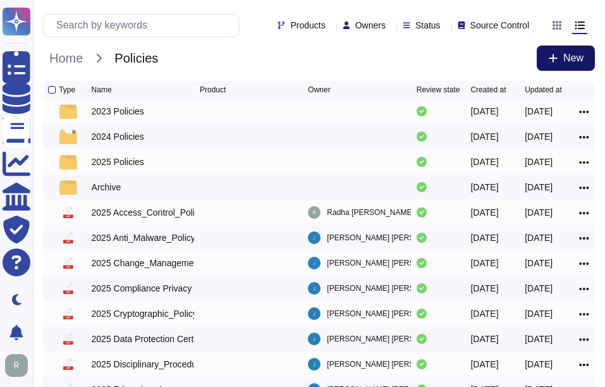
click at [583, 60] on span "New" at bounding box center [574, 58] width 20 height 10
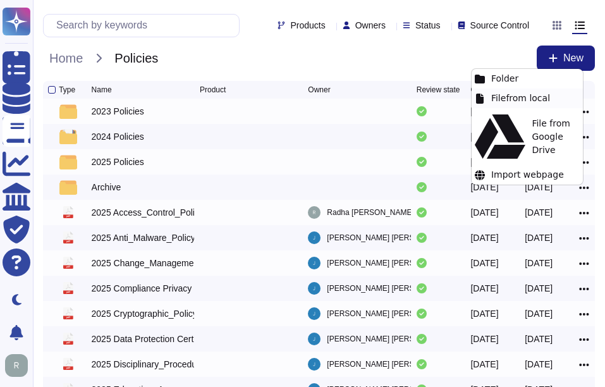
click at [517, 95] on div "File from local" at bounding box center [527, 99] width 111 height 20
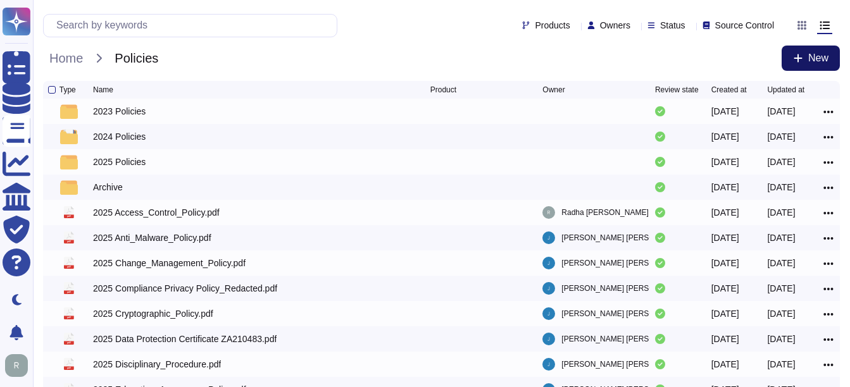
click at [605, 51] on button "New" at bounding box center [810, 58] width 58 height 25
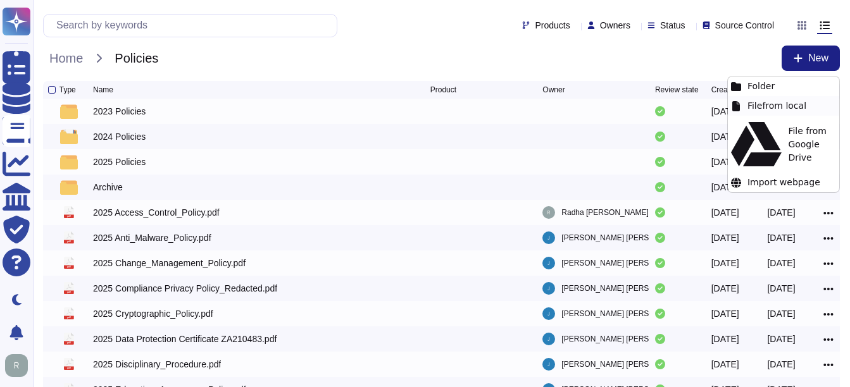
click at [605, 102] on div "File from local" at bounding box center [782, 106] width 111 height 20
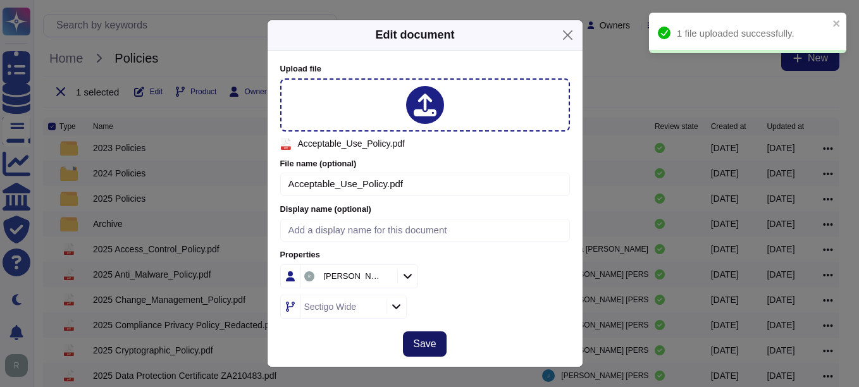
click at [434, 340] on span "Save" at bounding box center [424, 344] width 23 height 10
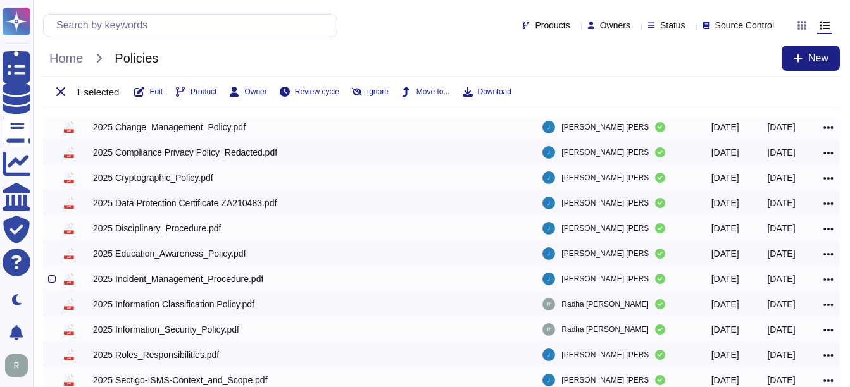
scroll to position [167, 0]
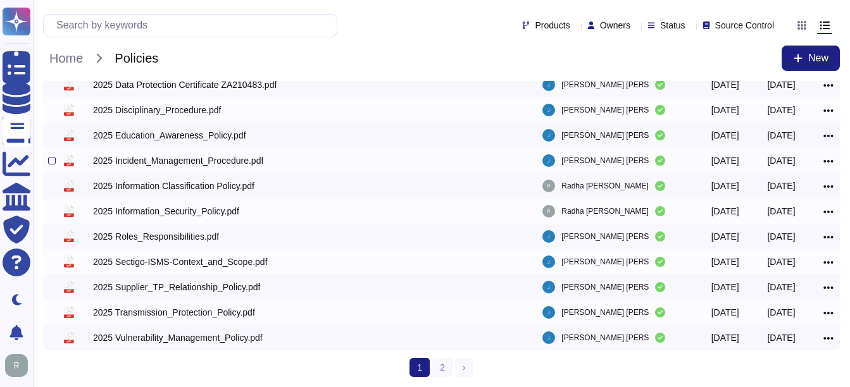
scroll to position [257, 0]
click at [442, 369] on link "2" at bounding box center [442, 367] width 20 height 19
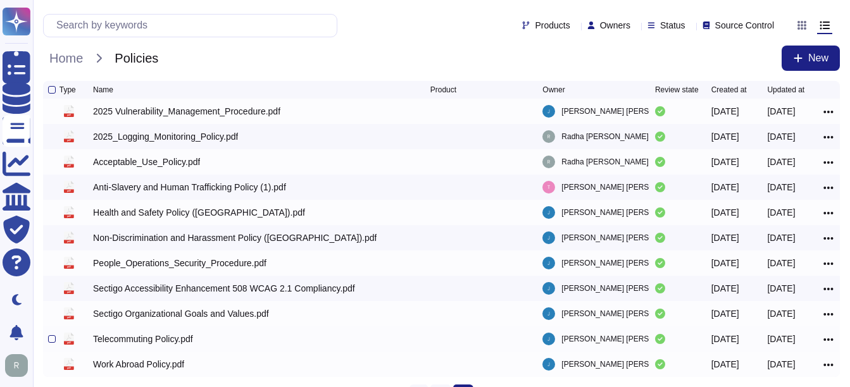
scroll to position [29, 0]
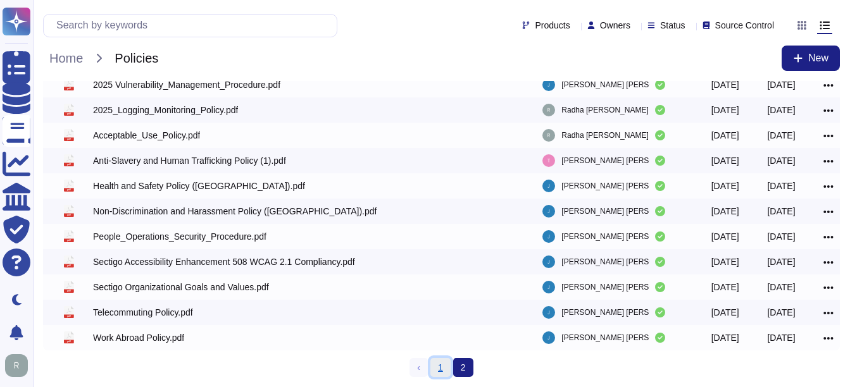
click at [438, 367] on link "1" at bounding box center [440, 367] width 20 height 19
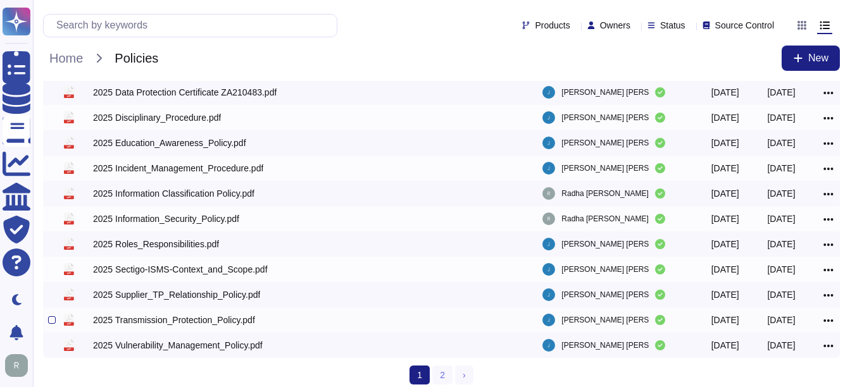
scroll to position [130, 0]
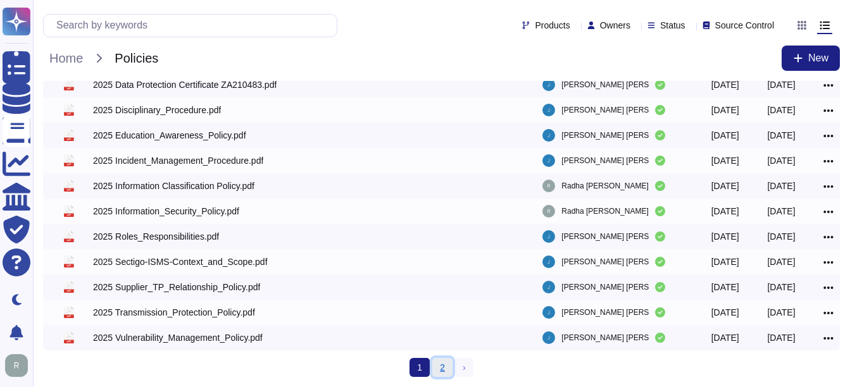
click at [440, 364] on link "2" at bounding box center [442, 367] width 20 height 19
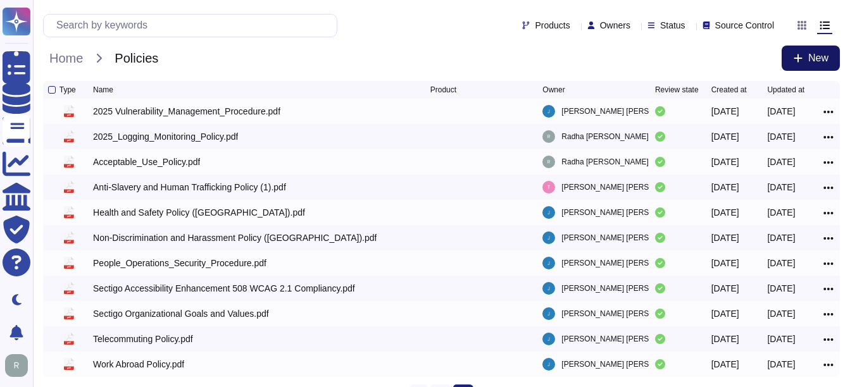
click at [818, 61] on span "New" at bounding box center [818, 58] width 20 height 10
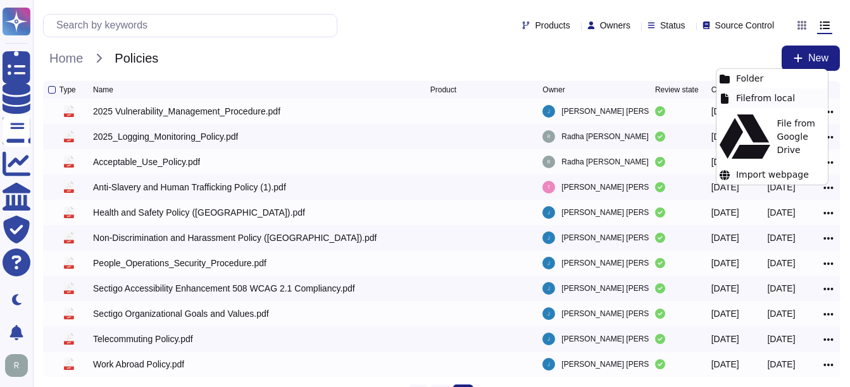
click at [776, 96] on div "File from local" at bounding box center [771, 99] width 111 height 20
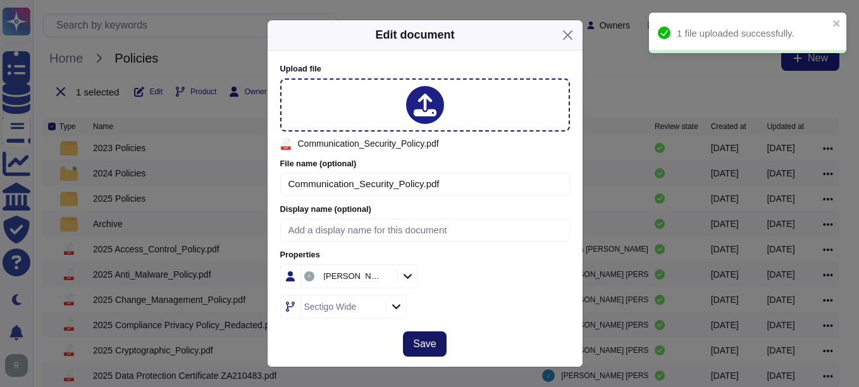
click at [433, 342] on span "Save" at bounding box center [424, 344] width 23 height 10
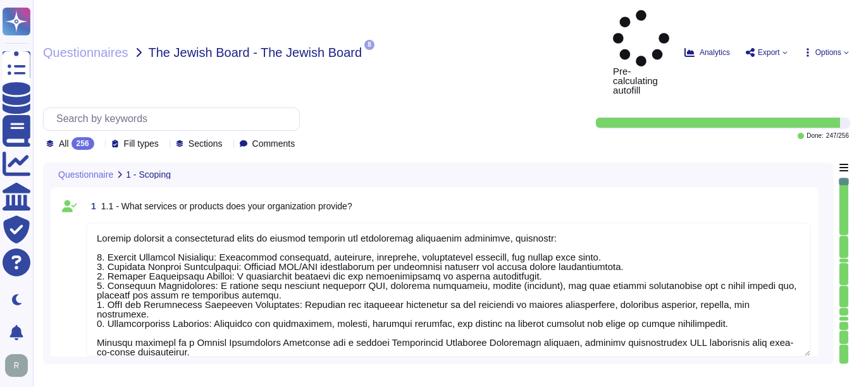
type textarea "Sectigo provides a comprehensive range of digital identity and certificate mana…"
type textarea "The sensitive data being stored includes: 1. Customer-provided email addresses:…"
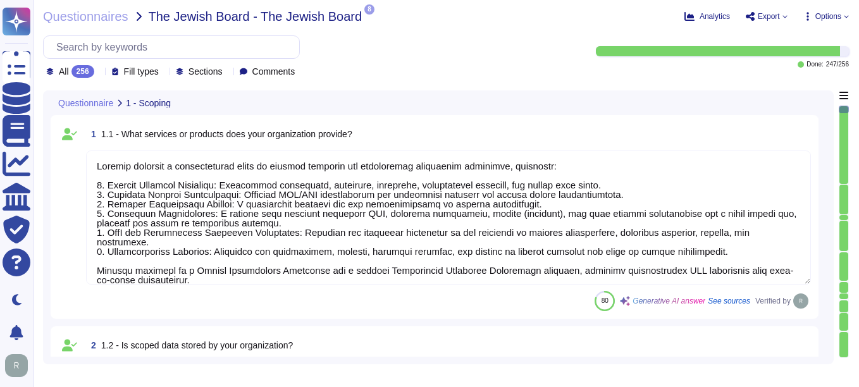
scroll to position [1, 0]
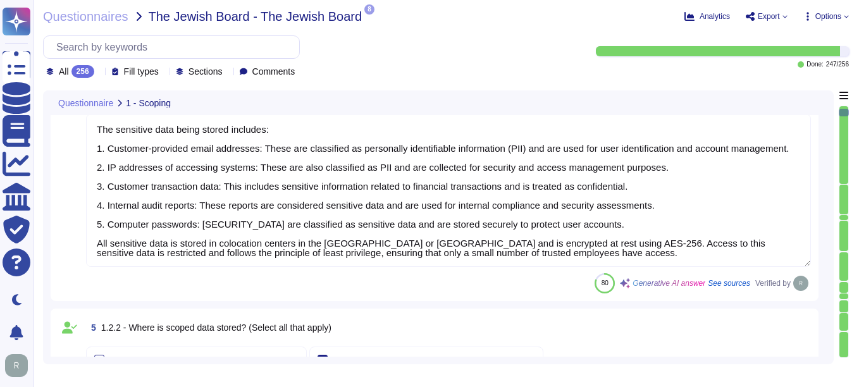
type textarea "Access to scoped data is indeed restricted to a very small number of senior tru…"
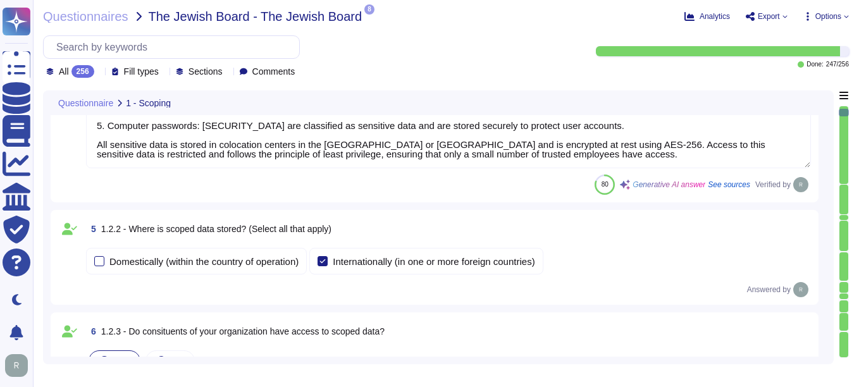
type textarea "Access to scoped information systems is granted to personnel according to their…"
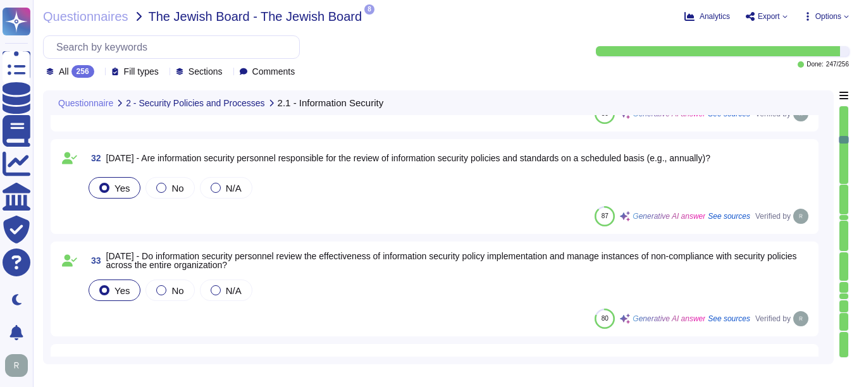
type textarea "Our organization considers membership in special interest groups and forums, su…"
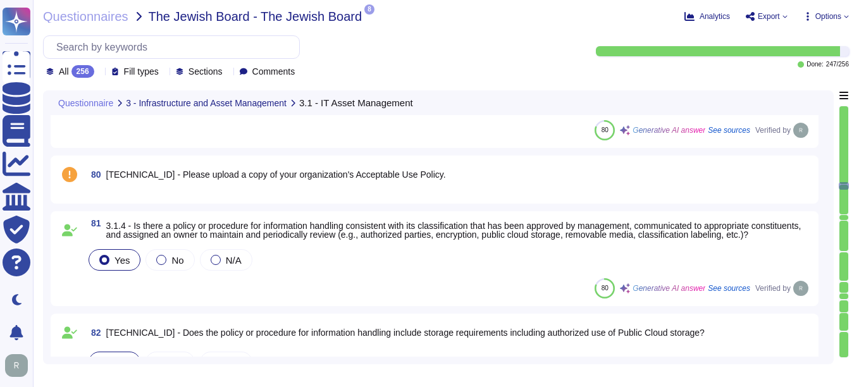
scroll to position [7780, 0]
click at [383, 182] on span "80 3.1.3.1 - Please upload a copy of your organization's Acceptable Use Policy." at bounding box center [266, 174] width 360 height 23
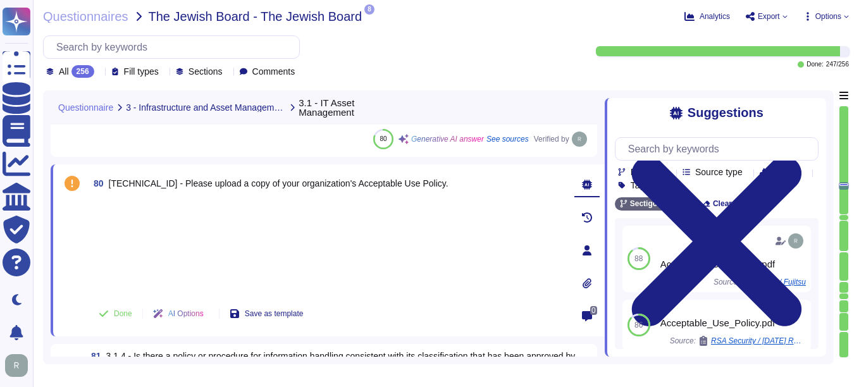
click at [584, 282] on icon at bounding box center [587, 283] width 9 height 10
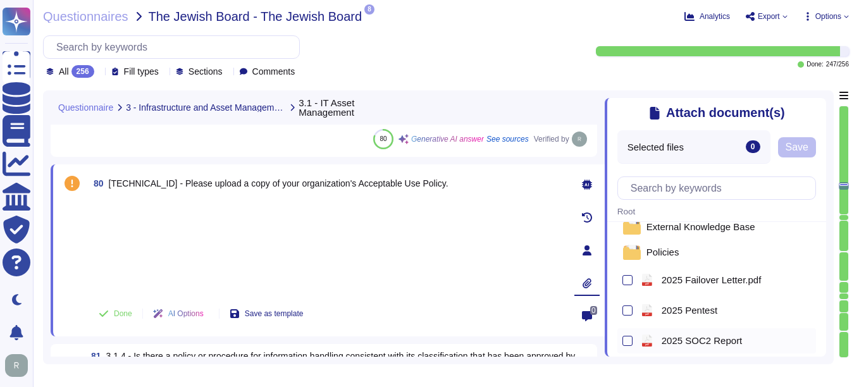
scroll to position [0, 0]
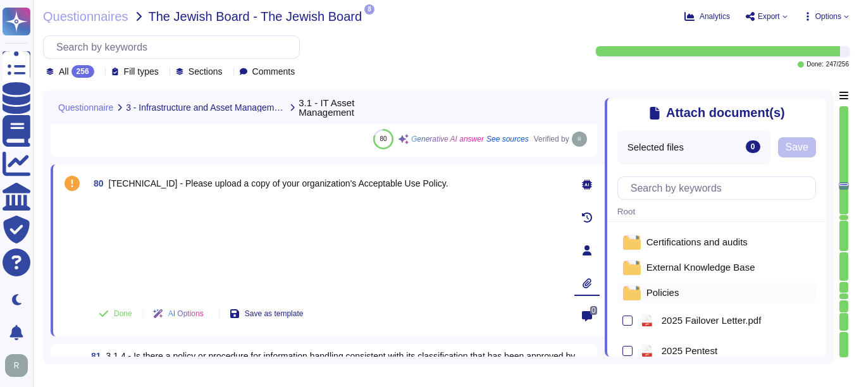
click at [668, 293] on span "Policies" at bounding box center [662, 292] width 33 height 9
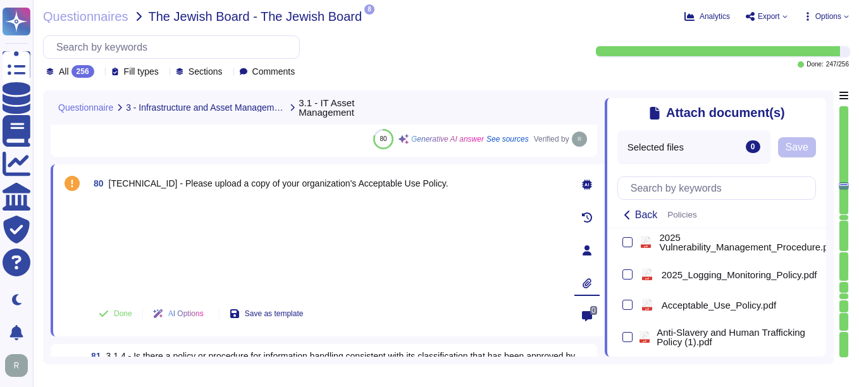
scroll to position [633, 0]
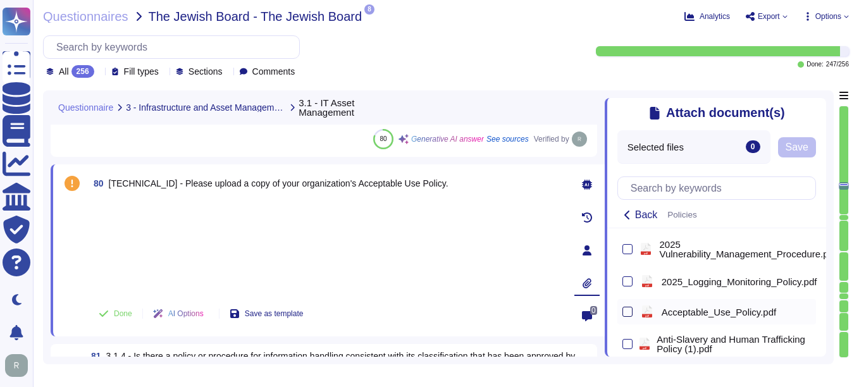
click at [629, 315] on div at bounding box center [627, 312] width 10 height 10
click at [0, 0] on input "checkbox" at bounding box center [0, 0] width 0 height 0
click at [805, 152] on span "Save" at bounding box center [799, 147] width 23 height 10
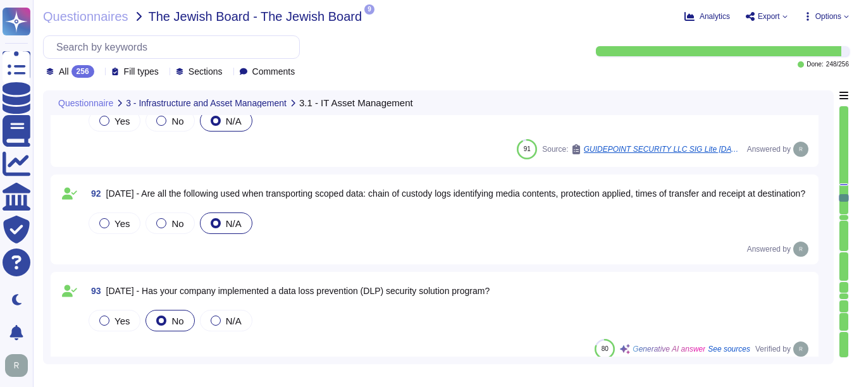
type textarea "We do not have a Data Loss Prevention (DLP) solution in place at this time, but…"
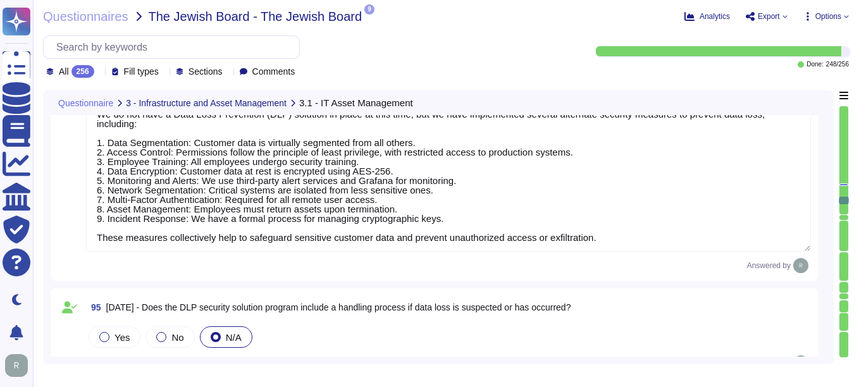
type textarea "The cloud-based public file sharing solutions used are SharePoint and OneDrive.…"
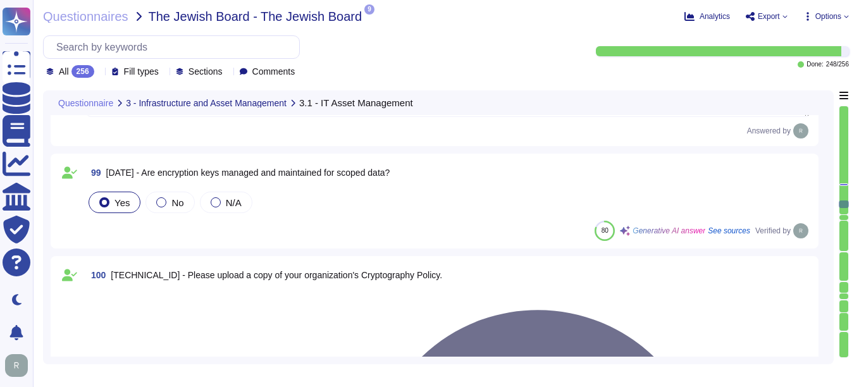
type textarea "N/A"
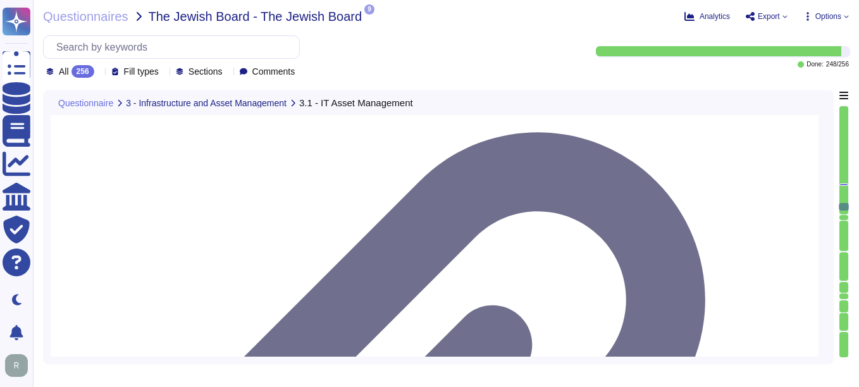
type textarea "N/A"
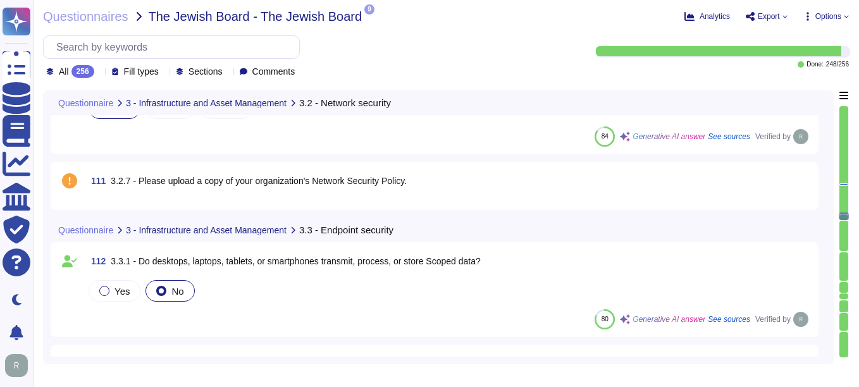
scroll to position [11006, 0]
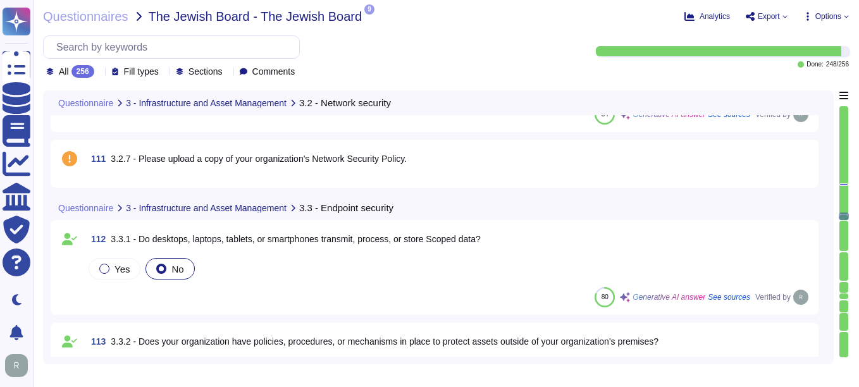
click at [556, 163] on div "111 3.2.7 - Please upload a copy of your organization's Network Security Policy." at bounding box center [448, 158] width 725 height 23
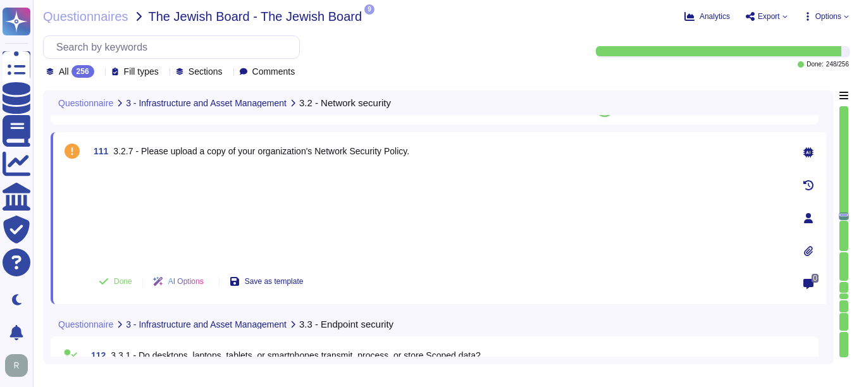
click at [805, 250] on icon at bounding box center [808, 251] width 10 height 10
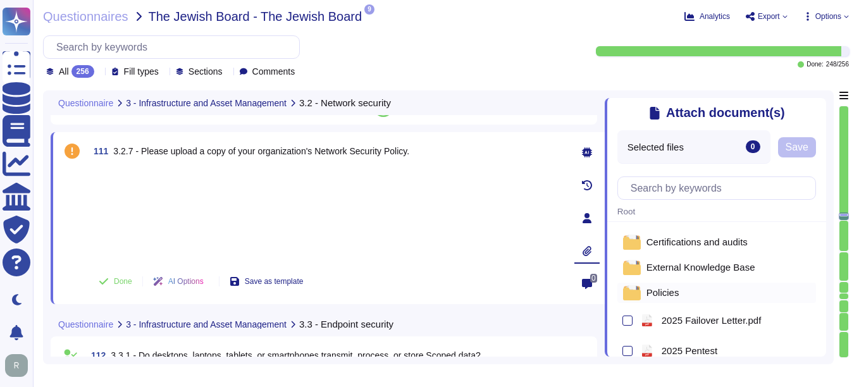
click at [660, 290] on span "Policies" at bounding box center [662, 292] width 33 height 9
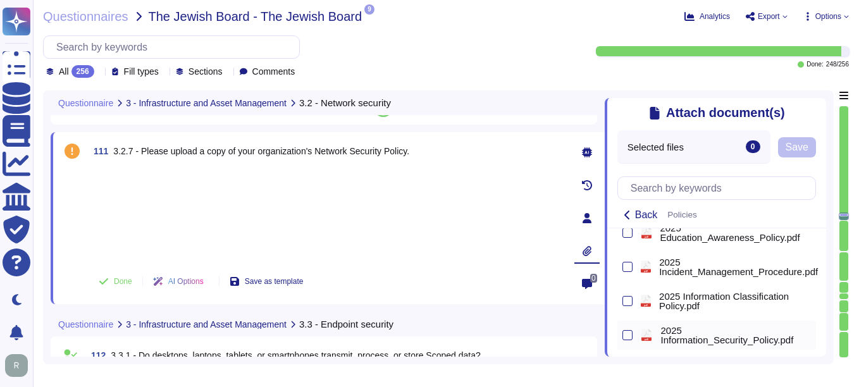
scroll to position [315, 0]
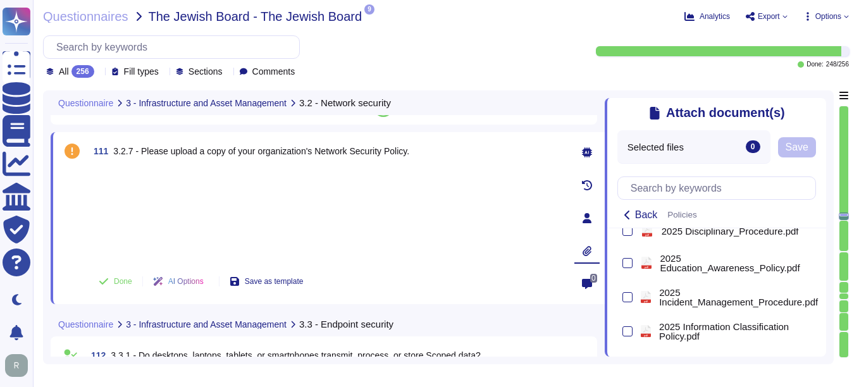
click at [453, 192] on div at bounding box center [327, 215] width 476 height 94
click at [819, 106] on icon at bounding box center [819, 106] width 0 height 0
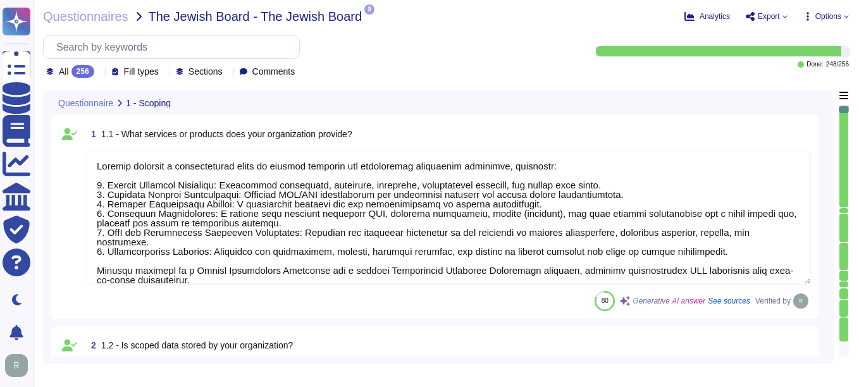
type textarea "Sectigo provides a comprehensive range of digital identity and certificate mana…"
type textarea "The sensitive data being stored includes: 1. Customer-provided email addresses:…"
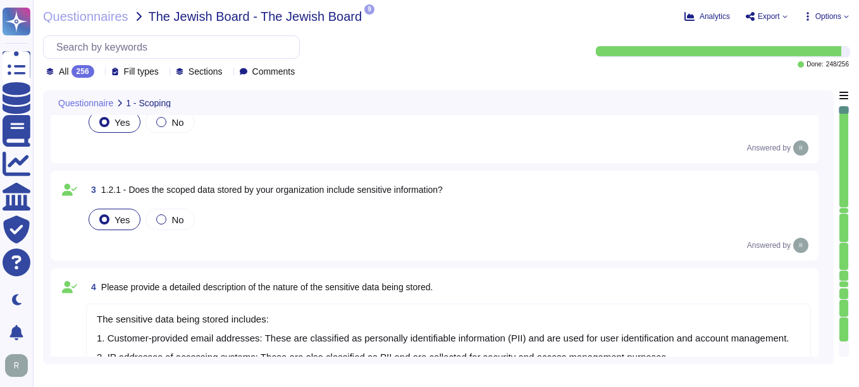
type textarea "Access to scoped data is indeed restricted to a very small number of senior tru…"
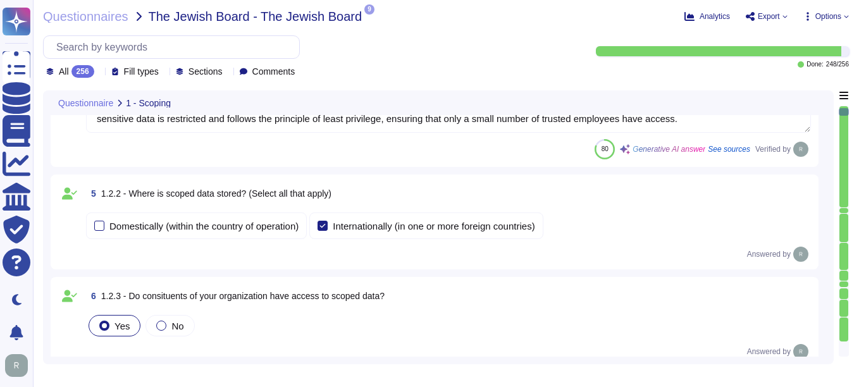
type textarea "Access to scoped information systems is granted to personnel according to their…"
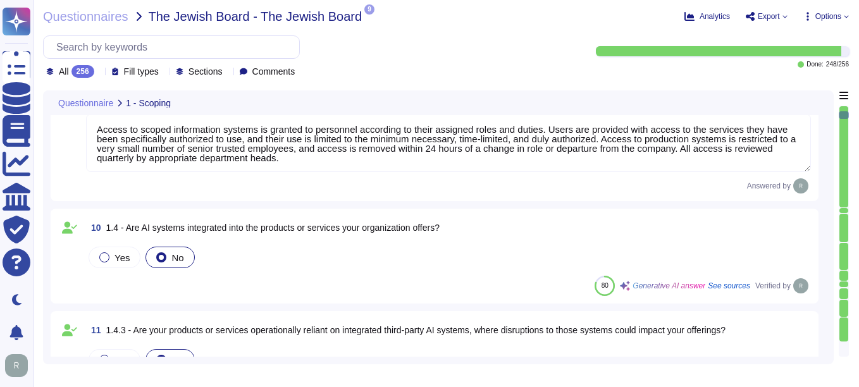
scroll to position [1139, 0]
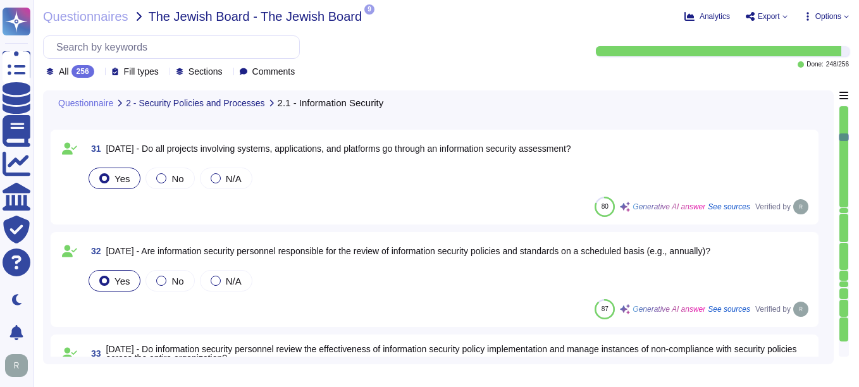
type textarea "Our organization considers membership in special interest groups and forums, su…"
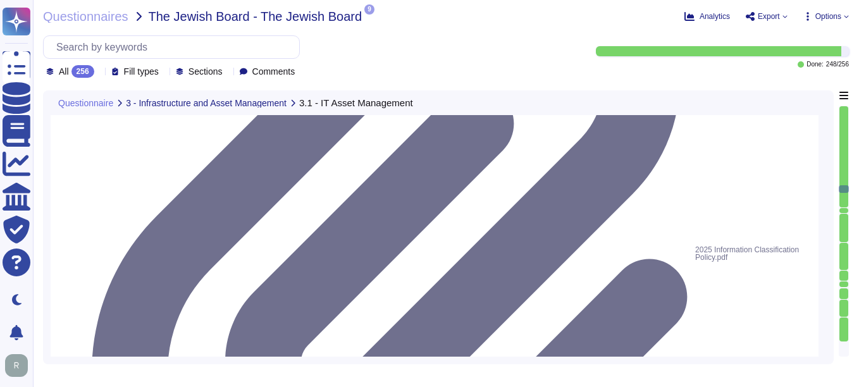
type textarea "We do not have a Data Loss Prevention (DLP) solution in place at this time, but…"
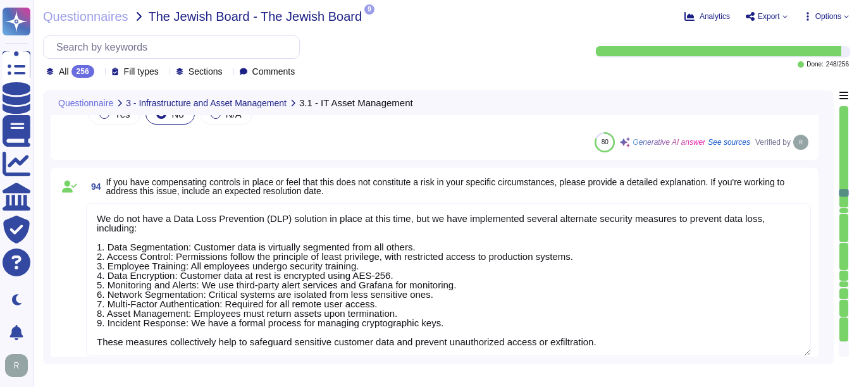
type textarea "The cloud-based public file sharing solutions used are SharePoint and OneDrive.…"
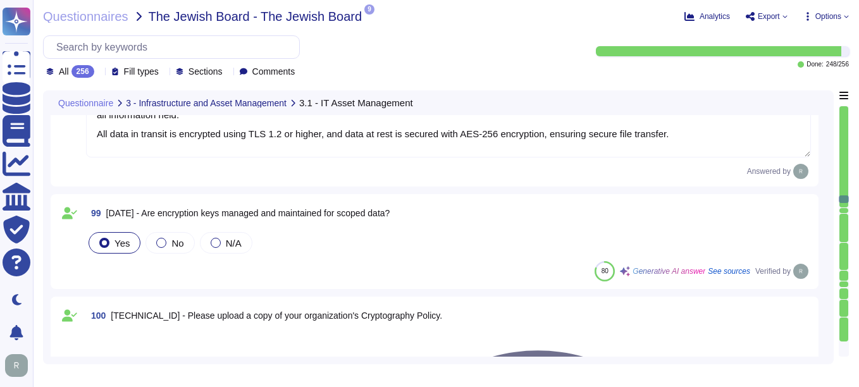
type textarea "N/A"
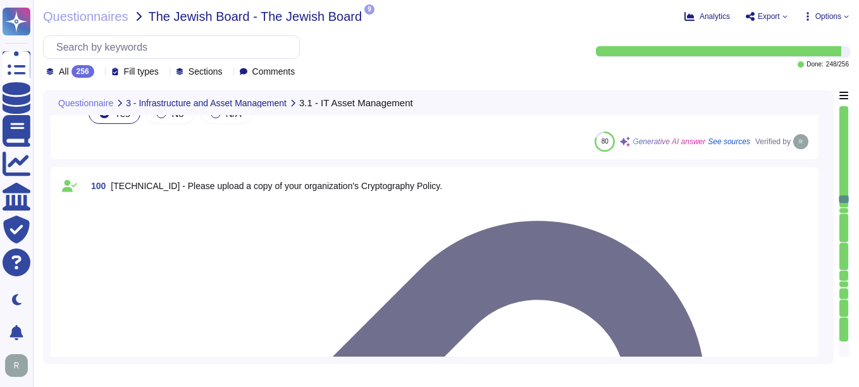
type textarea "N/A"
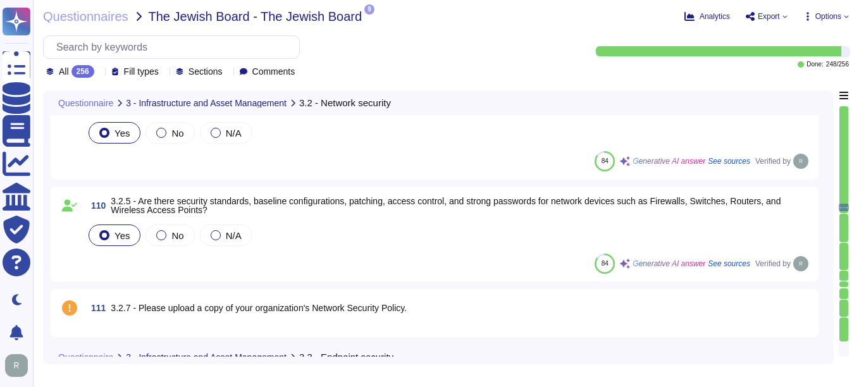
scroll to position [10880, 0]
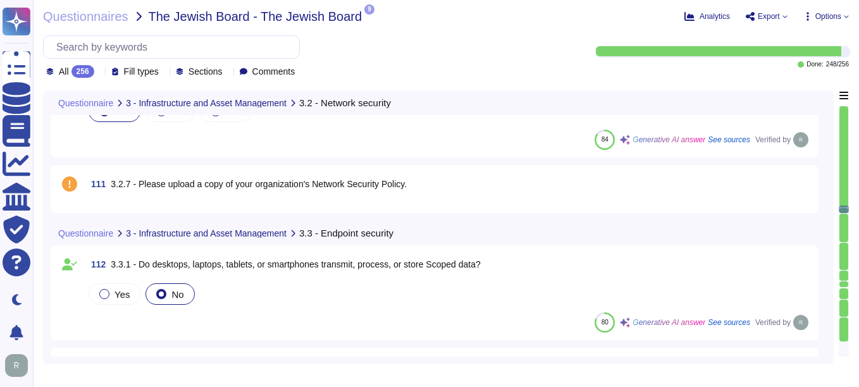
click at [448, 193] on div "111 3.2.7 - Please upload a copy of your organization's Network Security Policy." at bounding box center [448, 184] width 725 height 23
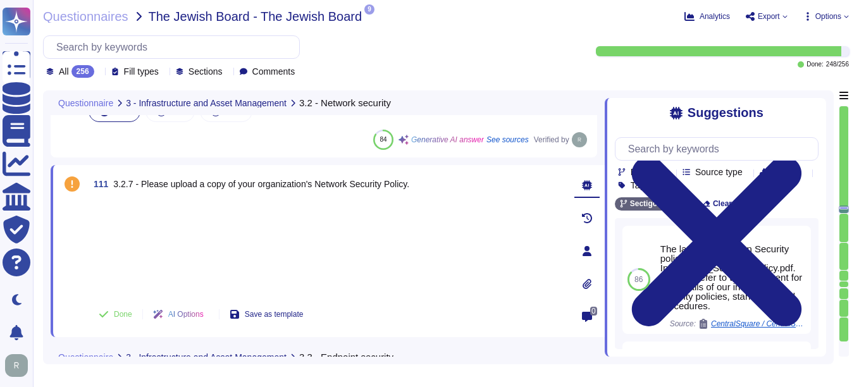
click at [585, 276] on div at bounding box center [586, 283] width 25 height 25
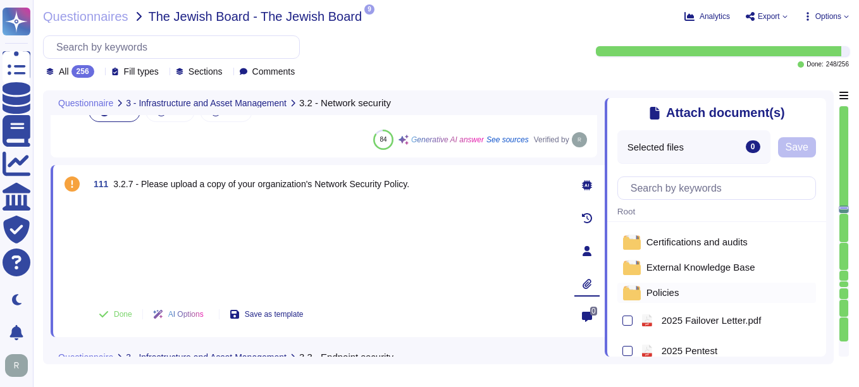
click at [664, 292] on span "Policies" at bounding box center [662, 292] width 33 height 9
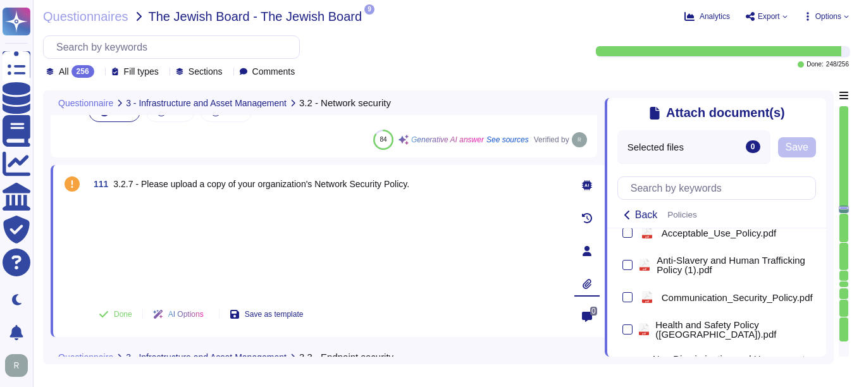
scroll to position [759, 0]
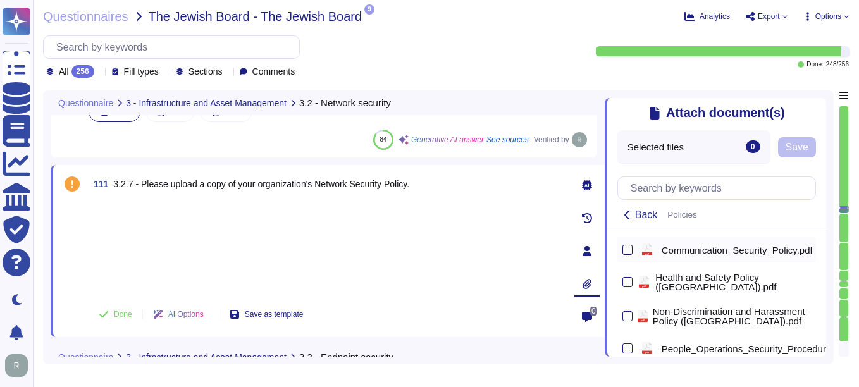
click at [629, 250] on div at bounding box center [627, 250] width 10 height 10
click at [0, 0] on input "checkbox" at bounding box center [0, 0] width 0 height 0
click at [834, 152] on span "Save" at bounding box center [835, 147] width 23 height 10
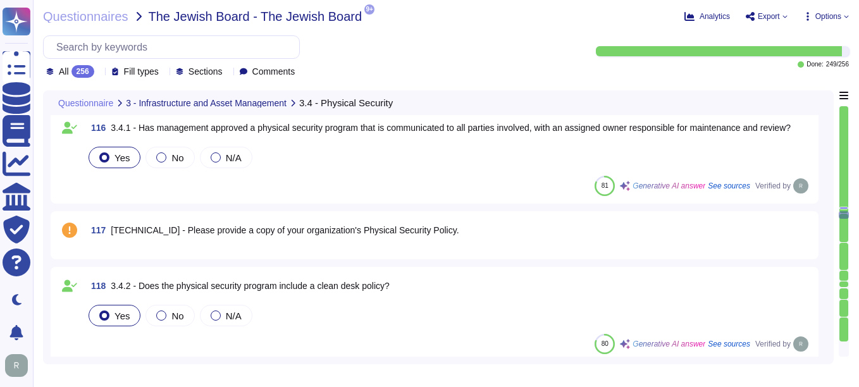
scroll to position [11512, 0]
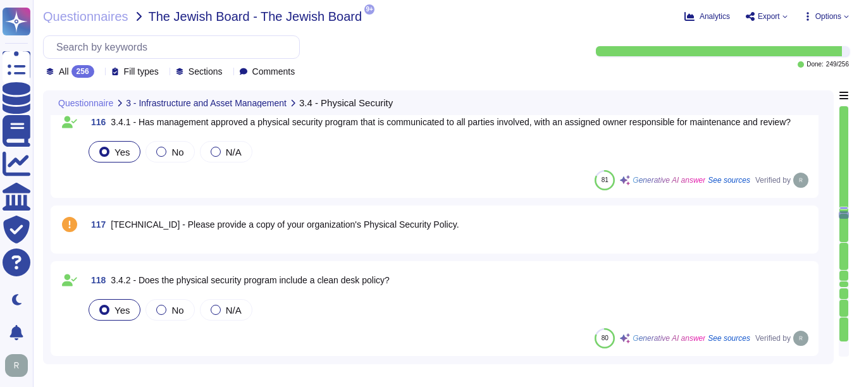
click at [375, 228] on span "3.4.1.1 - Please provide a copy of your organization's Physical Security Policy." at bounding box center [285, 224] width 348 height 10
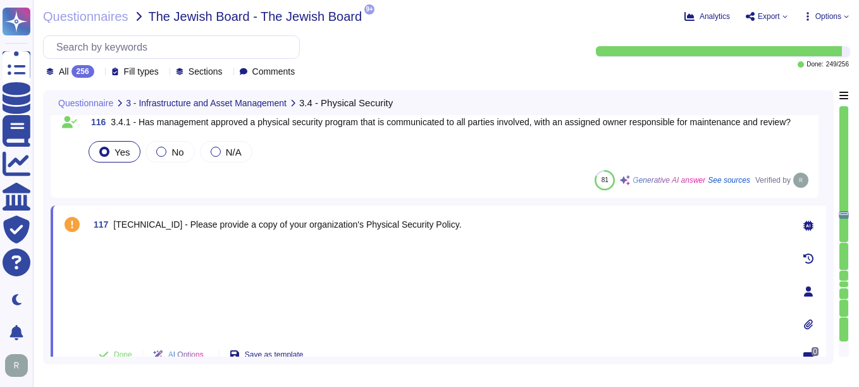
click at [809, 324] on icon at bounding box center [808, 324] width 10 height 10
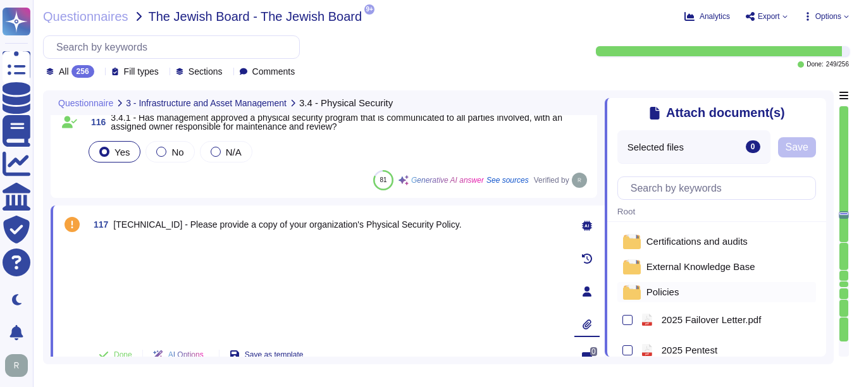
scroll to position [0, 0]
click at [659, 294] on span "Policies" at bounding box center [662, 292] width 33 height 9
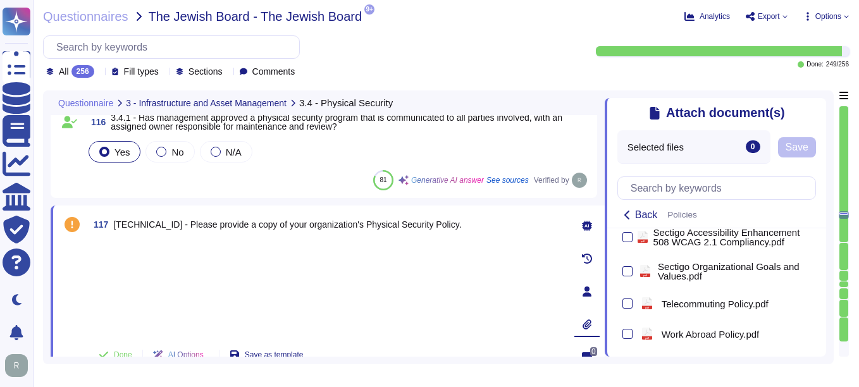
scroll to position [915, 0]
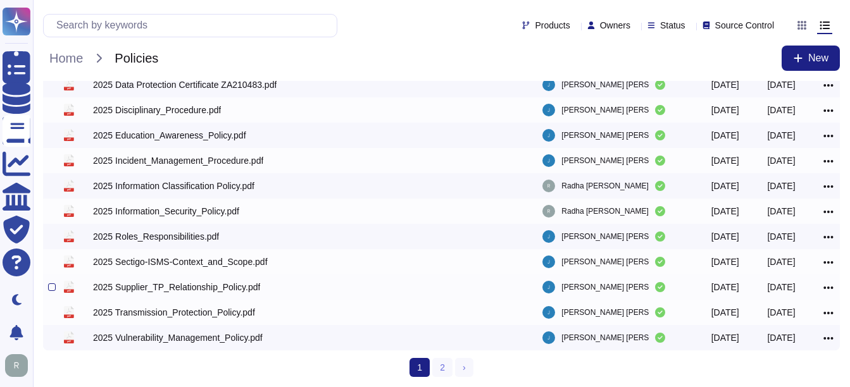
scroll to position [257, 0]
click at [450, 375] on link "2" at bounding box center [442, 367] width 20 height 19
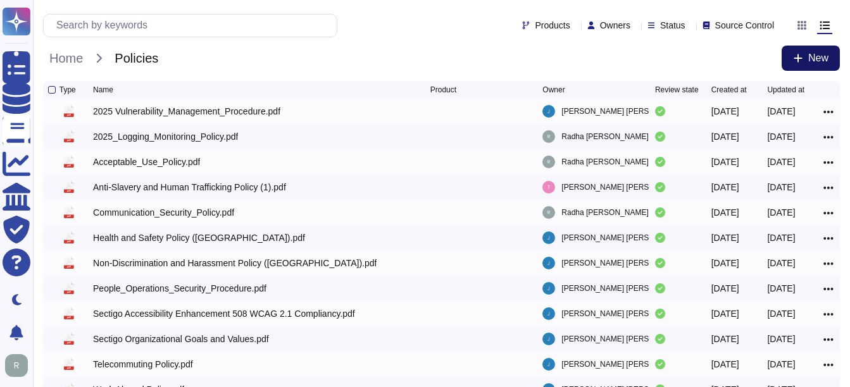
click at [813, 53] on span "New" at bounding box center [818, 58] width 20 height 10
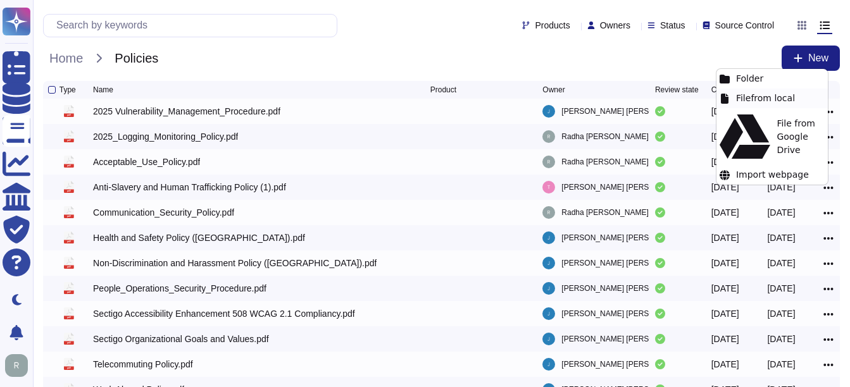
click at [771, 96] on div "File from local" at bounding box center [771, 99] width 111 height 20
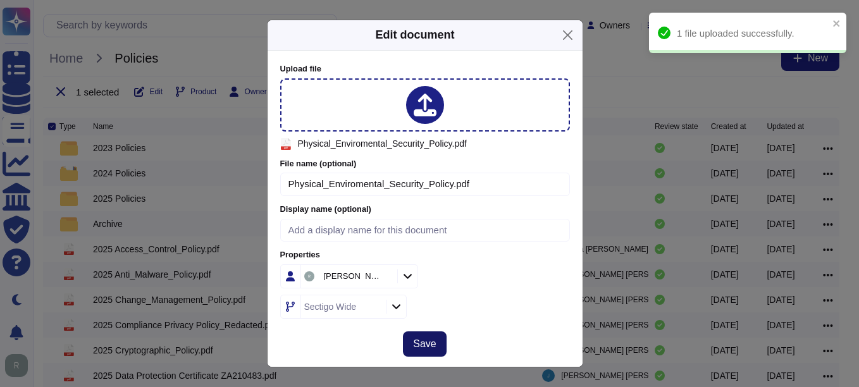
click at [417, 341] on span "Save" at bounding box center [424, 344] width 23 height 10
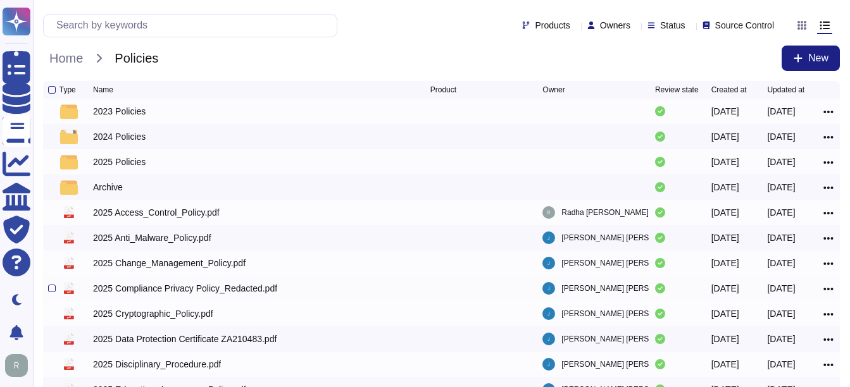
click at [194, 288] on div "2025 Compliance Privacy Policy_Redacted.pdf" at bounding box center [185, 288] width 184 height 13
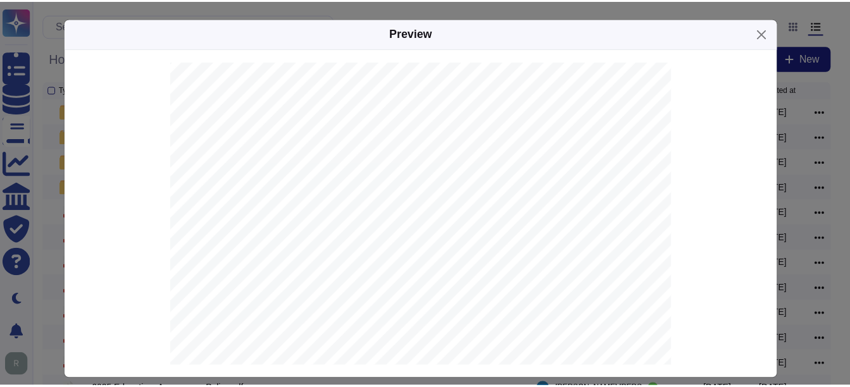
scroll to position [3163, 0]
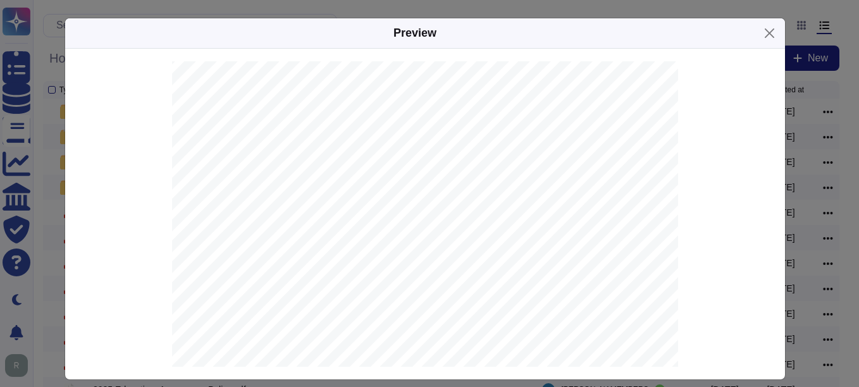
click at [195, 125] on div "ISMS.022 Compliance Policy Internal Version 2.3 This document is under version …" at bounding box center [425, 117] width 506 height 715
click at [770, 34] on button "Close" at bounding box center [770, 33] width 20 height 20
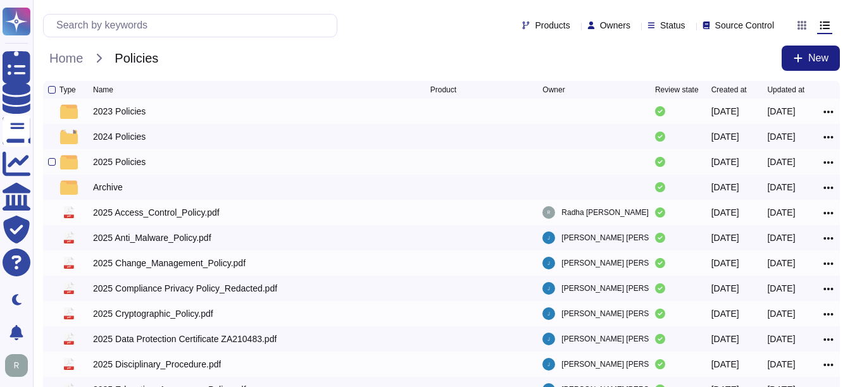
click at [115, 163] on div "2025 Policies" at bounding box center [119, 162] width 53 height 13
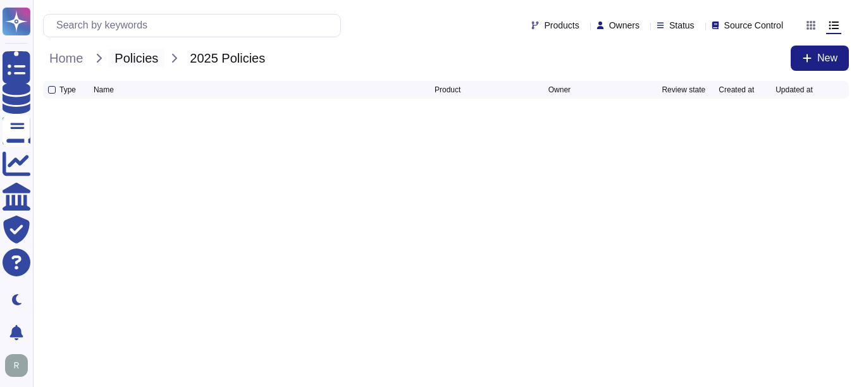
click at [138, 55] on span "Policies" at bounding box center [136, 58] width 56 height 19
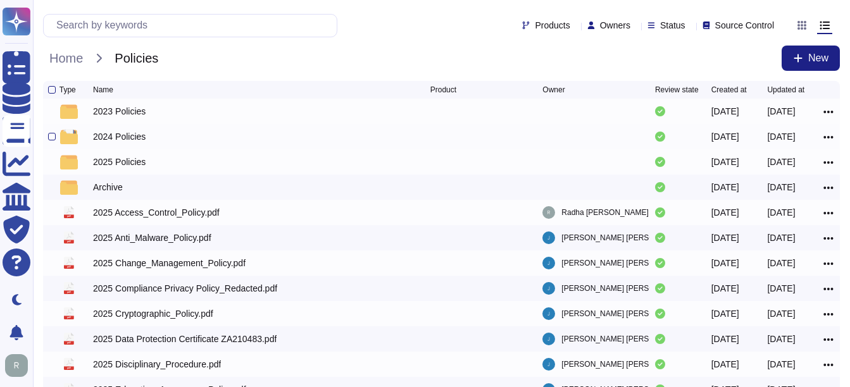
click at [137, 137] on div "2024 Policies" at bounding box center [119, 136] width 53 height 13
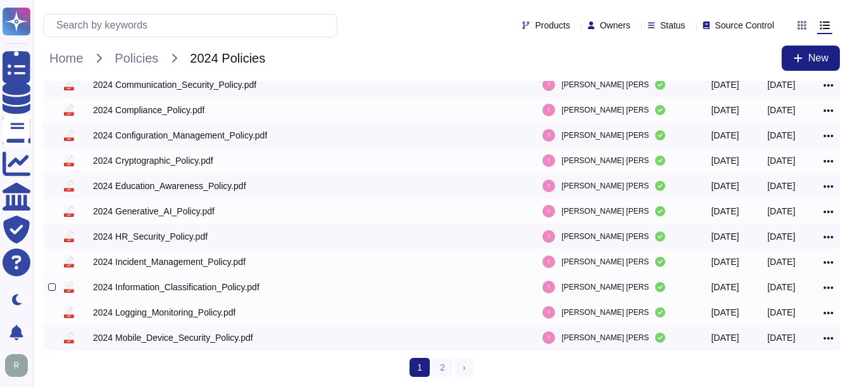
scroll to position [257, 0]
click at [443, 368] on link "2" at bounding box center [442, 367] width 20 height 19
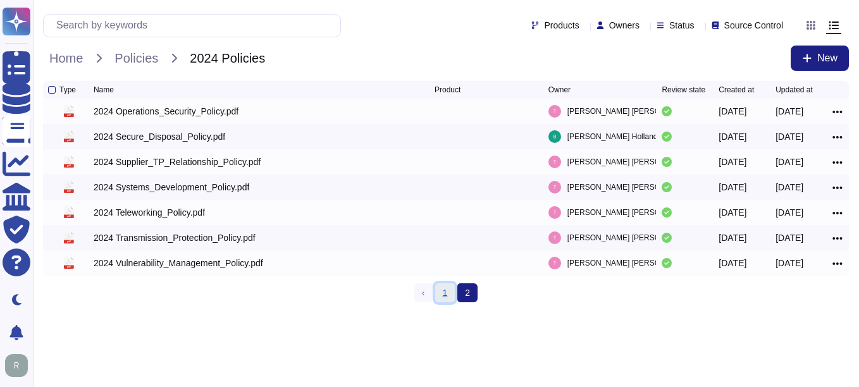
click at [445, 292] on link "1" at bounding box center [445, 292] width 20 height 19
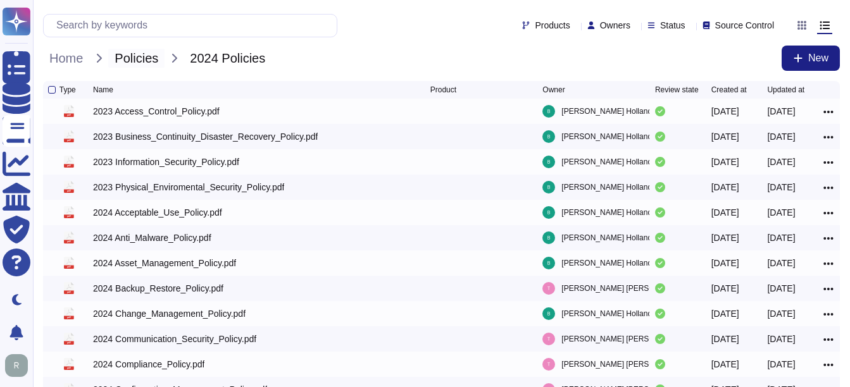
click at [139, 58] on span "Policies" at bounding box center [136, 58] width 56 height 19
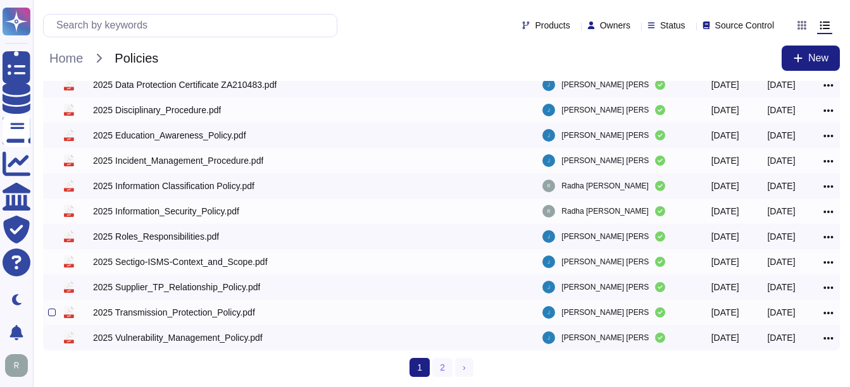
scroll to position [257, 0]
click at [441, 364] on link "2" at bounding box center [442, 367] width 20 height 19
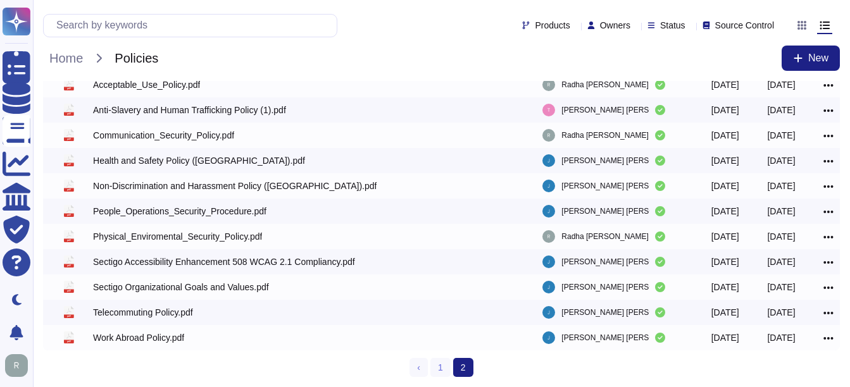
scroll to position [80, 0]
click at [440, 371] on link "1" at bounding box center [440, 367] width 20 height 19
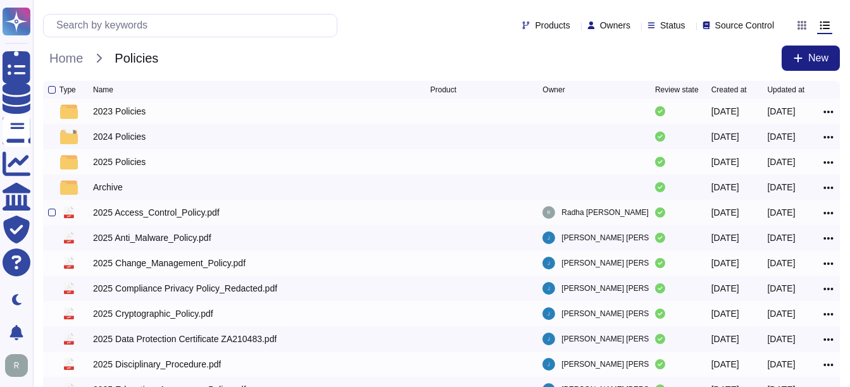
click at [163, 213] on div "2025 Access_Control_Policy.pdf" at bounding box center [156, 212] width 127 height 13
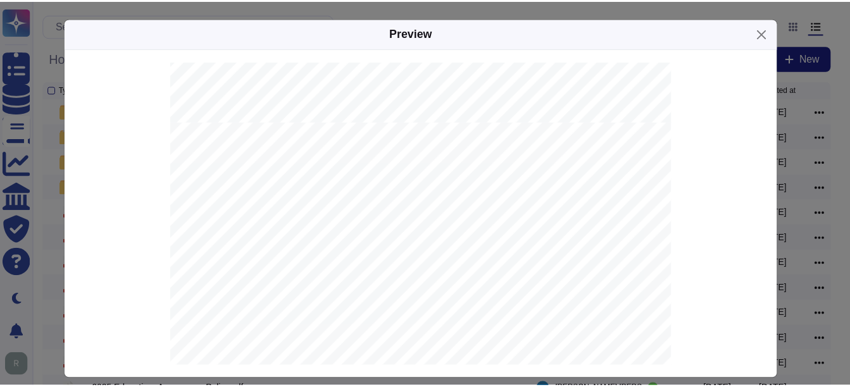
scroll to position [7987, 0]
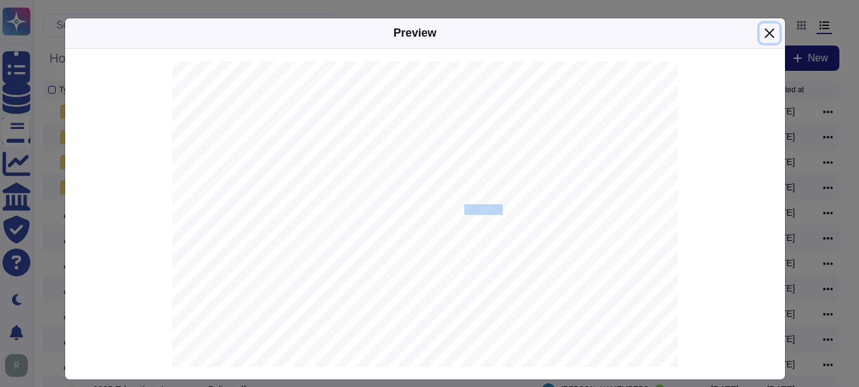
click at [766, 31] on button "Close" at bounding box center [770, 33] width 20 height 20
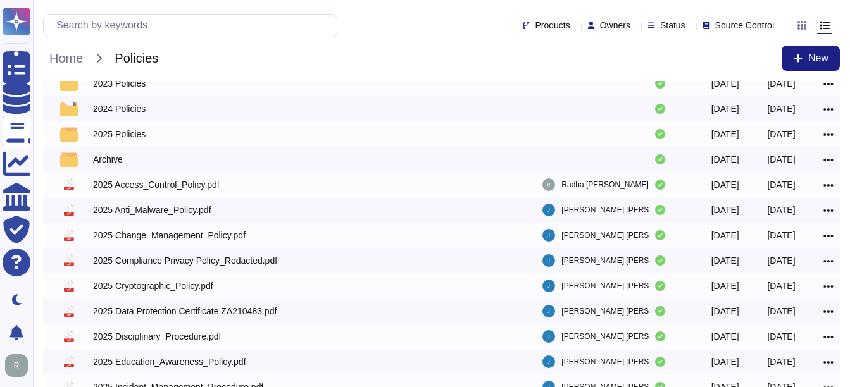
scroll to position [0, 0]
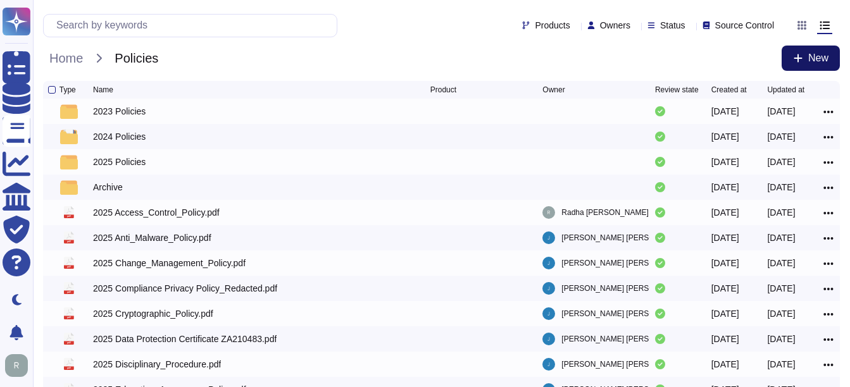
click at [827, 58] on span "New" at bounding box center [818, 58] width 20 height 10
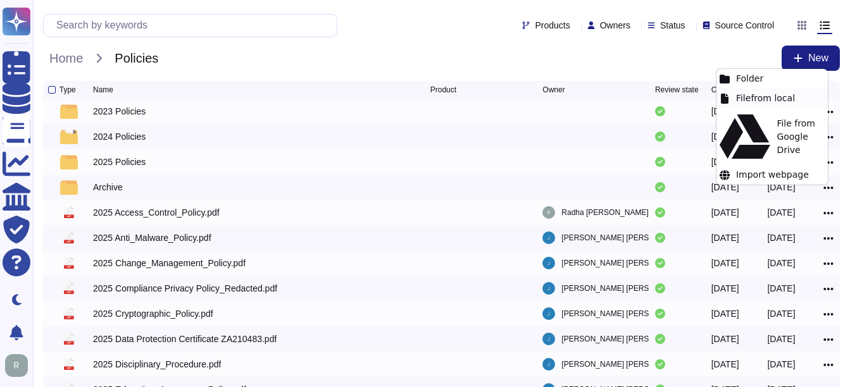
click at [746, 97] on div "File from local" at bounding box center [771, 99] width 111 height 20
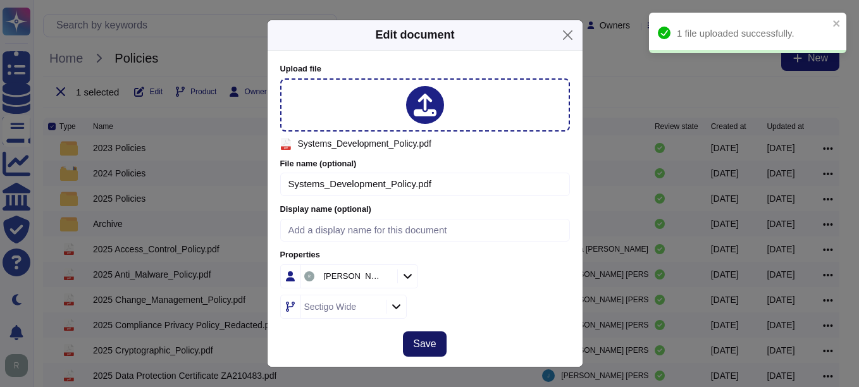
click at [416, 349] on span "Save" at bounding box center [424, 344] width 23 height 10
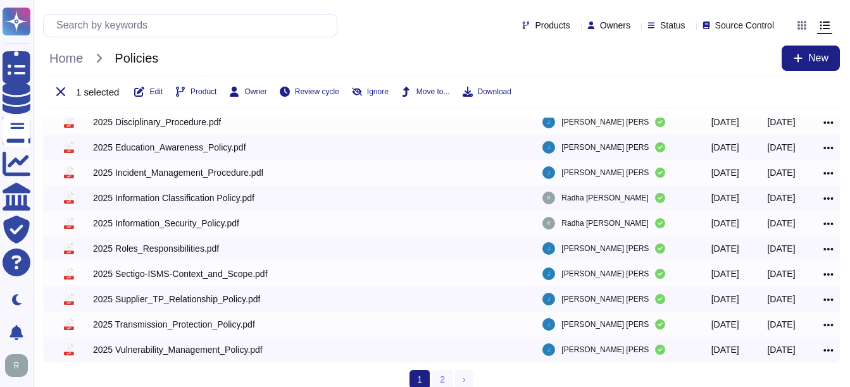
scroll to position [294, 0]
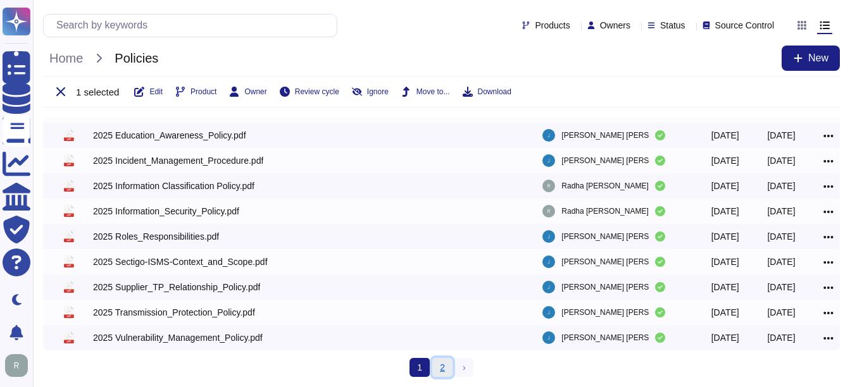
click at [445, 368] on link "2" at bounding box center [442, 367] width 20 height 19
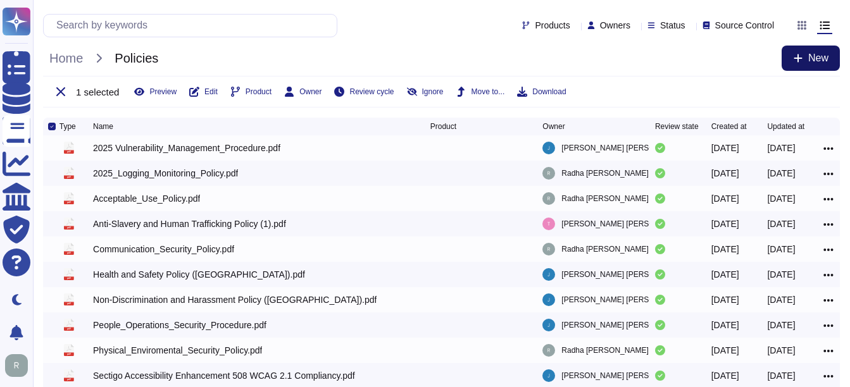
click at [808, 62] on span "New" at bounding box center [818, 58] width 20 height 10
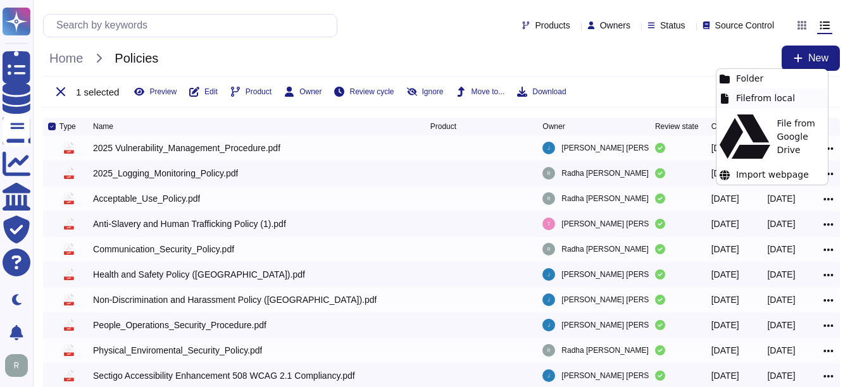
click at [758, 97] on div "File from local" at bounding box center [771, 99] width 111 height 20
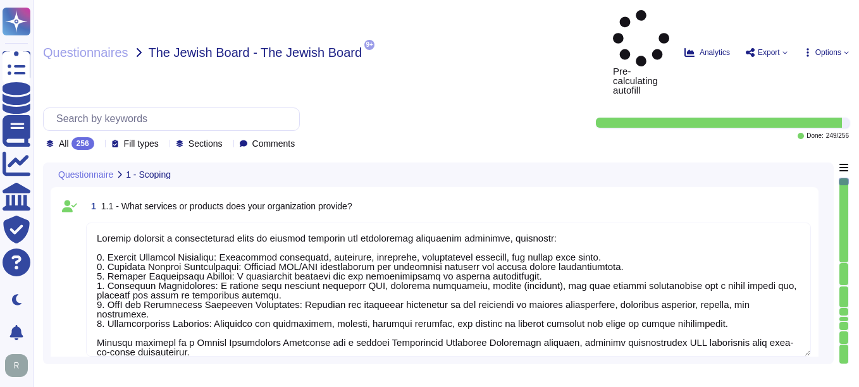
type textarea "Sectigo provides a comprehensive range of digital identity and certificate mana…"
type textarea "The sensitive data being stored includes: 1. Customer-provided email addresses:…"
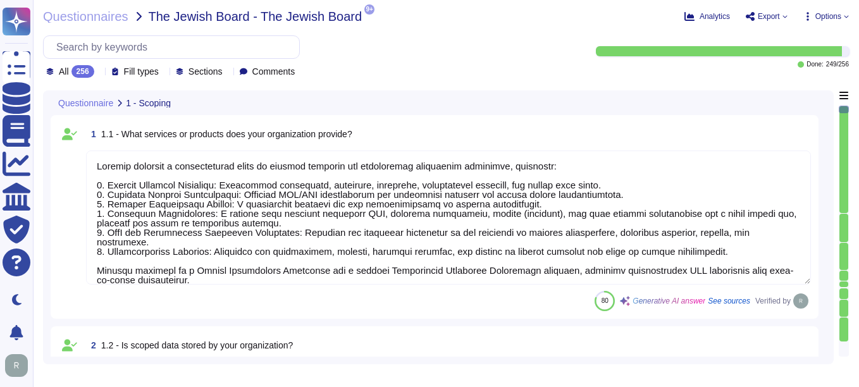
scroll to position [1, 0]
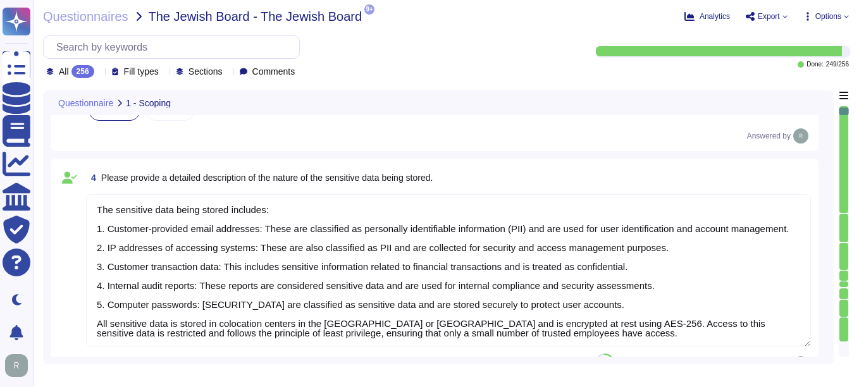
type textarea "Access to scoped data is indeed restricted to a very small number of senior tru…"
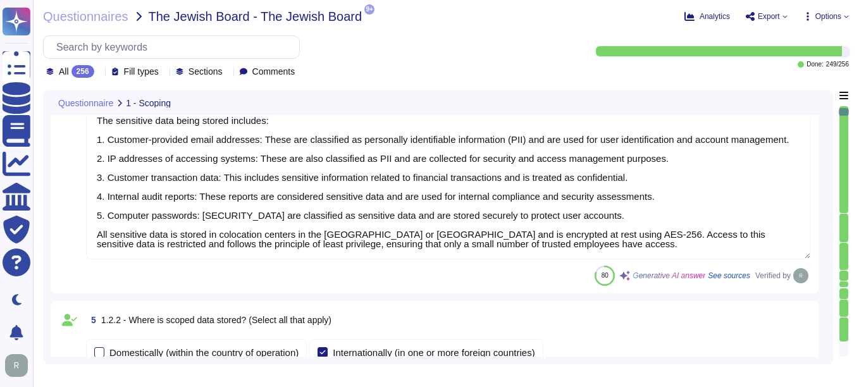
type textarea "Access to scoped information systems is granted to personnel according to their…"
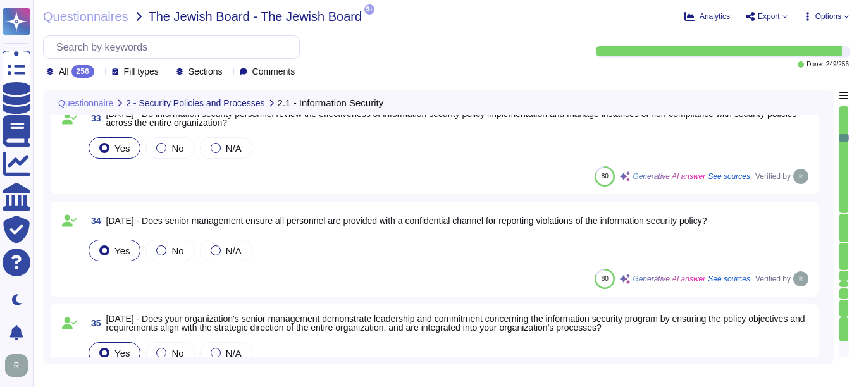
type textarea "Our organization considers membership in special interest groups and forums, su…"
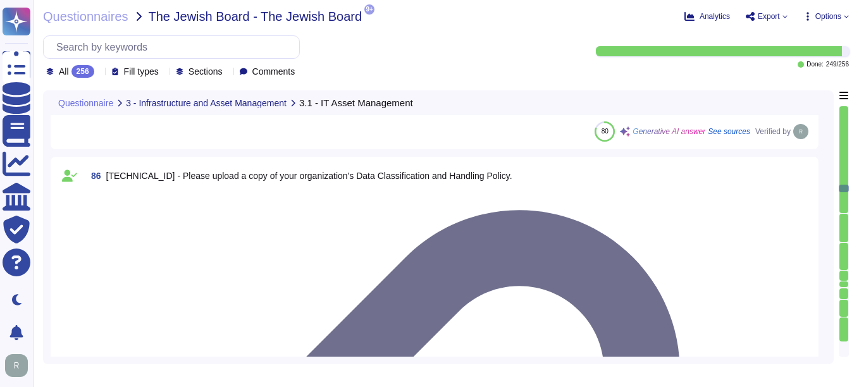
scroll to position [8539, 0]
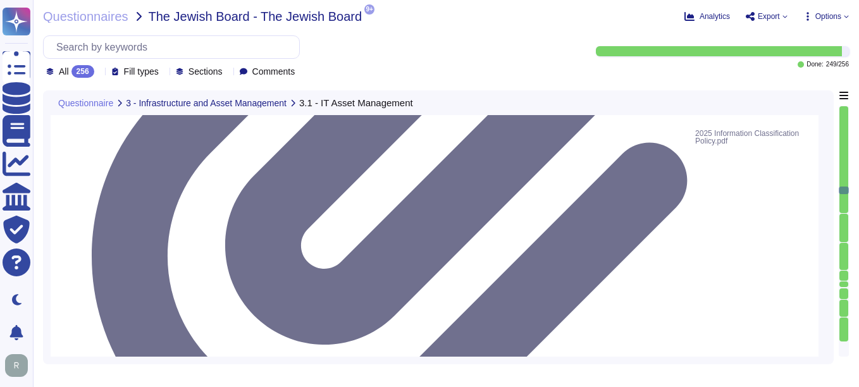
type textarea "We do not have a Data Loss Prevention (DLP) solution in place at this time, but…"
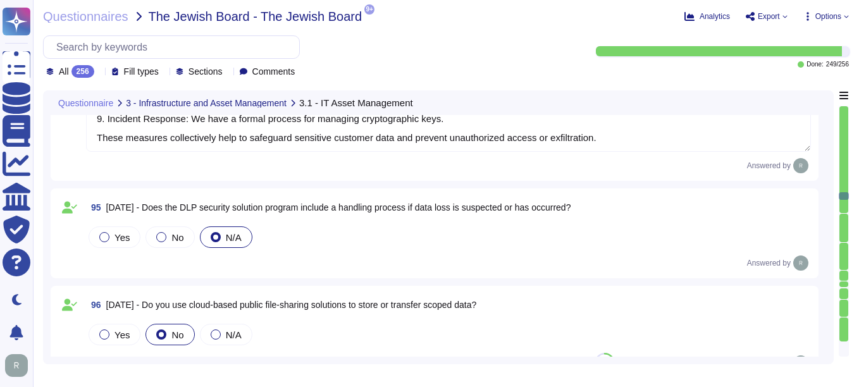
type textarea "The cloud-based public file sharing solutions used are SharePoint and OneDrive.…"
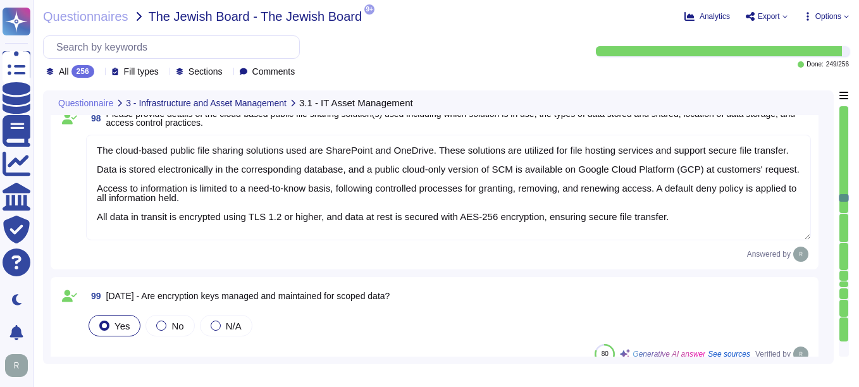
type textarea "N/A"
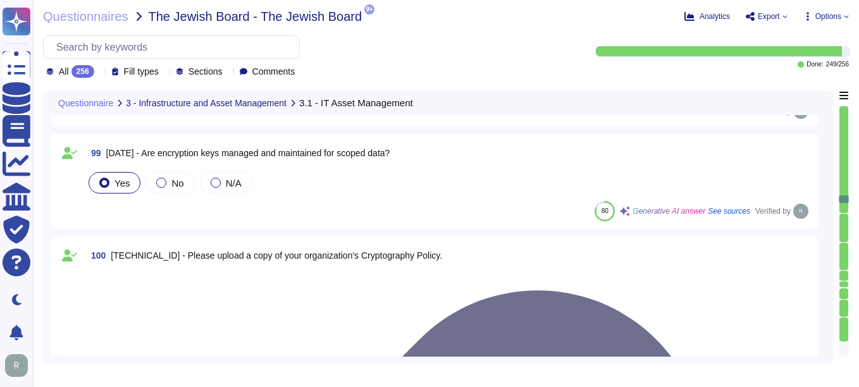
type textarea "N/A"
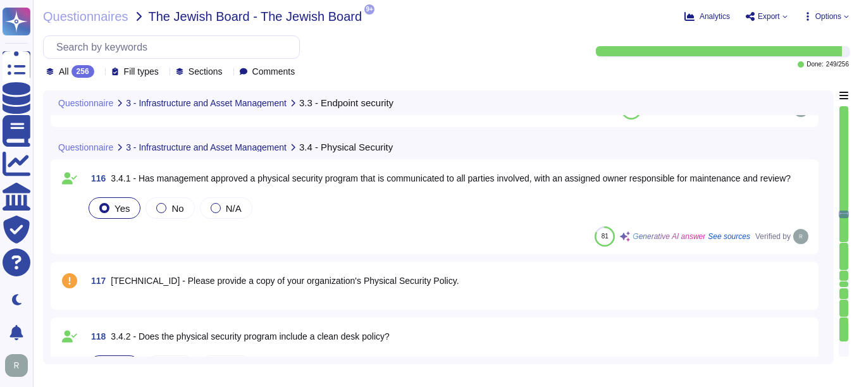
scroll to position [11449, 0]
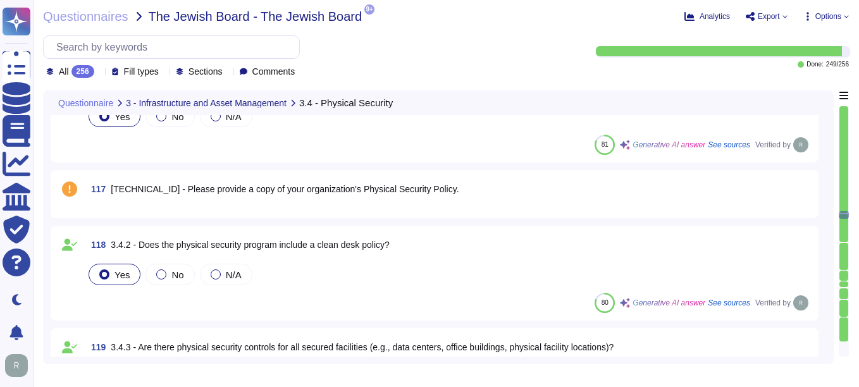
click at [428, 210] on div "117 3.4.1.1 - Please provide a copy of your organization's Physical Security Po…" at bounding box center [434, 194] width 753 height 33
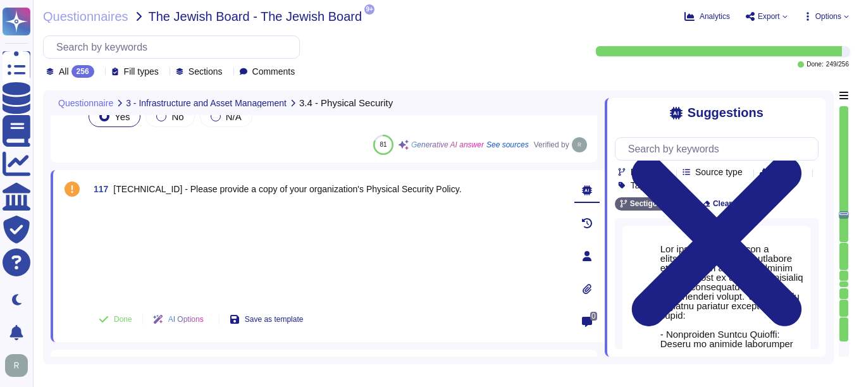
click at [590, 288] on icon at bounding box center [587, 289] width 10 height 10
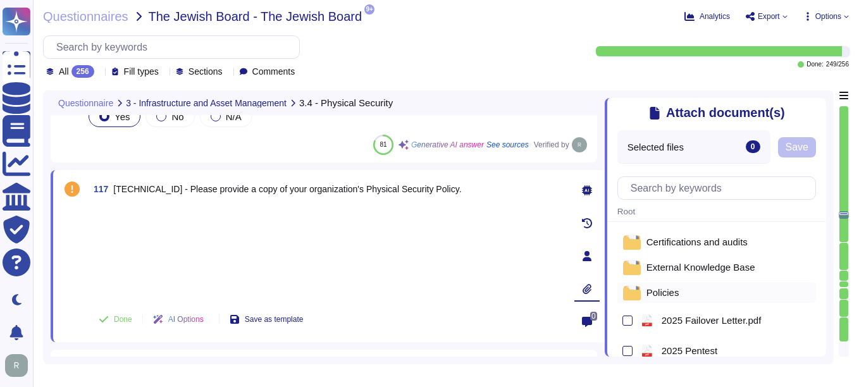
click at [659, 290] on span "Policies" at bounding box center [662, 292] width 33 height 9
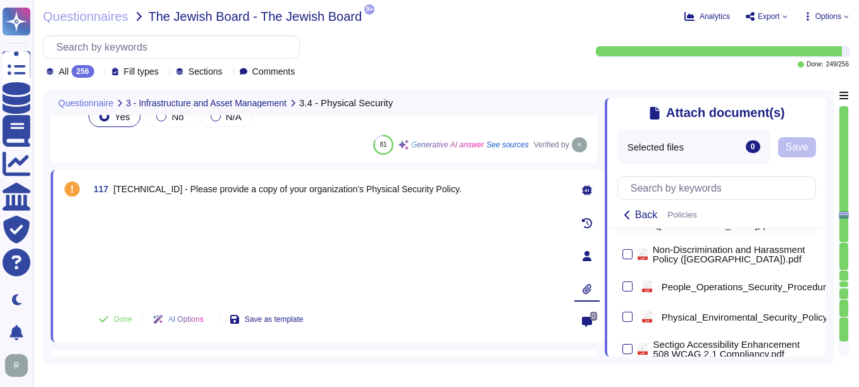
scroll to position [822, 0]
click at [625, 316] on div at bounding box center [627, 316] width 10 height 10
click at [0, 0] on input "checkbox" at bounding box center [0, 0] width 0 height 0
click at [830, 149] on button "Save" at bounding box center [843, 147] width 38 height 20
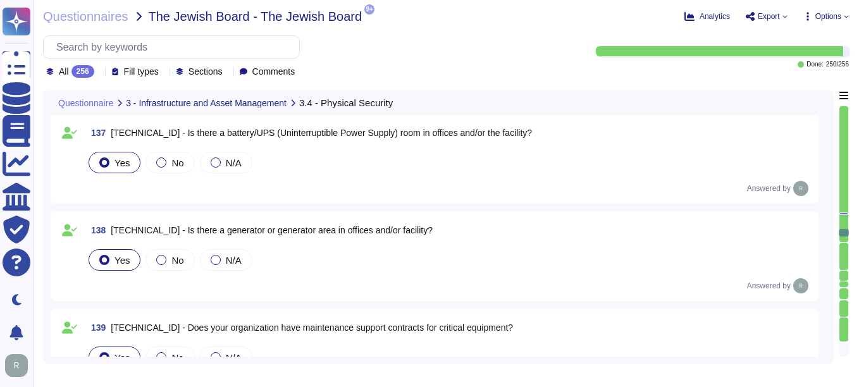
scroll to position [13537, 0]
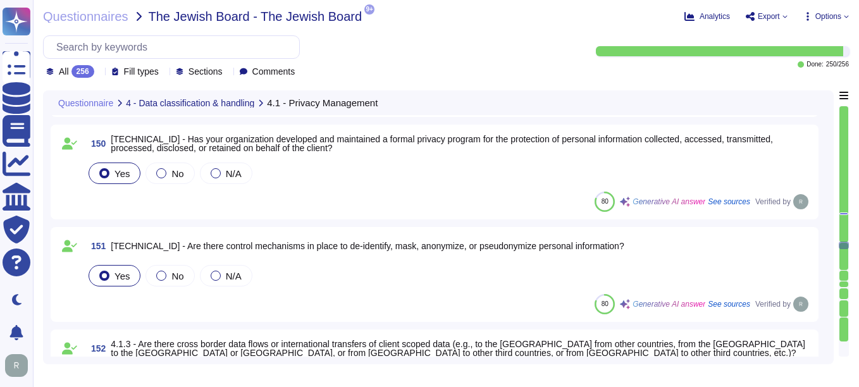
type textarea "We have documented policies, procedures, and controls in place to address cross…"
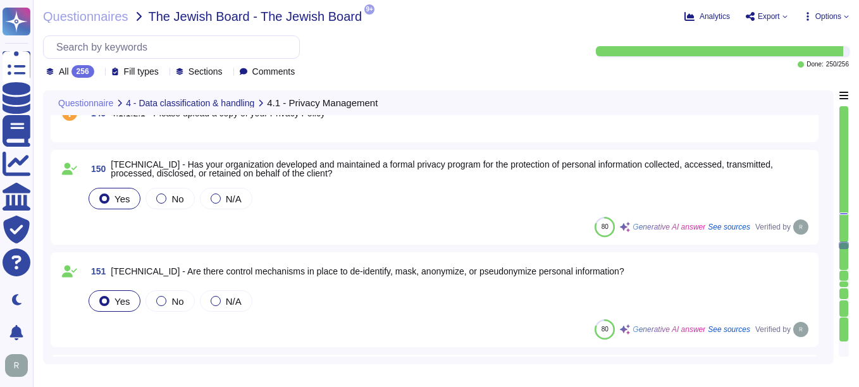
scroll to position [14612, 0]
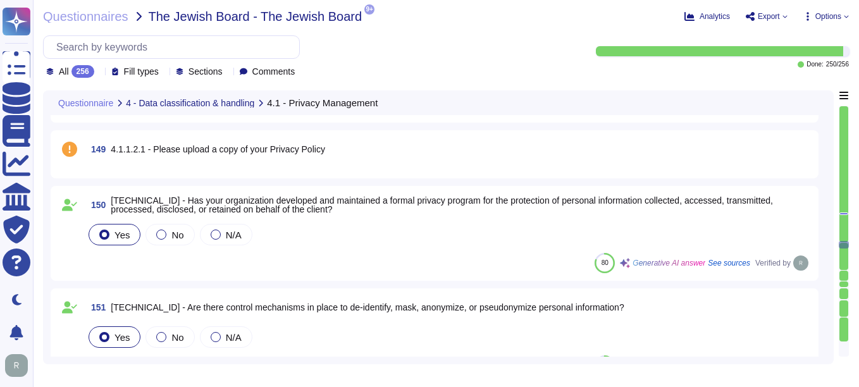
click at [298, 165] on div "149 4.1.1.2.1 - Please upload a copy of your Privacy Policy" at bounding box center [434, 154] width 753 height 33
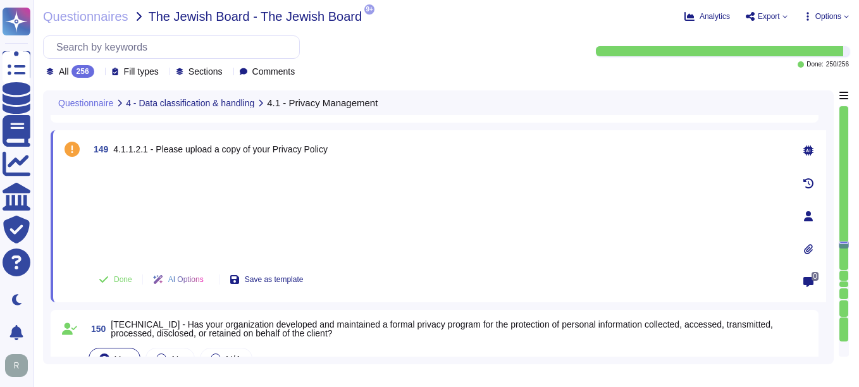
click at [808, 245] on icon at bounding box center [808, 249] width 10 height 10
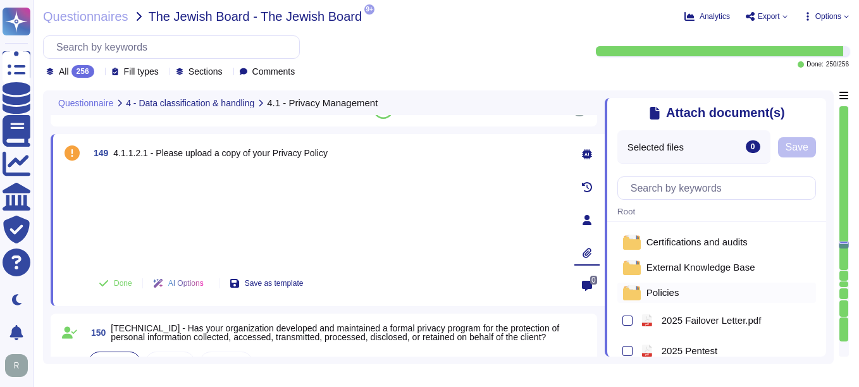
click at [669, 292] on span "Policies" at bounding box center [662, 292] width 33 height 9
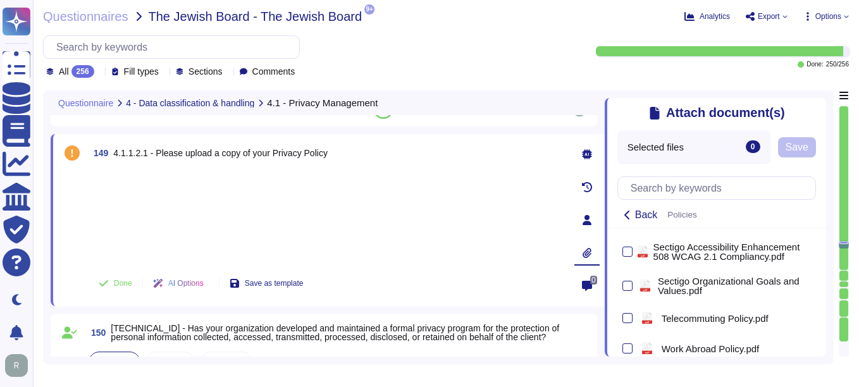
scroll to position [945, 0]
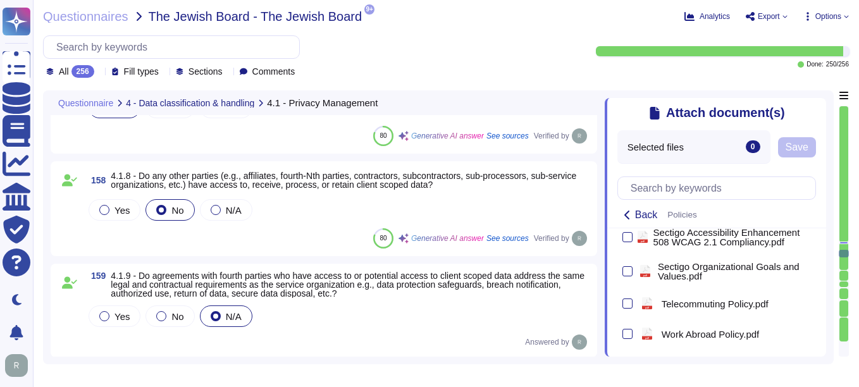
type textarea "N/A"
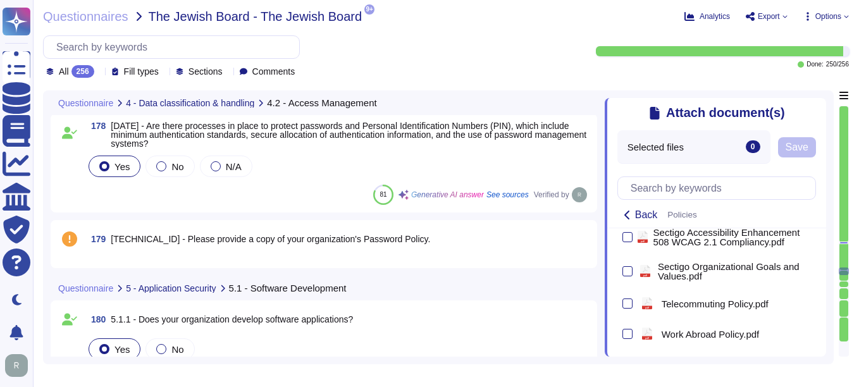
scroll to position [17585, 0]
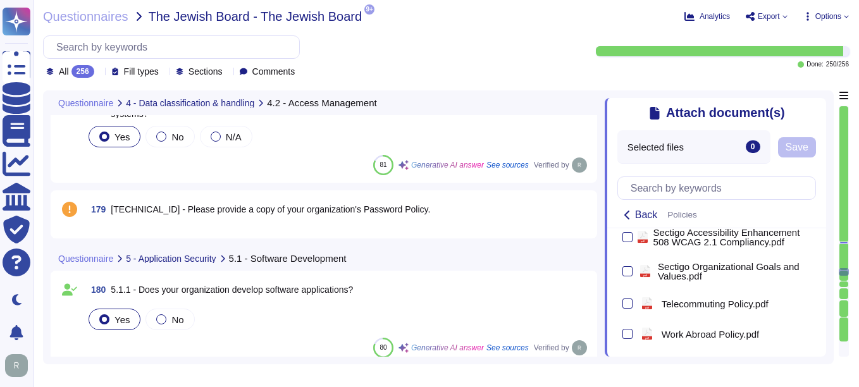
click at [376, 219] on span "179 4.2.13.1 - Please provide a copy of your organization's Password Policy." at bounding box center [258, 209] width 344 height 23
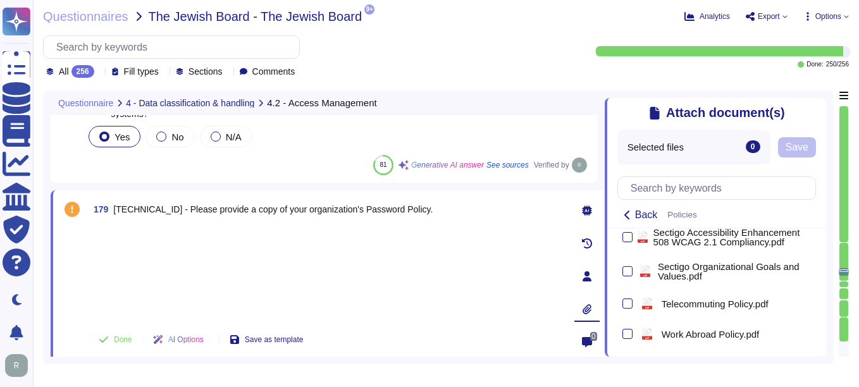
click at [589, 309] on icon at bounding box center [587, 309] width 9 height 10
click at [587, 304] on icon at bounding box center [587, 309] width 10 height 10
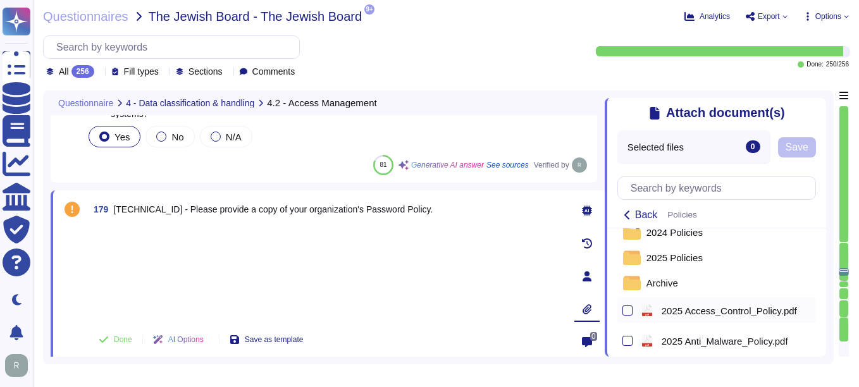
scroll to position [63, 0]
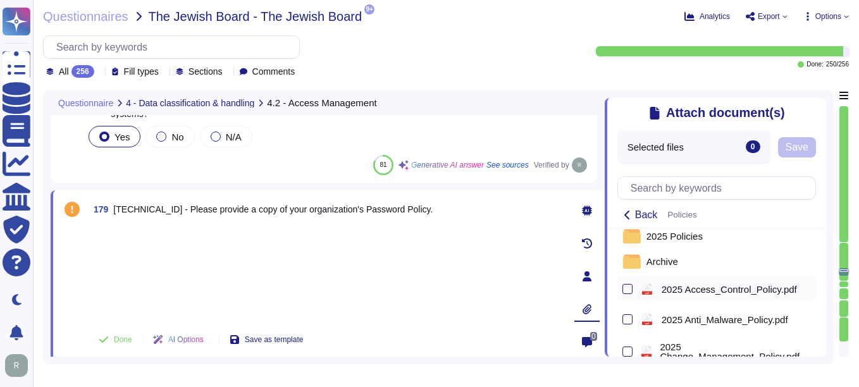
click at [702, 294] on span "2025 Access_Control_Policy.pdf" at bounding box center [729, 289] width 135 height 9
click at [802, 144] on span "Save" at bounding box center [797, 147] width 23 height 10
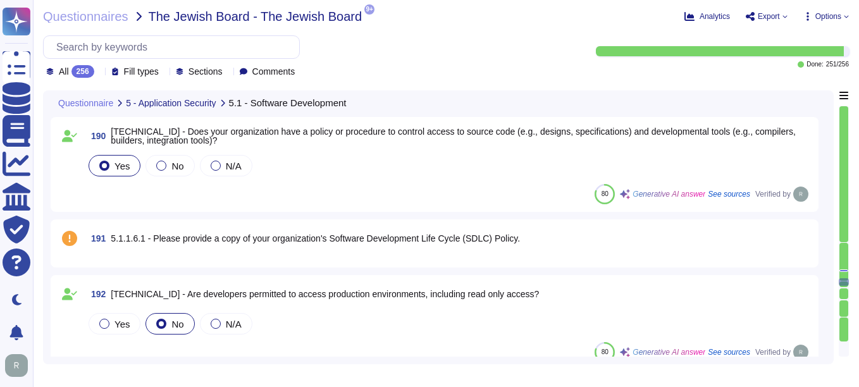
scroll to position [18787, 0]
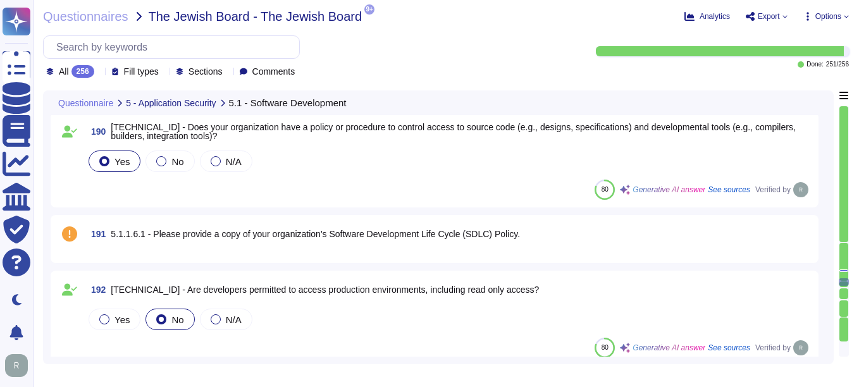
click at [511, 243] on span "191 5.1.1.6.1 - Please provide a copy of your organization's Software Developme…" at bounding box center [303, 234] width 434 height 23
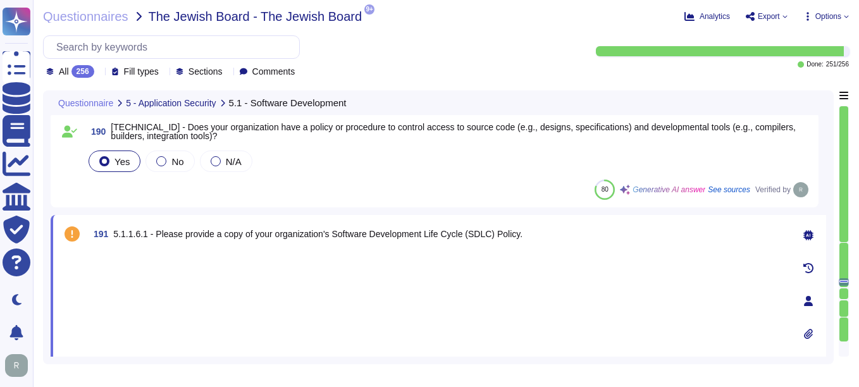
click at [807, 334] on icon at bounding box center [808, 334] width 10 height 10
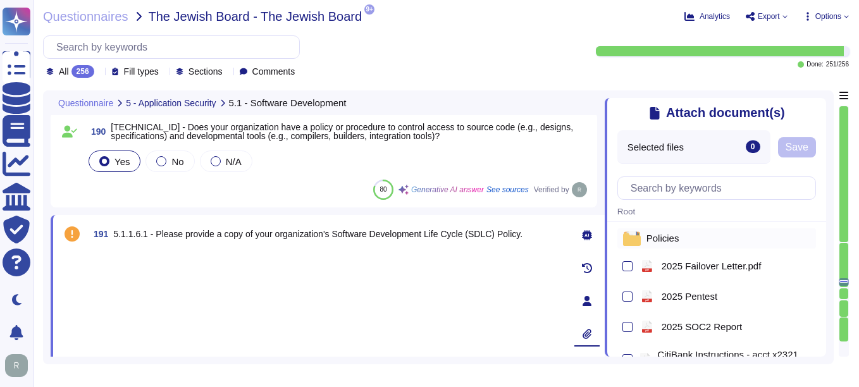
scroll to position [0, 0]
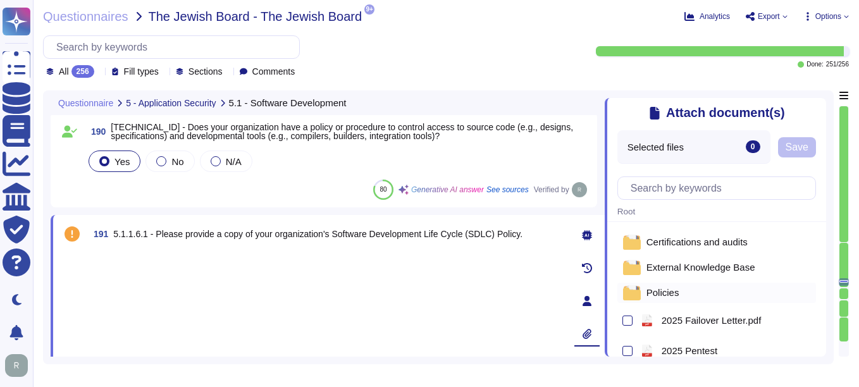
click at [664, 295] on span "Policies" at bounding box center [662, 292] width 33 height 9
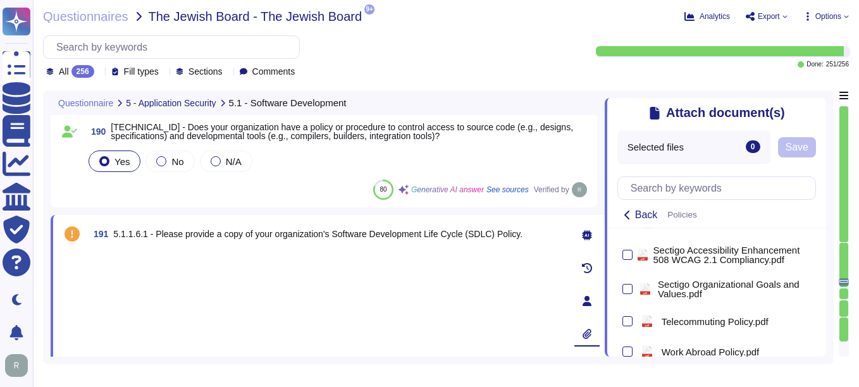
scroll to position [945, 0]
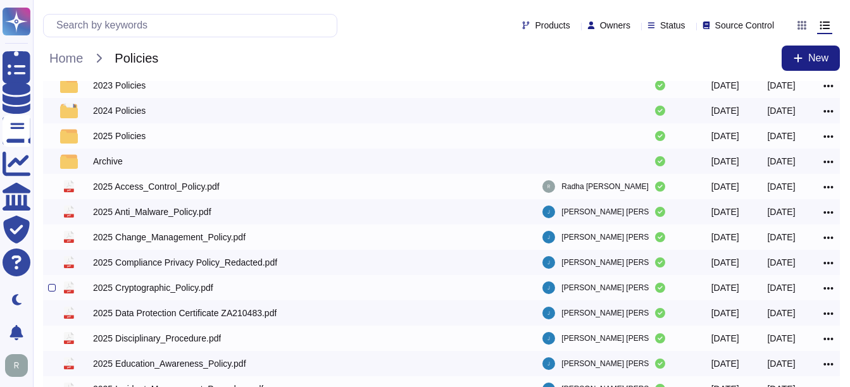
scroll to position [4, 0]
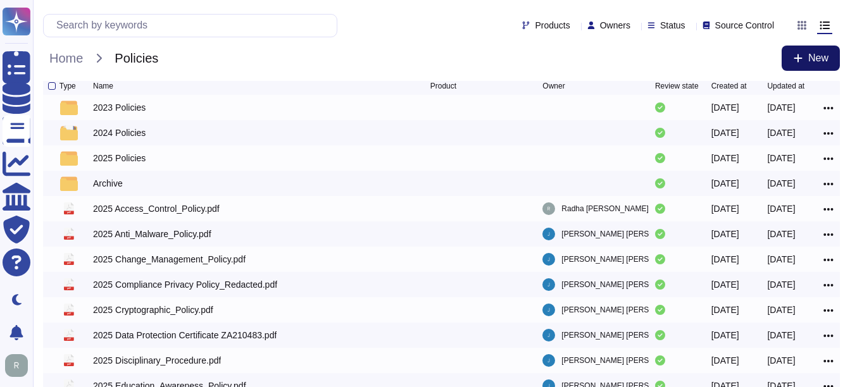
click at [817, 59] on span "New" at bounding box center [818, 58] width 20 height 10
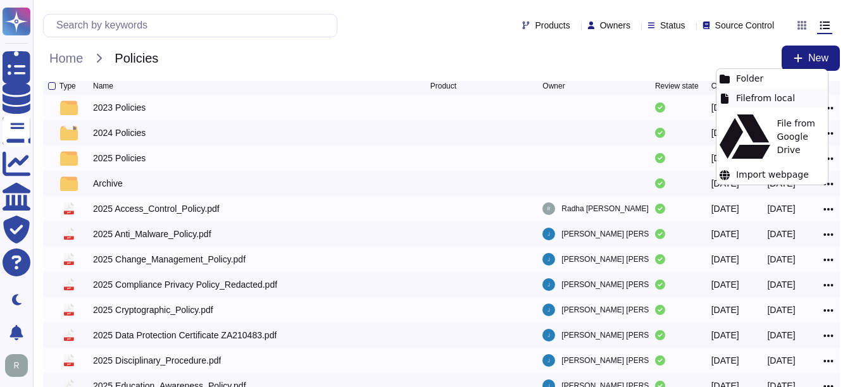
click at [772, 101] on div "File from local" at bounding box center [771, 99] width 111 height 20
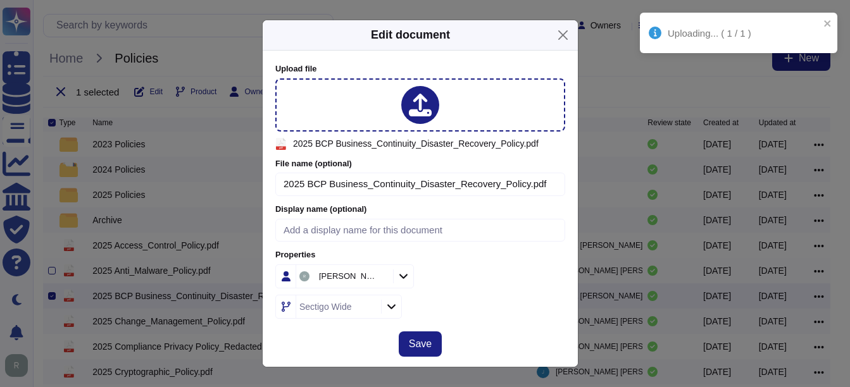
scroll to position [40, 0]
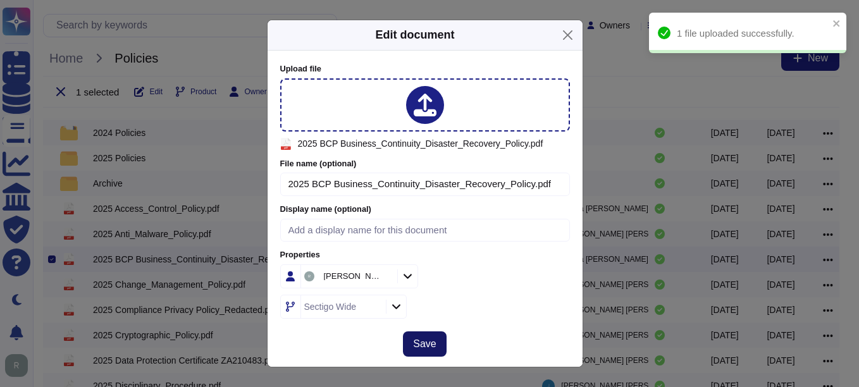
click at [424, 339] on span "Save" at bounding box center [424, 344] width 23 height 10
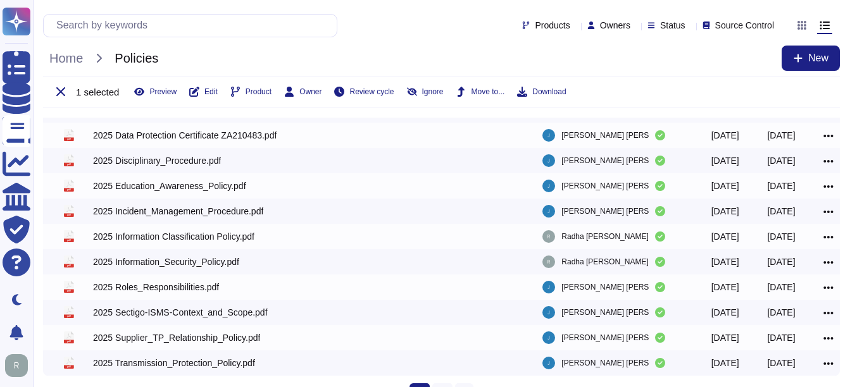
scroll to position [294, 0]
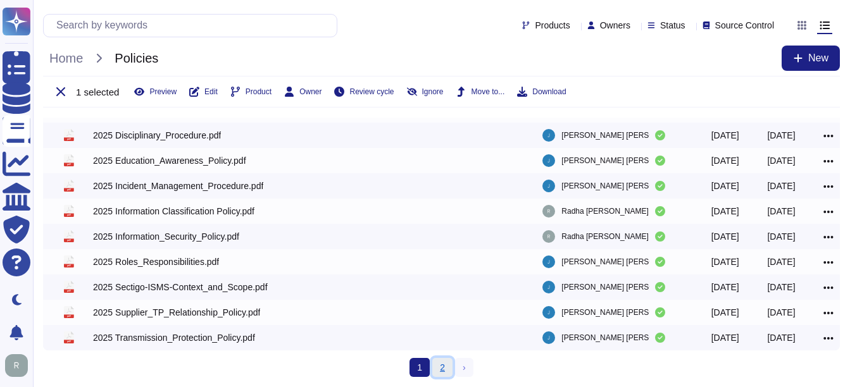
click at [441, 369] on link "2" at bounding box center [442, 367] width 20 height 19
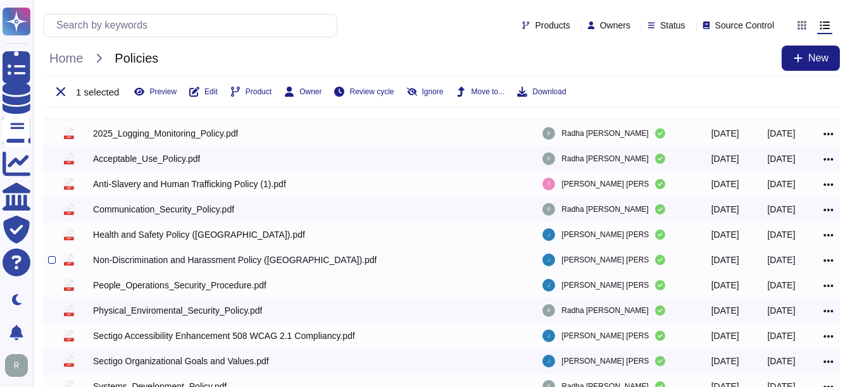
scroll to position [167, 0]
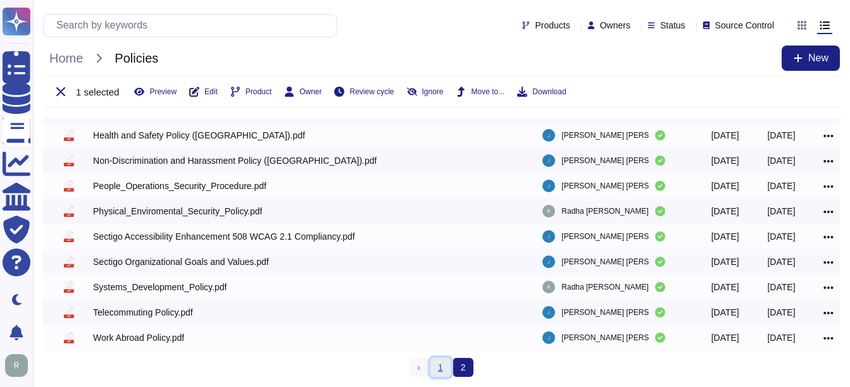
click at [439, 371] on link "1" at bounding box center [440, 367] width 20 height 19
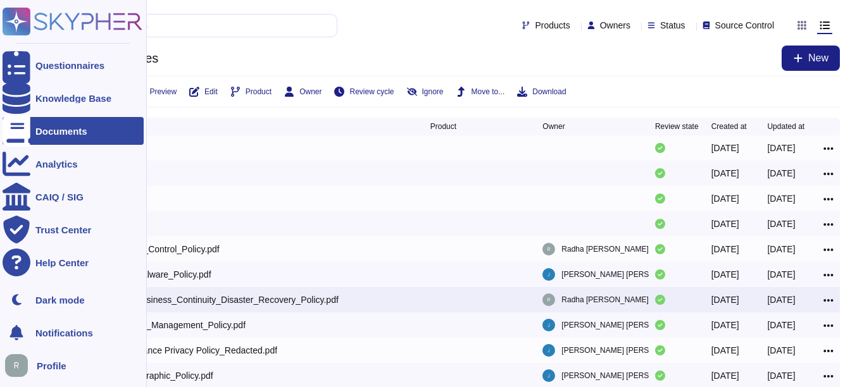
click at [52, 137] on div "Documents" at bounding box center [73, 131] width 141 height 28
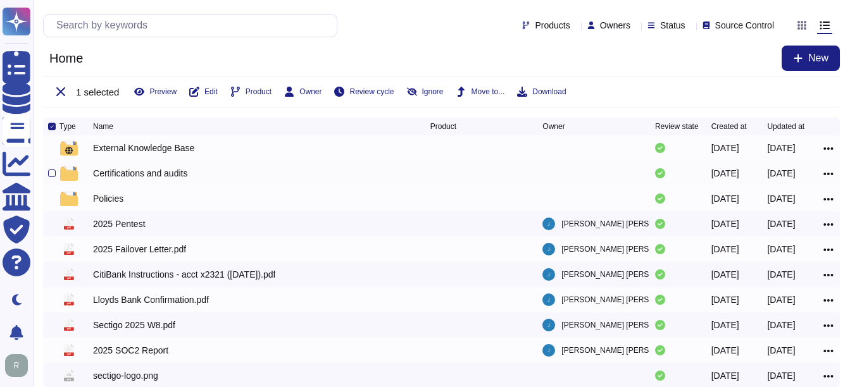
click at [155, 174] on div "Certifications and audits" at bounding box center [140, 173] width 94 height 13
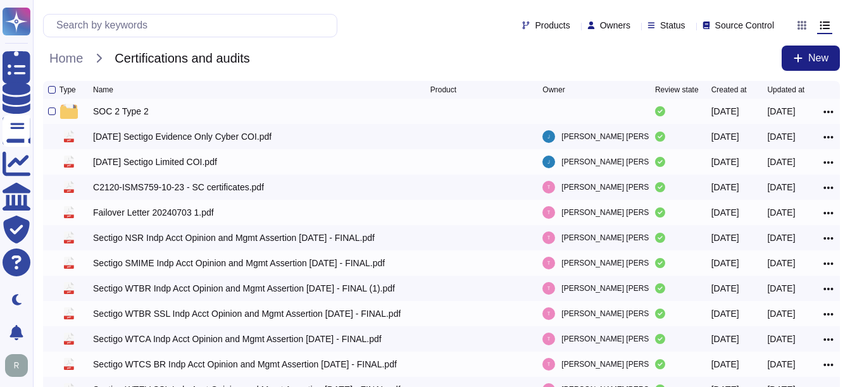
click at [112, 109] on div "SOC 2 Type 2" at bounding box center [121, 111] width 56 height 13
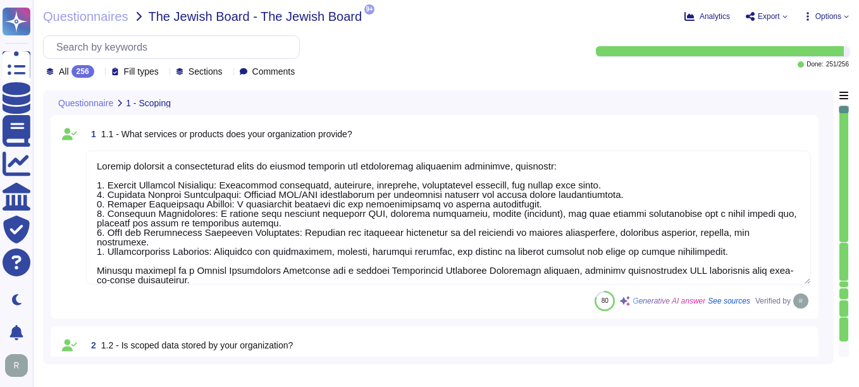
type textarea "Sectigo provides a comprehensive range of digital identity and certificate mana…"
type textarea "The sensitive data being stored includes: 1. Customer-provided email addresses:…"
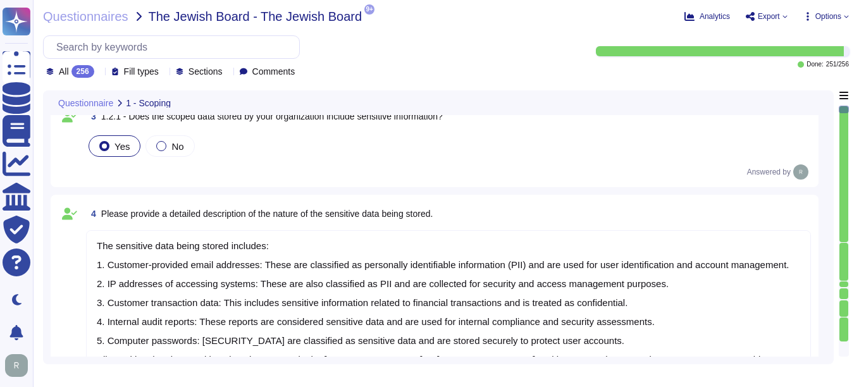
scroll to position [443, 0]
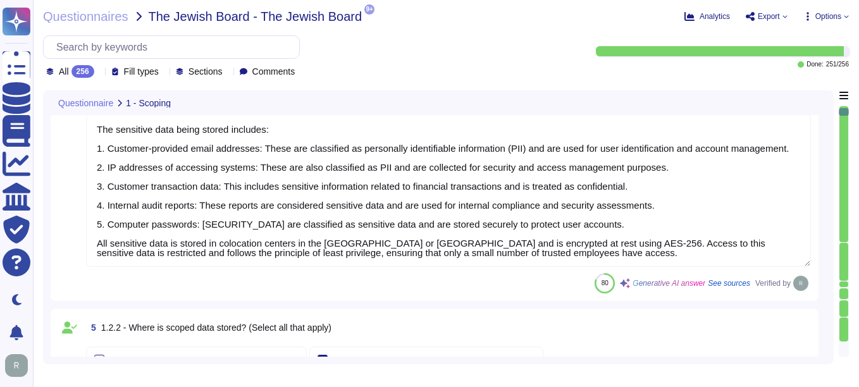
type textarea "Access to scoped data is indeed restricted to a very small number of senior tru…"
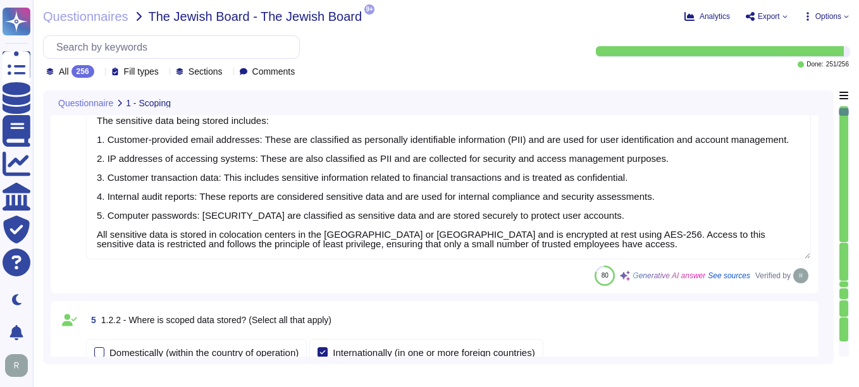
type textarea "Access to scoped information systems is granted to personnel according to their…"
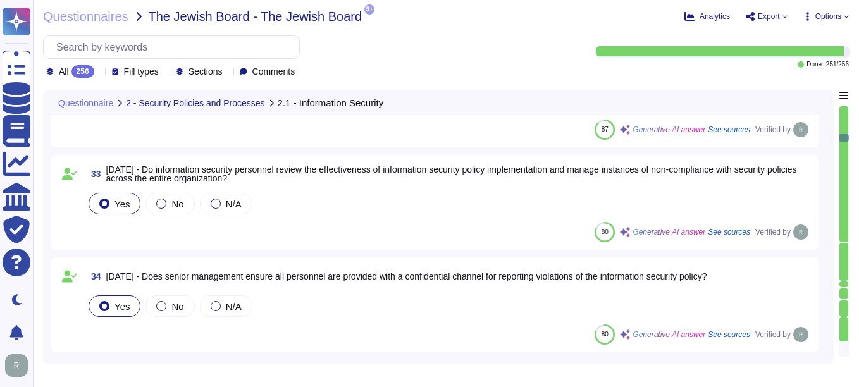
type textarea "Our organization considers membership in special interest groups and forums, su…"
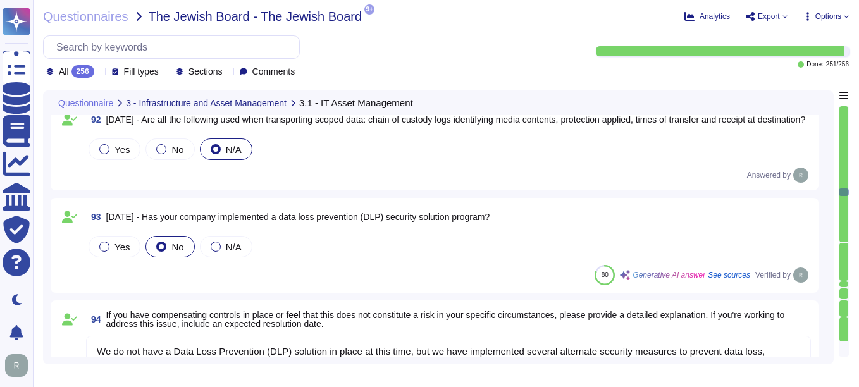
type textarea "We do not have a Data Loss Prevention (DLP) solution in place at this time, but…"
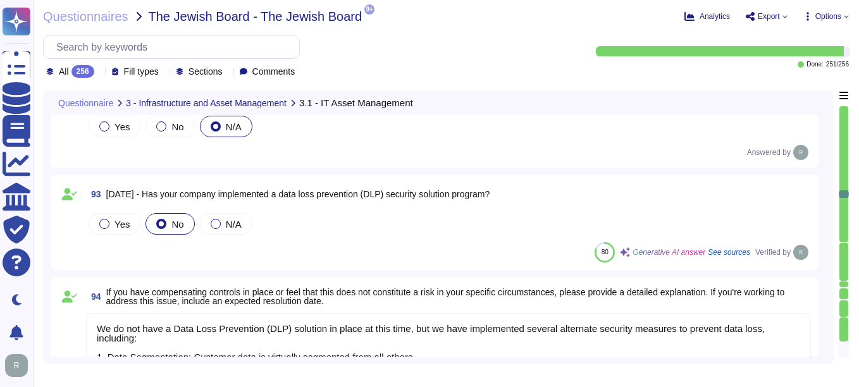
type textarea "The cloud-based public file sharing solutions used are SharePoint and OneDrive.…"
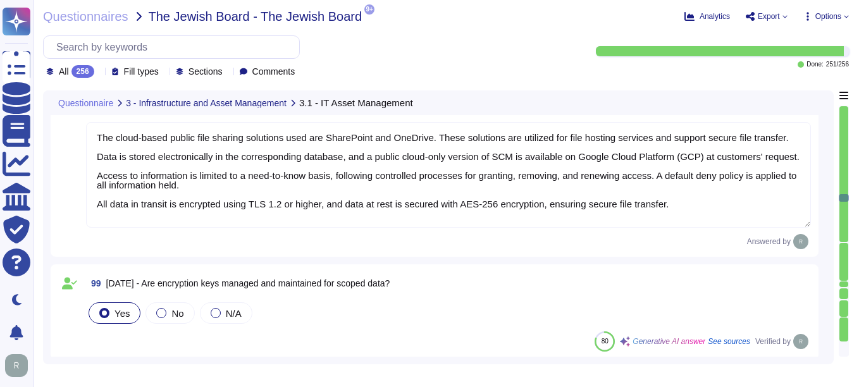
type textarea "N/A"
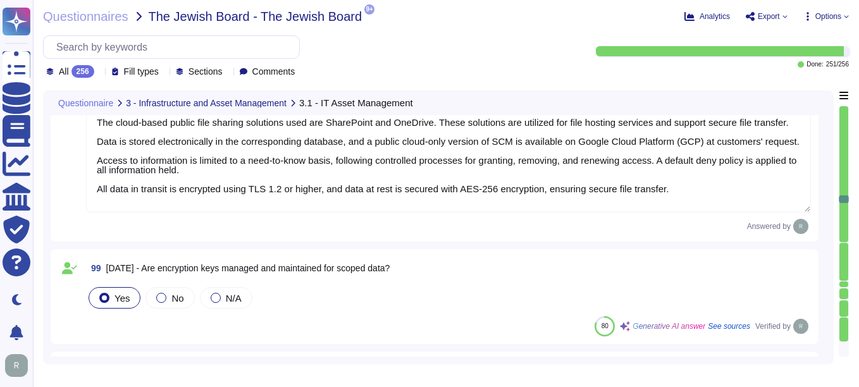
type textarea "N/A"
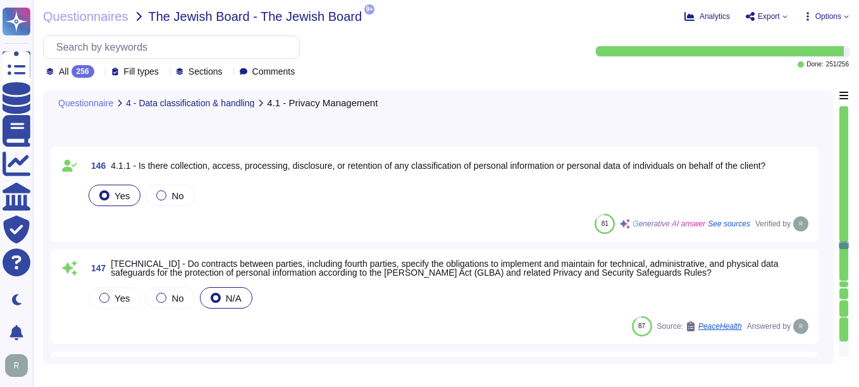
type textarea "We have documented policies, procedures, and controls in place to address cross…"
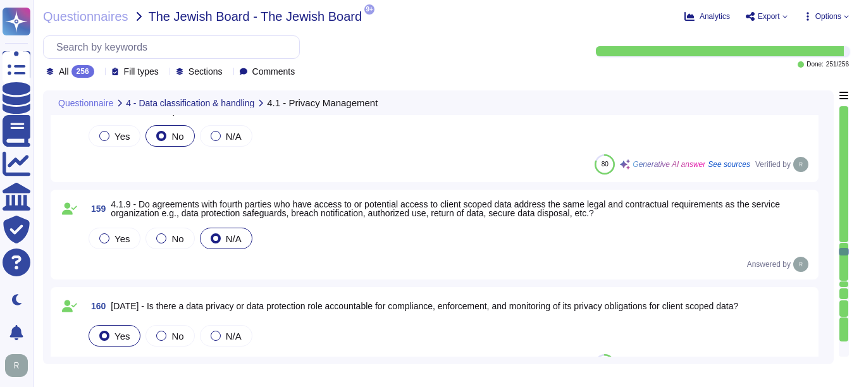
type textarea "N/A"
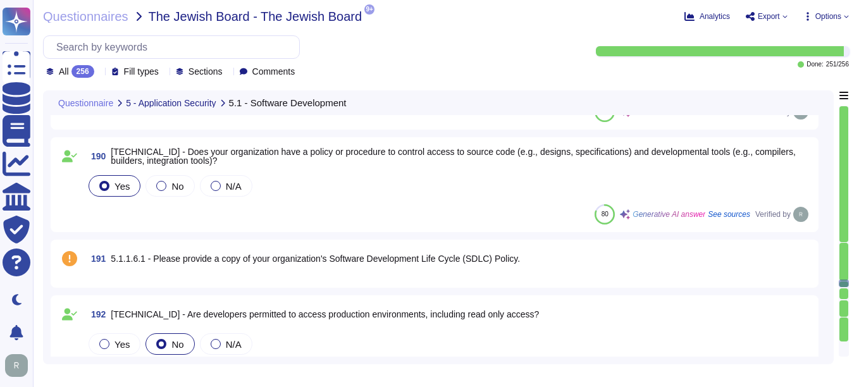
scroll to position [18470, 0]
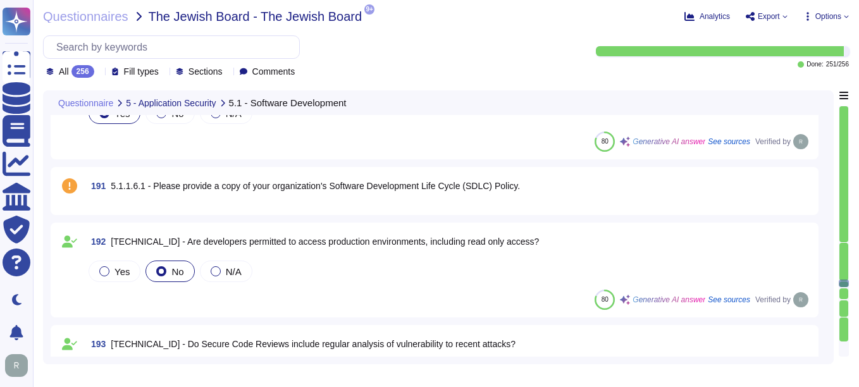
click at [531, 201] on div "191 5.1.1.6.1 - Please provide a copy of your organization's Software Developme…" at bounding box center [434, 191] width 753 height 33
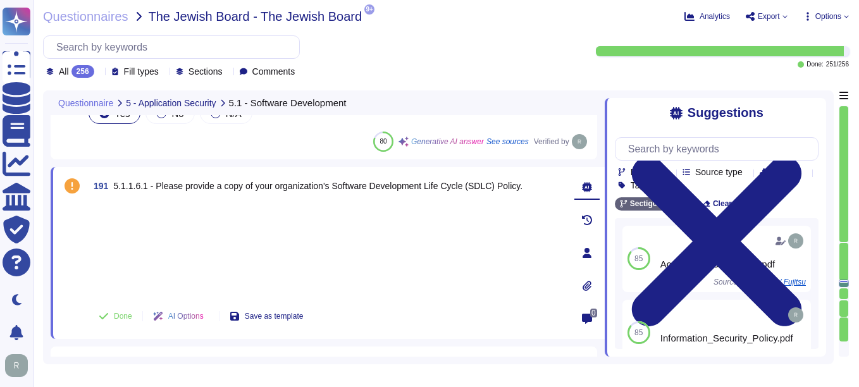
click at [588, 285] on icon at bounding box center [587, 286] width 10 height 10
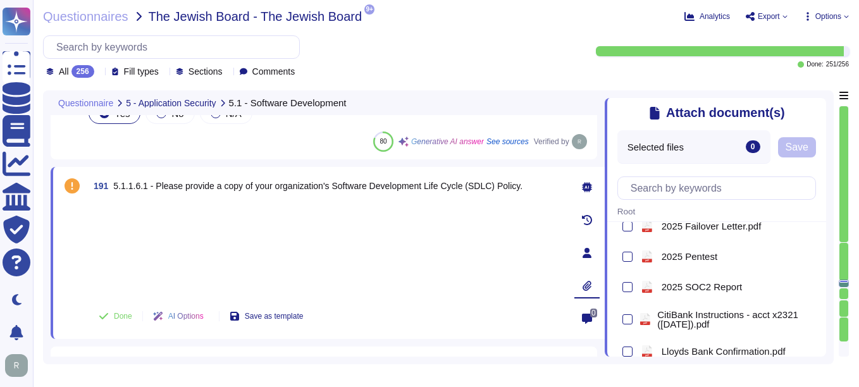
scroll to position [0, 0]
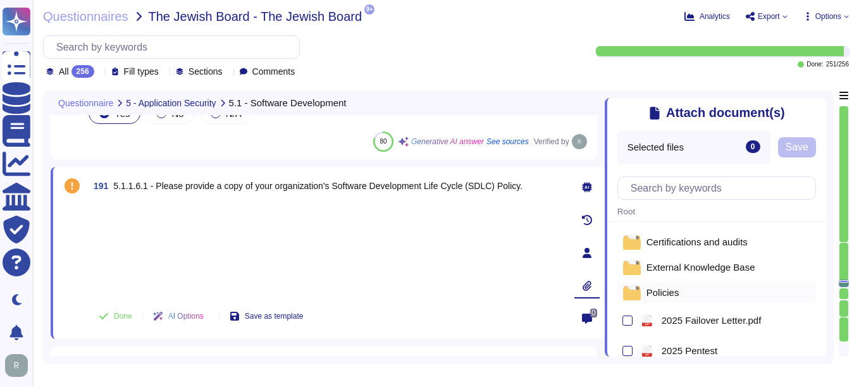
click at [670, 297] on span "Policies" at bounding box center [662, 292] width 33 height 9
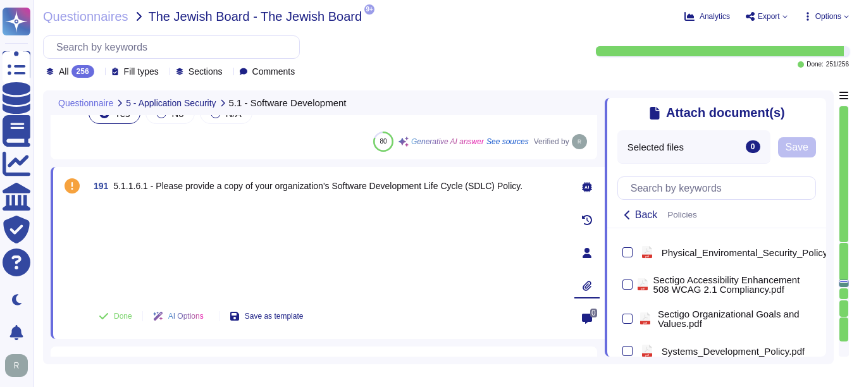
scroll to position [949, 0]
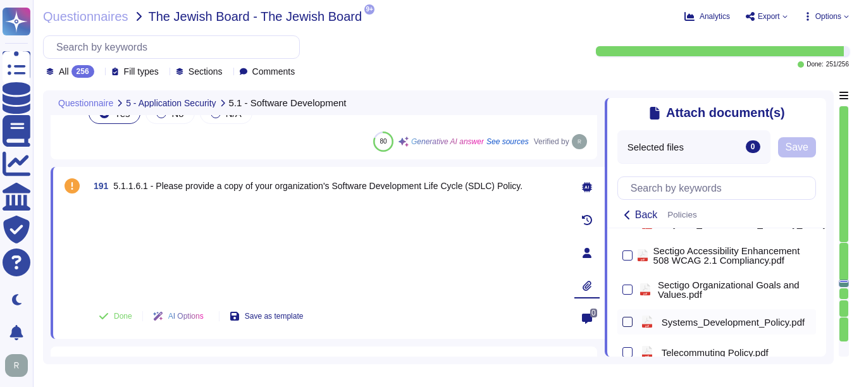
click at [631, 323] on div at bounding box center [627, 322] width 10 height 10
click at [0, 0] on input "checkbox" at bounding box center [0, 0] width 0 height 0
click at [823, 152] on span "Save" at bounding box center [827, 147] width 23 height 10
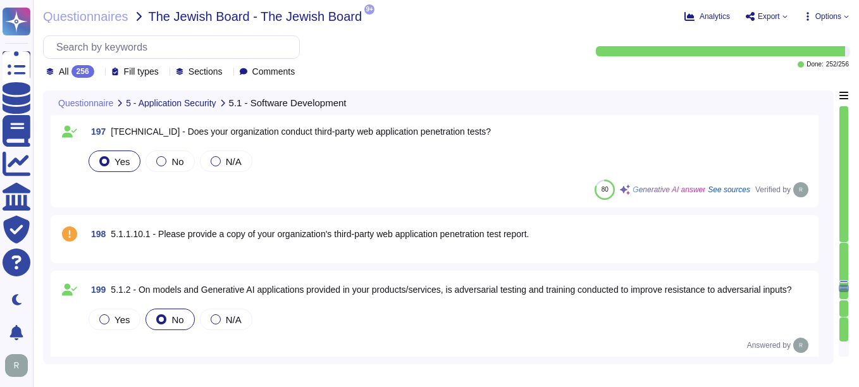
type textarea "No, our application or system does not use Artificial Intelligence (AI). We do …"
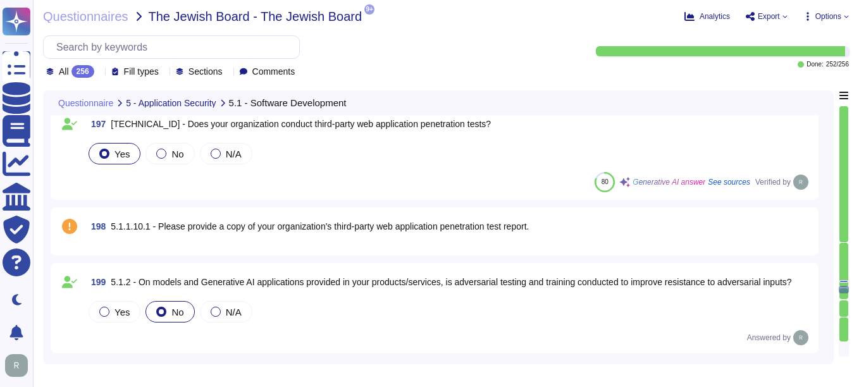
type textarea "N/A"
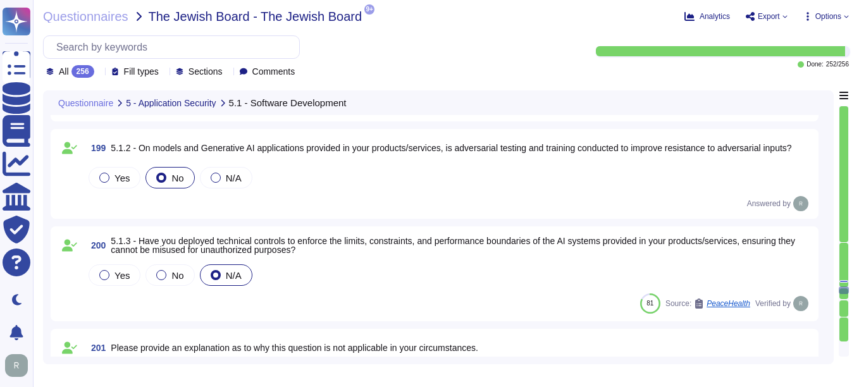
type textarea "N/A"
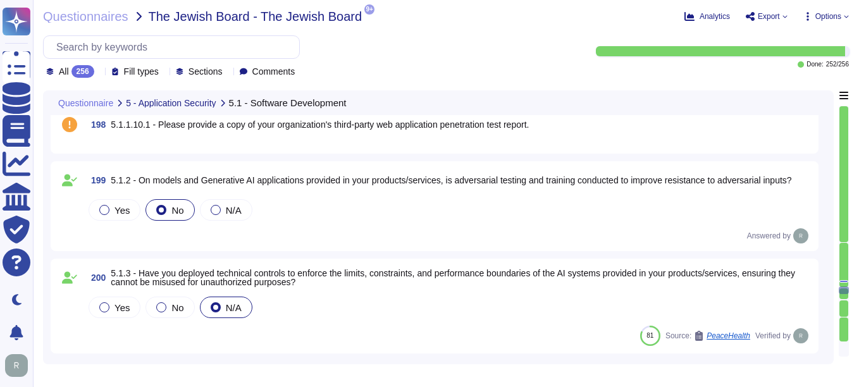
scroll to position [19166, 0]
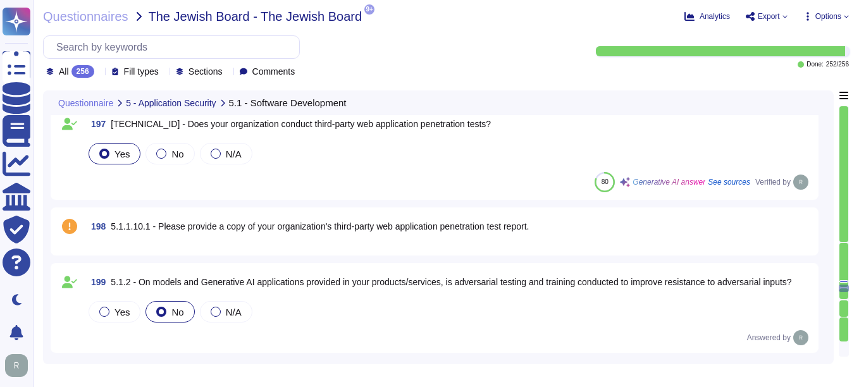
click at [380, 252] on div "198 5.1.1.10.1 - Please provide a copy of your organization's third-party web a…" at bounding box center [435, 231] width 768 height 48
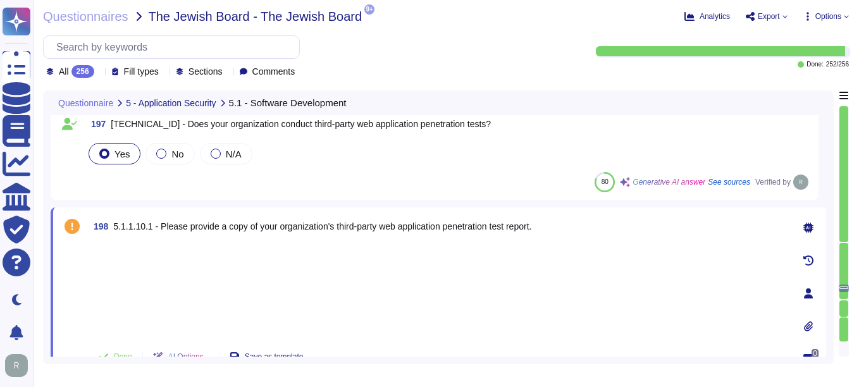
click at [803, 324] on div at bounding box center [808, 326] width 25 height 25
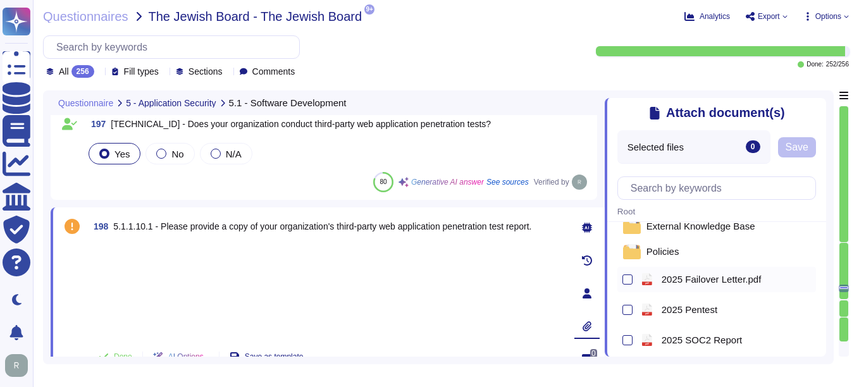
scroll to position [63, 0]
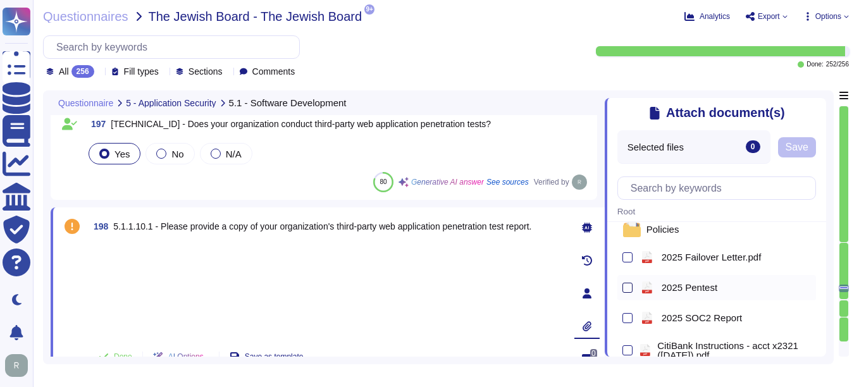
click at [625, 288] on div at bounding box center [627, 288] width 10 height 10
click at [0, 0] on input "checkbox" at bounding box center [0, 0] width 0 height 0
click at [798, 152] on span "Save" at bounding box center [797, 147] width 23 height 10
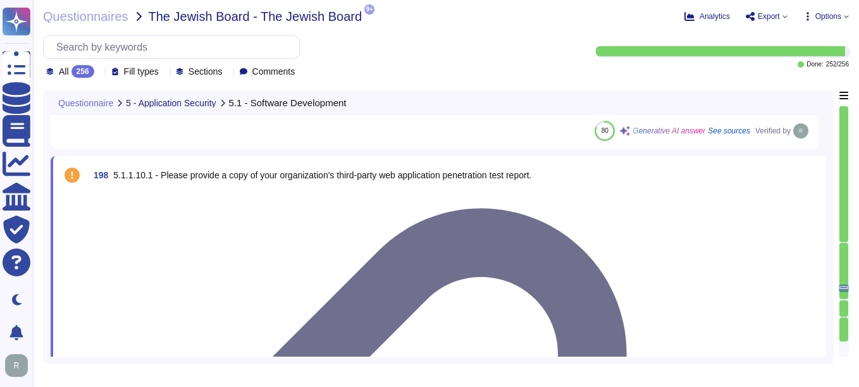
scroll to position [19230, 0]
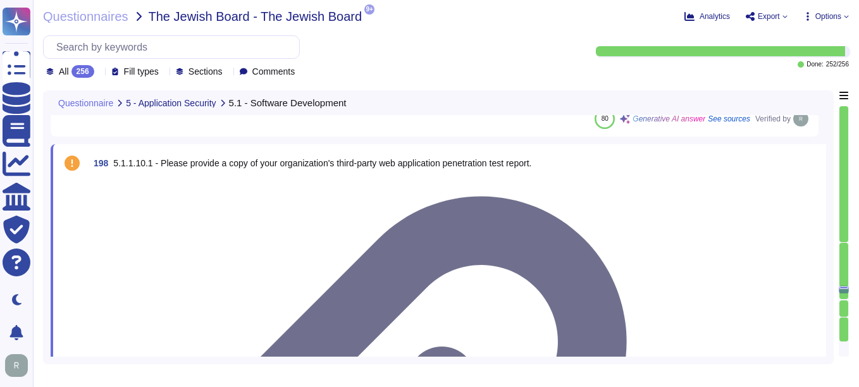
type textarea "No, our application or system does not use Artificial Intelligence (AI). We do …"
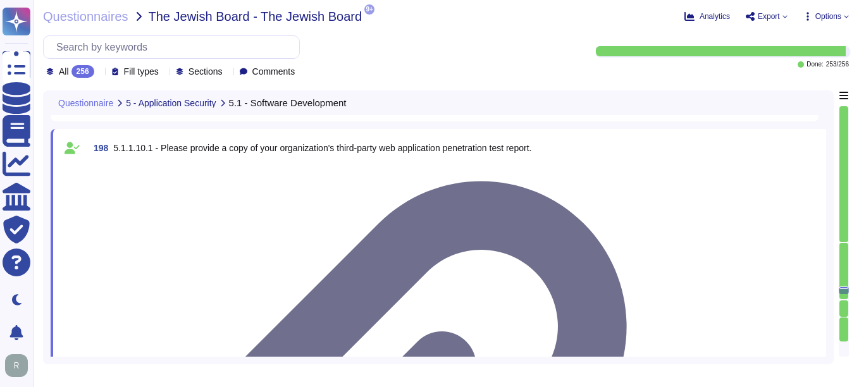
type textarea "N/A"
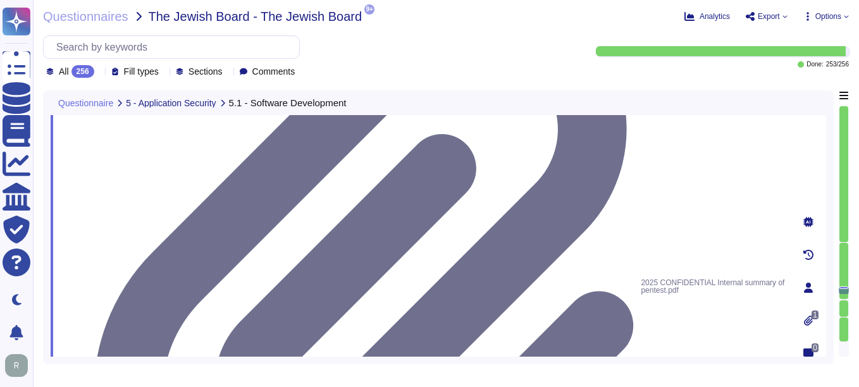
type textarea "N/A"
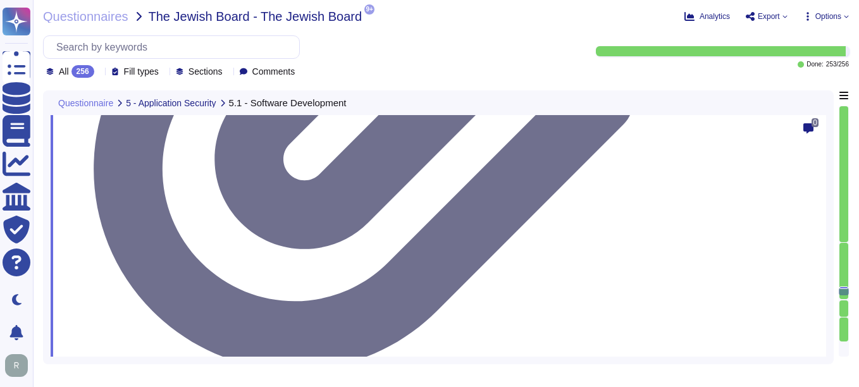
type textarea "N/A"
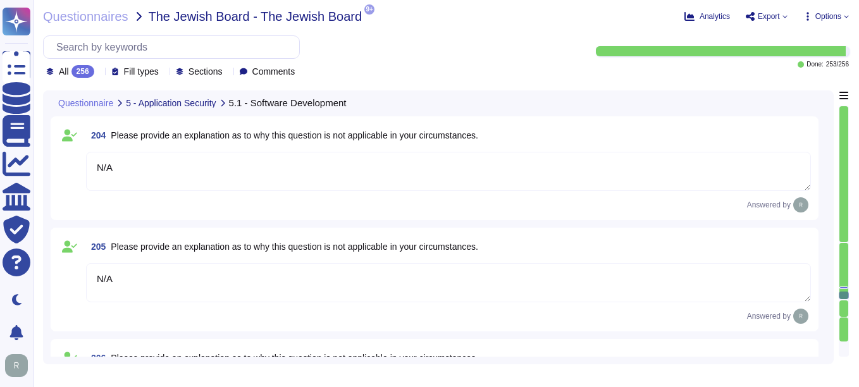
type textarea "N/A"
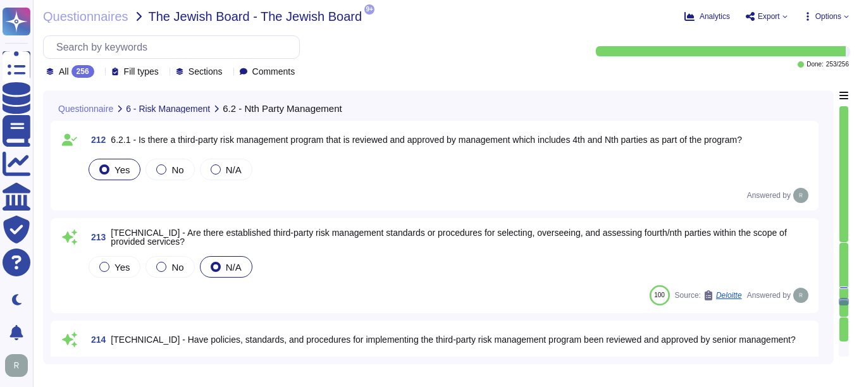
scroll to position [20558, 0]
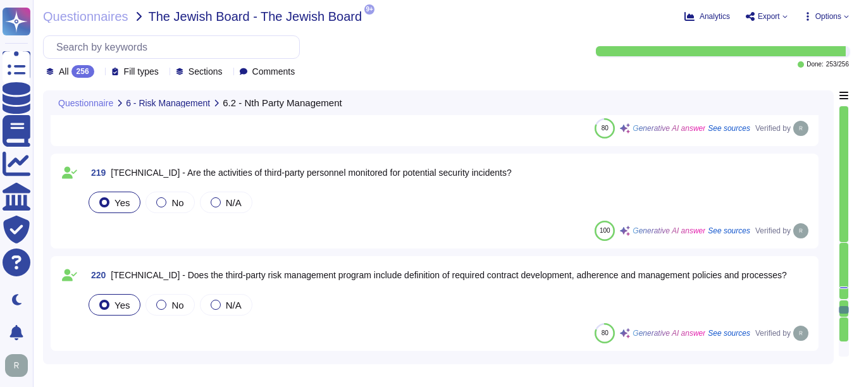
type textarea "N/A"
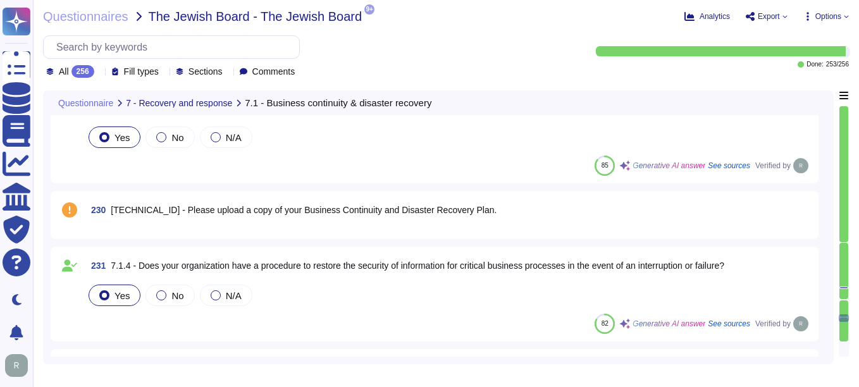
scroll to position [22392, 0]
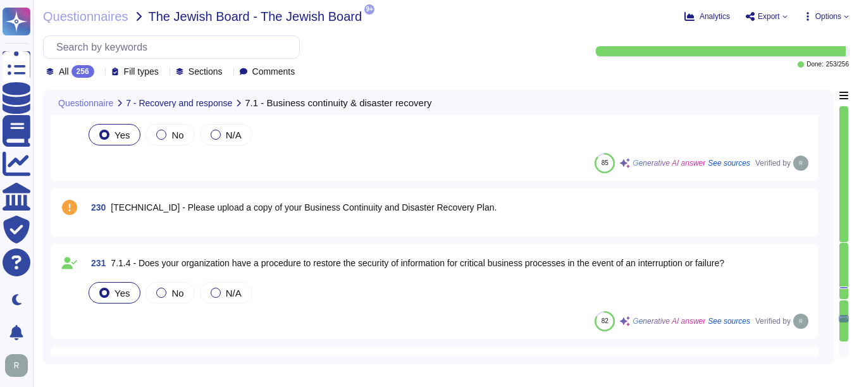
click at [405, 222] on div "230 [TECHNICAL_ID] - Please upload a copy of your Business Continuity and Disas…" at bounding box center [434, 212] width 753 height 33
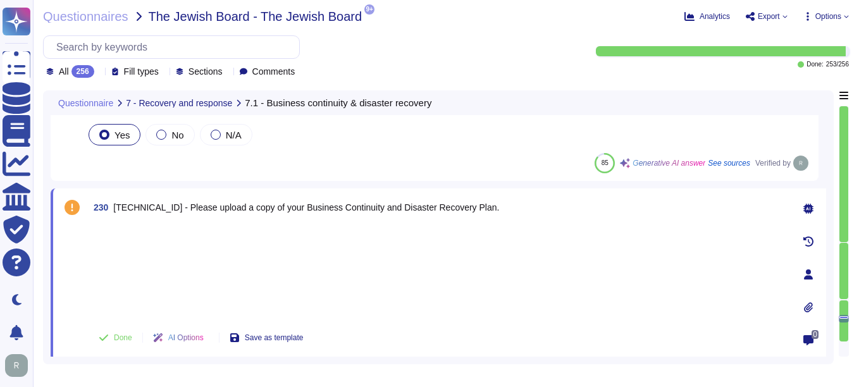
click at [809, 306] on icon at bounding box center [808, 307] width 9 height 10
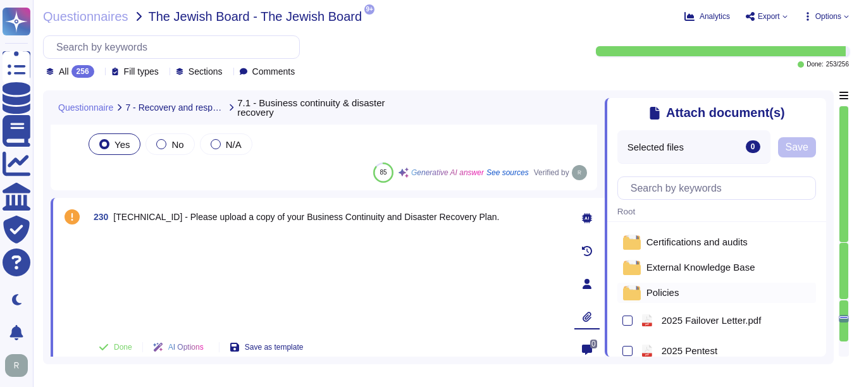
click at [681, 298] on div "Policies" at bounding box center [716, 293] width 199 height 20
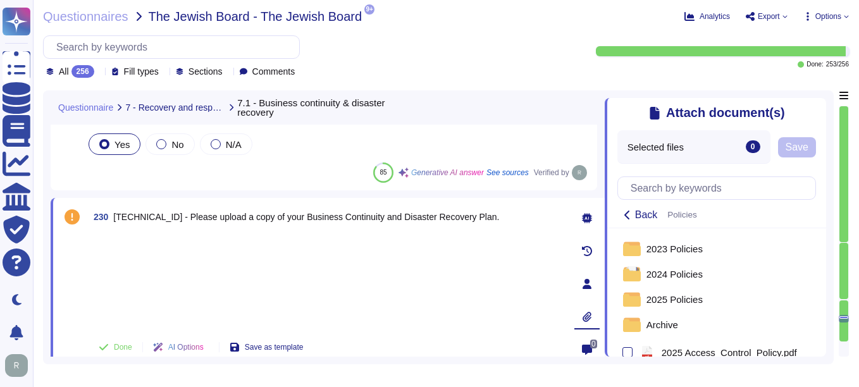
scroll to position [127, 0]
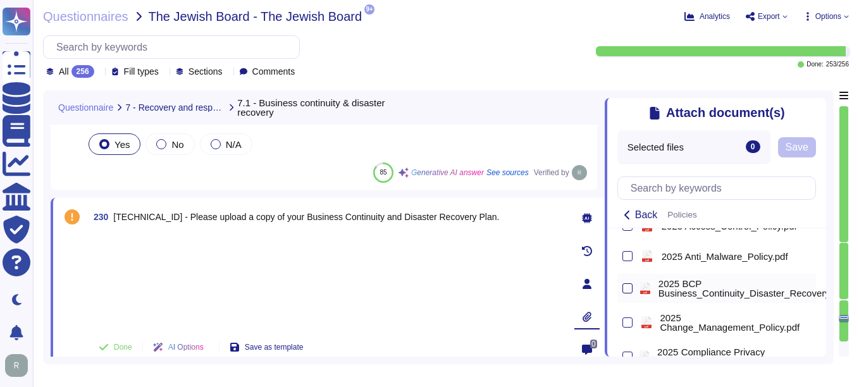
click at [628, 292] on div at bounding box center [627, 288] width 10 height 10
click at [0, 0] on input "checkbox" at bounding box center [0, 0] width 0 height 0
click at [832, 151] on span "Save" at bounding box center [842, 147] width 23 height 10
